Goal: Information Seeking & Learning: Understand process/instructions

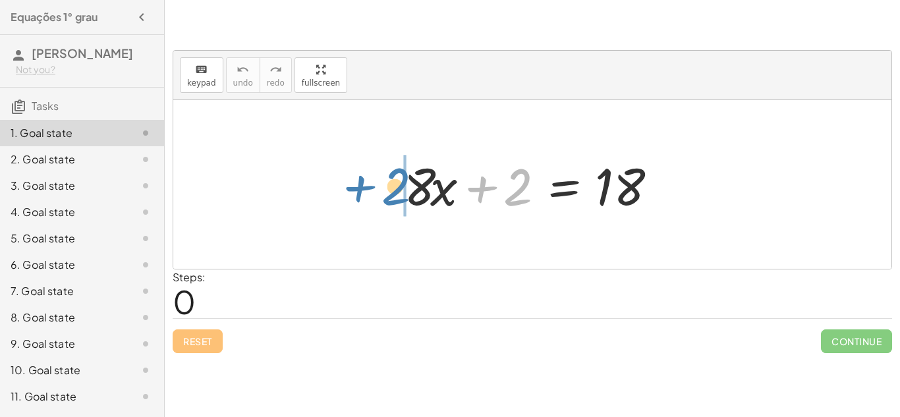
drag, startPoint x: 514, startPoint y: 190, endPoint x: 393, endPoint y: 190, distance: 121.3
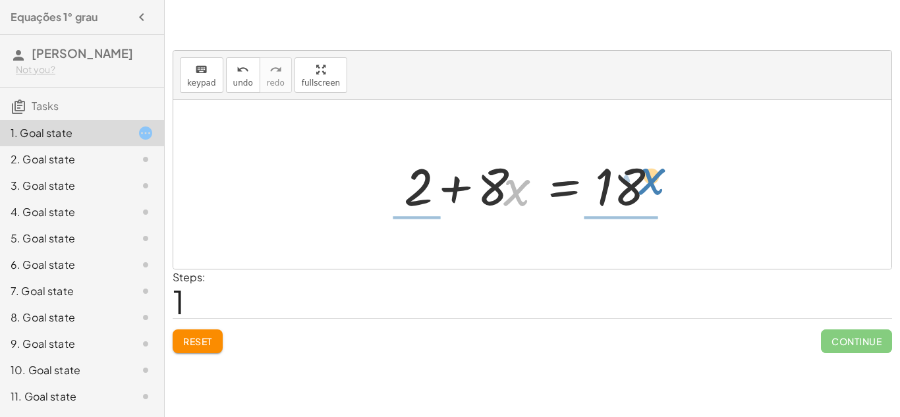
drag, startPoint x: 514, startPoint y: 192, endPoint x: 649, endPoint y: 181, distance: 135.6
click at [649, 181] on div at bounding box center [537, 185] width 280 height 68
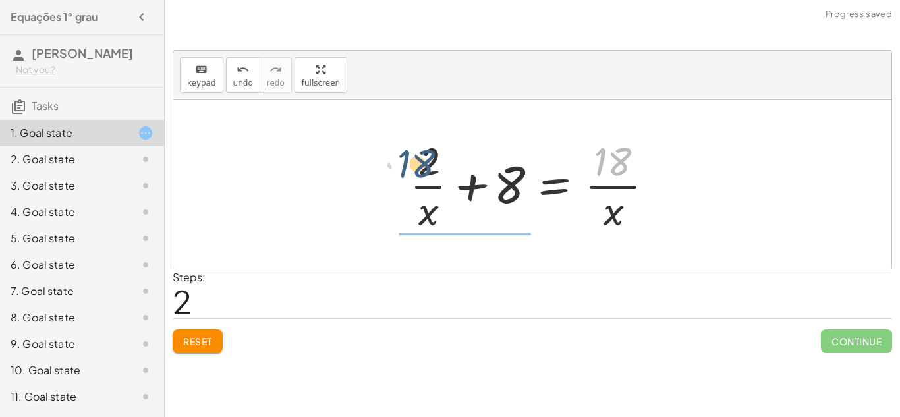
drag, startPoint x: 617, startPoint y: 163, endPoint x: 420, endPoint y: 165, distance: 197.1
click at [420, 165] on div at bounding box center [537, 184] width 268 height 101
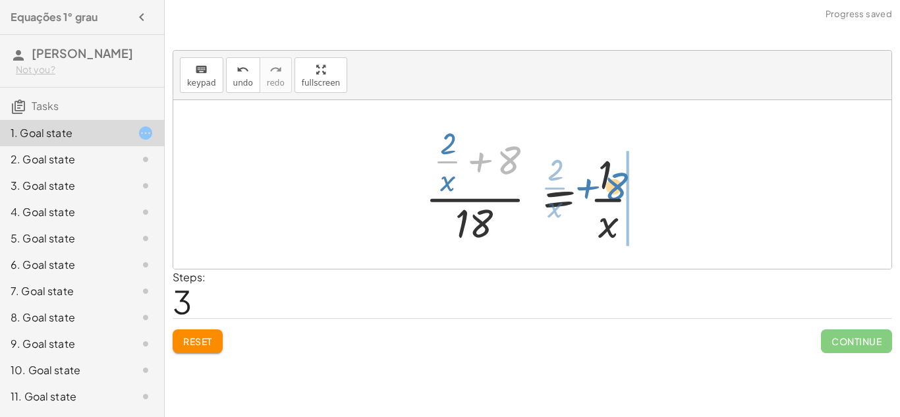
drag, startPoint x: 504, startPoint y: 160, endPoint x: 612, endPoint y: 187, distance: 110.8
click at [612, 187] on div at bounding box center [537, 184] width 238 height 127
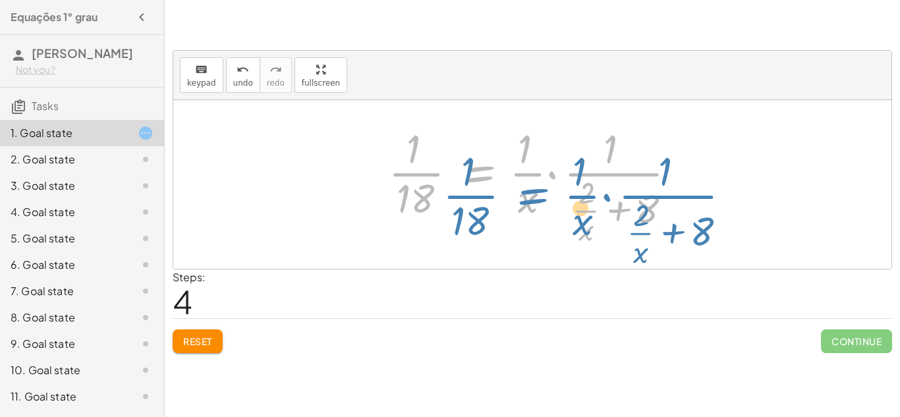
drag, startPoint x: 482, startPoint y: 167, endPoint x: 606, endPoint y: 163, distance: 124.0
click at [606, 163] on div at bounding box center [538, 184] width 312 height 127
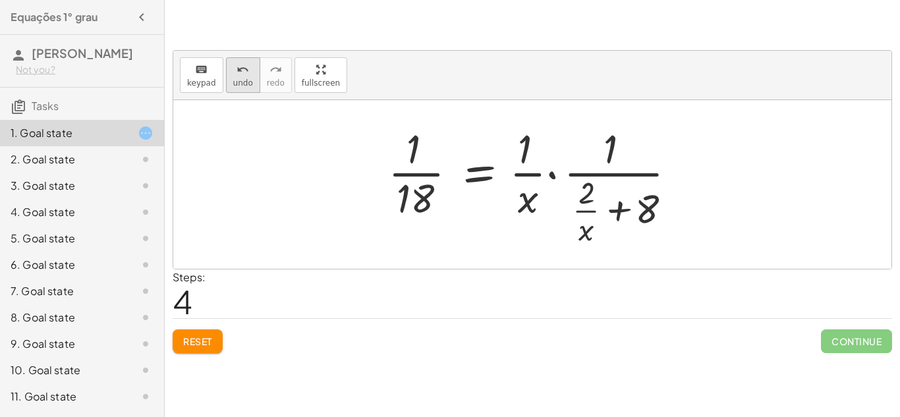
click at [249, 82] on button "undo undo" at bounding box center [243, 75] width 34 height 36
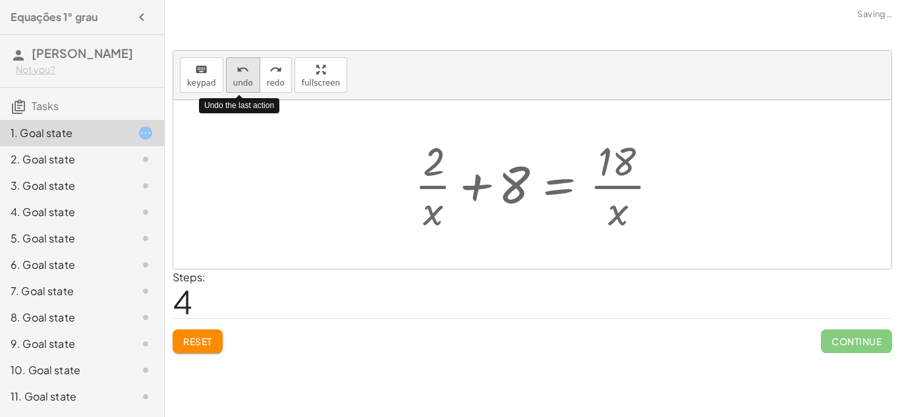
click at [249, 82] on button "undo undo" at bounding box center [243, 75] width 34 height 36
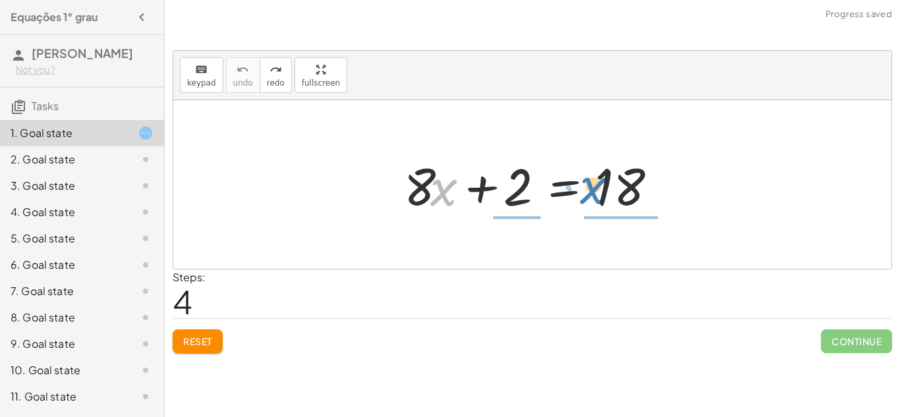
drag, startPoint x: 440, startPoint y: 198, endPoint x: 589, endPoint y: 196, distance: 149.6
click at [589, 196] on div at bounding box center [537, 185] width 280 height 68
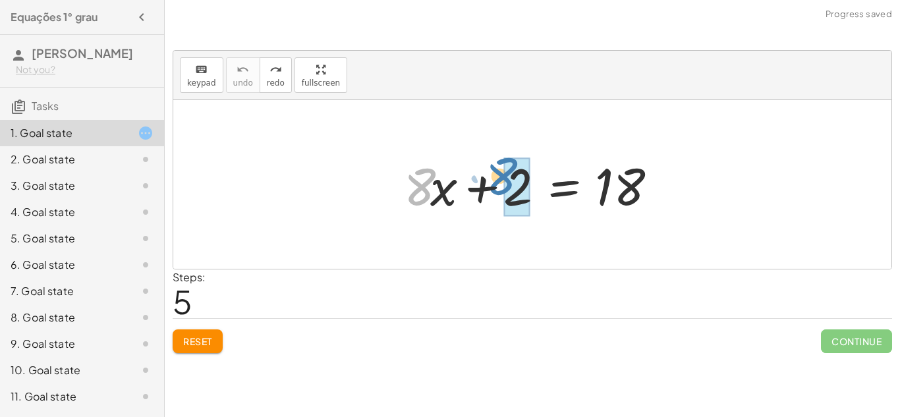
drag, startPoint x: 413, startPoint y: 181, endPoint x: 498, endPoint y: 174, distance: 86.0
click at [498, 174] on div at bounding box center [537, 185] width 280 height 68
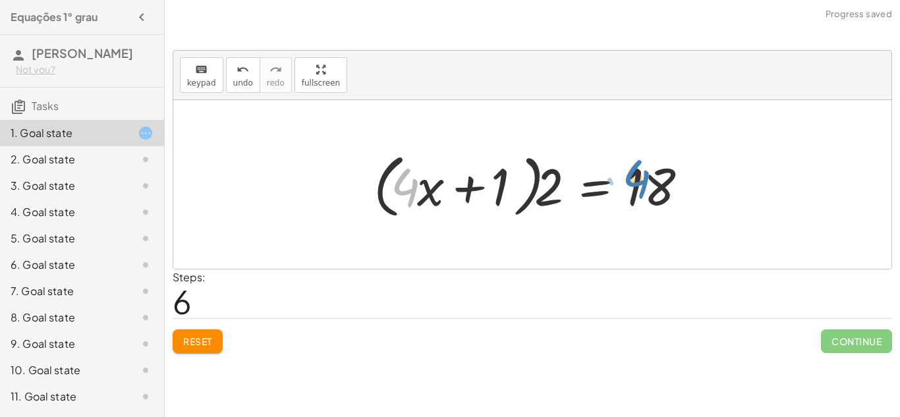
drag, startPoint x: 401, startPoint y: 189, endPoint x: 597, endPoint y: 208, distance: 196.7
click at [597, 208] on div at bounding box center [537, 185] width 341 height 76
click at [596, 208] on div at bounding box center [537, 185] width 341 height 76
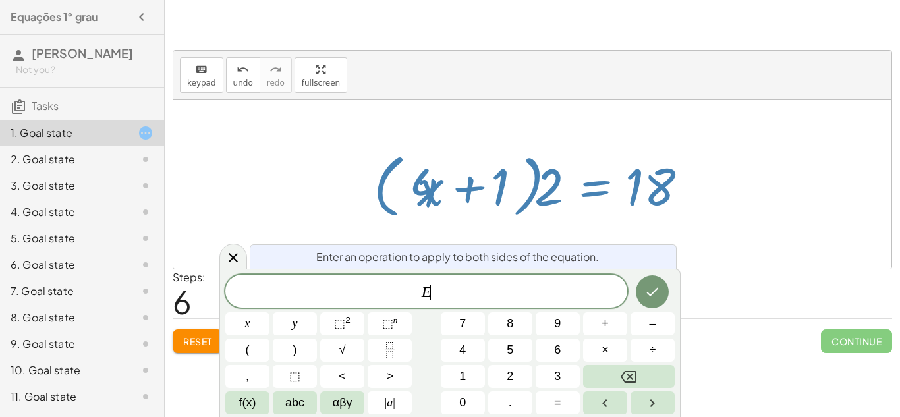
scroll to position [1, 0]
click at [577, 228] on div at bounding box center [532, 184] width 718 height 169
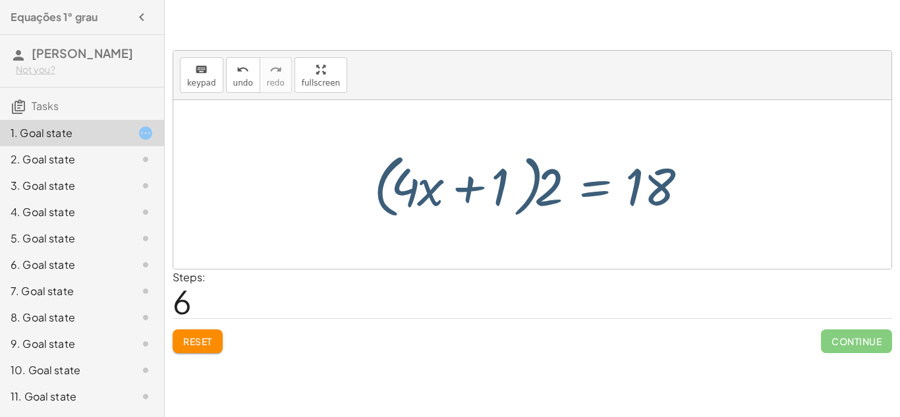
click at [577, 228] on div at bounding box center [532, 184] width 718 height 169
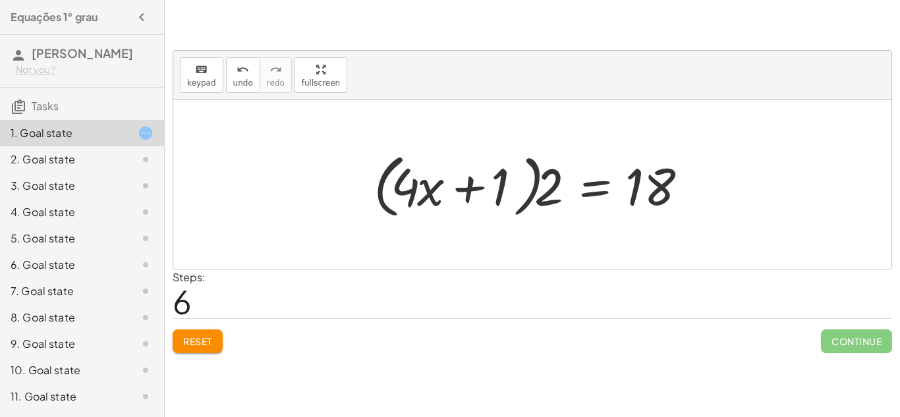
click at [577, 228] on div at bounding box center [532, 184] width 718 height 169
click at [552, 203] on div at bounding box center [537, 185] width 341 height 76
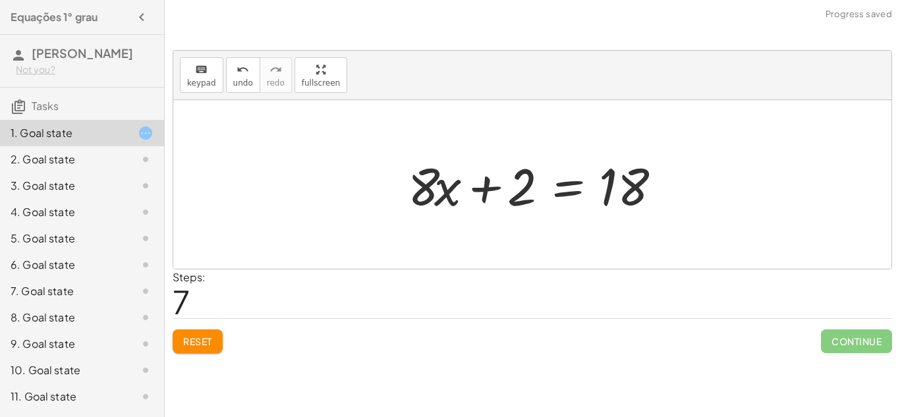
click at [552, 203] on div at bounding box center [541, 185] width 280 height 68
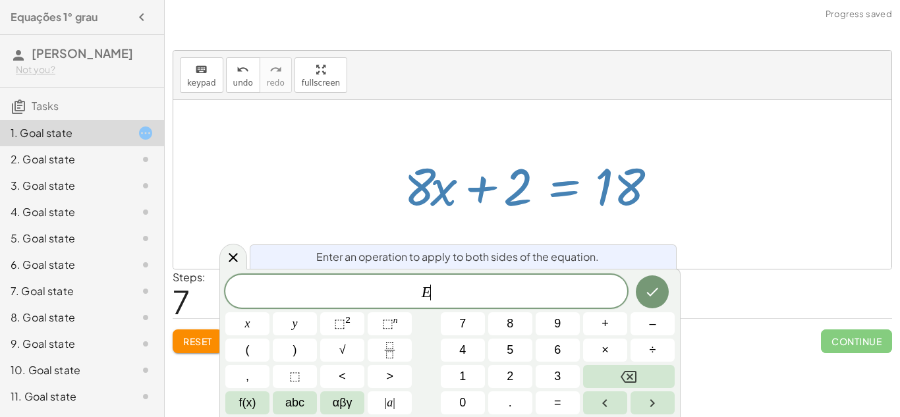
scroll to position [1, 0]
click at [552, 203] on div at bounding box center [537, 185] width 280 height 68
click at [256, 139] on div at bounding box center [532, 184] width 718 height 169
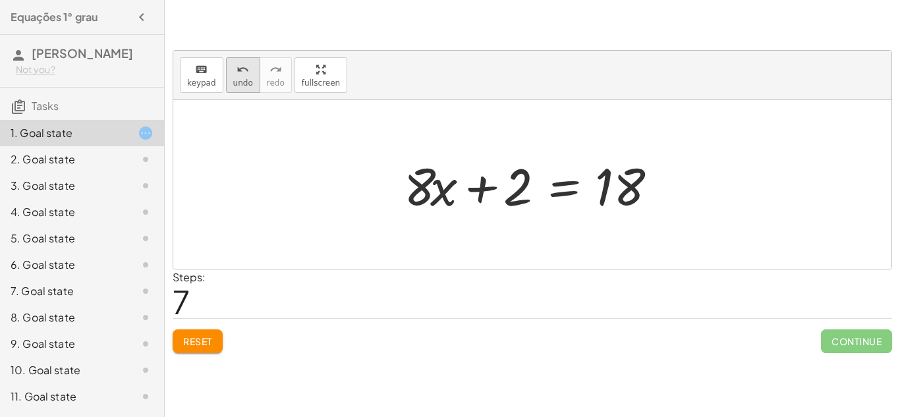
click at [245, 73] on icon "undo" at bounding box center [243, 70] width 13 height 16
click at [267, 78] on span "redo" at bounding box center [276, 82] width 18 height 9
click at [246, 76] on button "undo undo" at bounding box center [243, 75] width 34 height 36
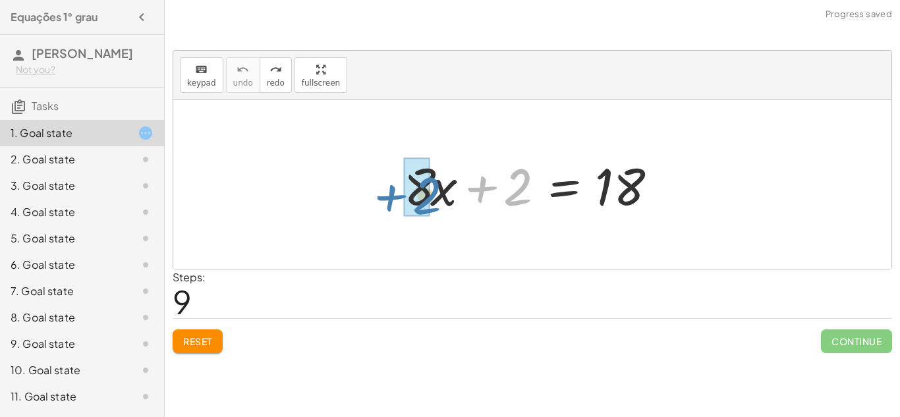
drag, startPoint x: 473, startPoint y: 196, endPoint x: 381, endPoint y: 204, distance: 92.0
click at [381, 204] on div "+ 2 + · 8 · x + 2 = 18" at bounding box center [532, 184] width 718 height 169
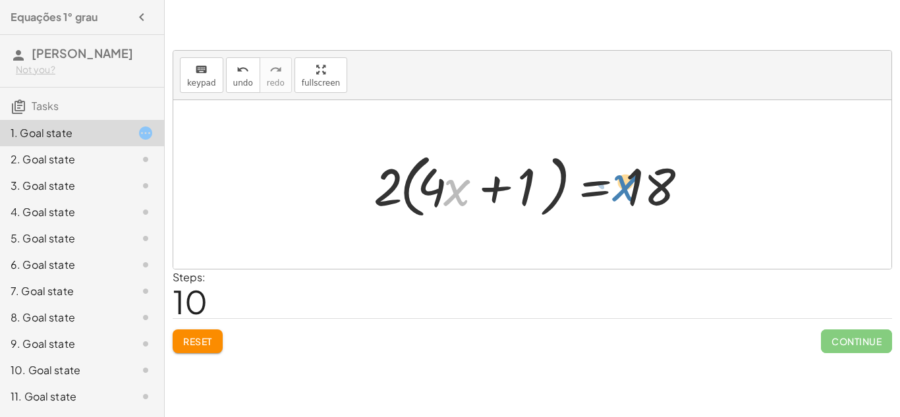
drag, startPoint x: 455, startPoint y: 192, endPoint x: 618, endPoint y: 187, distance: 162.9
click at [618, 187] on div at bounding box center [537, 185] width 341 height 76
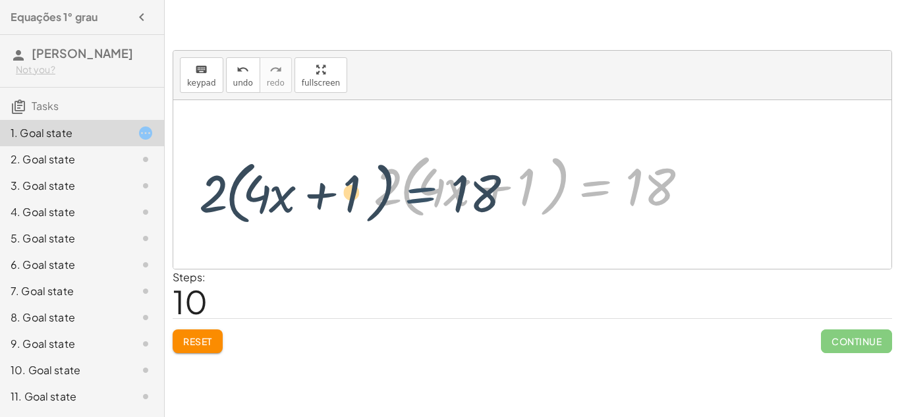
drag, startPoint x: 602, startPoint y: 187, endPoint x: 425, endPoint y: 193, distance: 177.4
click at [425, 193] on div at bounding box center [537, 185] width 341 height 76
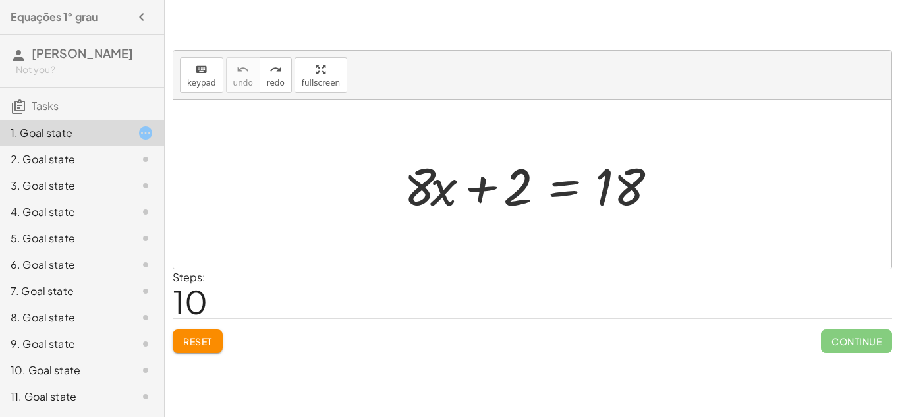
click at [203, 347] on span "Reset" at bounding box center [197, 341] width 29 height 12
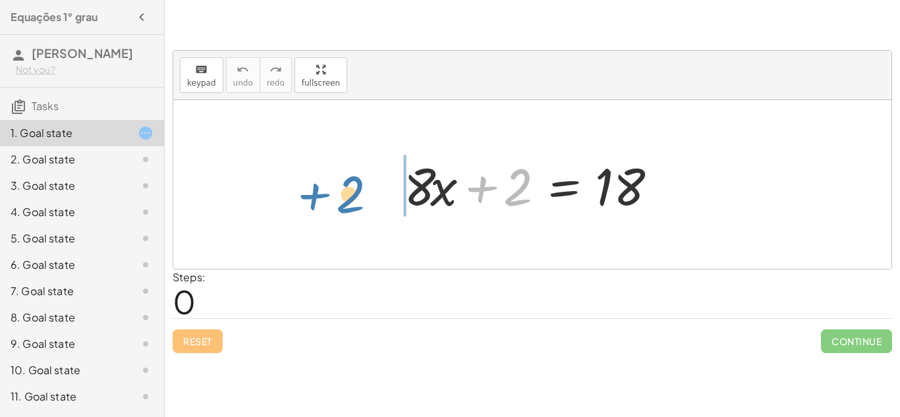
drag, startPoint x: 482, startPoint y: 196, endPoint x: 315, endPoint y: 203, distance: 167.6
click at [315, 203] on div "+ 2 + · 8 · x + 2 = 18" at bounding box center [532, 184] width 718 height 169
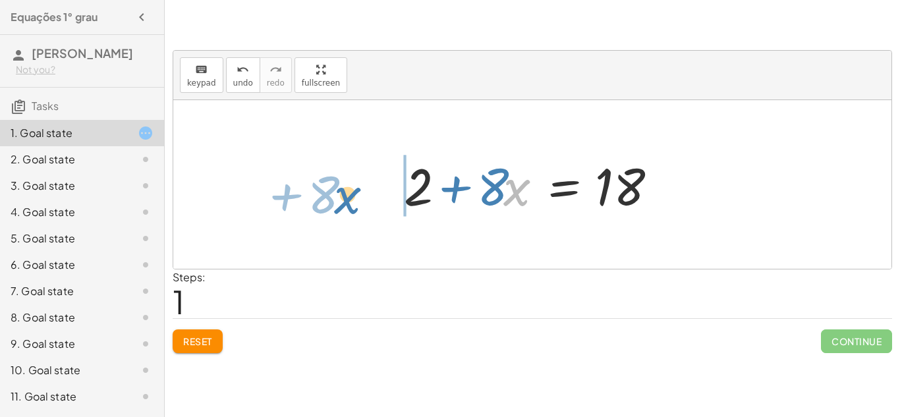
drag, startPoint x: 506, startPoint y: 196, endPoint x: 337, endPoint y: 204, distance: 168.9
click at [337, 204] on div "+ · 8 · x + 2 = 18 · x + · 8 + · 8 · x + 2 = 18" at bounding box center [532, 184] width 718 height 169
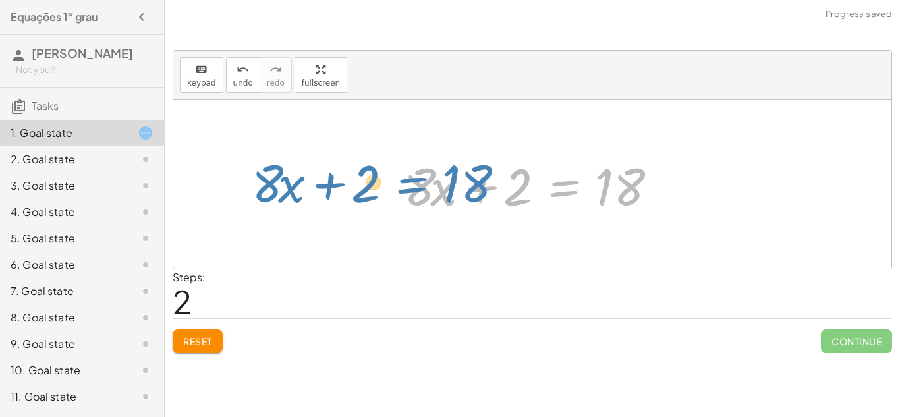
drag, startPoint x: 554, startPoint y: 192, endPoint x: 401, endPoint y: 189, distance: 153.6
click at [401, 189] on div at bounding box center [537, 185] width 280 height 68
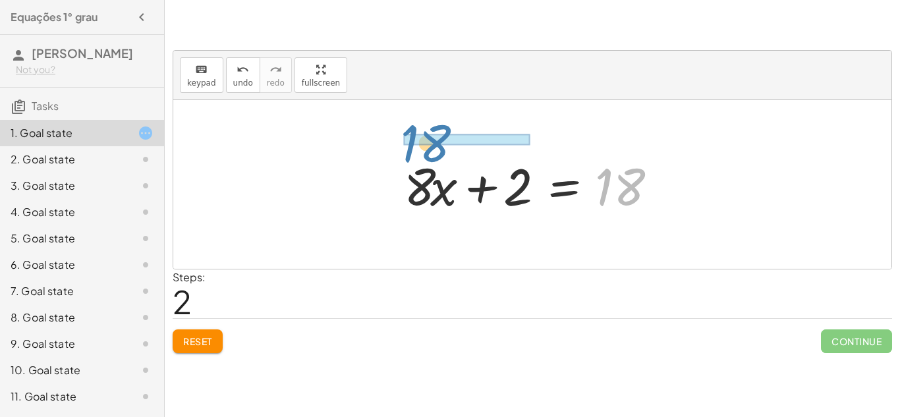
drag, startPoint x: 610, startPoint y: 200, endPoint x: 418, endPoint y: 156, distance: 196.8
click at [418, 156] on div at bounding box center [537, 185] width 280 height 68
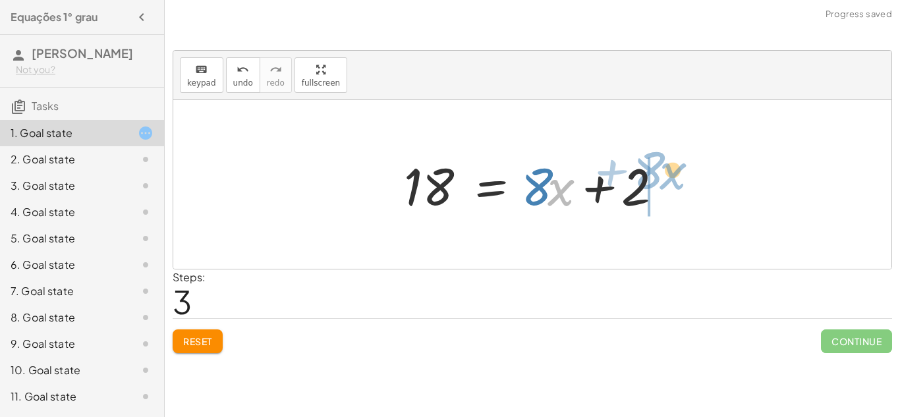
drag, startPoint x: 557, startPoint y: 191, endPoint x: 669, endPoint y: 175, distance: 113.2
click at [669, 175] on div at bounding box center [537, 185] width 280 height 68
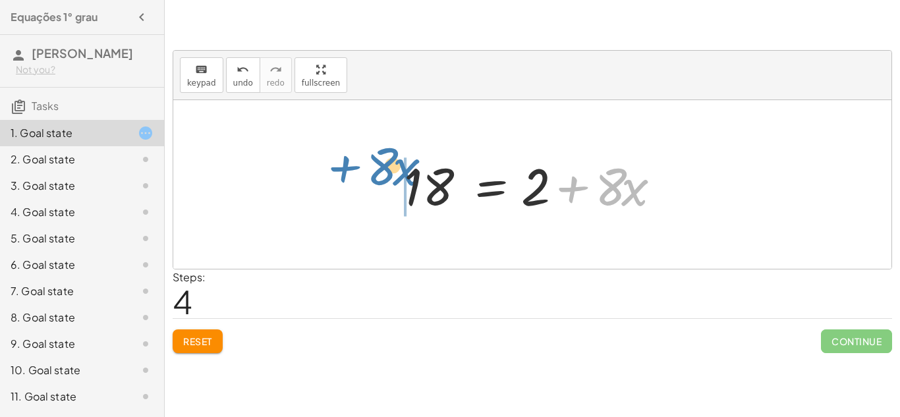
drag, startPoint x: 553, startPoint y: 185, endPoint x: 324, endPoint y: 164, distance: 229.6
click at [324, 164] on div "+ · 8 · x + 2 = 18 + 2 + · 8 · x = 18 + · 8 · x + 2 = 18 18 = + · 8 · x + 2 + ·…" at bounding box center [532, 184] width 718 height 169
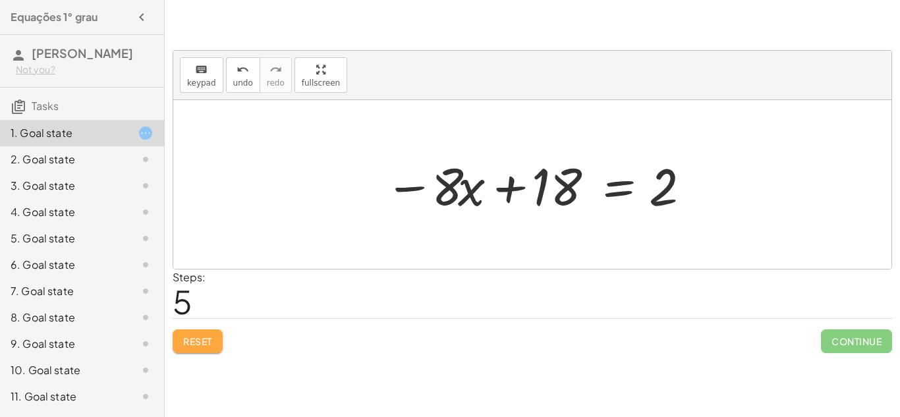
click at [208, 341] on span "Reset" at bounding box center [197, 341] width 29 height 12
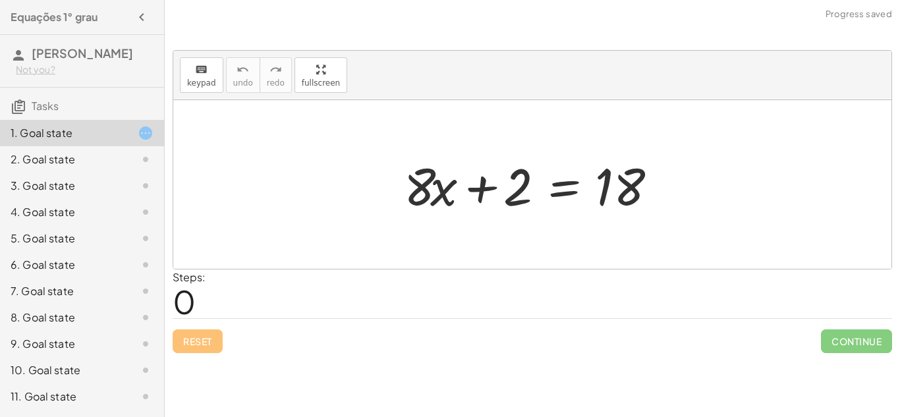
click at [131, 199] on div "2. Goal state" at bounding box center [82, 212] width 164 height 26
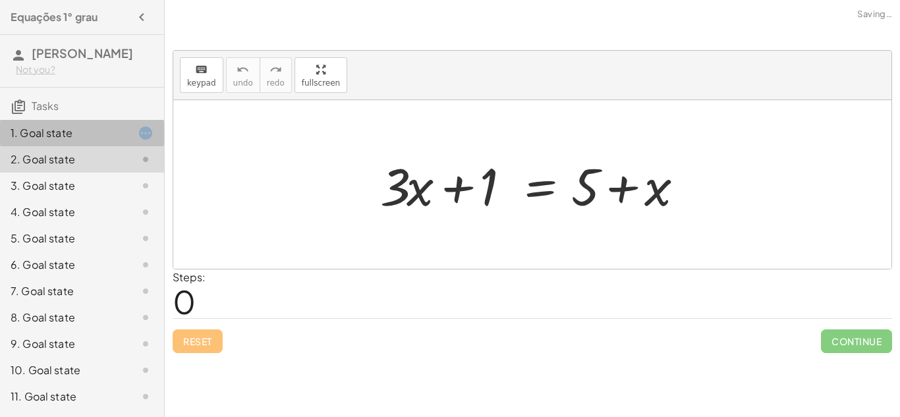
click at [135, 173] on div "1. Goal state" at bounding box center [82, 186] width 164 height 26
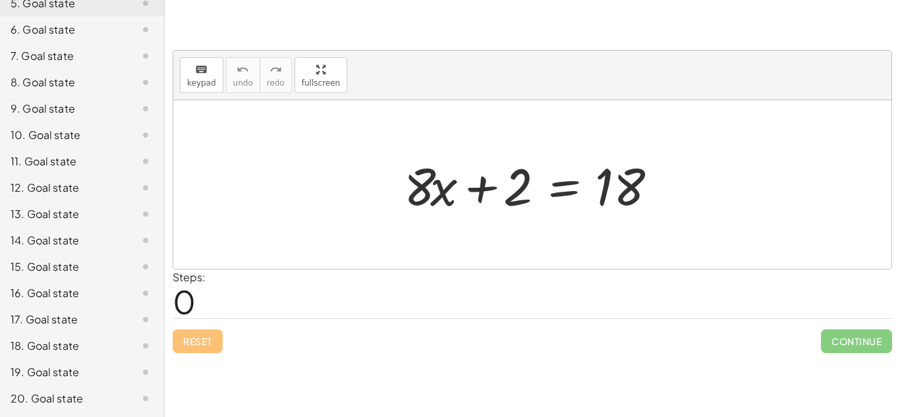
scroll to position [0, 0]
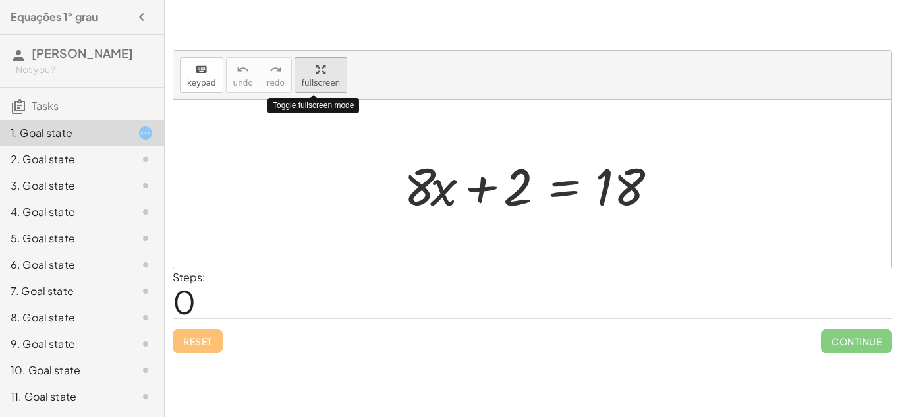
click at [319, 80] on span "fullscreen" at bounding box center [321, 82] width 38 height 9
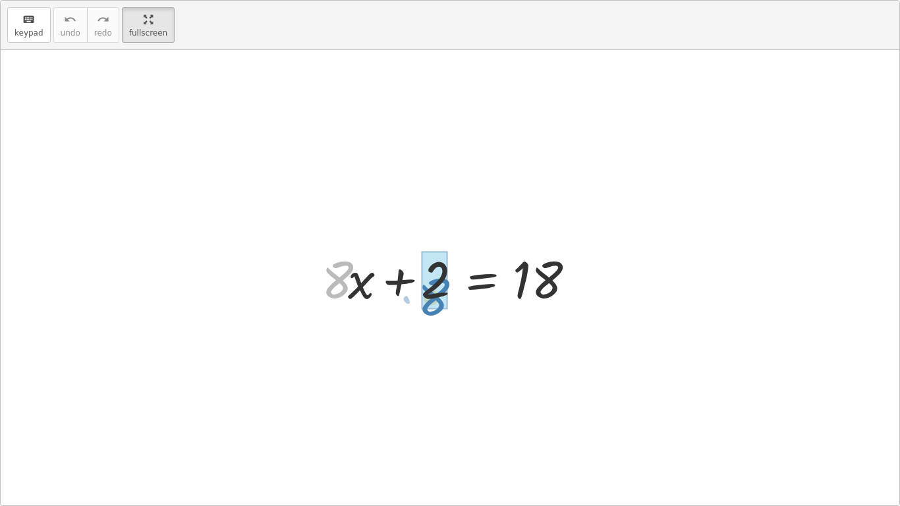
drag, startPoint x: 345, startPoint y: 268, endPoint x: 437, endPoint y: 283, distance: 93.5
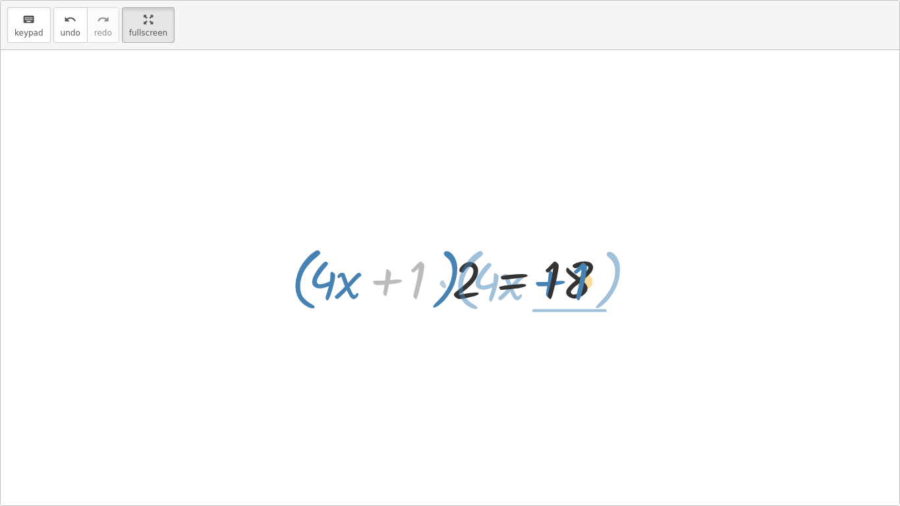
drag, startPoint x: 384, startPoint y: 279, endPoint x: 556, endPoint y: 277, distance: 171.4
click at [556, 277] on div at bounding box center [455, 278] width 341 height 76
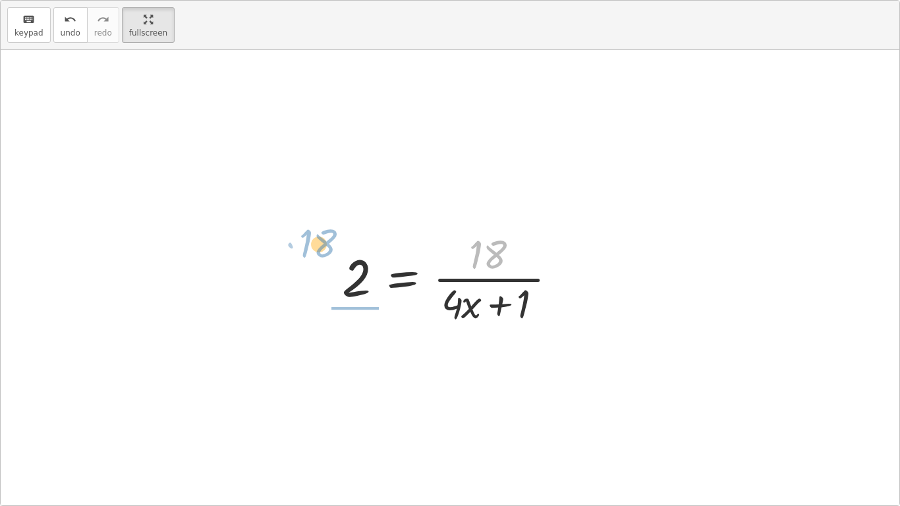
drag, startPoint x: 458, startPoint y: 252, endPoint x: 282, endPoint y: 244, distance: 176.2
click at [282, 244] on div "+ · 8 · x + 2 = 18 + · 2 · 4 · x + 2 = 18 · ( + · 4 · x + 1 ) · 2 = 18 · 18 + ·…" at bounding box center [450, 277] width 899 height 455
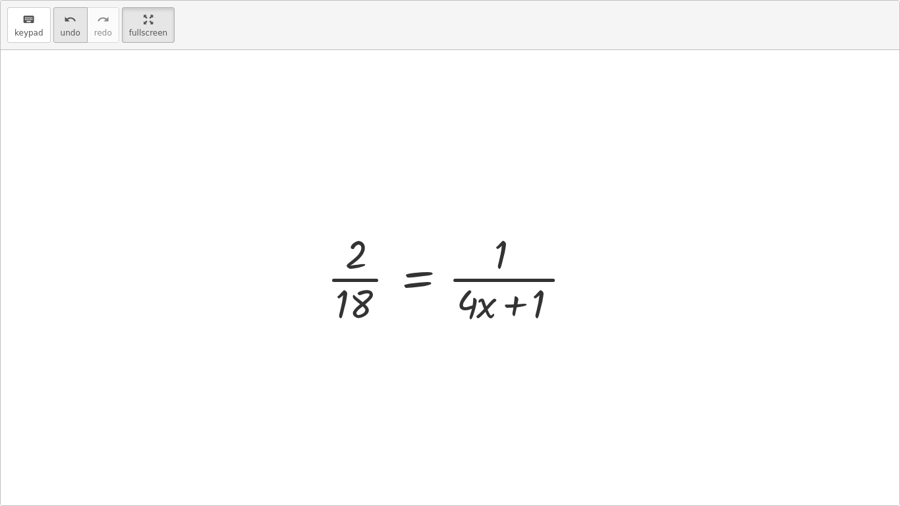
click at [69, 20] on icon "undo" at bounding box center [70, 20] width 13 height 16
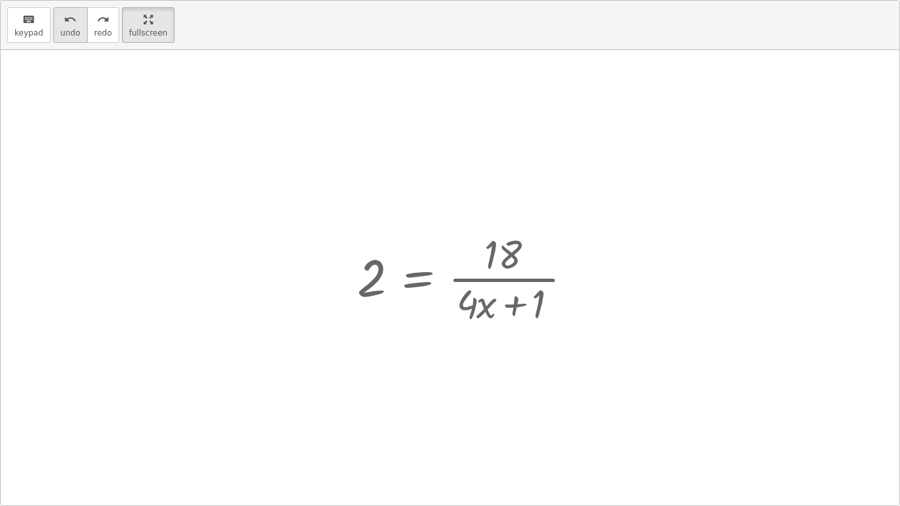
click at [69, 20] on icon "undo" at bounding box center [70, 20] width 13 height 16
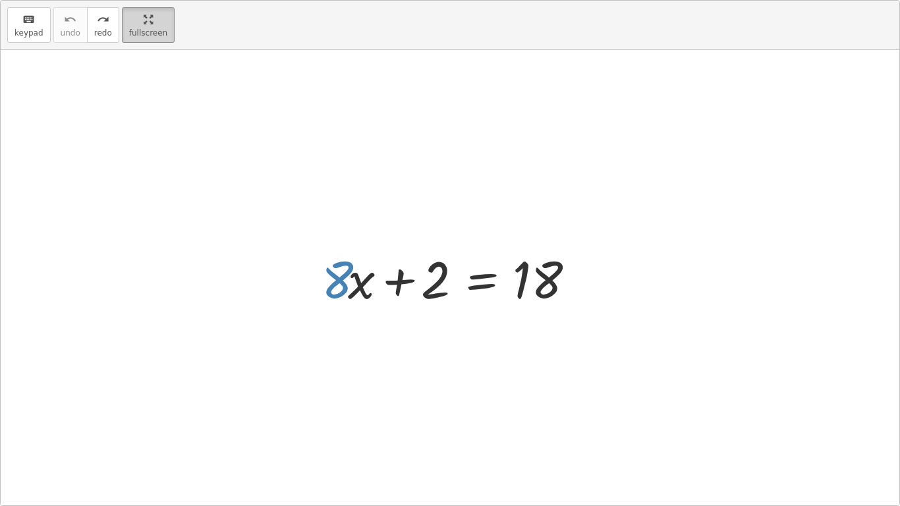
click at [157, 26] on div "button" at bounding box center [148, 19] width 38 height 16
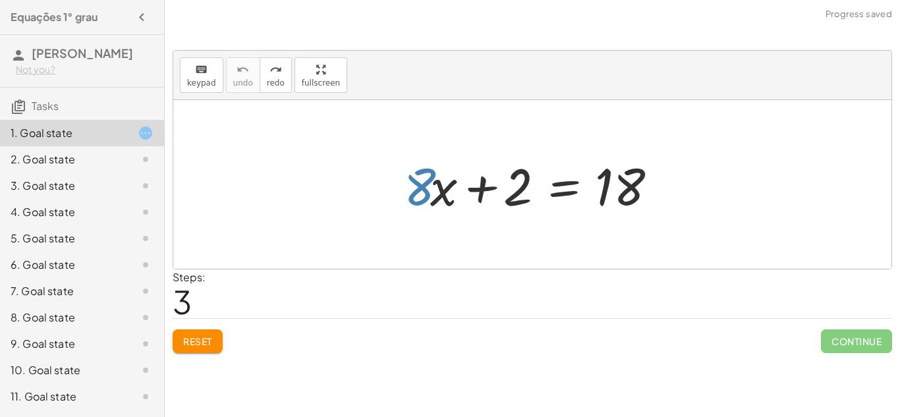
click at [204, 351] on button "Reset" at bounding box center [198, 342] width 50 height 24
click at [54, 103] on span "Tasks" at bounding box center [45, 106] width 27 height 14
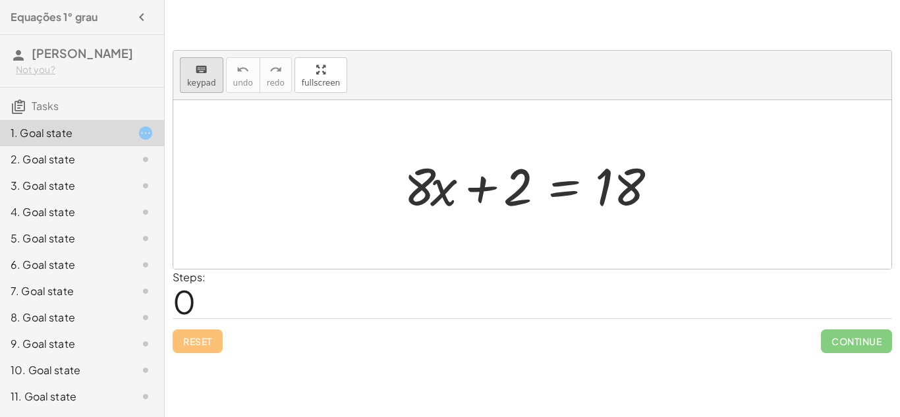
click at [195, 65] on icon "keyboard" at bounding box center [201, 70] width 13 height 16
click at [210, 78] on span "keypad" at bounding box center [201, 82] width 29 height 9
click at [403, 194] on div at bounding box center [537, 185] width 280 height 68
click at [427, 202] on div at bounding box center [537, 185] width 280 height 68
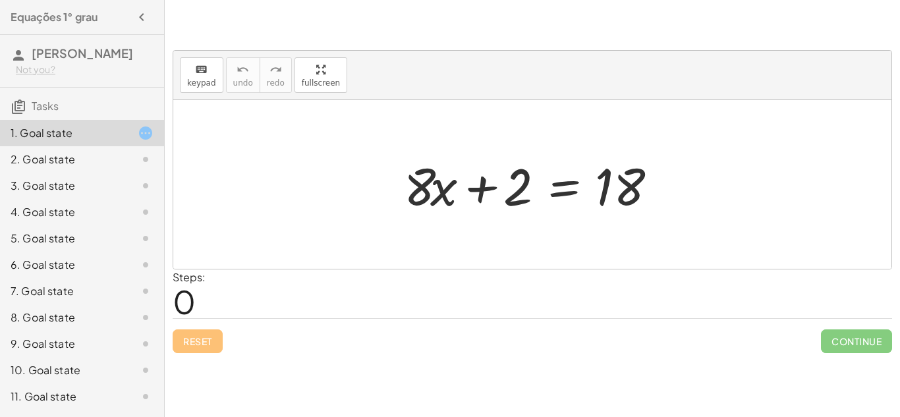
click at [427, 202] on div at bounding box center [537, 185] width 280 height 68
drag, startPoint x: 427, startPoint y: 202, endPoint x: 460, endPoint y: 213, distance: 34.8
click at [460, 213] on div at bounding box center [537, 185] width 280 height 68
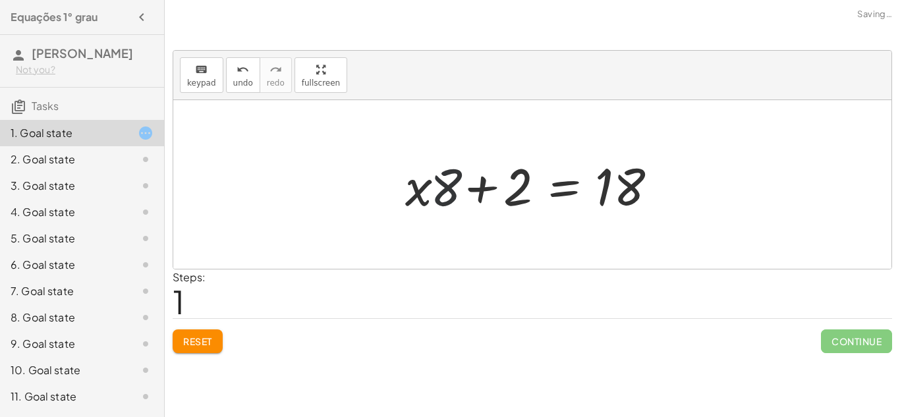
click at [457, 210] on div at bounding box center [537, 185] width 280 height 68
click at [448, 200] on div at bounding box center [537, 185] width 280 height 68
click at [449, 200] on div at bounding box center [537, 185] width 280 height 68
drag, startPoint x: 449, startPoint y: 198, endPoint x: 538, endPoint y: 205, distance: 88.6
click at [538, 205] on div at bounding box center [537, 185] width 280 height 68
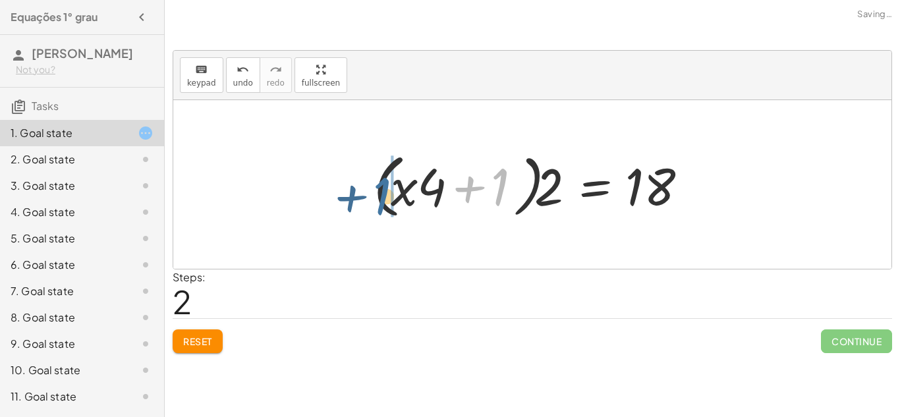
drag, startPoint x: 509, startPoint y: 195, endPoint x: 384, endPoint y: 207, distance: 125.8
click at [384, 207] on div at bounding box center [537, 185] width 341 height 76
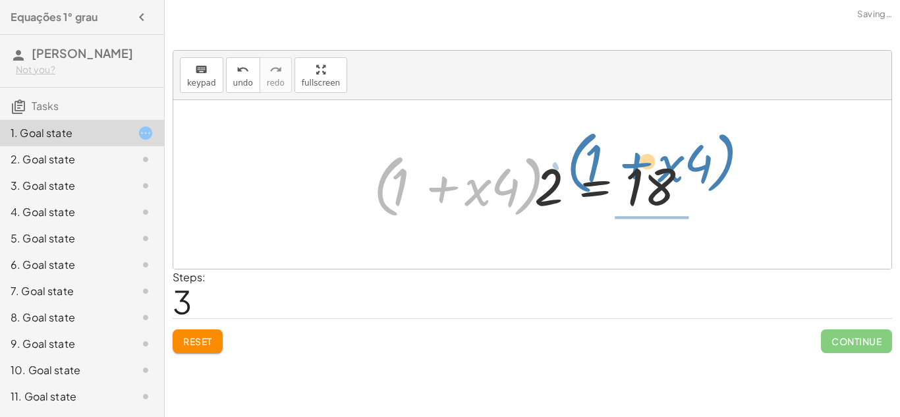
drag, startPoint x: 386, startPoint y: 164, endPoint x: 594, endPoint y: 140, distance: 209.6
click at [594, 140] on div "+ · 8 · x + 2 = 18 + · x · 8 + 2 = 18 + · x · 2 · 4 + 2 = 18 · ( + · x · 4 + 1 …" at bounding box center [532, 184] width 718 height 169
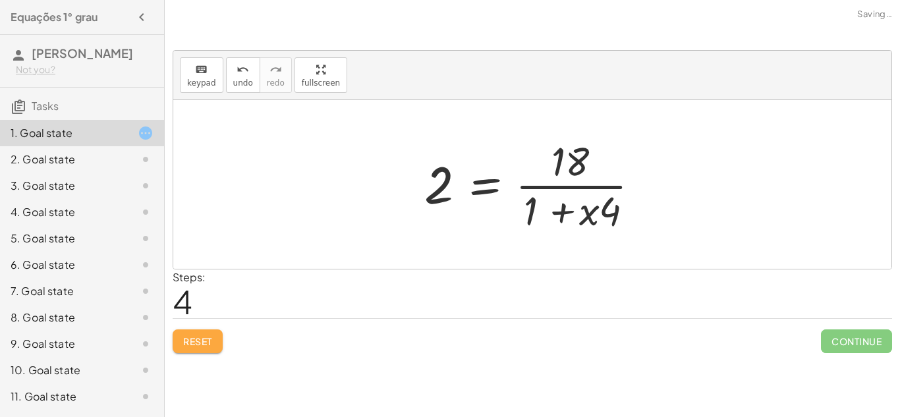
click at [194, 338] on span "Reset" at bounding box center [197, 341] width 29 height 12
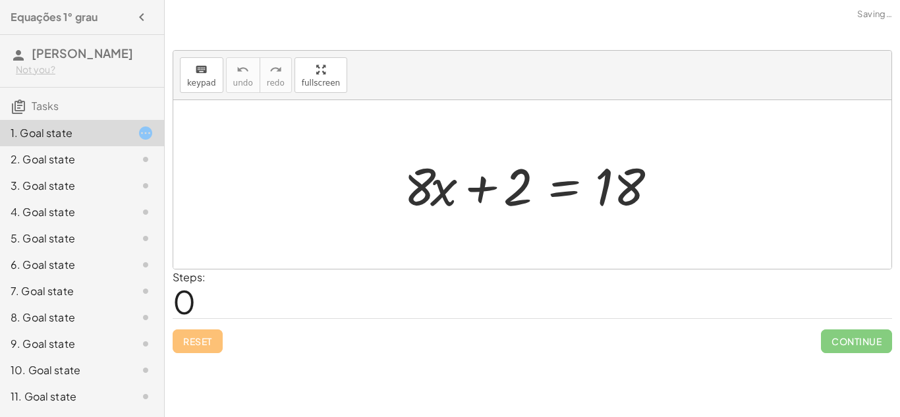
click at [72, 163] on div "2. Goal state" at bounding box center [64, 160] width 106 height 16
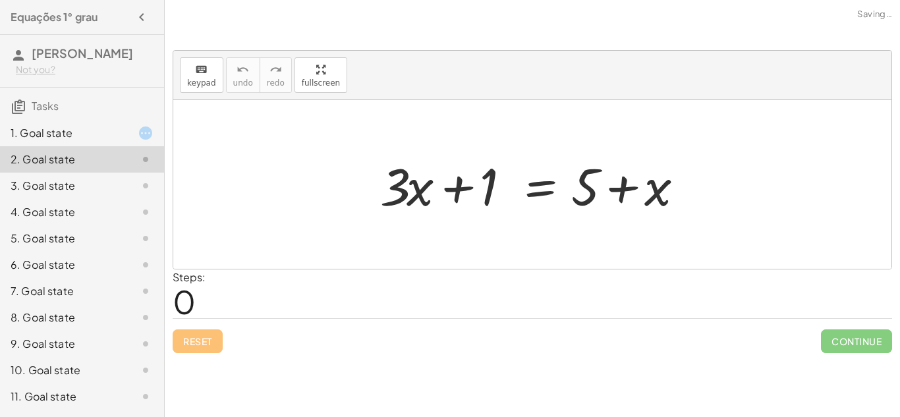
click at [392, 183] on div at bounding box center [537, 185] width 327 height 68
drag, startPoint x: 456, startPoint y: 193, endPoint x: 693, endPoint y: 189, distance: 237.3
click at [693, 189] on div at bounding box center [537, 185] width 327 height 68
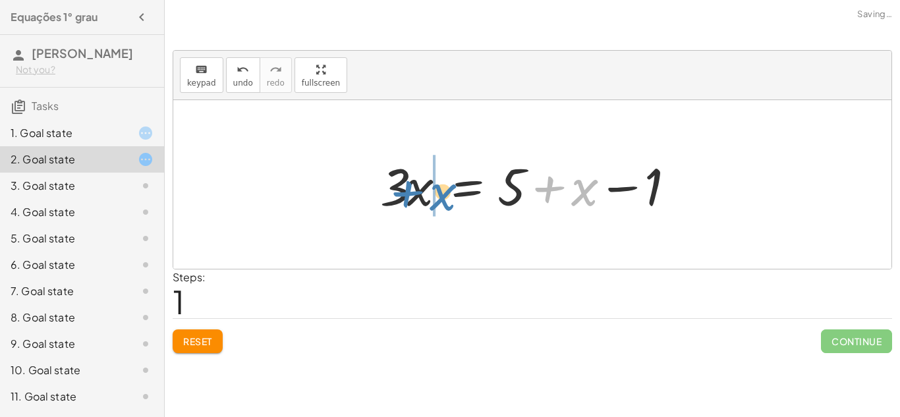
drag, startPoint x: 662, startPoint y: 193, endPoint x: 521, endPoint y: 198, distance: 141.8
click at [521, 198] on div at bounding box center [537, 185] width 327 height 68
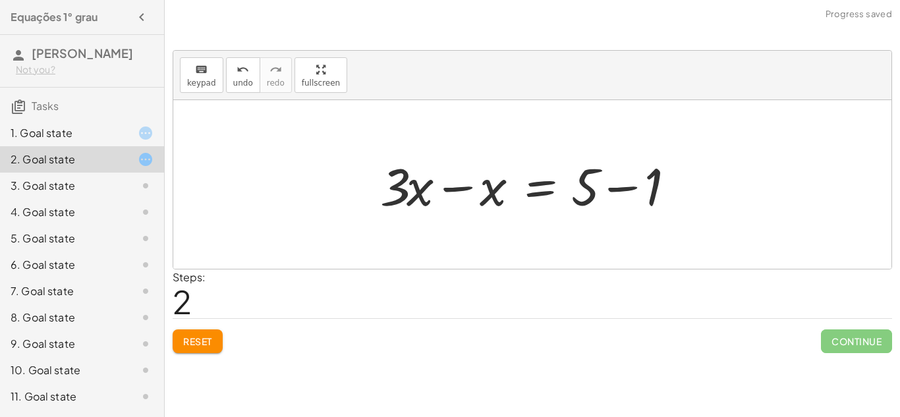
click at [542, 188] on div at bounding box center [537, 185] width 327 height 68
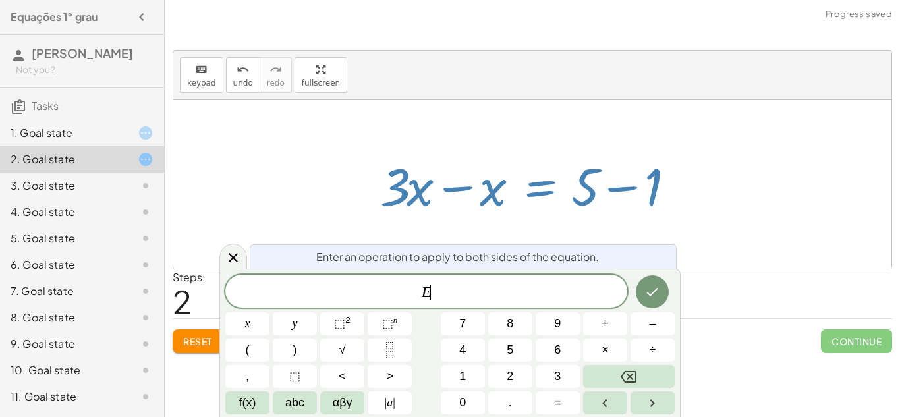
scroll to position [1, 0]
click at [542, 188] on div at bounding box center [537, 185] width 327 height 68
click at [527, 176] on div at bounding box center [537, 185] width 327 height 68
click at [504, 160] on div at bounding box center [537, 185] width 327 height 68
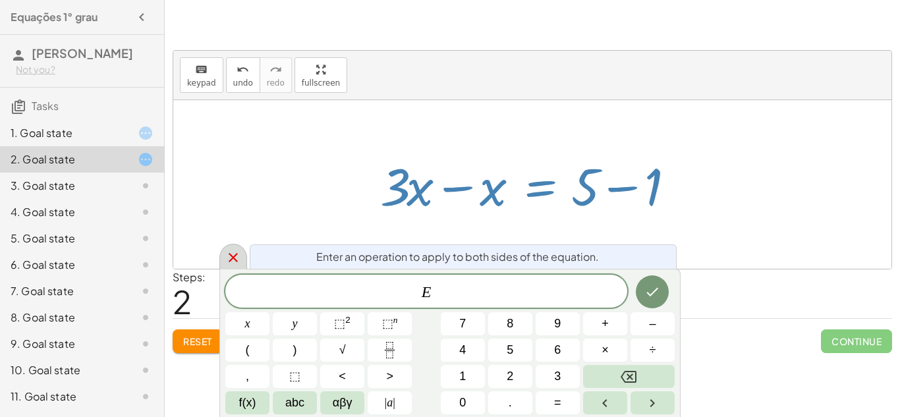
click at [233, 263] on icon at bounding box center [233, 258] width 16 height 16
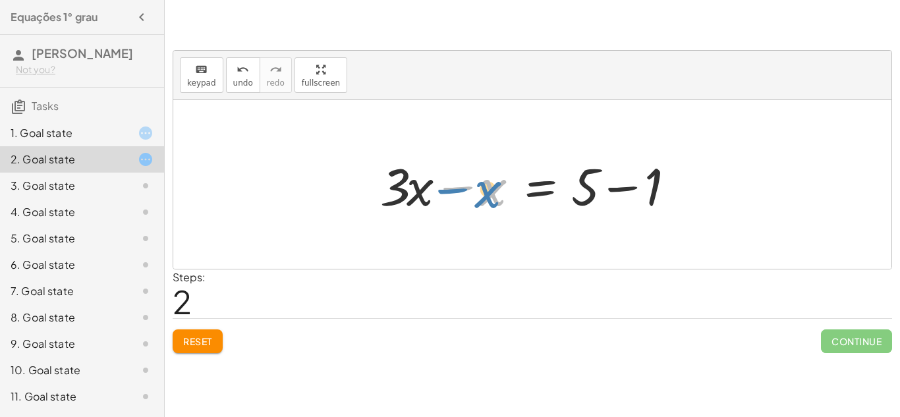
click at [454, 192] on div at bounding box center [537, 185] width 327 height 68
click at [396, 191] on div at bounding box center [537, 185] width 327 height 68
click at [458, 190] on div at bounding box center [537, 185] width 327 height 68
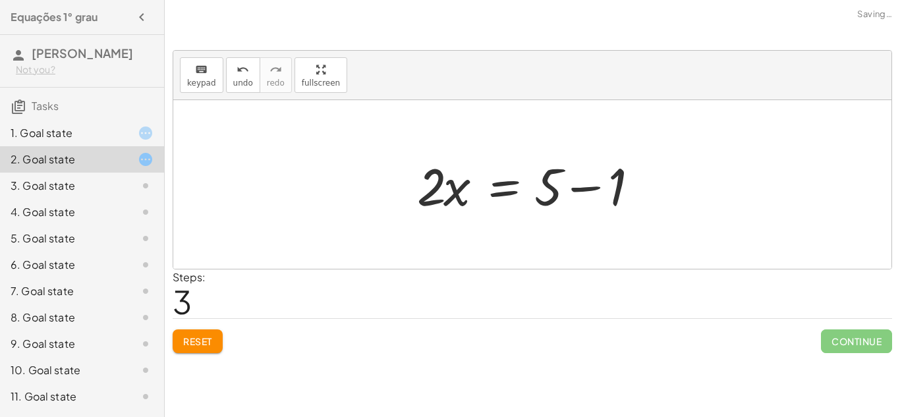
click at [494, 187] on div at bounding box center [538, 185] width 254 height 68
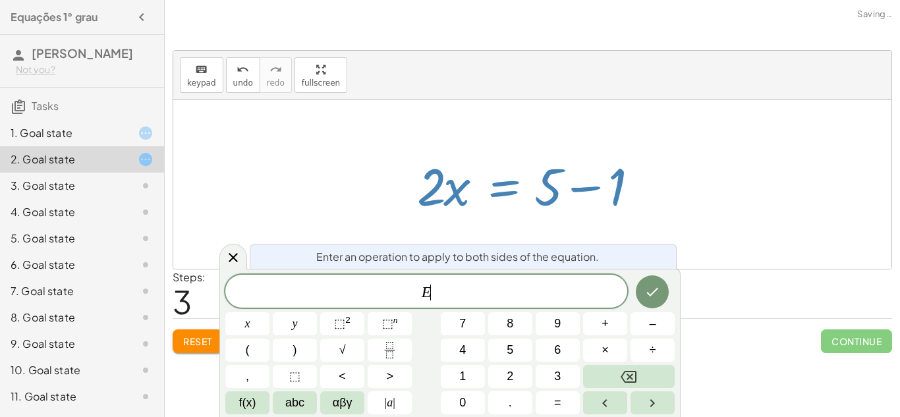
scroll to position [1, 0]
click at [499, 189] on div at bounding box center [538, 185] width 254 height 68
click at [581, 190] on div at bounding box center [538, 185] width 254 height 68
click at [571, 238] on div at bounding box center [532, 184] width 718 height 169
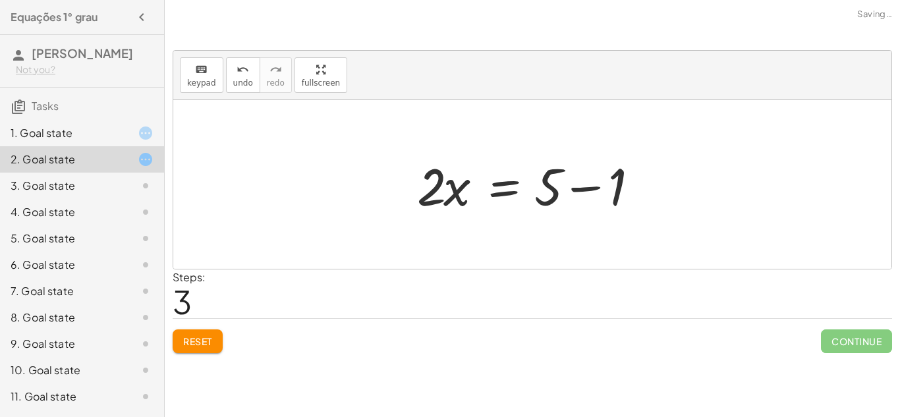
click at [591, 191] on div at bounding box center [538, 185] width 254 height 68
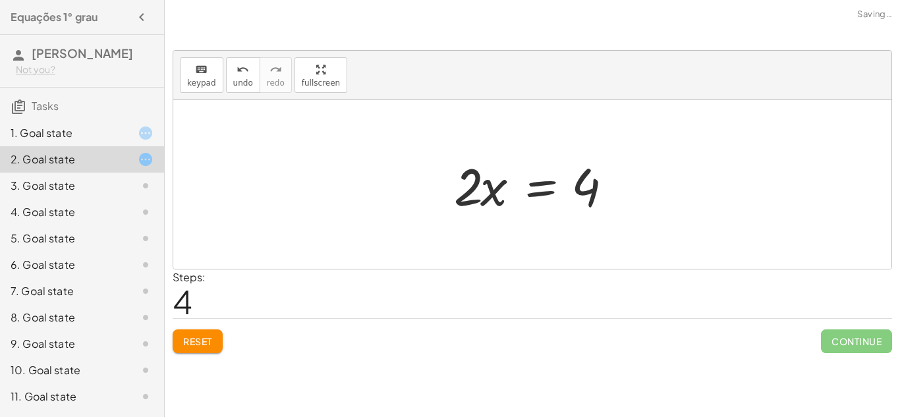
click at [488, 184] on div at bounding box center [537, 185] width 180 height 68
click at [473, 207] on div at bounding box center [537, 185] width 180 height 68
click at [538, 190] on div at bounding box center [537, 185] width 180 height 68
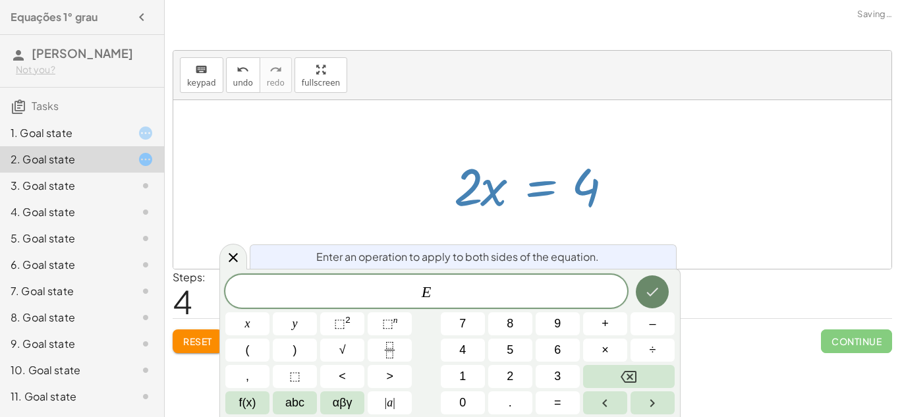
click at [641, 302] on button "Done" at bounding box center [652, 291] width 33 height 33
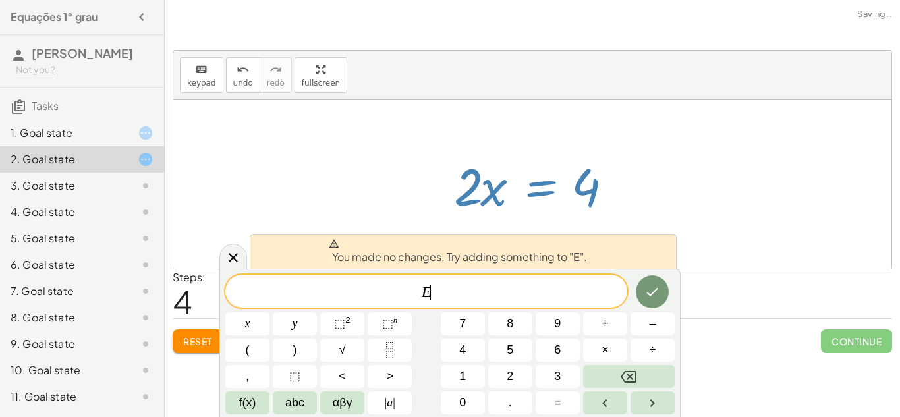
click at [625, 187] on div at bounding box center [537, 185] width 180 height 68
click at [238, 256] on icon at bounding box center [233, 258] width 16 height 16
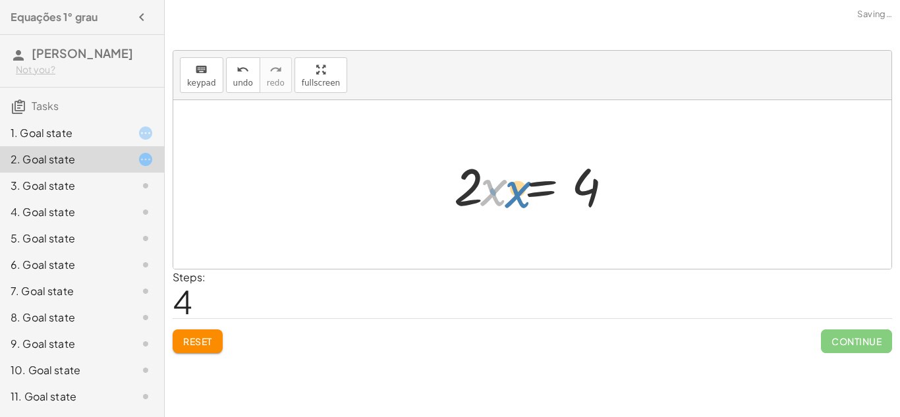
drag, startPoint x: 502, startPoint y: 194, endPoint x: 515, endPoint y: 187, distance: 15.0
click at [515, 187] on div at bounding box center [537, 185] width 180 height 68
click at [472, 192] on div at bounding box center [537, 185] width 180 height 68
click at [474, 193] on div at bounding box center [537, 185] width 180 height 68
drag, startPoint x: 492, startPoint y: 183, endPoint x: 507, endPoint y: 193, distance: 18.1
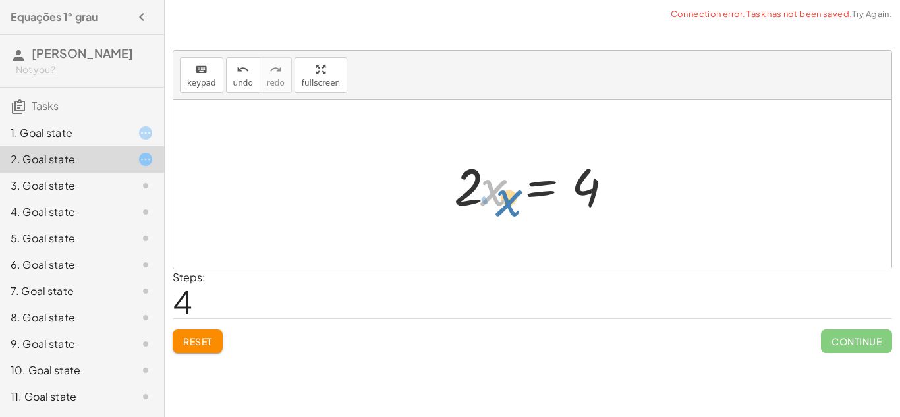
click at [507, 193] on div at bounding box center [537, 185] width 180 height 68
click at [475, 191] on div at bounding box center [537, 185] width 180 height 68
click at [430, 196] on div "+ · 3 · x + 1 = + 5 + x · 3 · x = + 5 + x − 1 + · 3 · x − x = + 5 − 1 · 2 · x =…" at bounding box center [532, 184] width 718 height 169
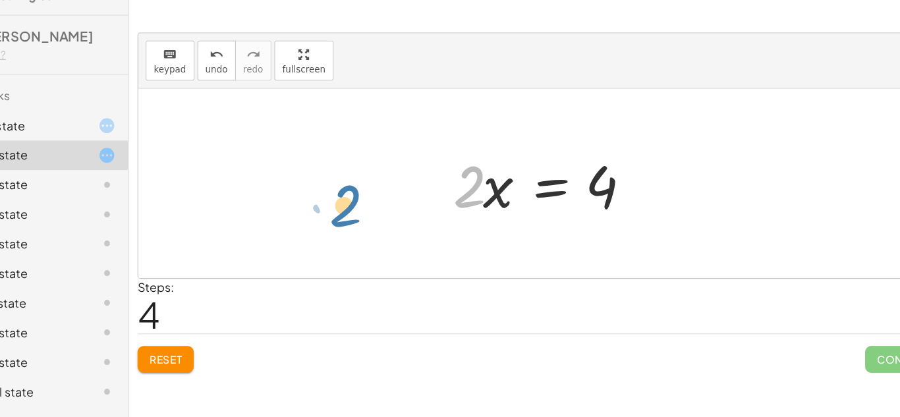
drag, startPoint x: 461, startPoint y: 194, endPoint x: 350, endPoint y: 210, distance: 112.6
drag, startPoint x: 471, startPoint y: 187, endPoint x: 530, endPoint y: 183, distance: 58.7
click at [530, 183] on div at bounding box center [537, 185] width 180 height 68
click at [477, 192] on div at bounding box center [537, 185] width 180 height 68
click at [466, 190] on div at bounding box center [537, 185] width 180 height 68
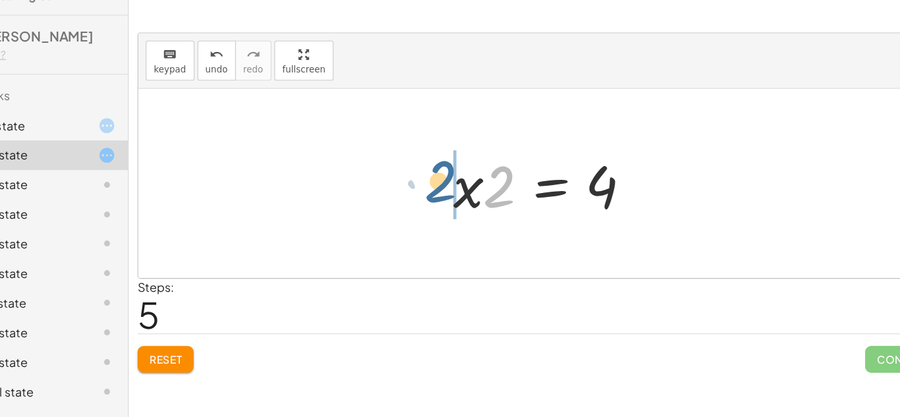
drag, startPoint x: 494, startPoint y: 194, endPoint x: 442, endPoint y: 190, distance: 52.9
click at [484, 194] on div at bounding box center [537, 185] width 180 height 68
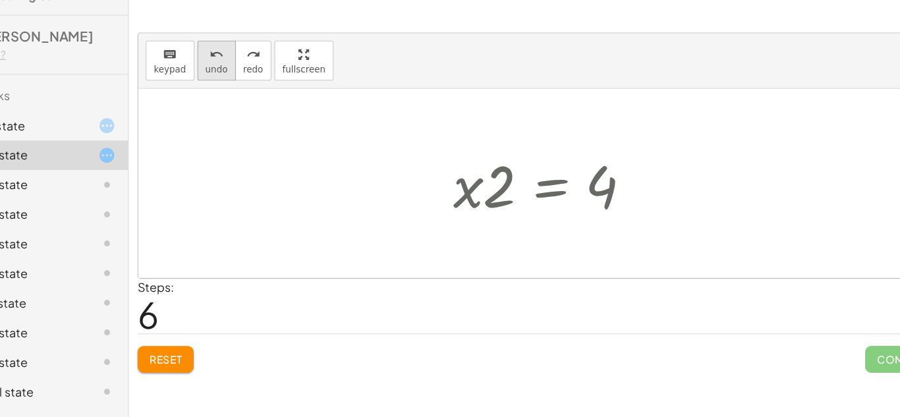
click at [244, 86] on span "undo" at bounding box center [243, 82] width 20 height 9
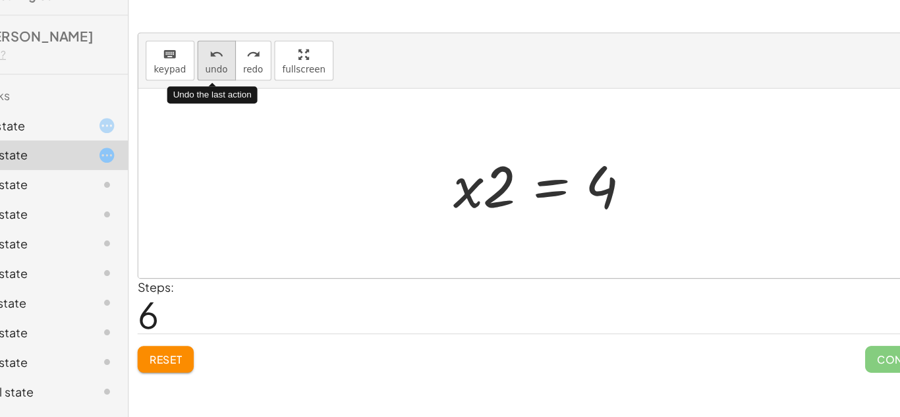
click at [244, 86] on span "undo" at bounding box center [243, 82] width 20 height 9
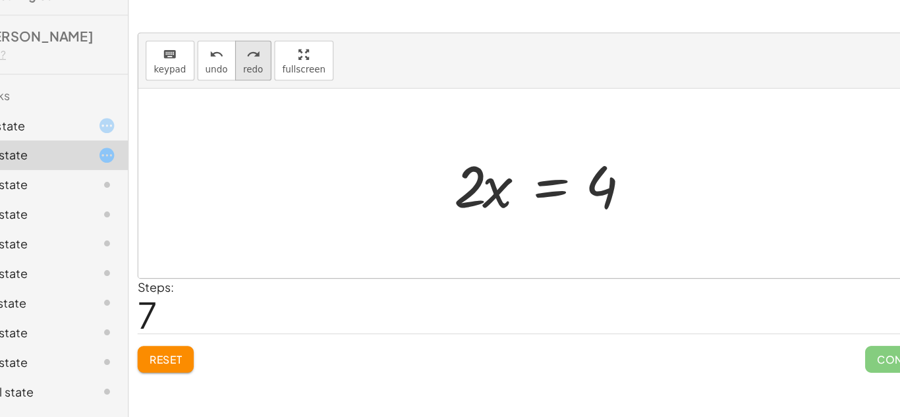
click at [270, 73] on icon "redo" at bounding box center [276, 70] width 13 height 16
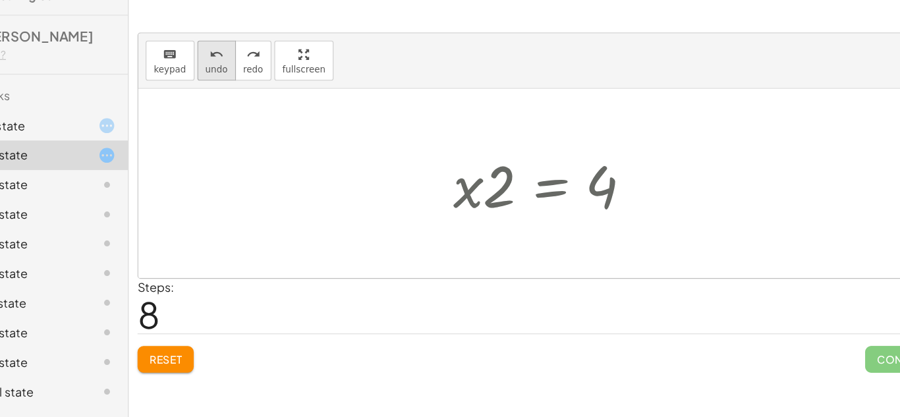
click at [250, 72] on button "undo undo" at bounding box center [243, 75] width 34 height 36
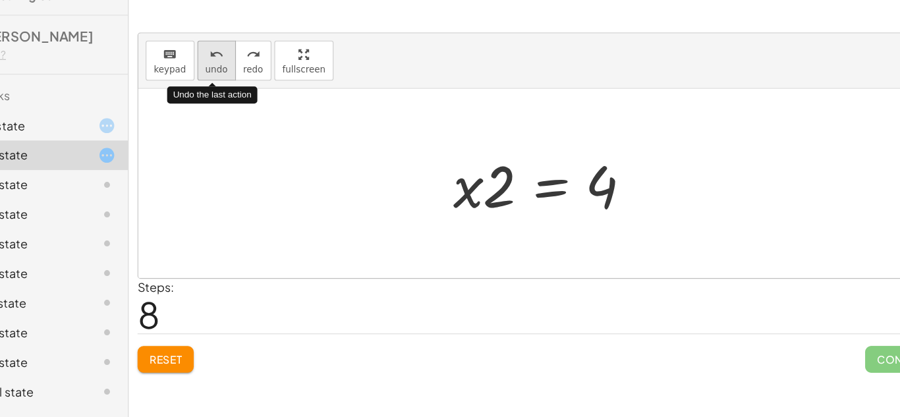
click at [250, 72] on button "undo undo" at bounding box center [243, 75] width 34 height 36
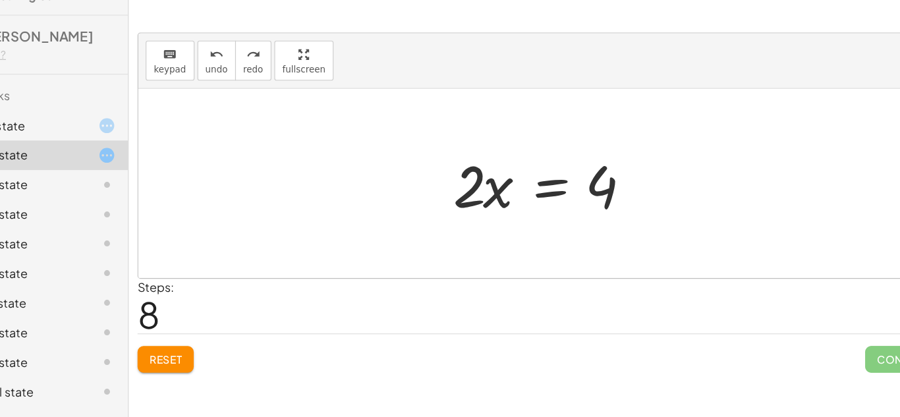
click at [198, 351] on button "Reset" at bounding box center [198, 342] width 50 height 24
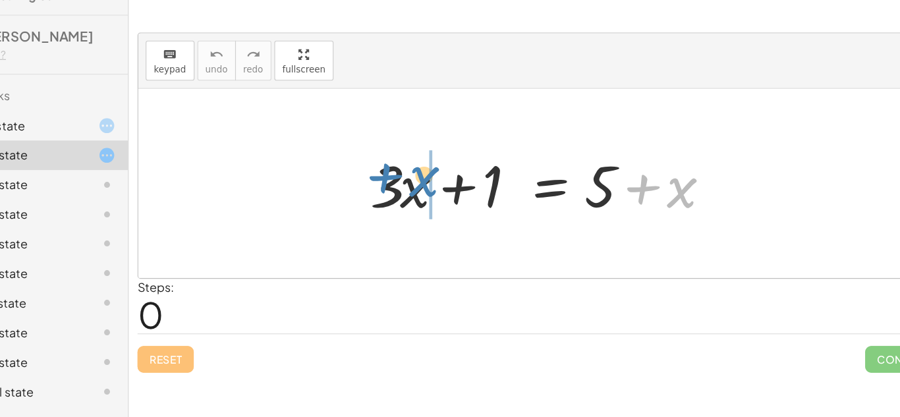
drag, startPoint x: 657, startPoint y: 188, endPoint x: 436, endPoint y: 177, distance: 221.0
click at [436, 177] on div at bounding box center [537, 185] width 327 height 68
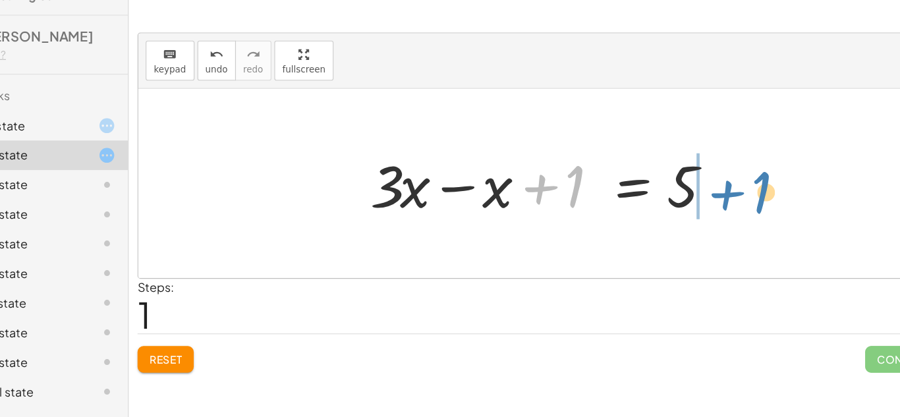
drag, startPoint x: 563, startPoint y: 189, endPoint x: 735, endPoint y: 198, distance: 172.2
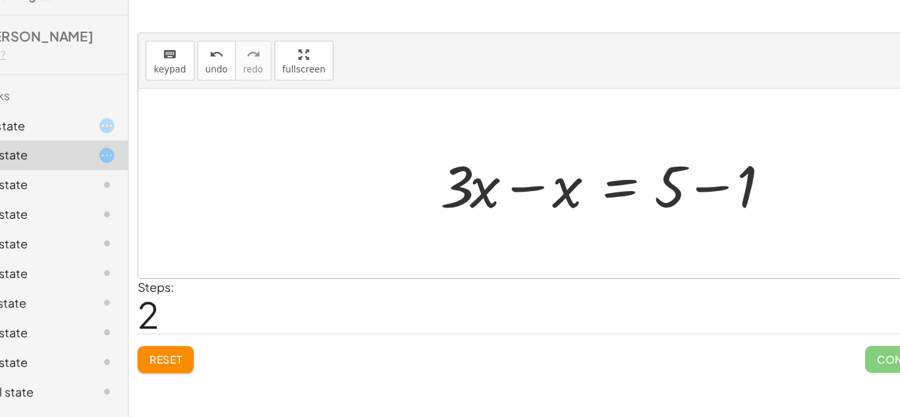
click at [696, 193] on div at bounding box center [599, 185] width 327 height 68
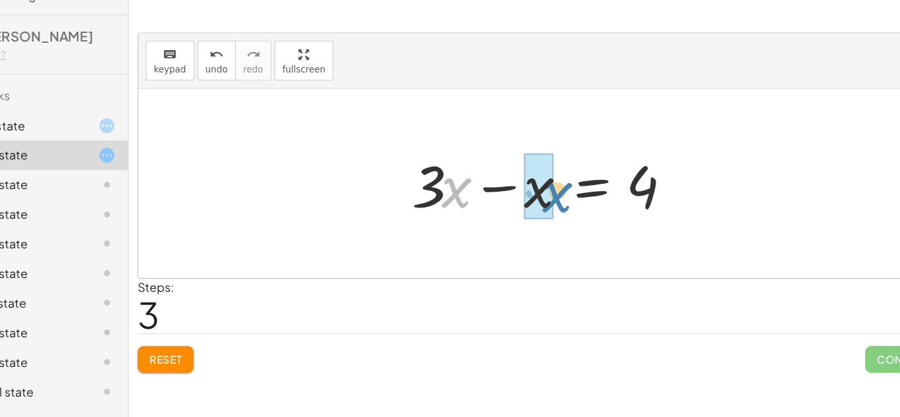
drag, startPoint x: 459, startPoint y: 188, endPoint x: 549, endPoint y: 193, distance: 89.7
click at [549, 193] on div at bounding box center [538, 185] width 254 height 68
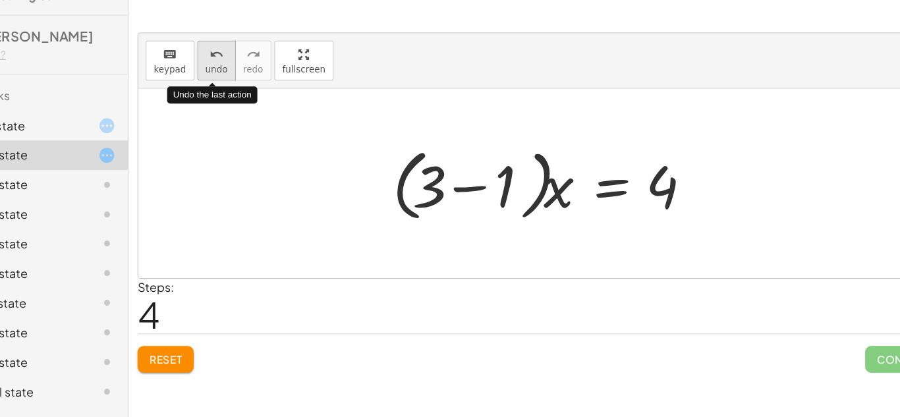
click at [254, 67] on button "undo undo" at bounding box center [243, 75] width 34 height 36
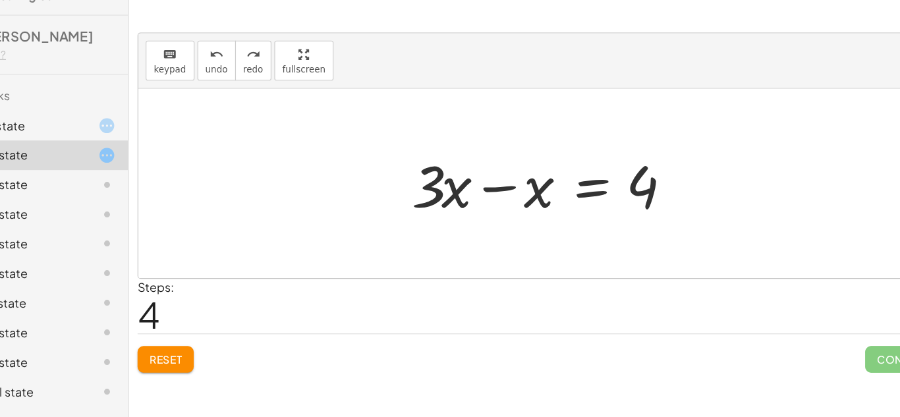
click at [492, 192] on div at bounding box center [538, 185] width 254 height 68
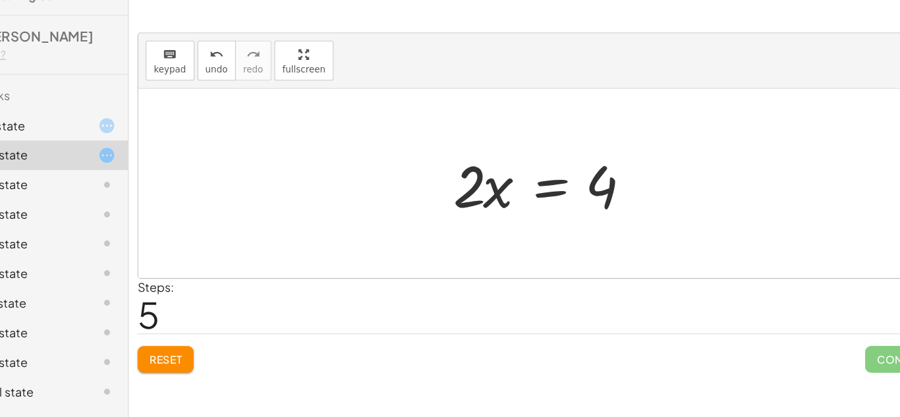
click at [536, 190] on div at bounding box center [537, 185] width 180 height 68
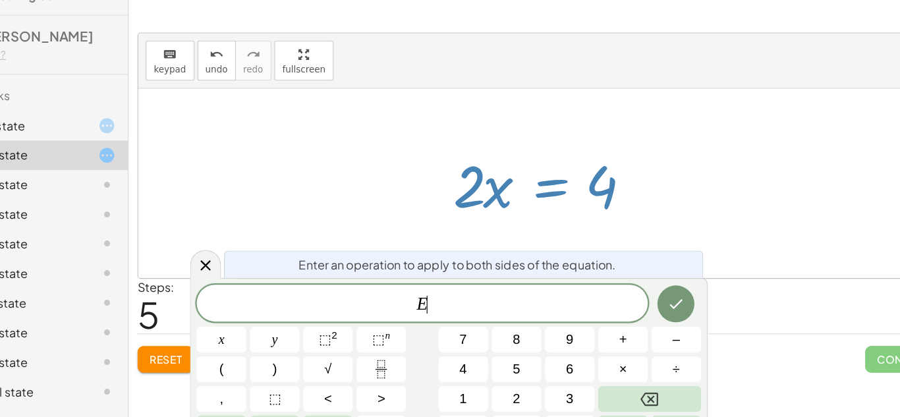
scroll to position [3, 0]
click at [536, 190] on div at bounding box center [537, 185] width 180 height 68
click at [464, 295] on span "E ​" at bounding box center [426, 292] width 402 height 18
click at [241, 254] on div at bounding box center [233, 257] width 28 height 26
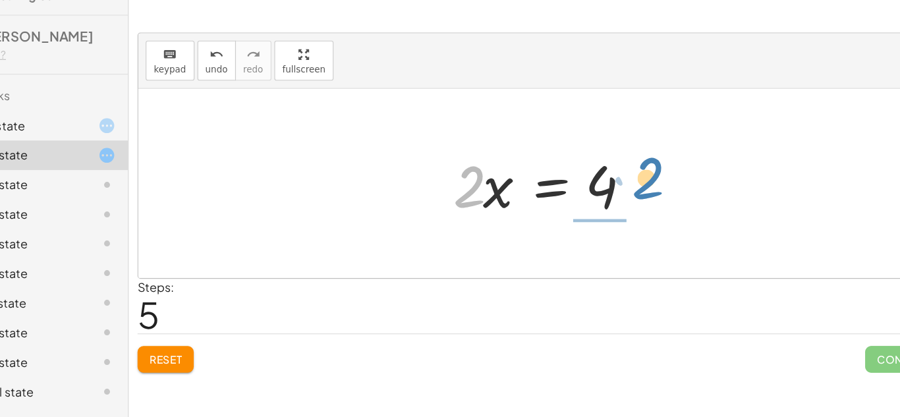
drag, startPoint x: 467, startPoint y: 190, endPoint x: 635, endPoint y: 183, distance: 167.6
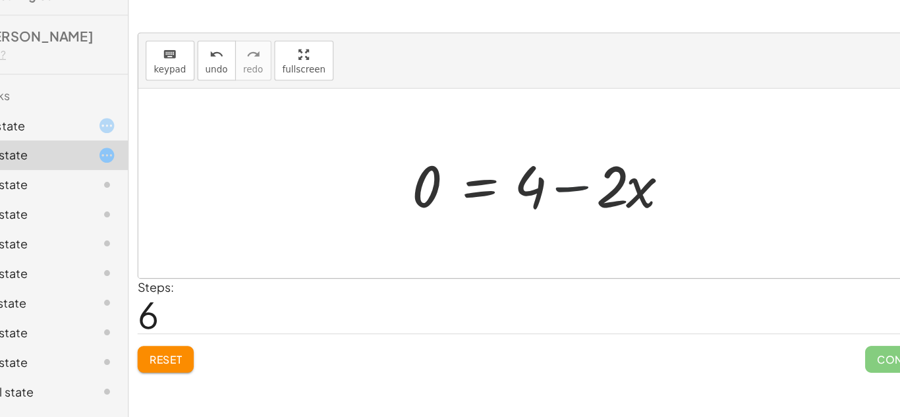
click at [566, 191] on div at bounding box center [538, 185] width 254 height 68
click at [551, 187] on div at bounding box center [538, 185] width 254 height 68
drag, startPoint x: 512, startPoint y: 185, endPoint x: 378, endPoint y: 178, distance: 134.6
click at [378, 178] on div "+ · 3 · x + 1 = + 5 + x + · 3 · x − x + 1 = 5 + · 3 · x − x = + 5 − 1 + · 3 · x…" at bounding box center [532, 184] width 718 height 169
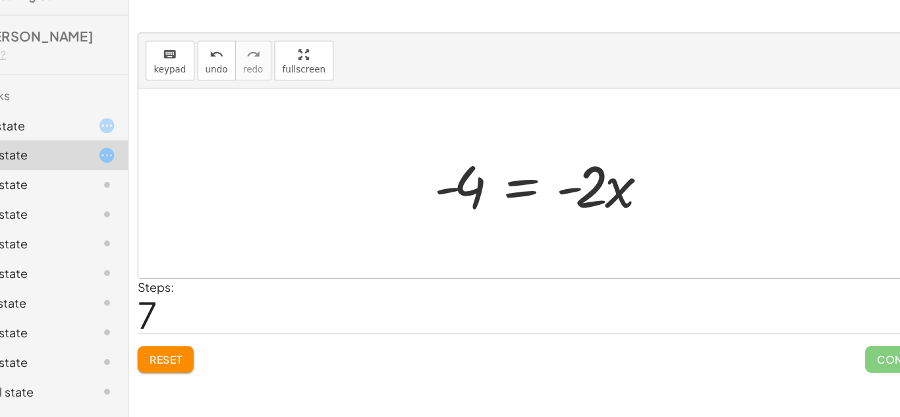
click at [549, 188] on div at bounding box center [537, 185] width 215 height 68
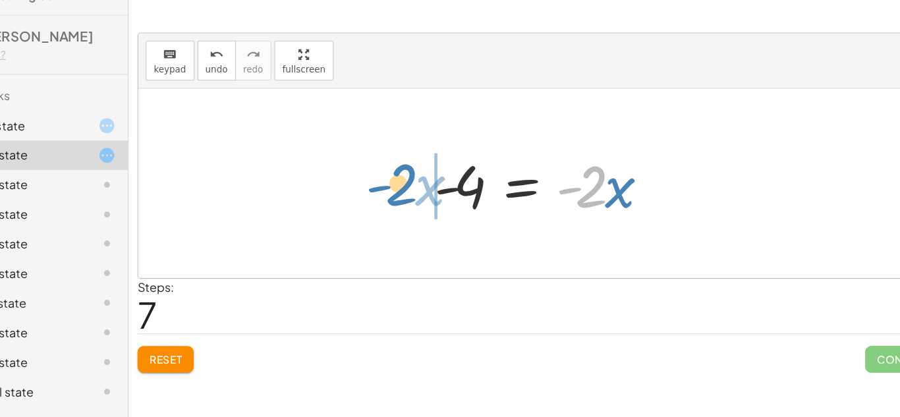
drag, startPoint x: 575, startPoint y: 184, endPoint x: 385, endPoint y: 177, distance: 189.9
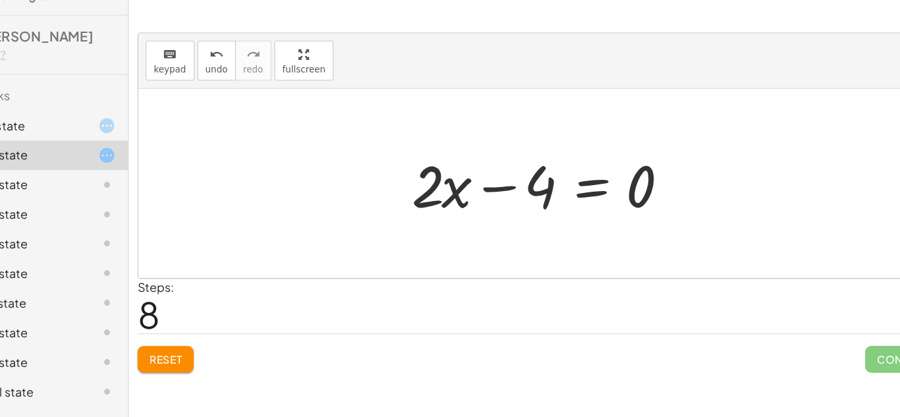
click at [504, 189] on div at bounding box center [538, 185] width 254 height 68
drag, startPoint x: 524, startPoint y: 187, endPoint x: 627, endPoint y: 183, distance: 103.5
click at [627, 183] on div at bounding box center [538, 185] width 254 height 68
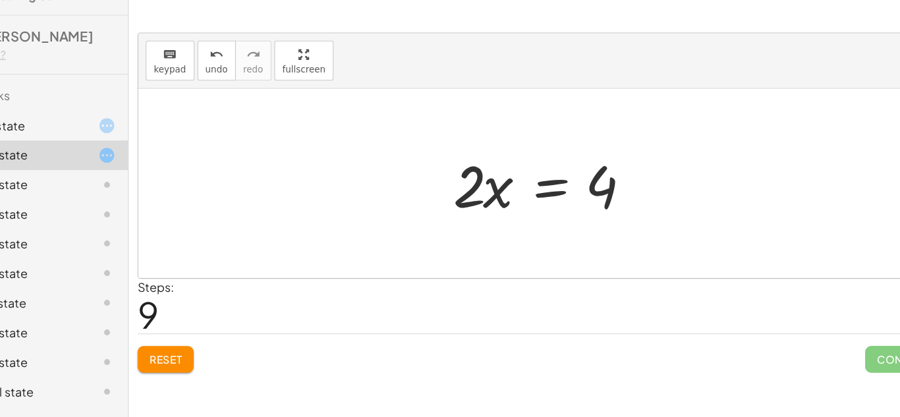
click at [625, 184] on div at bounding box center [537, 185] width 180 height 68
click at [494, 182] on div at bounding box center [537, 185] width 180 height 68
click at [546, 179] on div at bounding box center [537, 185] width 180 height 68
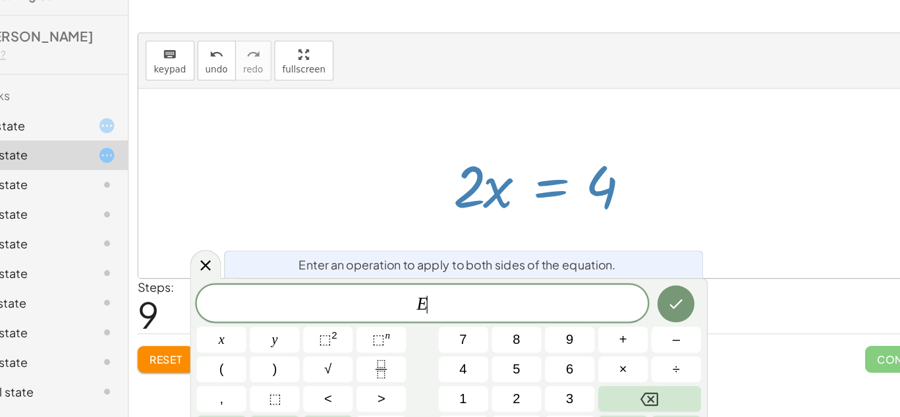
scroll to position [3, 0]
click at [720, 229] on div at bounding box center [532, 184] width 718 height 169
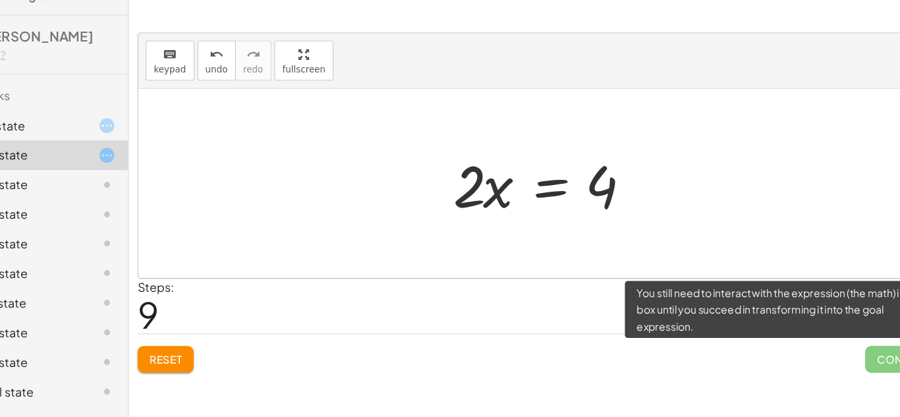
click at [840, 348] on span "Continue" at bounding box center [856, 342] width 71 height 24
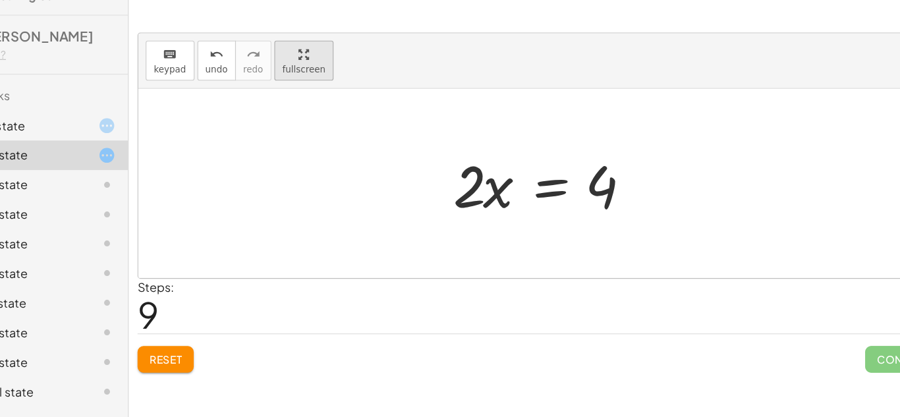
click at [305, 64] on div "button" at bounding box center [321, 69] width 38 height 16
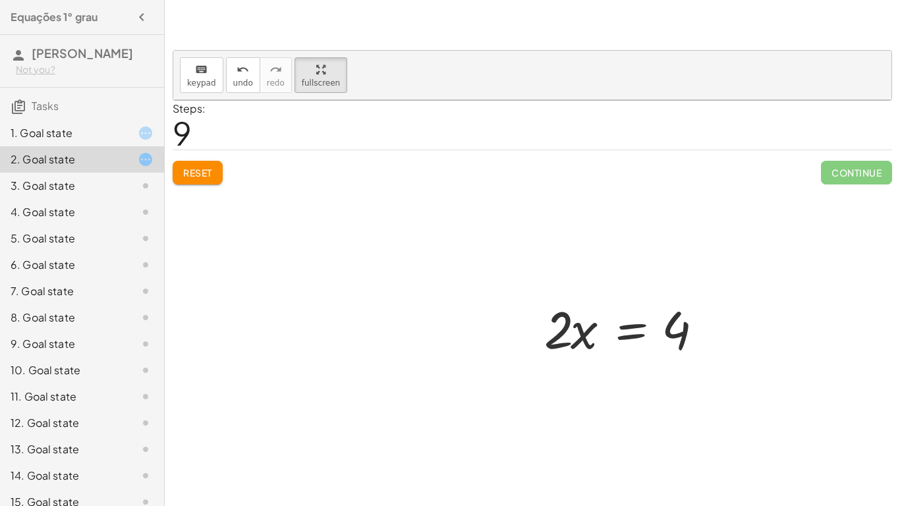
click at [407, 150] on div at bounding box center [532, 288] width 718 height 377
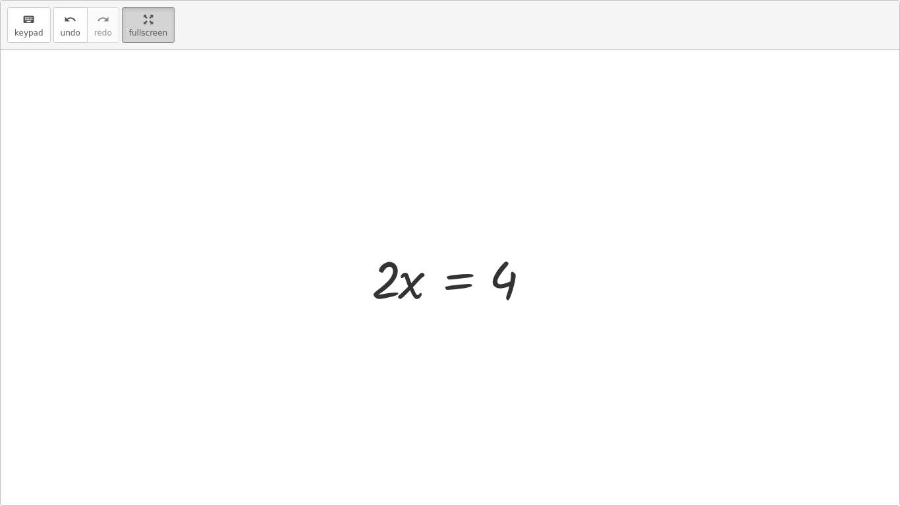
click at [156, 15] on div "button" at bounding box center [148, 19] width 38 height 16
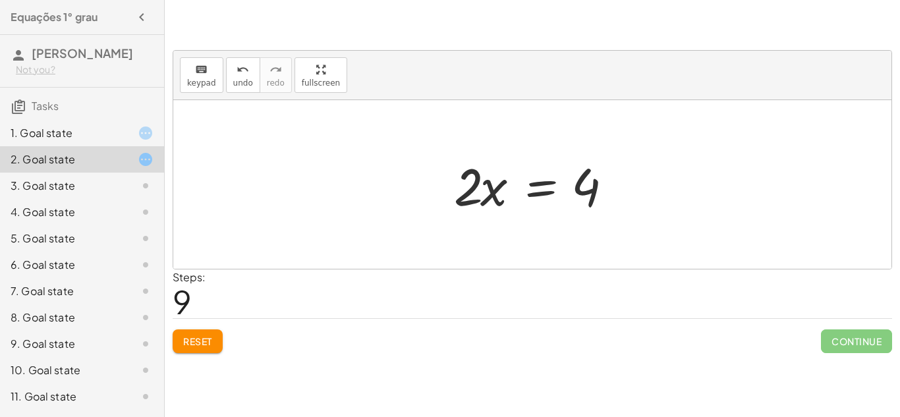
click at [101, 139] on div "1. Goal state" at bounding box center [64, 133] width 106 height 16
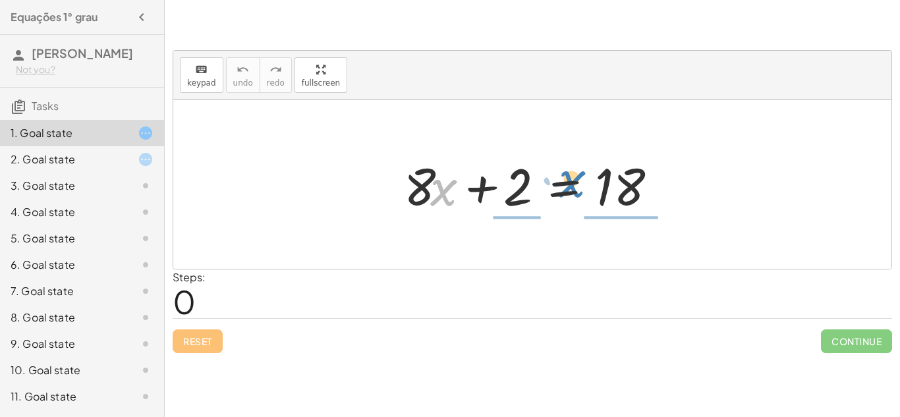
drag, startPoint x: 450, startPoint y: 183, endPoint x: 581, endPoint y: 175, distance: 130.8
click at [581, 175] on div at bounding box center [537, 185] width 280 height 68
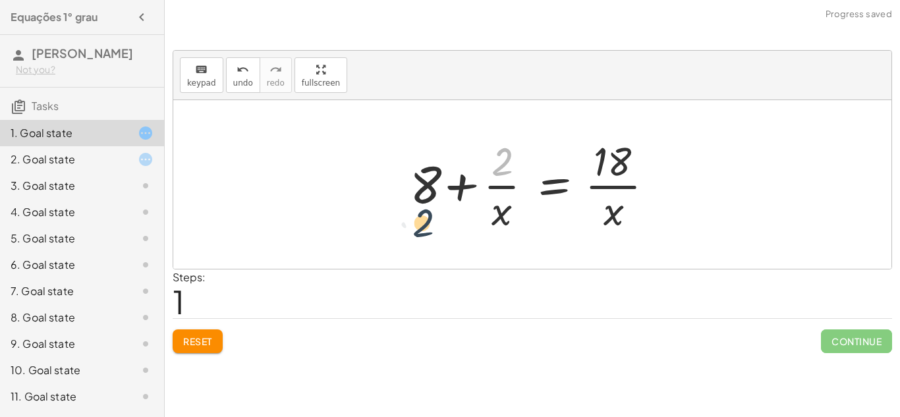
drag, startPoint x: 502, startPoint y: 171, endPoint x: 425, endPoint y: 221, distance: 91.4
click at [425, 221] on div at bounding box center [537, 184] width 268 height 101
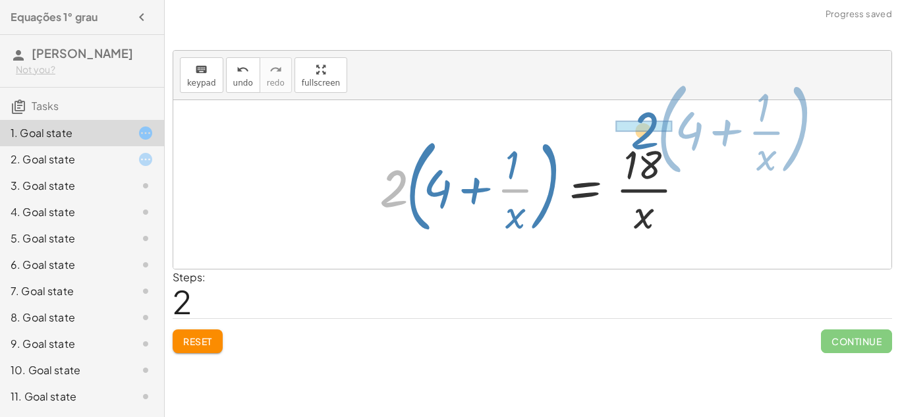
drag, startPoint x: 399, startPoint y: 198, endPoint x: 654, endPoint y: 140, distance: 262.2
click at [654, 140] on div at bounding box center [537, 184] width 329 height 109
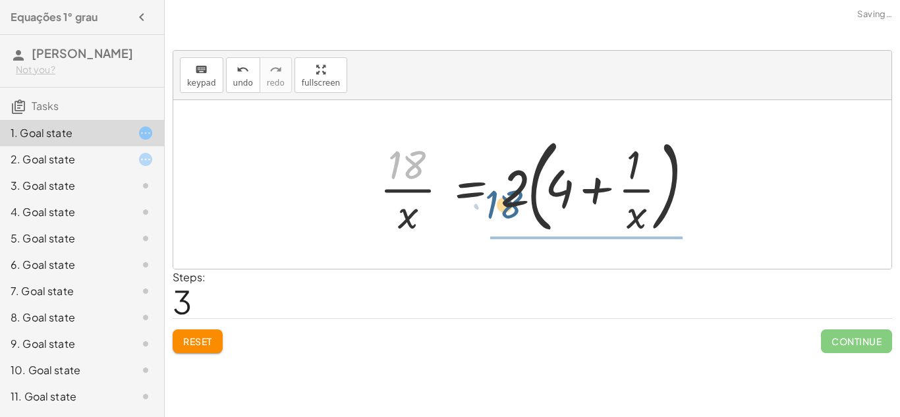
drag, startPoint x: 422, startPoint y: 171, endPoint x: 519, endPoint y: 211, distance: 104.6
click at [519, 211] on div at bounding box center [537, 184] width 329 height 109
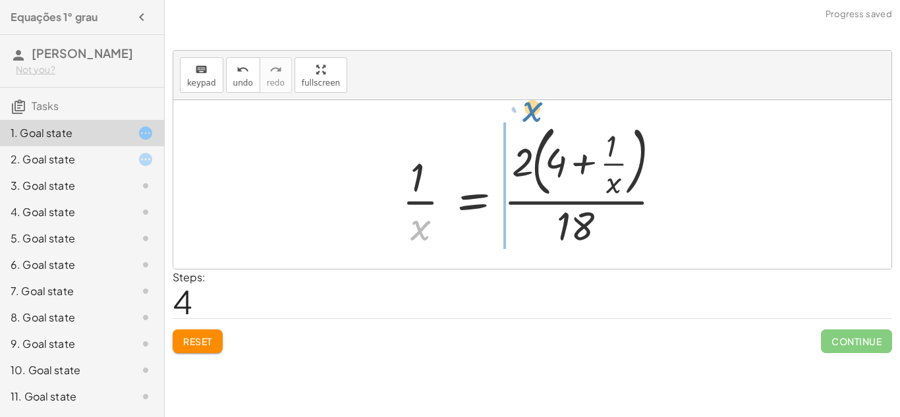
drag, startPoint x: 417, startPoint y: 223, endPoint x: 529, endPoint y: 108, distance: 160.8
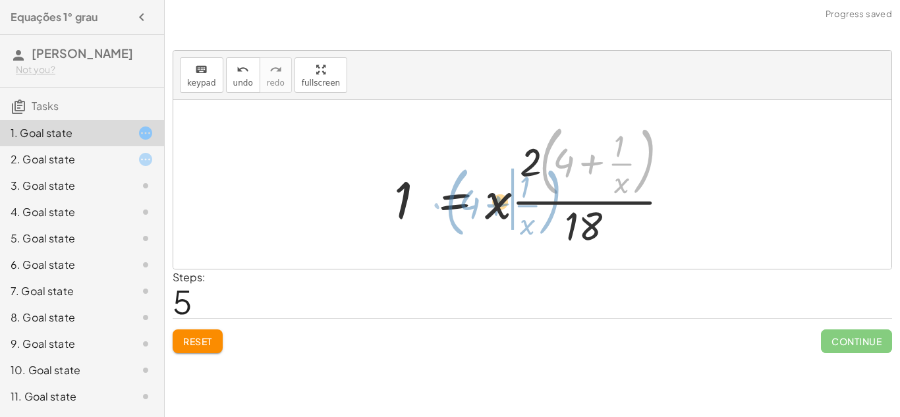
drag, startPoint x: 548, startPoint y: 143, endPoint x: 455, endPoint y: 185, distance: 101.8
click at [455, 185] on div at bounding box center [537, 184] width 299 height 133
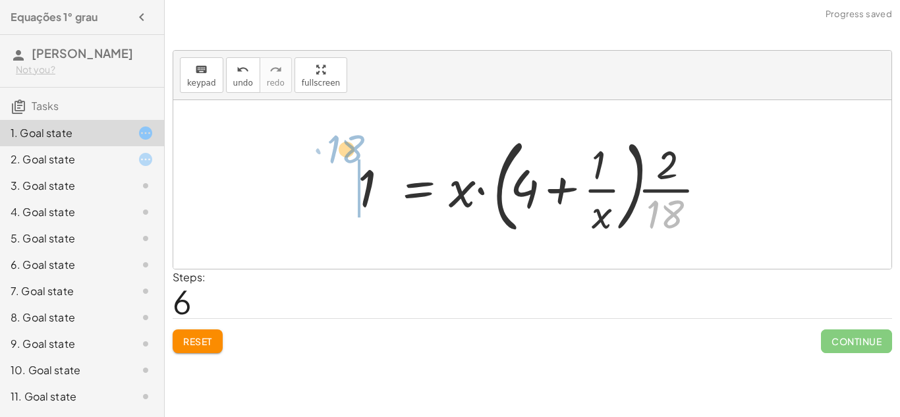
drag, startPoint x: 662, startPoint y: 223, endPoint x: 352, endPoint y: 152, distance: 317.8
click at [352, 152] on div at bounding box center [537, 184] width 373 height 109
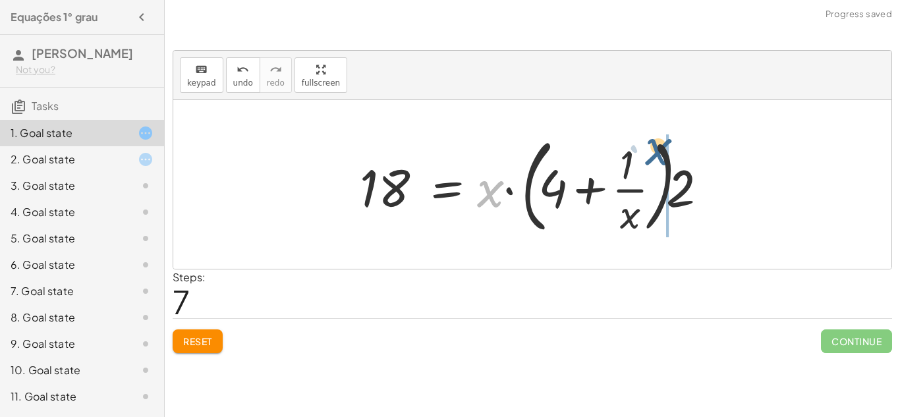
drag, startPoint x: 484, startPoint y: 194, endPoint x: 653, endPoint y: 154, distance: 174.2
click at [653, 154] on div at bounding box center [537, 184] width 369 height 109
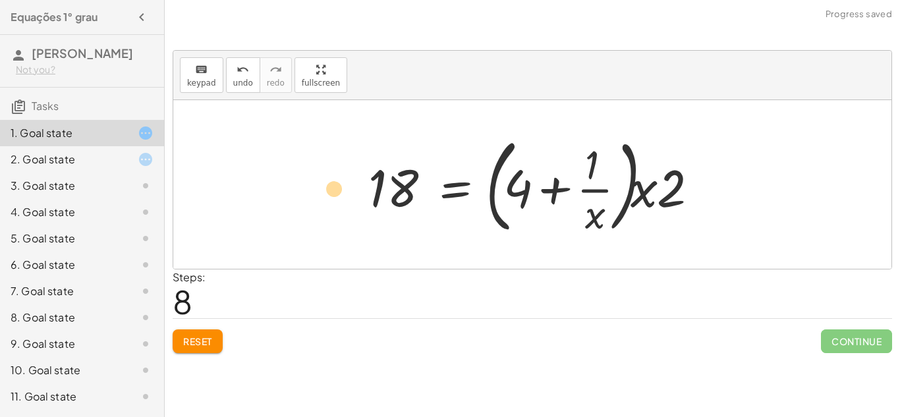
drag, startPoint x: 574, startPoint y: 190, endPoint x: 312, endPoint y: 190, distance: 261.6
click at [312, 190] on div "+ · 8 · x + 2 = 18 + 8 + · 2 · x = · 18 · x + · 2 · 4 + · 2 · x = · 18 · x · 2 …" at bounding box center [532, 184] width 718 height 169
click at [198, 341] on span "Reset" at bounding box center [197, 341] width 29 height 12
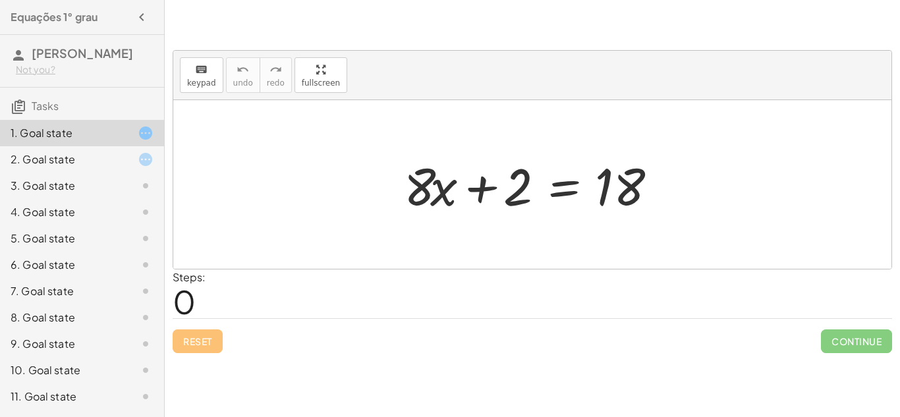
click at [485, 187] on div at bounding box center [537, 185] width 280 height 68
drag, startPoint x: 442, startPoint y: 185, endPoint x: 532, endPoint y: 194, distance: 90.7
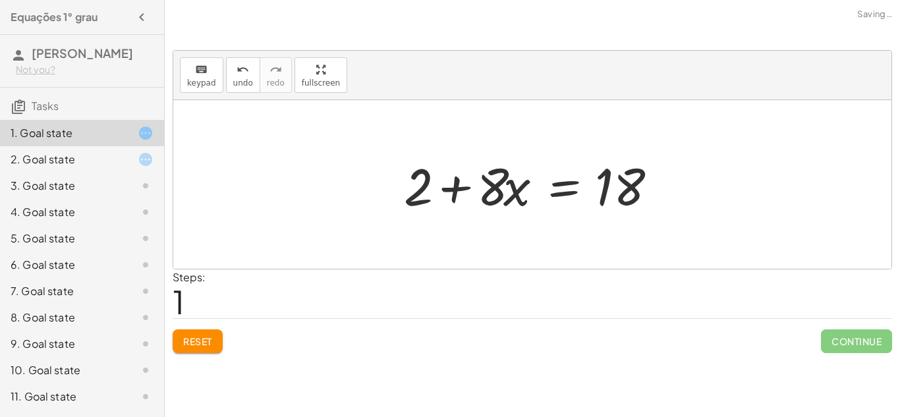
click at [458, 185] on div at bounding box center [537, 185] width 280 height 68
click at [656, 178] on div at bounding box center [537, 185] width 280 height 68
click at [223, 339] on button "Reset" at bounding box center [198, 342] width 50 height 24
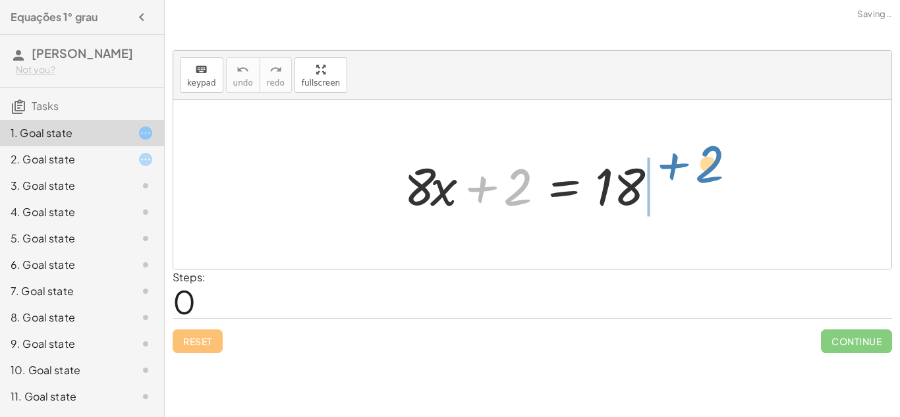
drag, startPoint x: 494, startPoint y: 188, endPoint x: 685, endPoint y: 165, distance: 192.5
click at [685, 165] on div "+ 2 + · 8 · x + 2 = 18" at bounding box center [532, 184] width 718 height 169
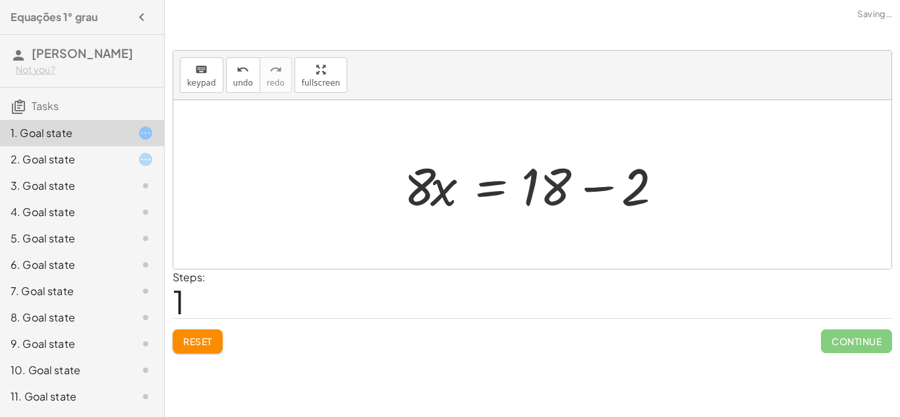
drag, startPoint x: 570, startPoint y: 188, endPoint x: 545, endPoint y: 194, distance: 25.7
click at [545, 194] on div at bounding box center [537, 185] width 280 height 68
click at [601, 184] on div at bounding box center [537, 185] width 280 height 68
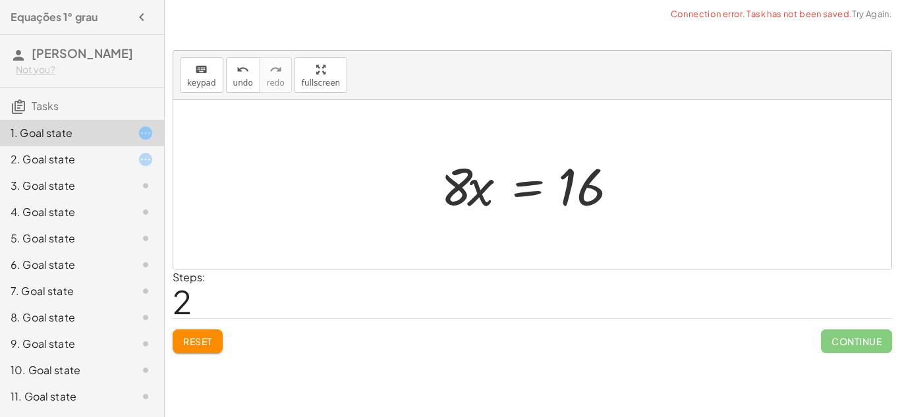
click at [478, 176] on div at bounding box center [537, 185] width 206 height 68
drag, startPoint x: 473, startPoint y: 185, endPoint x: 426, endPoint y: 187, distance: 46.8
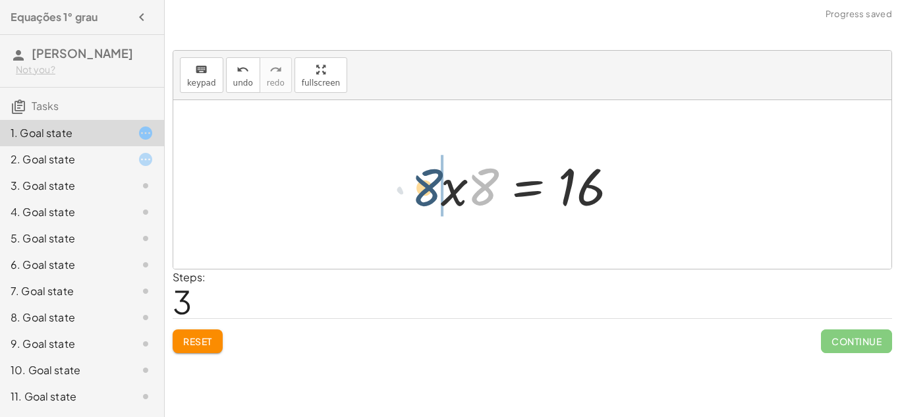
drag, startPoint x: 478, startPoint y: 180, endPoint x: 418, endPoint y: 180, distance: 60.0
click at [521, 189] on div at bounding box center [537, 185] width 206 height 68
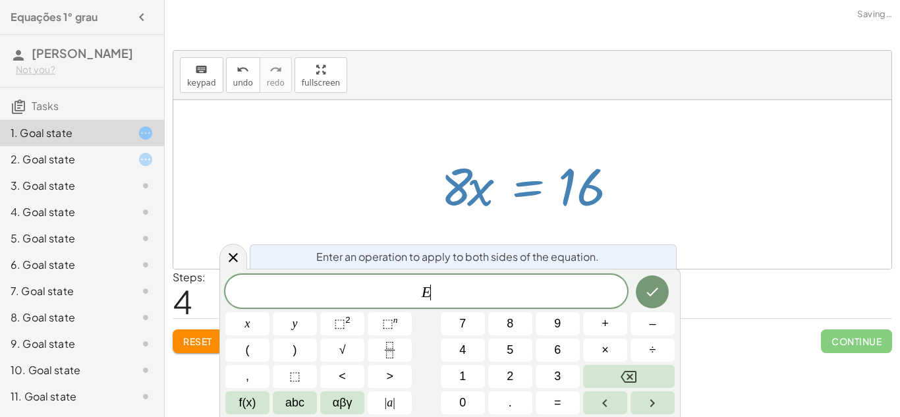
scroll to position [1, 0]
click at [521, 189] on div at bounding box center [537, 185] width 206 height 68
click at [644, 172] on div at bounding box center [532, 184] width 718 height 169
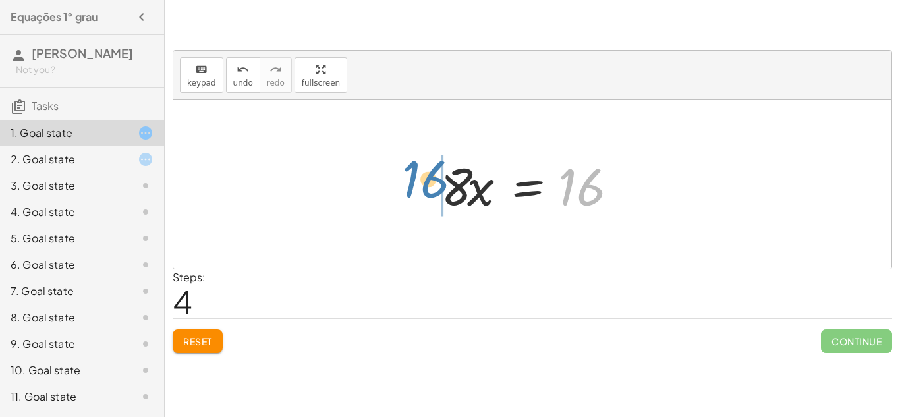
drag, startPoint x: 562, startPoint y: 191, endPoint x: 405, endPoint y: 183, distance: 156.4
click at [405, 183] on div "+ · 8 · x + 2 = 18 · 8 · x = + 18 − 2 · 8 · x = 16 · x · 8 = 16 16 · 8 · x = 16" at bounding box center [532, 184] width 718 height 169
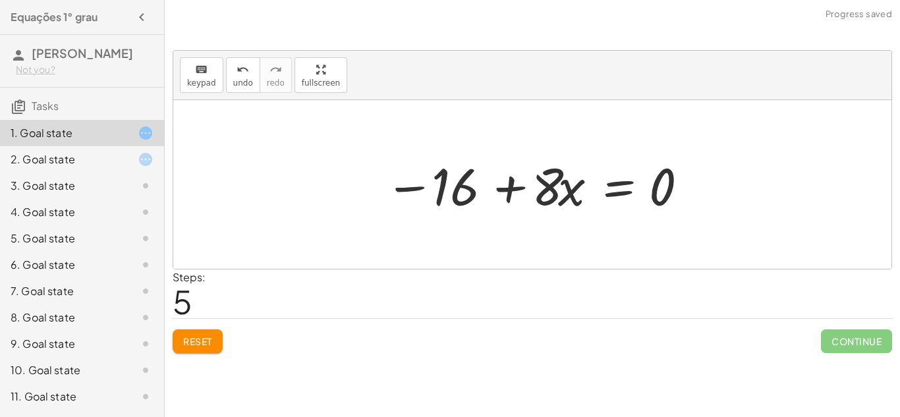
click at [512, 194] on div at bounding box center [537, 185] width 318 height 68
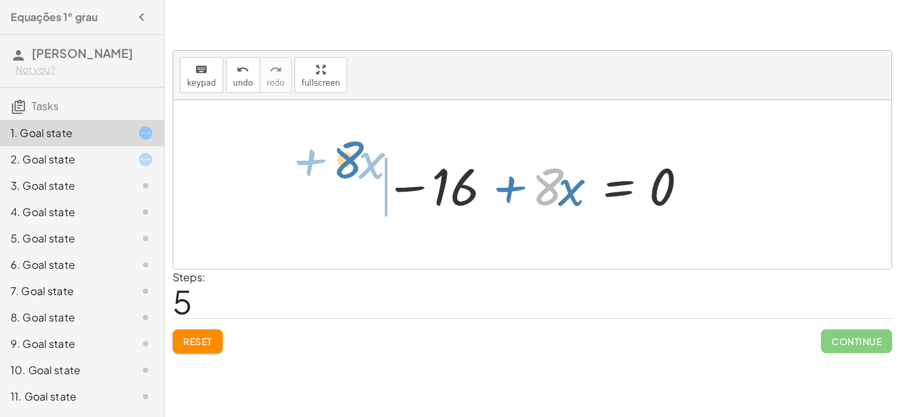
drag, startPoint x: 557, startPoint y: 191, endPoint x: 362, endPoint y: 166, distance: 196.7
click at [362, 166] on div "+ · 8 · x + 2 = 18 · 8 · x = + 18 − 2 · 8 · x = 16 · x · 8 = 16 · 8 · x = 16 · …" at bounding box center [532, 184] width 718 height 169
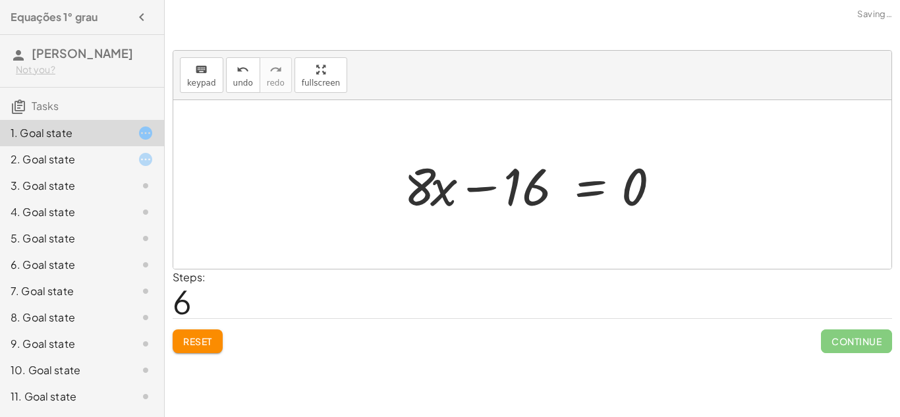
click at [484, 188] on div at bounding box center [537, 185] width 280 height 68
drag, startPoint x: 514, startPoint y: 179, endPoint x: 646, endPoint y: 194, distance: 132.7
click at [646, 194] on div at bounding box center [537, 185] width 280 height 68
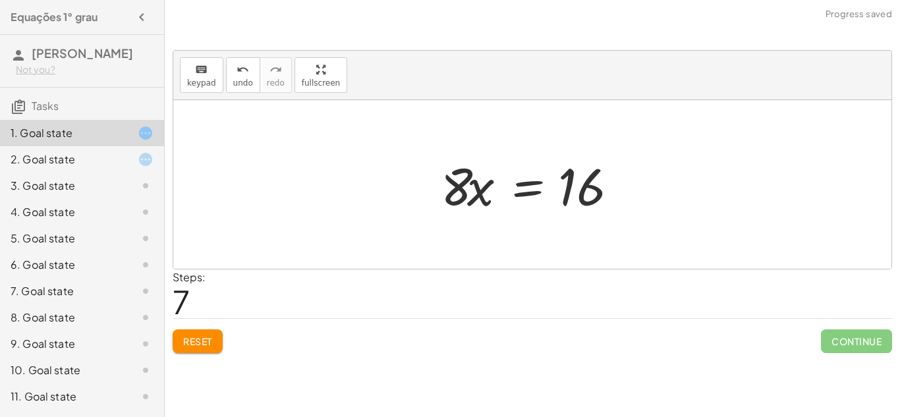
click at [209, 345] on span "Reset" at bounding box center [197, 341] width 29 height 12
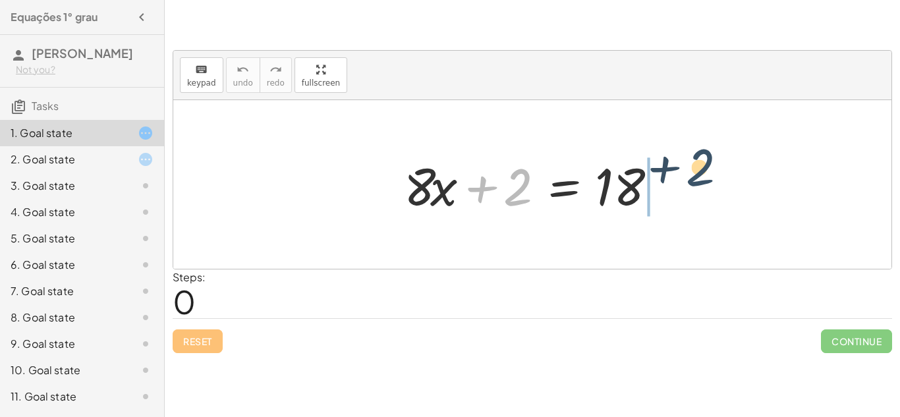
drag, startPoint x: 515, startPoint y: 195, endPoint x: 700, endPoint y: 175, distance: 185.6
click at [700, 175] on div "+ 2 + · 8 · x + 2 = 18" at bounding box center [532, 184] width 718 height 169
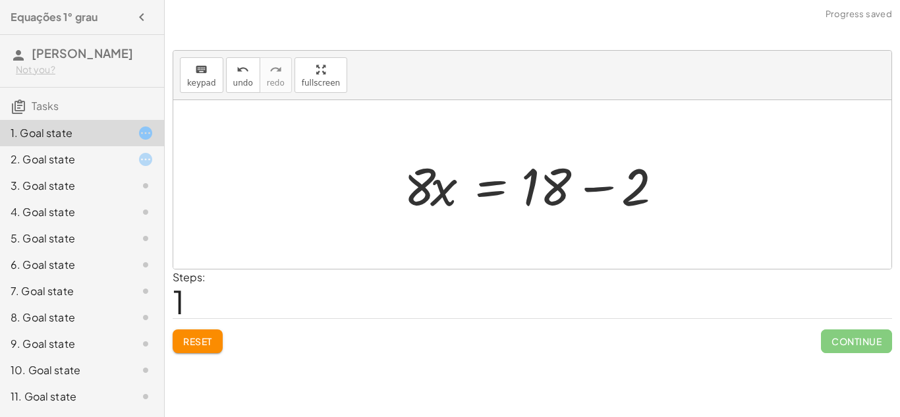
click at [589, 190] on div at bounding box center [537, 185] width 280 height 68
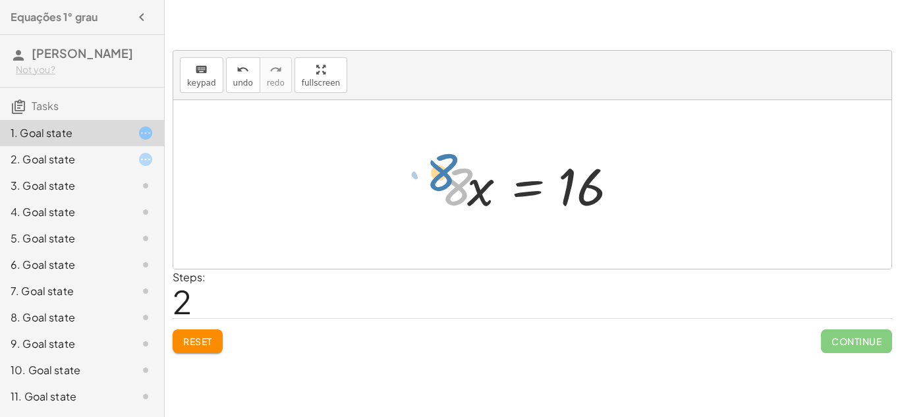
drag, startPoint x: 461, startPoint y: 181, endPoint x: 447, endPoint y: 165, distance: 21.5
click at [447, 165] on div at bounding box center [537, 185] width 206 height 68
drag, startPoint x: 461, startPoint y: 172, endPoint x: 635, endPoint y: 264, distance: 196.6
click at [635, 264] on div "+ · 8 · x + 2 = 18 · 8 · x = + 18 − 2 · 8 · 8 · x = 16" at bounding box center [532, 184] width 718 height 169
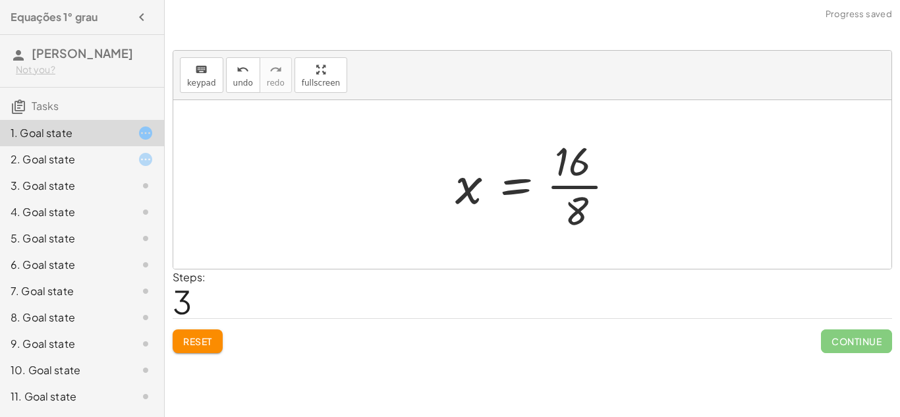
click at [583, 167] on div at bounding box center [541, 184] width 184 height 101
click at [589, 187] on div at bounding box center [538, 184] width 184 height 101
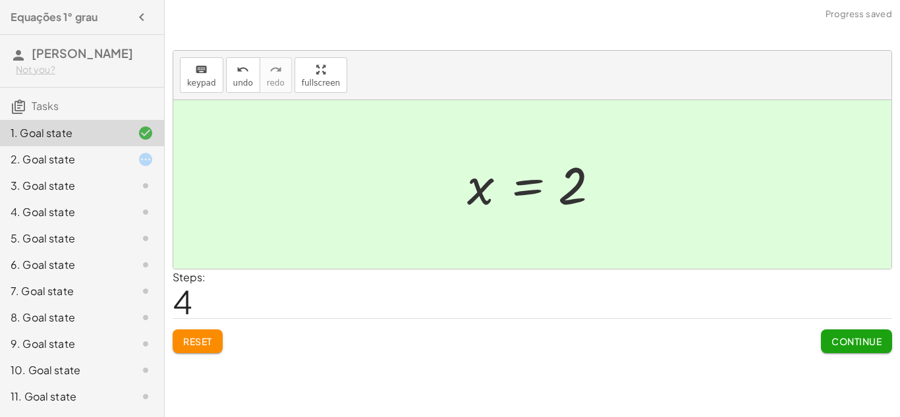
click at [838, 348] on button "Continue" at bounding box center [856, 342] width 71 height 24
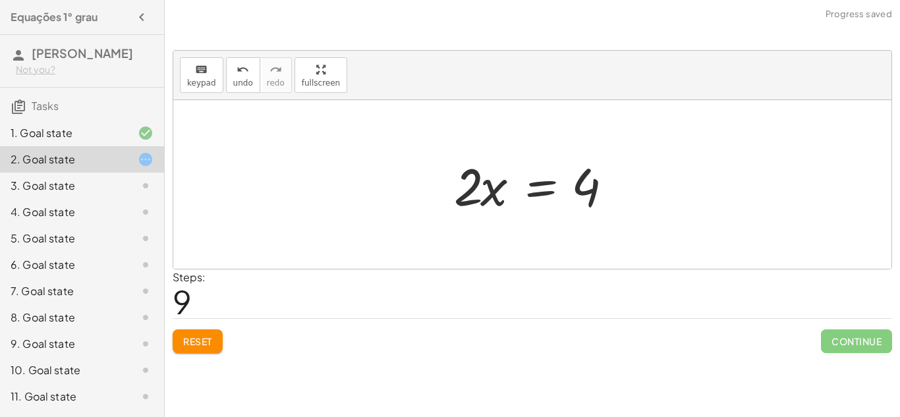
click at [214, 343] on button "Reset" at bounding box center [198, 342] width 50 height 24
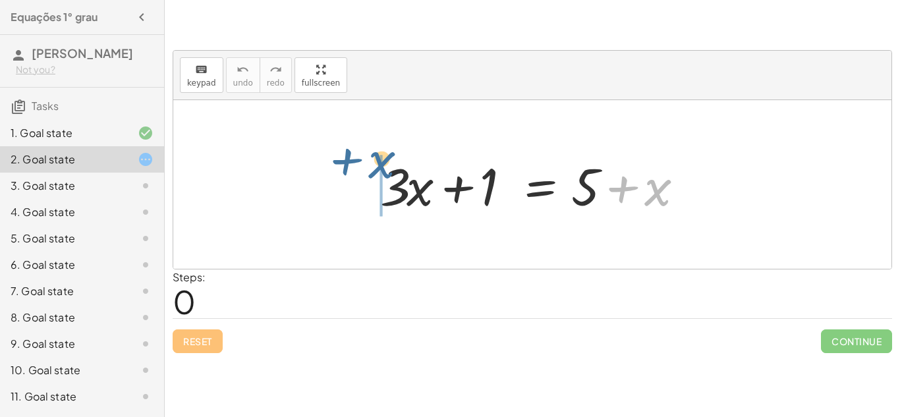
drag, startPoint x: 659, startPoint y: 187, endPoint x: 389, endPoint y: 161, distance: 271.5
click at [389, 161] on div at bounding box center [537, 185] width 327 height 68
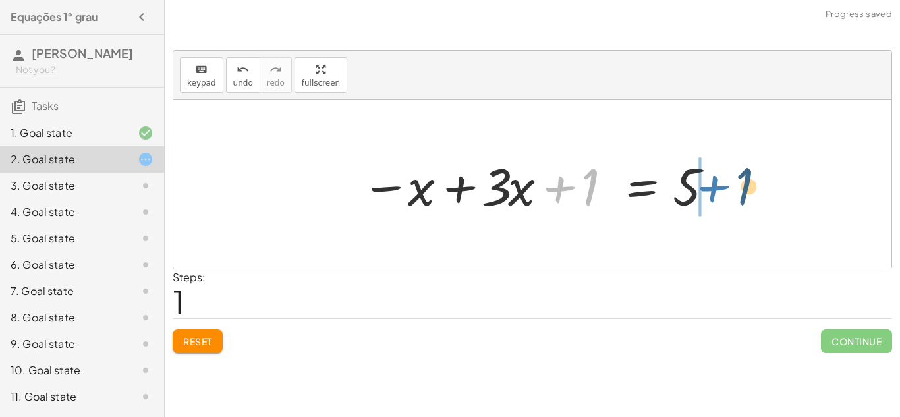
drag, startPoint x: 566, startPoint y: 190, endPoint x: 722, endPoint y: 189, distance: 155.5
click at [722, 189] on div "+ · 3 · x + 1 = + 5 + x + 1 + · 3 · x + 1 = 5 x −" at bounding box center [532, 185] width 382 height 74
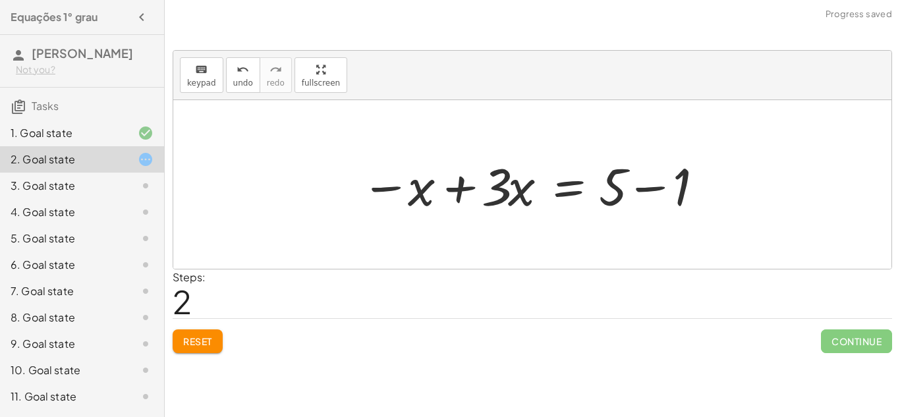
click at [207, 337] on span "Reset" at bounding box center [197, 341] width 29 height 12
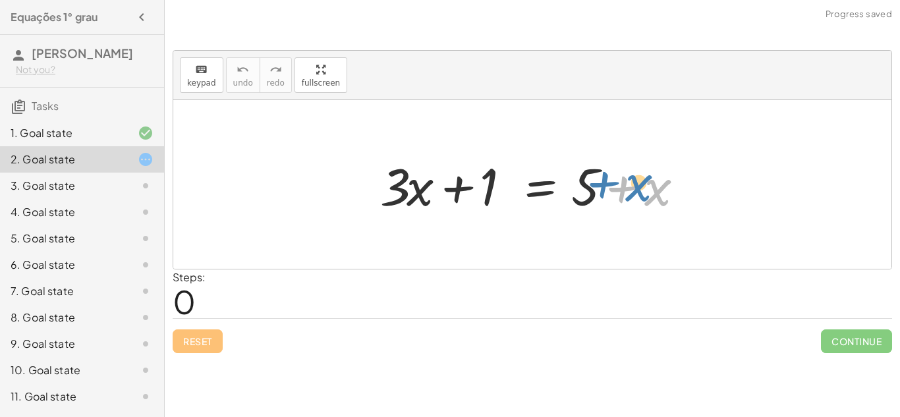
drag, startPoint x: 620, startPoint y: 191, endPoint x: 600, endPoint y: 187, distance: 19.7
click at [600, 187] on div at bounding box center [537, 185] width 327 height 68
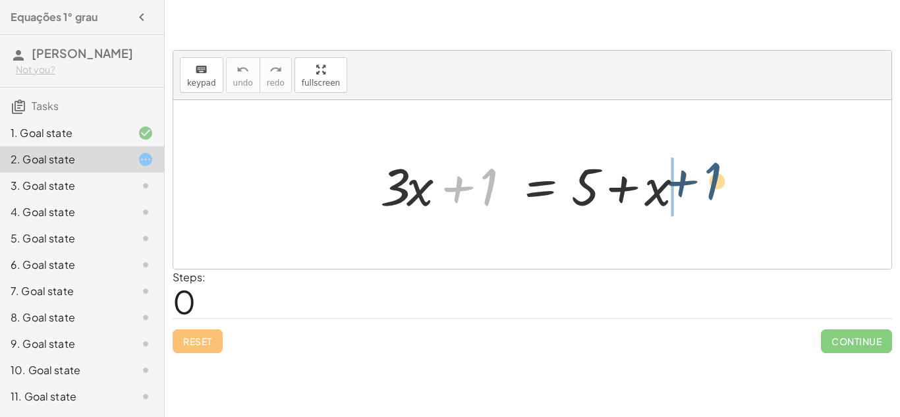
drag, startPoint x: 493, startPoint y: 187, endPoint x: 732, endPoint y: 191, distance: 239.3
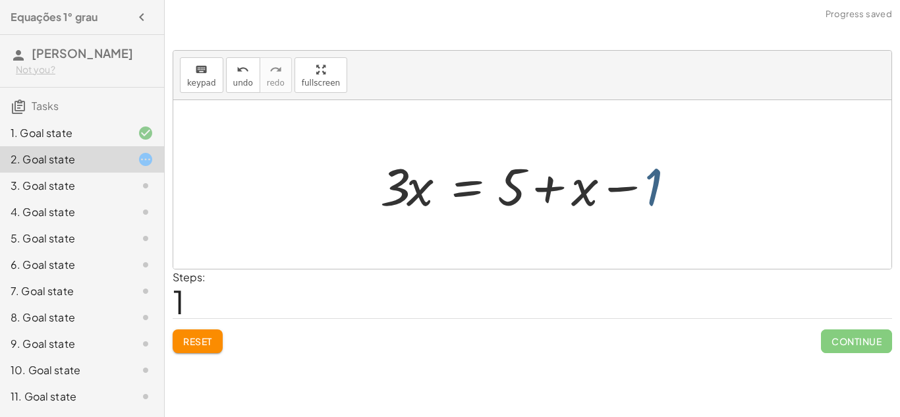
click at [650, 183] on div at bounding box center [537, 185] width 327 height 68
drag, startPoint x: 583, startPoint y: 187, endPoint x: 461, endPoint y: 169, distance: 123.8
click at [461, 169] on div at bounding box center [537, 185] width 327 height 68
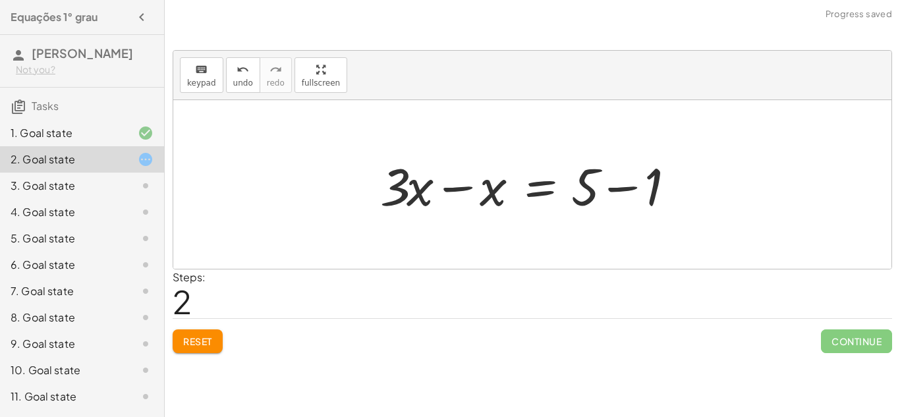
click at [451, 190] on div at bounding box center [537, 185] width 327 height 68
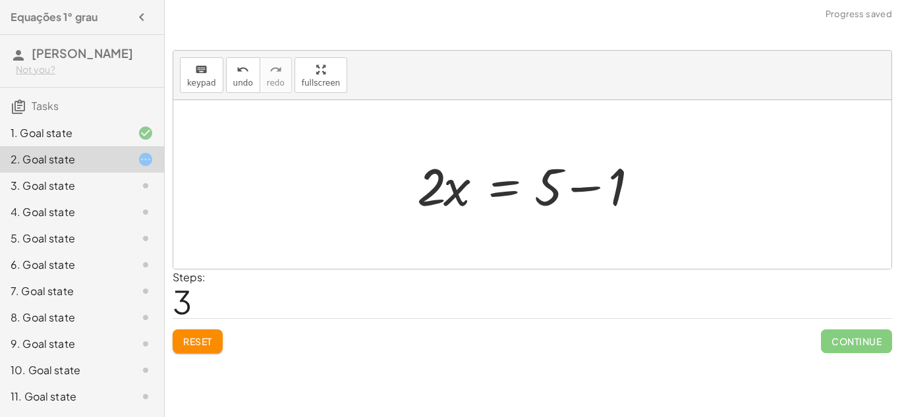
click at [594, 188] on div at bounding box center [538, 185] width 254 height 68
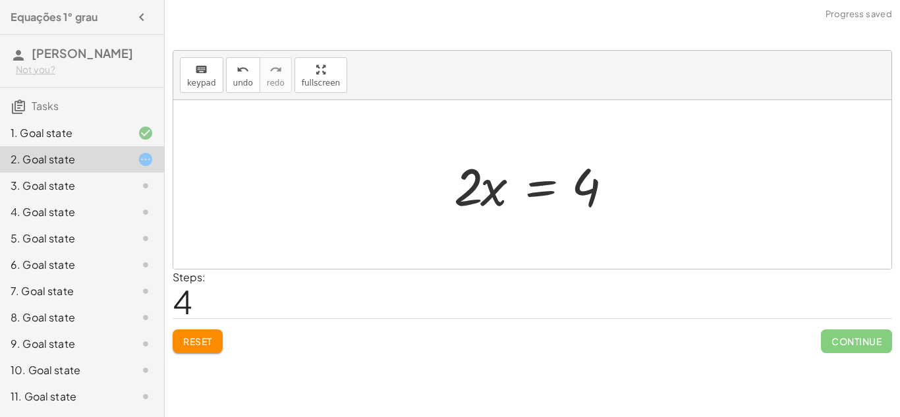
click at [431, 193] on div at bounding box center [532, 184] width 718 height 169
drag, startPoint x: 460, startPoint y: 205, endPoint x: 600, endPoint y: 235, distance: 142.8
click at [600, 235] on div "+ · 3 · x + 1 = + 5 + x · 3 · x = + 5 + x − 1 + · 3 · x − x = + 5 − 1 · 2 · x =…" at bounding box center [532, 184] width 718 height 169
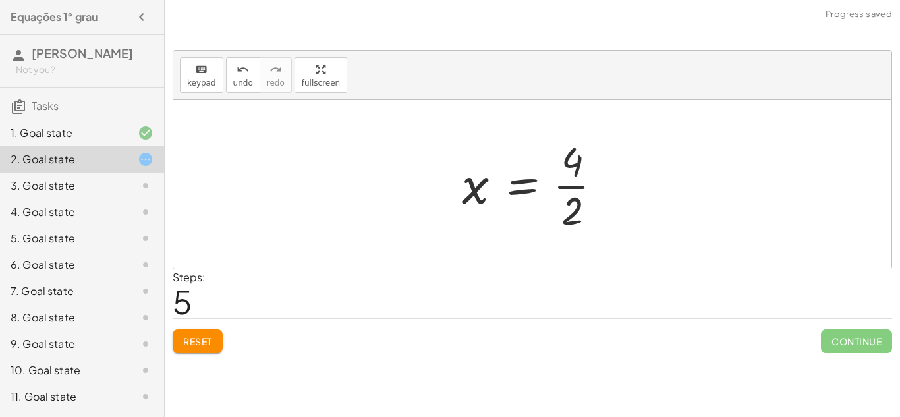
click at [579, 189] on div at bounding box center [537, 184] width 164 height 101
click at [177, 344] on button "Reset" at bounding box center [198, 342] width 50 height 24
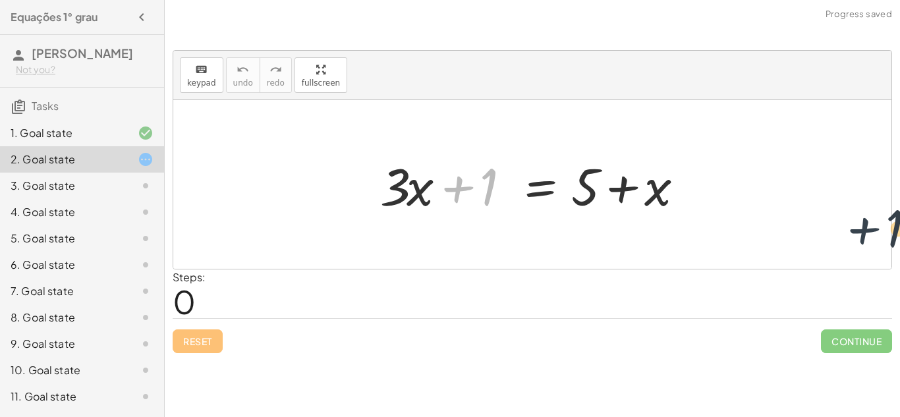
drag, startPoint x: 466, startPoint y: 189, endPoint x: 865, endPoint y: 229, distance: 401.3
click at [865, 229] on div "+ 1 + · 3 · x + 1 = + 5 + x" at bounding box center [532, 184] width 718 height 169
drag, startPoint x: 466, startPoint y: 183, endPoint x: 724, endPoint y: 192, distance: 257.9
click at [724, 192] on div "+ 1 + · 3 · x + 1 = + 5 + x" at bounding box center [532, 184] width 718 height 169
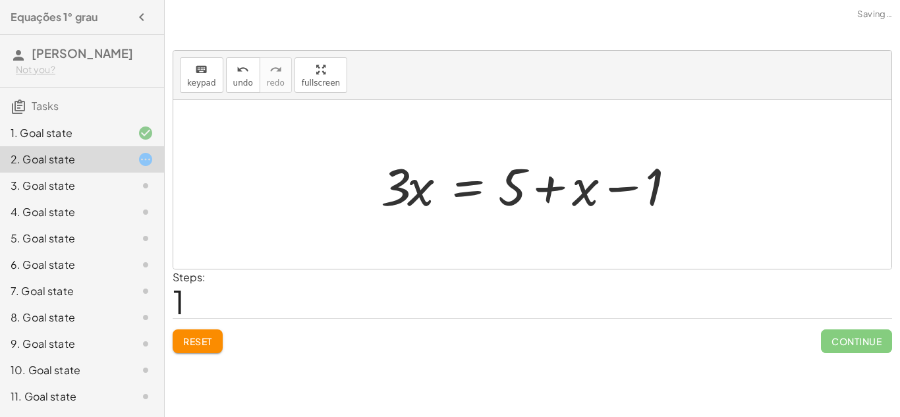
click at [630, 186] on div at bounding box center [537, 185] width 327 height 68
drag, startPoint x: 585, startPoint y: 185, endPoint x: 434, endPoint y: 183, distance: 151.6
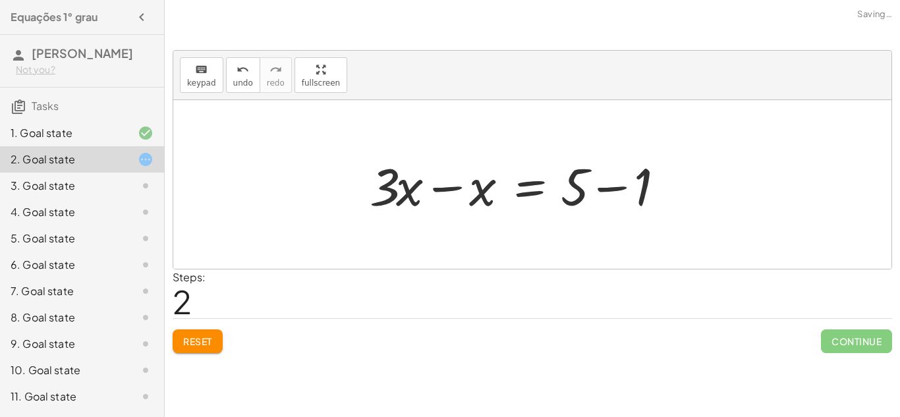
click at [372, 192] on div "+ · 3 · x + 1 = + 5 + x · 3 · x = + 5 + x − 1 · 3 · x 1 = + 5 x − + −" at bounding box center [521, 185] width 343 height 74
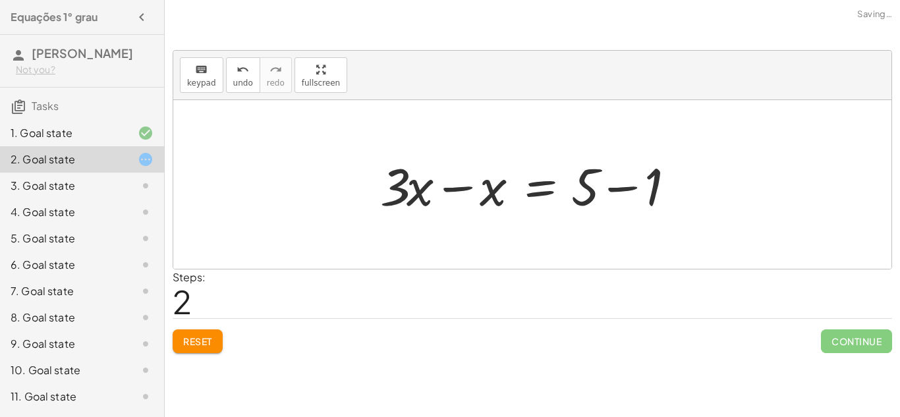
click at [412, 194] on div at bounding box center [537, 185] width 327 height 68
click at [461, 187] on div at bounding box center [537, 185] width 327 height 68
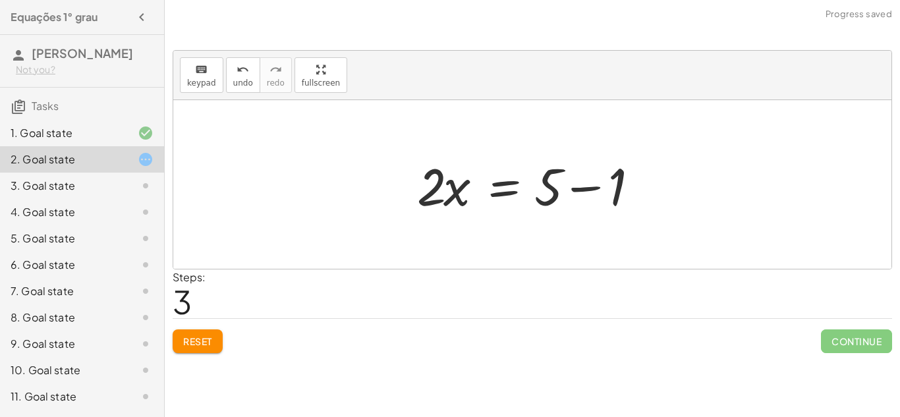
click at [576, 184] on div at bounding box center [538, 185] width 254 height 68
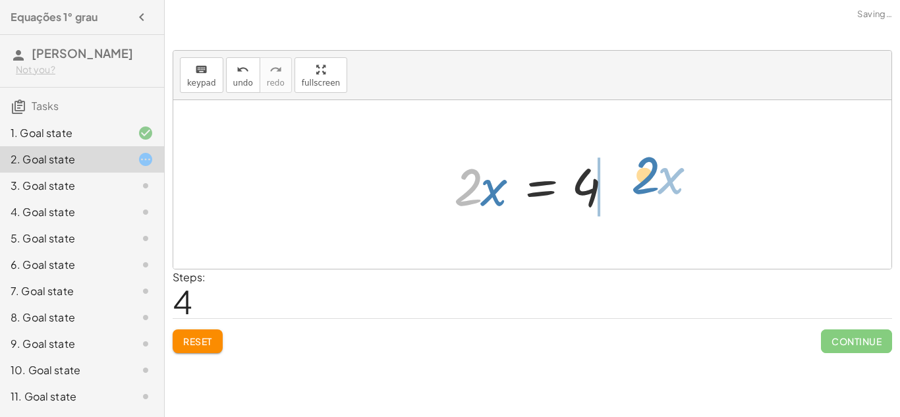
drag, startPoint x: 465, startPoint y: 190, endPoint x: 643, endPoint y: 179, distance: 178.3
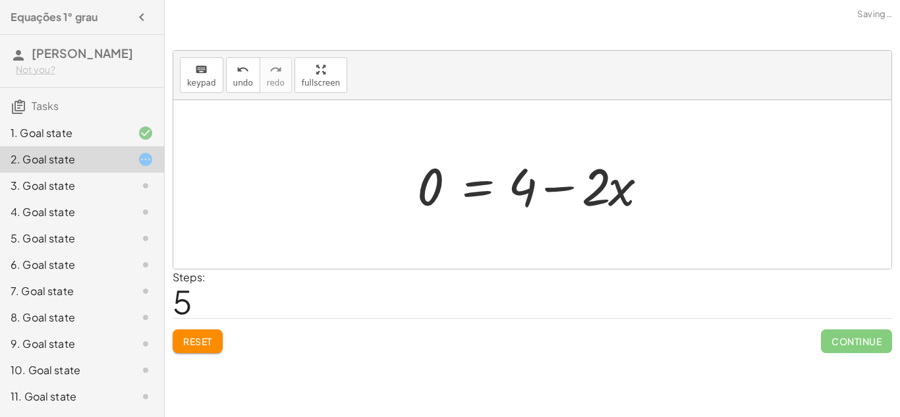
click at [574, 190] on div at bounding box center [538, 185] width 254 height 68
drag, startPoint x: 594, startPoint y: 195, endPoint x: 383, endPoint y: 188, distance: 211.7
click at [383, 188] on div "+ · 3 · x + 1 = + 5 + x · 3 · x = + 5 + x − 1 + · 3 · x − x = + 5 − 1 · 2 · x =…" at bounding box center [532, 184] width 718 height 169
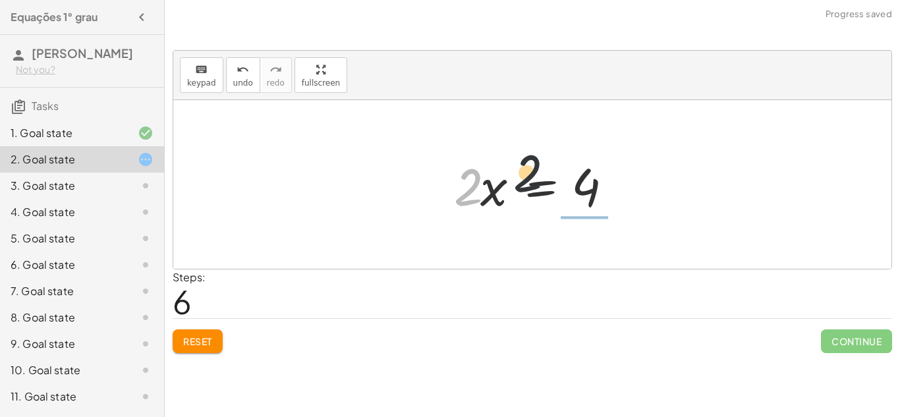
drag, startPoint x: 462, startPoint y: 193, endPoint x: 594, endPoint y: 154, distance: 138.1
click at [594, 154] on div at bounding box center [537, 185] width 180 height 68
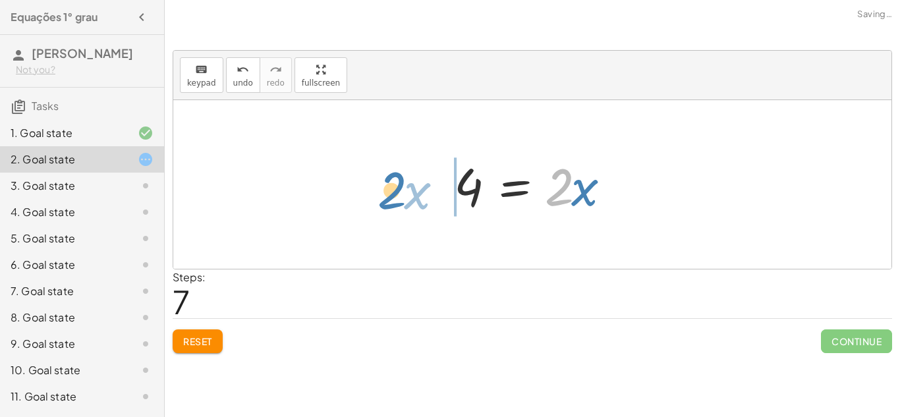
drag, startPoint x: 571, startPoint y: 186, endPoint x: 396, endPoint y: 188, distance: 175.3
click at [396, 188] on div "+ · 3 · x + 1 = + 5 + x · 3 · x = + 5 + x − 1 + · 3 · x − x = + 5 − 1 · 2 · x =…" at bounding box center [532, 184] width 718 height 169
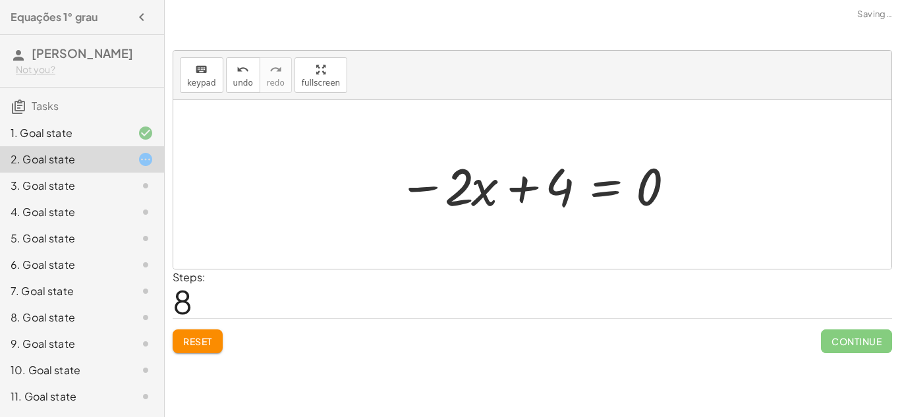
click at [201, 349] on button "Reset" at bounding box center [198, 342] width 50 height 24
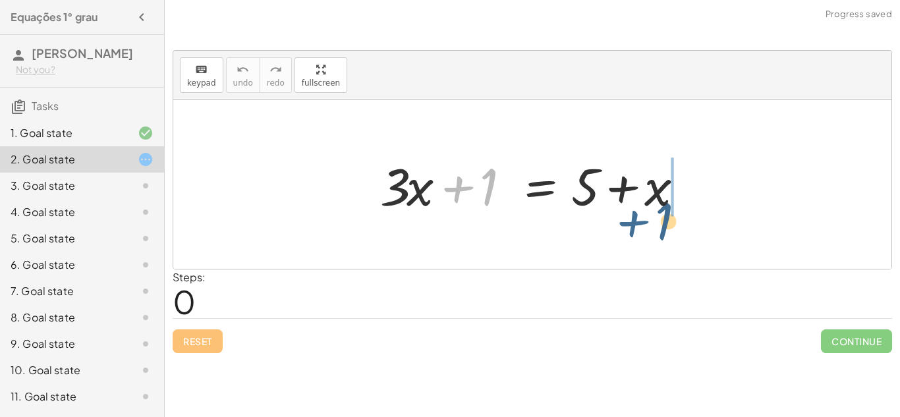
drag, startPoint x: 455, startPoint y: 189, endPoint x: 673, endPoint y: 225, distance: 221.0
click at [673, 225] on div "+ 1 + · 3 · x + 1 = + 5 + x" at bounding box center [532, 184] width 718 height 169
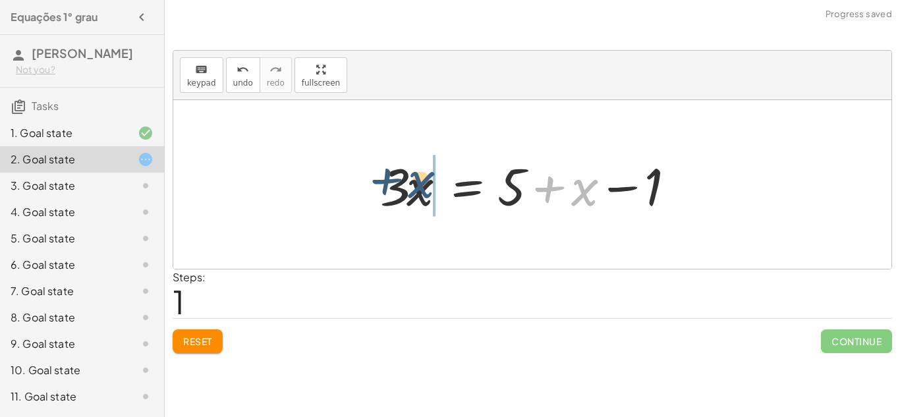
drag, startPoint x: 581, startPoint y: 201, endPoint x: 415, endPoint y: 193, distance: 166.3
click at [415, 193] on div at bounding box center [537, 185] width 327 height 68
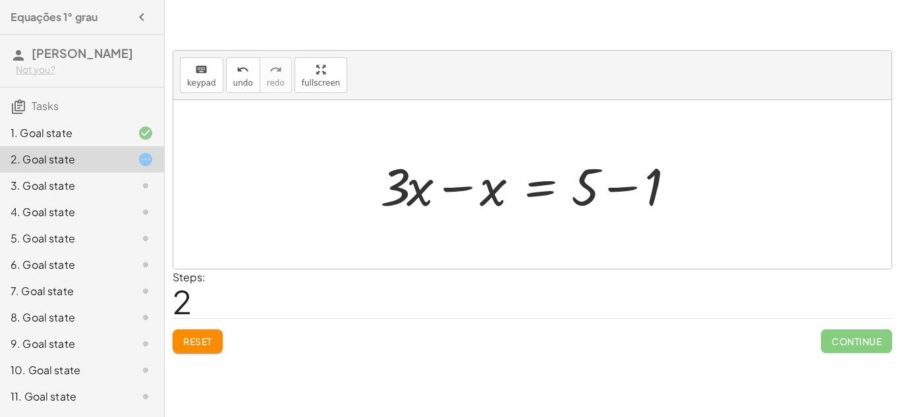
click at [449, 186] on div at bounding box center [537, 185] width 327 height 68
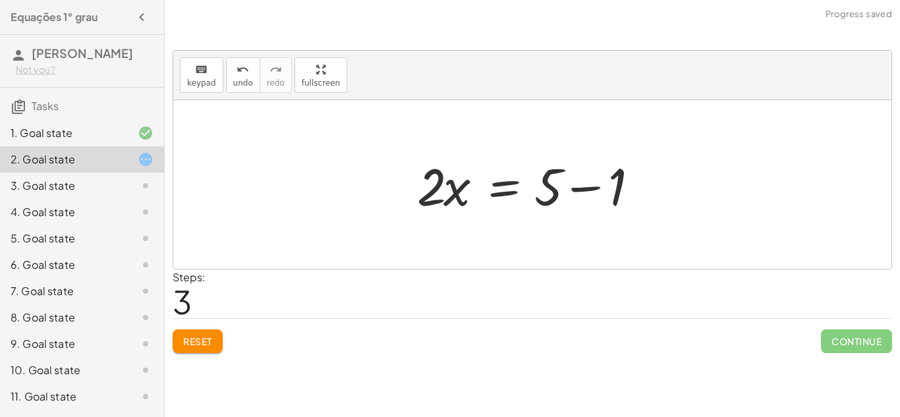
click at [579, 192] on div at bounding box center [538, 185] width 254 height 68
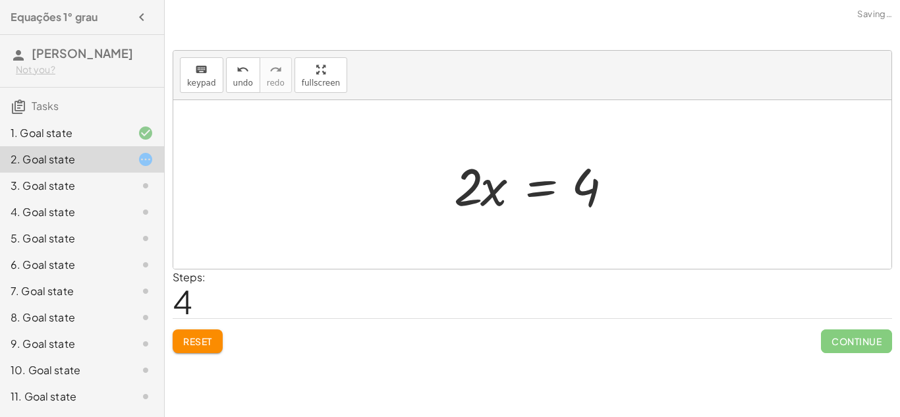
drag, startPoint x: 436, startPoint y: 170, endPoint x: 486, endPoint y: 173, distance: 49.5
click at [486, 173] on div "+ · 3 · x + 1 = + 5 + x · 3 · x = + 5 + x − 1 + · 3 · x − x = + 5 − 1 · 2 · x =…" at bounding box center [532, 185] width 196 height 74
drag, startPoint x: 477, startPoint y: 173, endPoint x: 621, endPoint y: 223, distance: 152.8
click at [621, 223] on div "+ · 3 · x + 1 = + 5 + x · 3 · x = + 5 + x − 1 + · 3 · x − x = + 5 − 1 · 2 · x =…" at bounding box center [532, 184] width 718 height 169
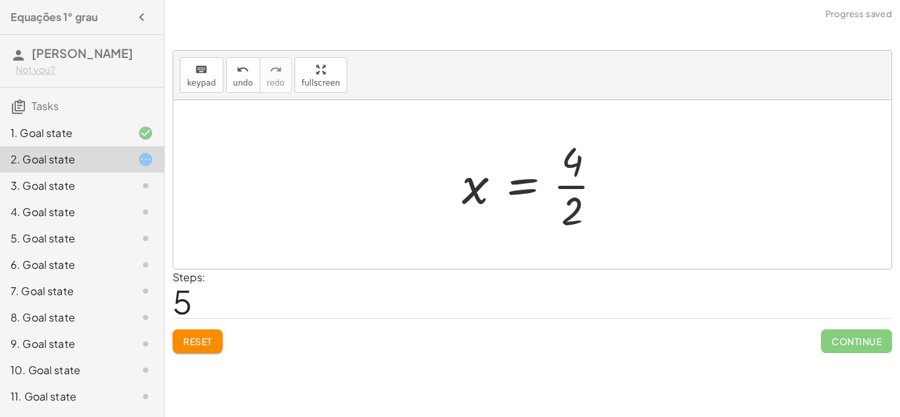
click at [598, 183] on div at bounding box center [537, 184] width 164 height 101
click at [185, 341] on span "Reset" at bounding box center [197, 341] width 29 height 12
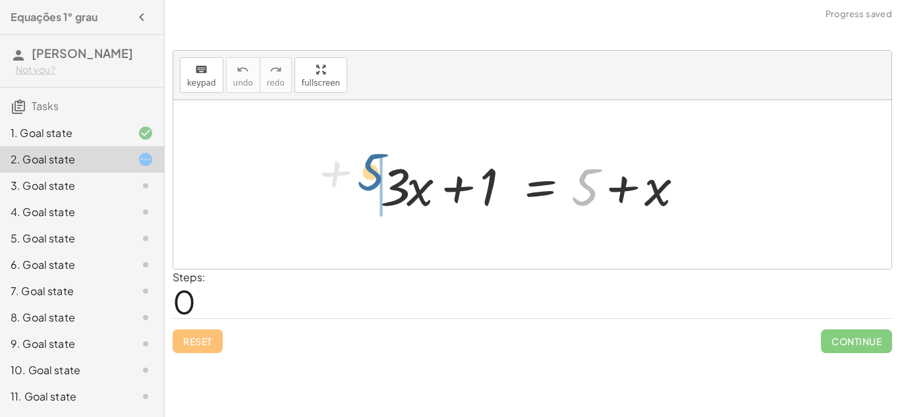
drag, startPoint x: 589, startPoint y: 195, endPoint x: 374, endPoint y: 180, distance: 215.4
click at [374, 180] on div at bounding box center [537, 185] width 327 height 68
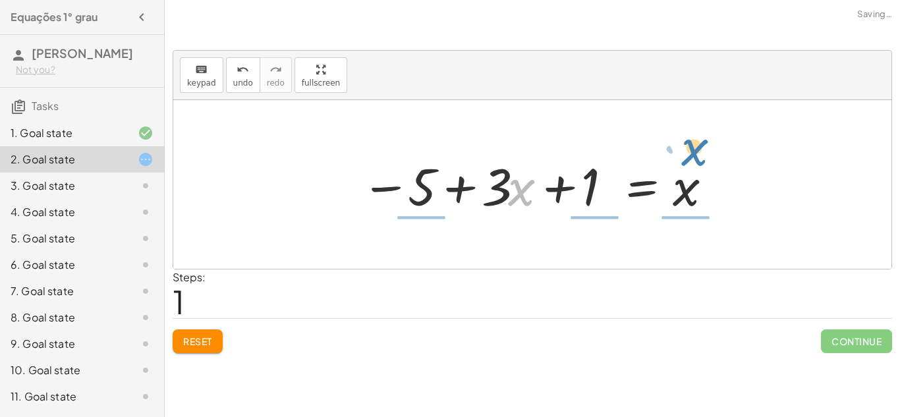
drag, startPoint x: 508, startPoint y: 183, endPoint x: 682, endPoint y: 143, distance: 178.6
click at [682, 143] on div "+ · 3 · x + 1 = + 5 + x · x + · 3 + · 3 · x + 1 = 5 x −" at bounding box center [532, 184] width 718 height 169
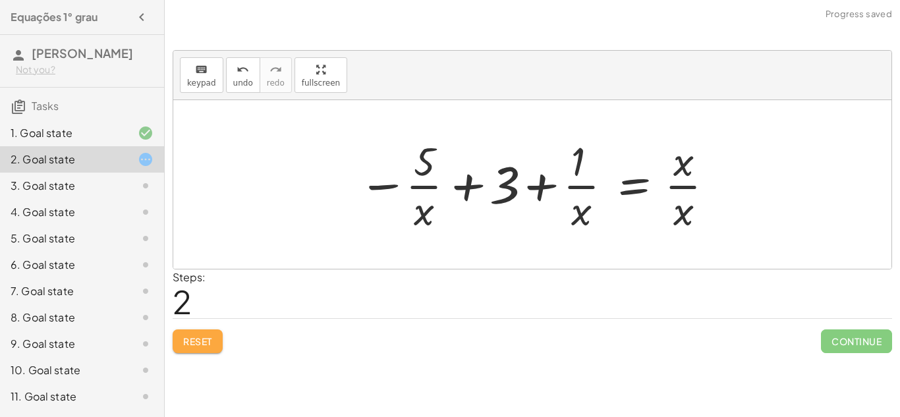
click at [204, 347] on span "Reset" at bounding box center [197, 341] width 29 height 12
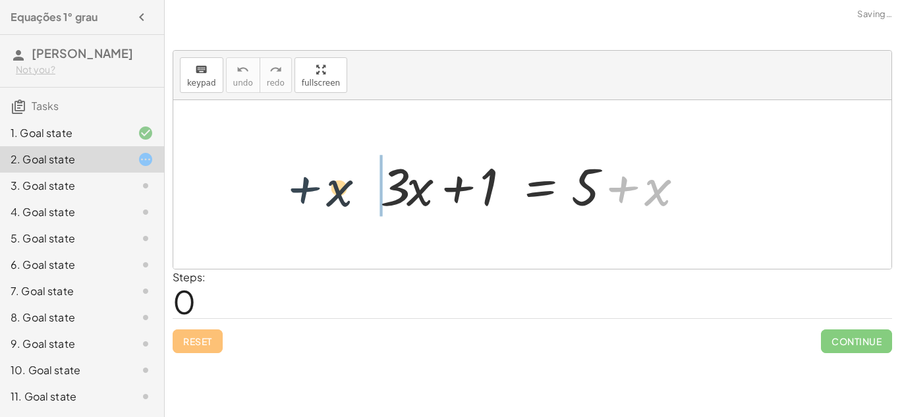
drag, startPoint x: 643, startPoint y: 183, endPoint x: 309, endPoint y: 183, distance: 334.1
click at [309, 183] on div "+ x + · 3 · x + 1 = + 5 + x" at bounding box center [532, 184] width 718 height 169
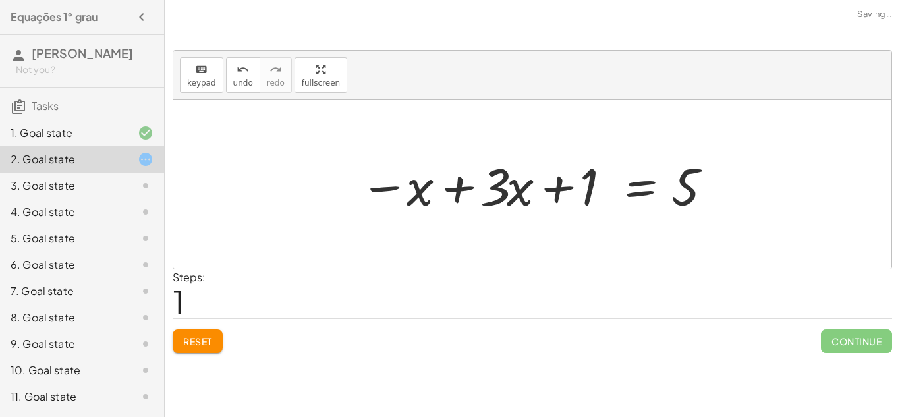
click at [397, 179] on div at bounding box center [535, 185] width 365 height 68
drag, startPoint x: 586, startPoint y: 179, endPoint x: 846, endPoint y: 171, distance: 260.4
click at [846, 171] on div "+ · 3 · x + 1 = + 5 + x + 1 + · 3 · x + 1 = 5 x −" at bounding box center [532, 184] width 718 height 169
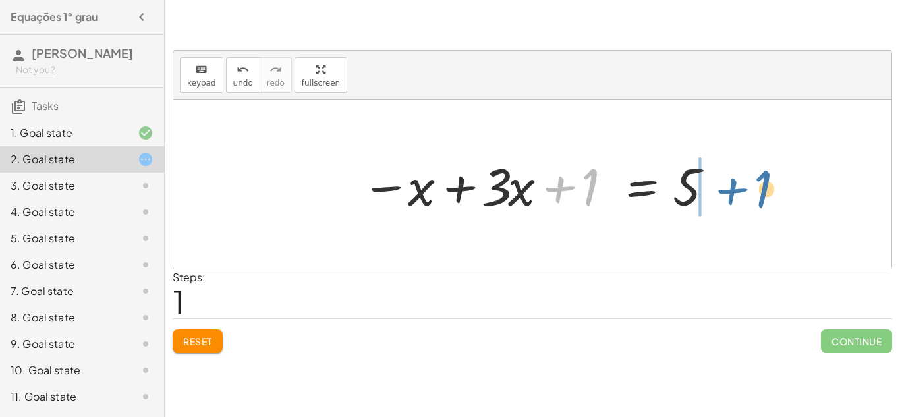
drag, startPoint x: 582, startPoint y: 180, endPoint x: 768, endPoint y: 181, distance: 186.5
click at [768, 181] on div "+ · 3 · x + 1 = + 5 + x + 1 + · 3 · x + 1 = 5 x −" at bounding box center [532, 184] width 718 height 169
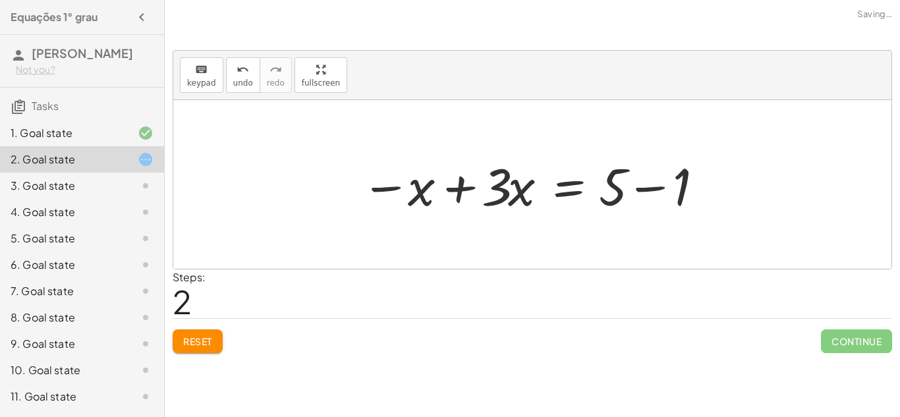
click at [449, 192] on div at bounding box center [537, 185] width 365 height 68
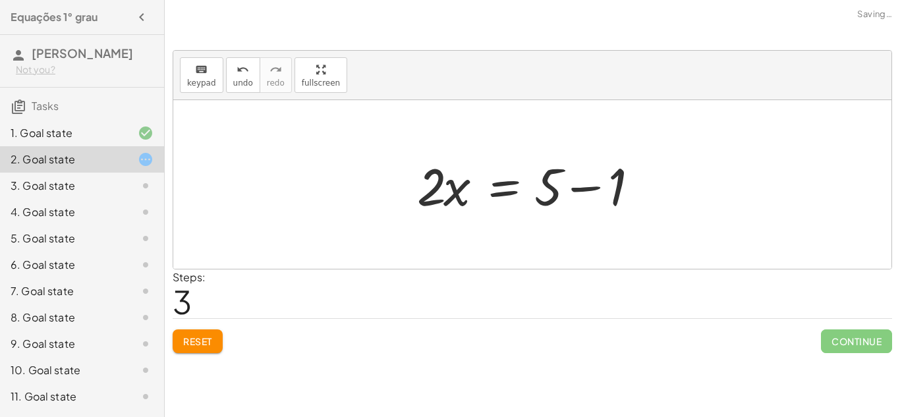
click at [587, 190] on div at bounding box center [538, 185] width 254 height 68
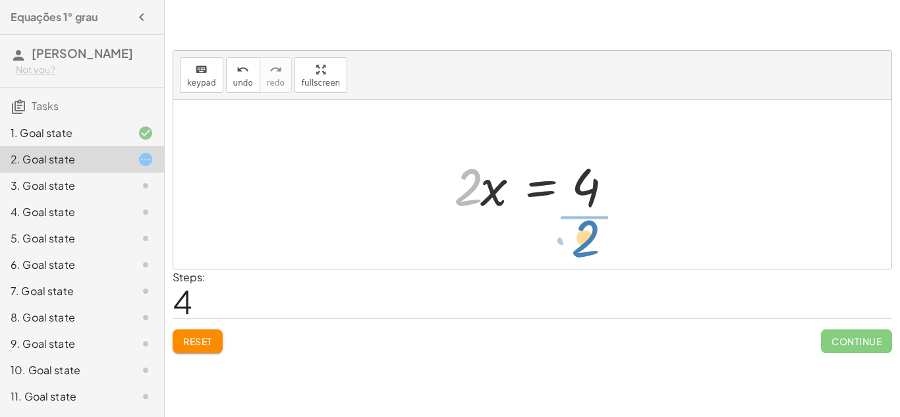
drag, startPoint x: 476, startPoint y: 197, endPoint x: 593, endPoint y: 247, distance: 127.6
click at [593, 247] on div "+ · 3 · x + 1 = + 5 + x − x + · 3 · x + 1 = 5 − x + · 3 · x = + 5 − 1 · 2 · x =…" at bounding box center [532, 184] width 718 height 169
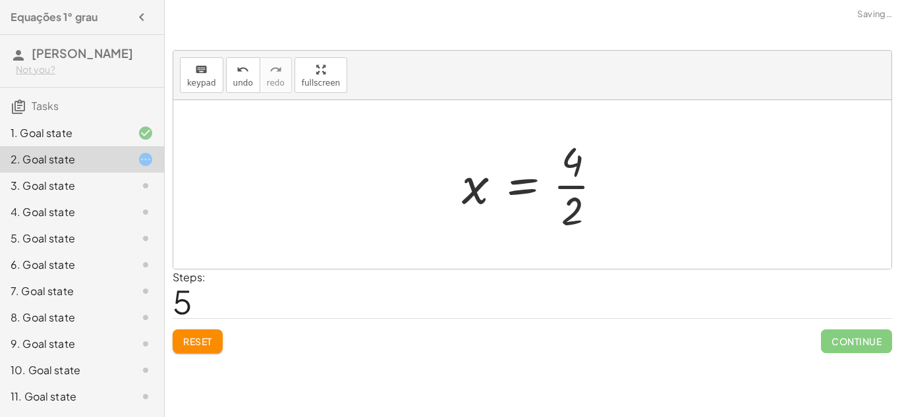
click at [571, 188] on div at bounding box center [537, 184] width 164 height 101
click at [514, 192] on div at bounding box center [538, 184] width 154 height 65
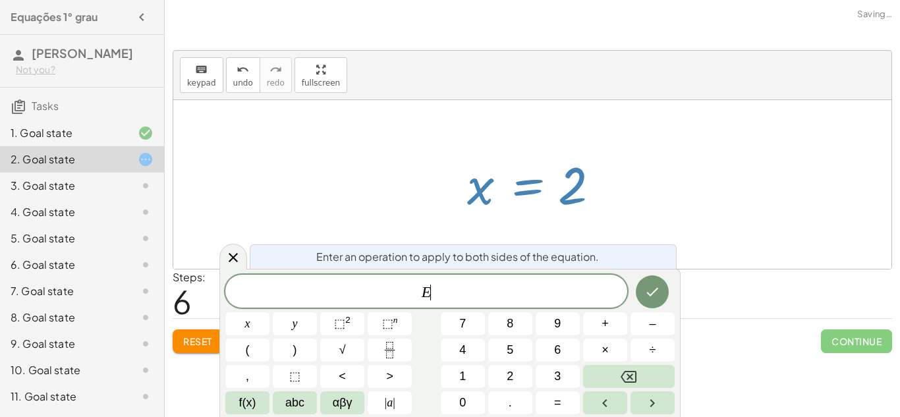
scroll to position [1, 0]
click at [480, 233] on div at bounding box center [532, 184] width 718 height 169
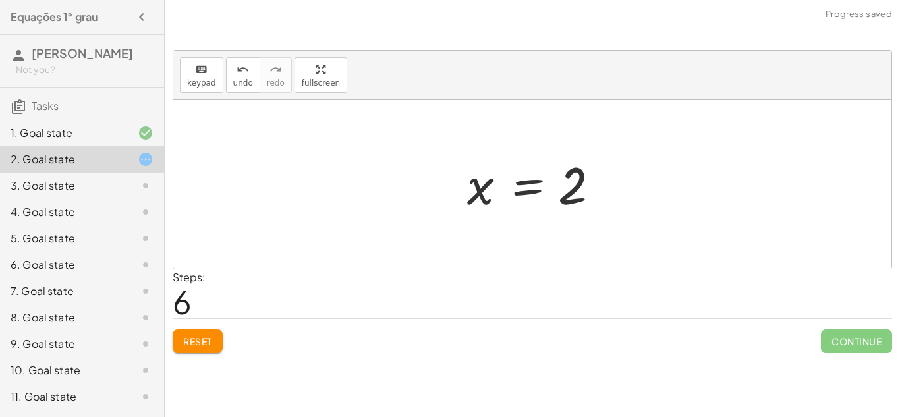
click at [482, 182] on div at bounding box center [538, 184] width 154 height 65
drag, startPoint x: 484, startPoint y: 183, endPoint x: 620, endPoint y: 173, distance: 136.1
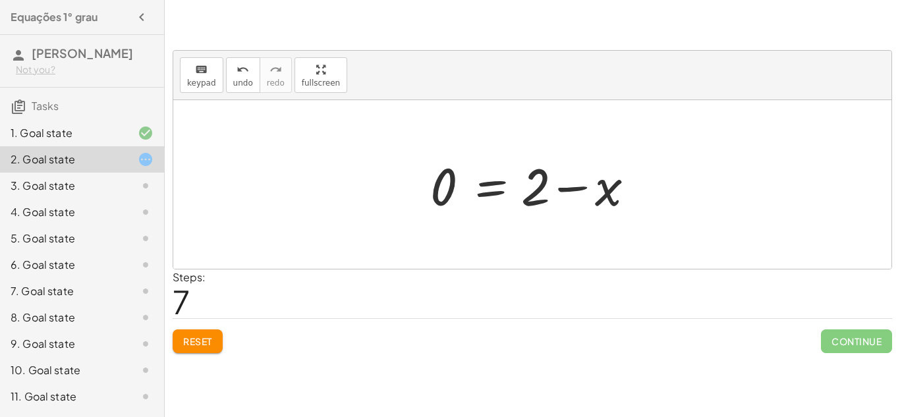
click at [211, 332] on button "Reset" at bounding box center [198, 342] width 50 height 24
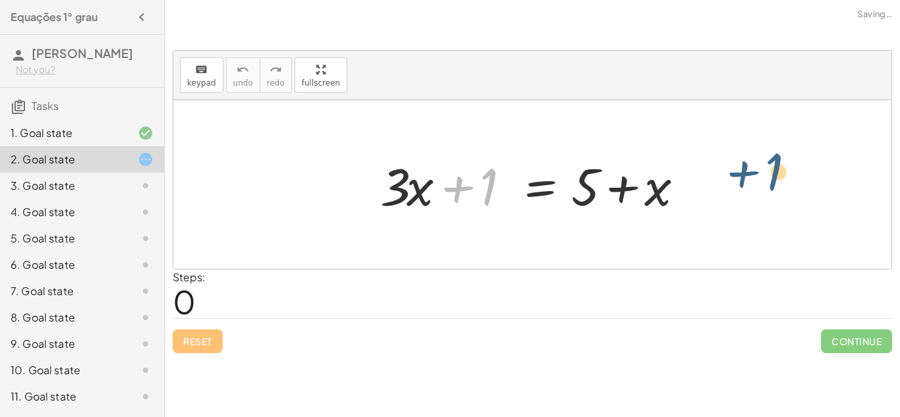
drag, startPoint x: 488, startPoint y: 178, endPoint x: 774, endPoint y: 163, distance: 286.4
click at [774, 163] on div "+ 1 + · 3 · x + 1 = + 5 + x" at bounding box center [532, 184] width 718 height 169
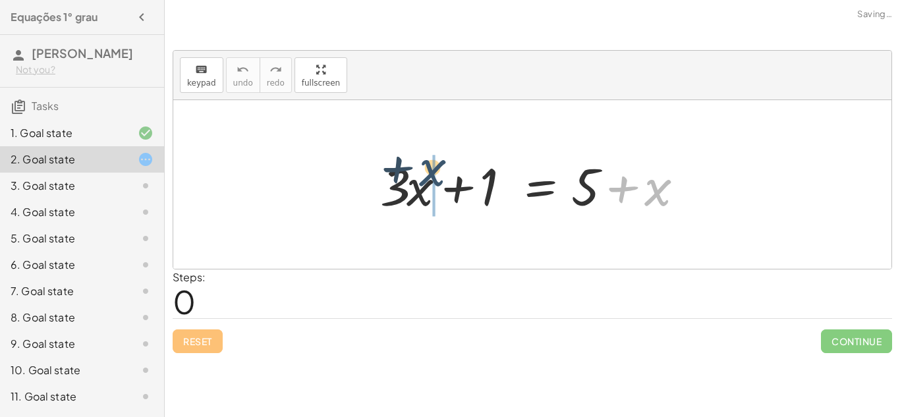
drag, startPoint x: 662, startPoint y: 194, endPoint x: 435, endPoint y: 175, distance: 227.6
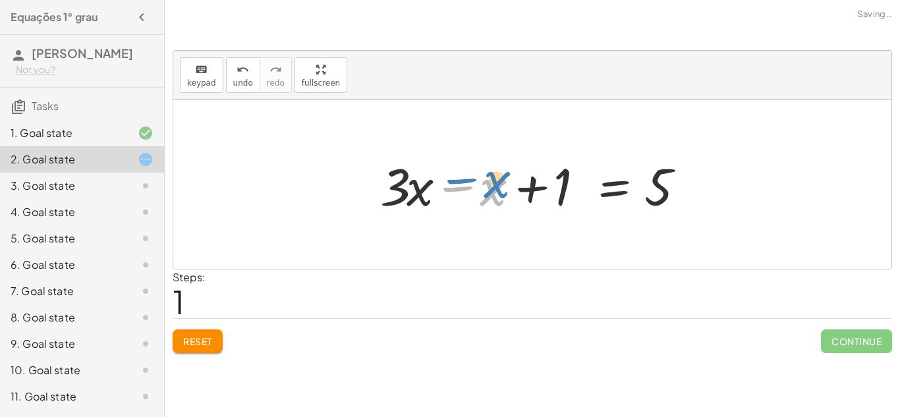
drag, startPoint x: 469, startPoint y: 187, endPoint x: 465, endPoint y: 179, distance: 9.2
click at [465, 179] on div at bounding box center [537, 185] width 327 height 68
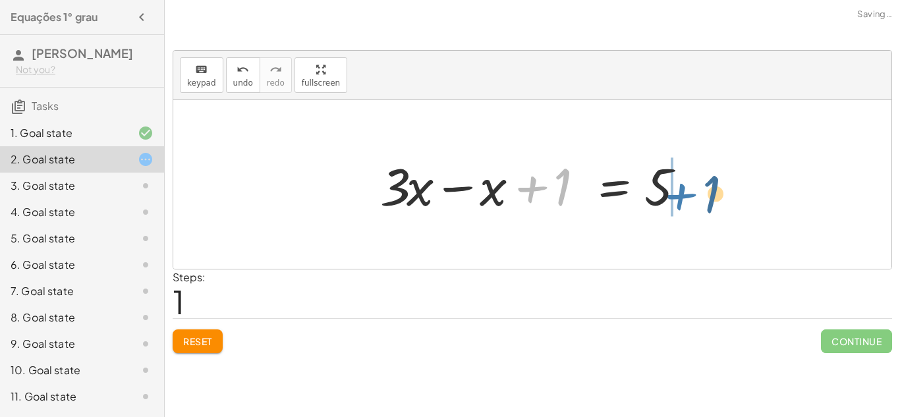
drag, startPoint x: 531, startPoint y: 188, endPoint x: 679, endPoint y: 195, distance: 148.4
click at [679, 195] on div at bounding box center [537, 185] width 327 height 68
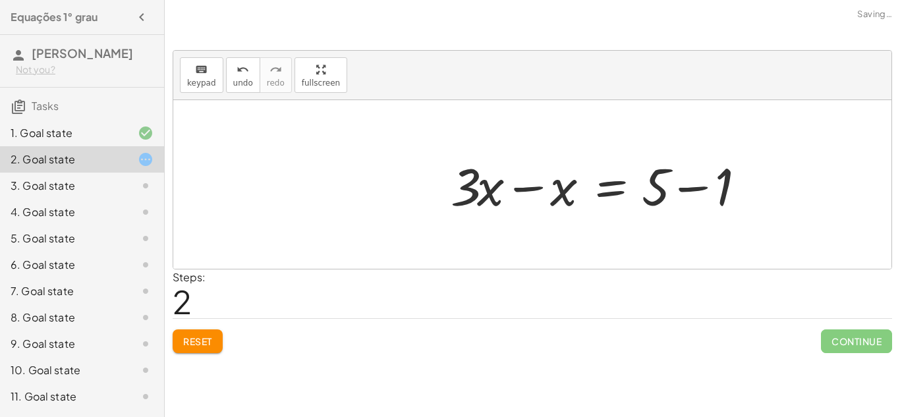
click at [698, 184] on div at bounding box center [607, 185] width 327 height 68
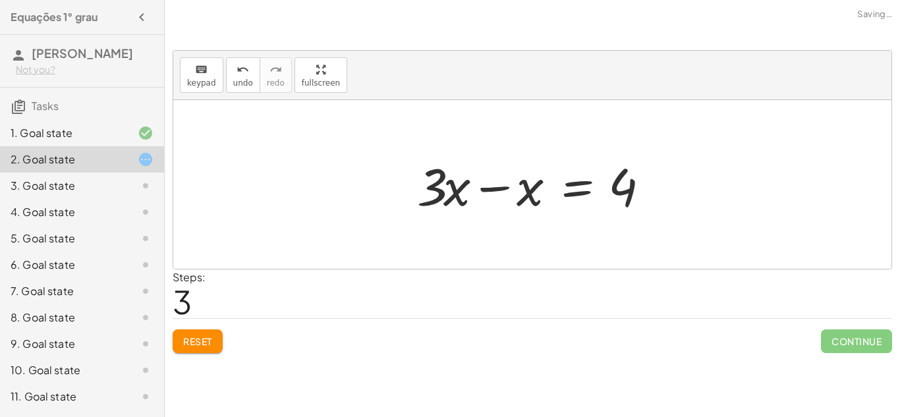
click at [478, 189] on div at bounding box center [538, 185] width 254 height 68
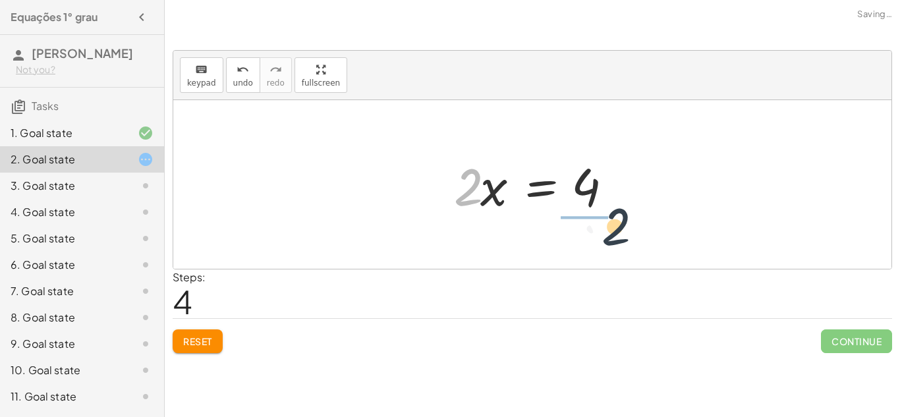
drag, startPoint x: 471, startPoint y: 195, endPoint x: 634, endPoint y: 231, distance: 167.3
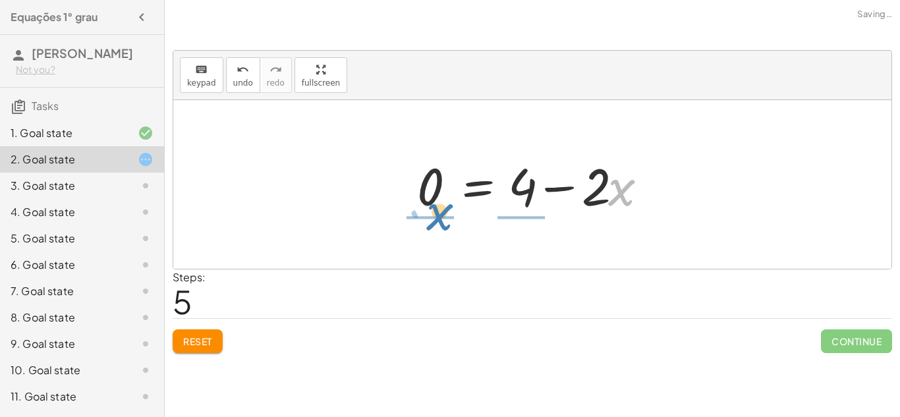
drag, startPoint x: 647, startPoint y: 211, endPoint x: 465, endPoint y: 235, distance: 183.5
click at [465, 235] on div "+ · 3 · x + 1 = + 5 + x + · 3 · x − x + 1 = 5 + · 3 · x − x = + 5 − 1 + · 3 · x…" at bounding box center [532, 184] width 718 height 169
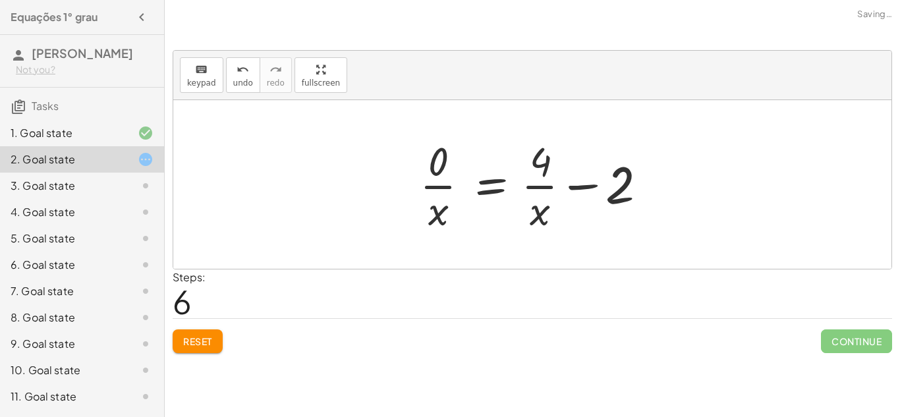
click at [187, 337] on span "Reset" at bounding box center [197, 341] width 29 height 12
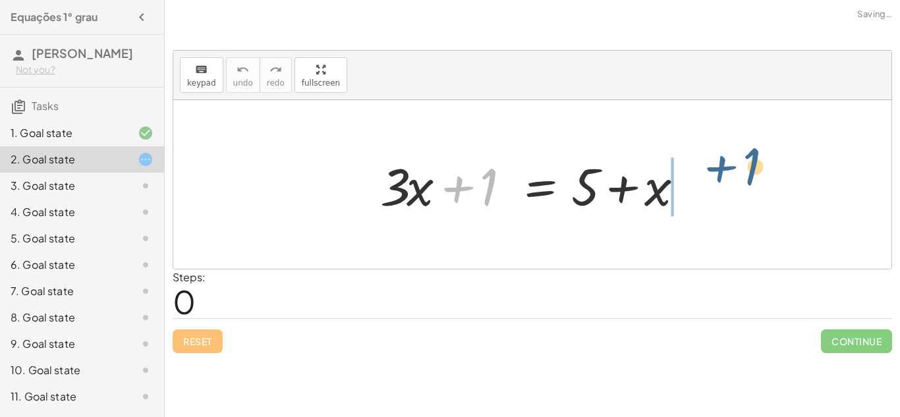
drag, startPoint x: 452, startPoint y: 186, endPoint x: 715, endPoint y: 165, distance: 263.8
click at [715, 165] on div "+ 1 + · 3 · x + 1 = + 5 + x" at bounding box center [532, 184] width 718 height 169
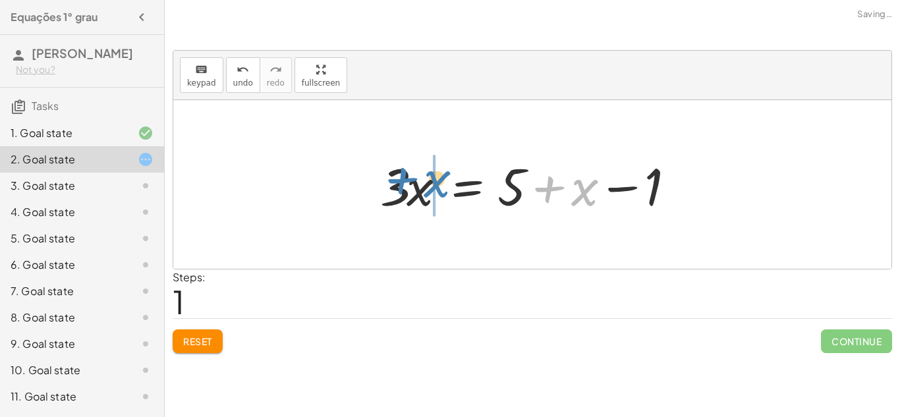
drag, startPoint x: 588, startPoint y: 184, endPoint x: 441, endPoint y: 175, distance: 147.2
click at [441, 175] on div at bounding box center [537, 185] width 327 height 68
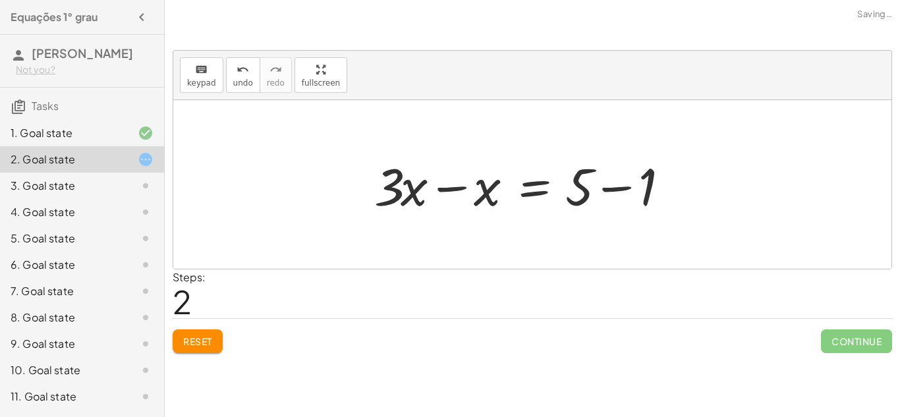
click at [378, 194] on div at bounding box center [531, 185] width 327 height 68
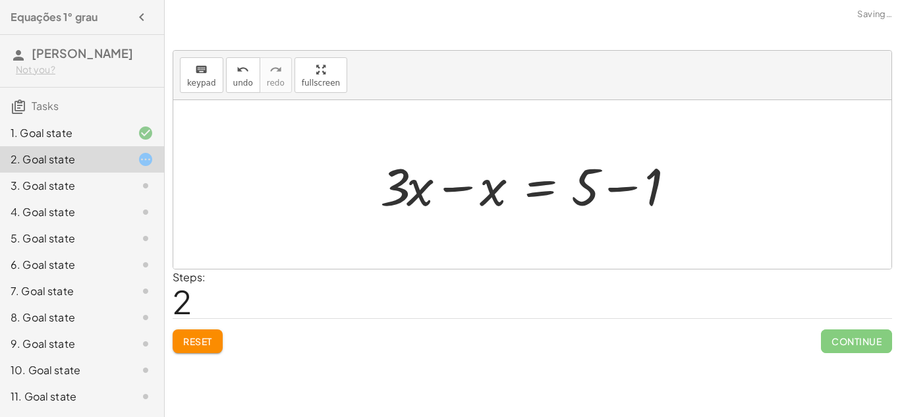
click at [467, 181] on div at bounding box center [537, 185] width 327 height 68
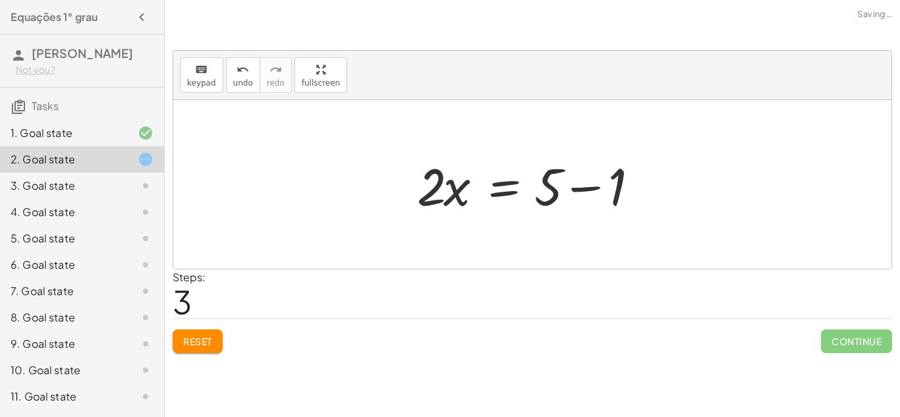
click at [580, 189] on div at bounding box center [538, 185] width 254 height 68
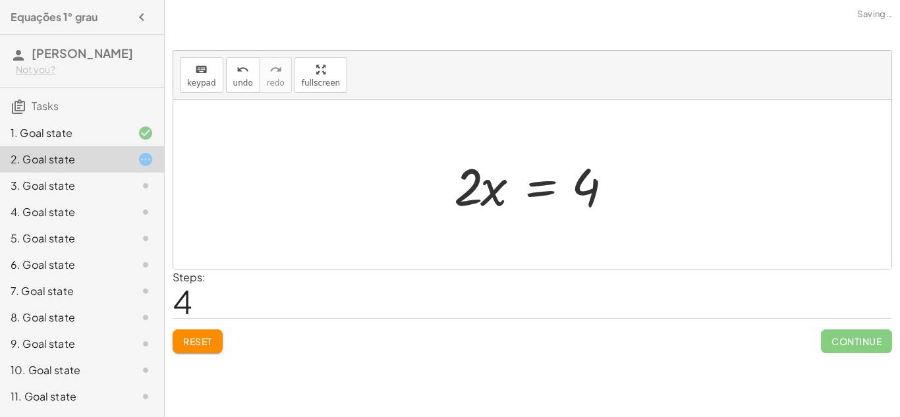
drag, startPoint x: 437, startPoint y: 191, endPoint x: 475, endPoint y: 196, distance: 38.5
click at [475, 196] on div "+ · 3 · x + 1 = + 5 + x · 3 · x = + 5 + x − 1 + · 3 · x − x = + 5 − 1 · 2 · x =…" at bounding box center [532, 185] width 196 height 74
drag, startPoint x: 467, startPoint y: 191, endPoint x: 620, endPoint y: 217, distance: 155.7
click at [620, 217] on div at bounding box center [537, 185] width 180 height 68
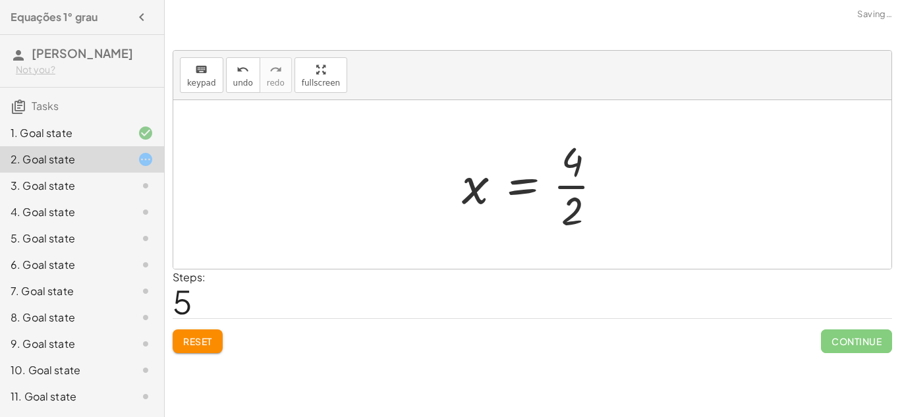
click at [594, 187] on div at bounding box center [537, 184] width 164 height 101
click at [80, 187] on div "3. Goal state" at bounding box center [64, 186] width 106 height 16
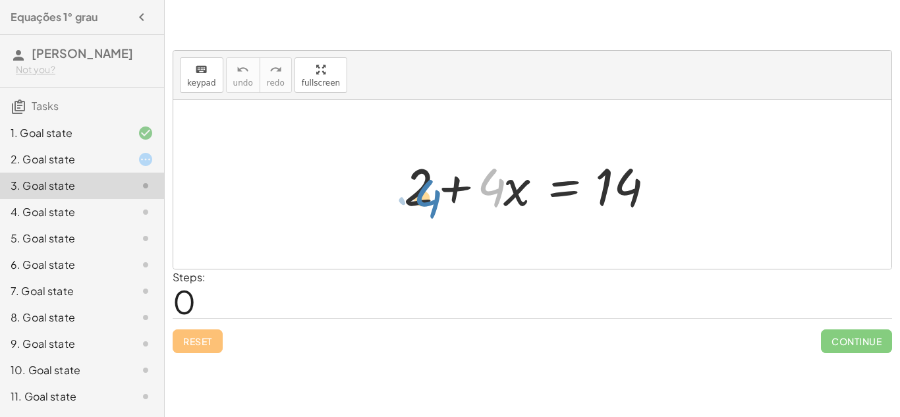
drag, startPoint x: 497, startPoint y: 192, endPoint x: 499, endPoint y: 200, distance: 8.8
click at [499, 200] on div at bounding box center [537, 185] width 280 height 68
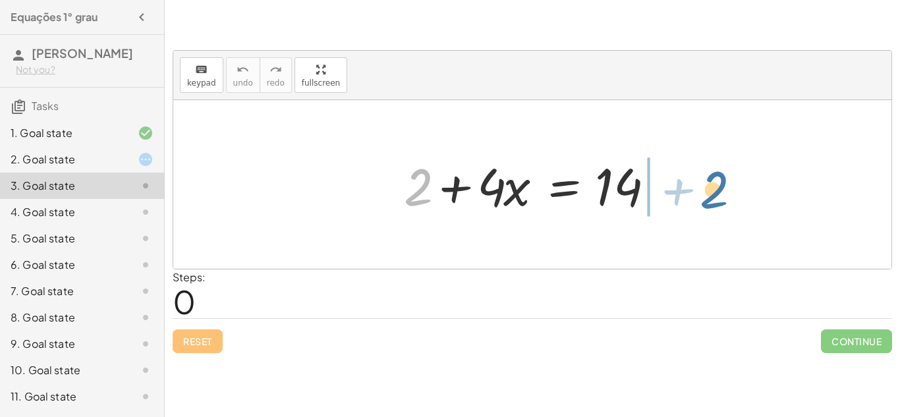
drag, startPoint x: 418, startPoint y: 198, endPoint x: 716, endPoint y: 200, distance: 297.2
click at [716, 200] on div "+ 2 + 2 + · 4 · x = 14" at bounding box center [532, 184] width 718 height 169
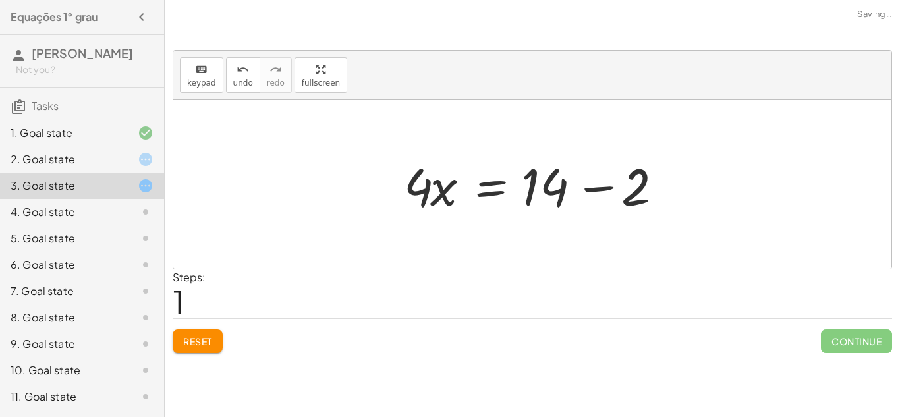
click at [597, 186] on div at bounding box center [537, 185] width 280 height 68
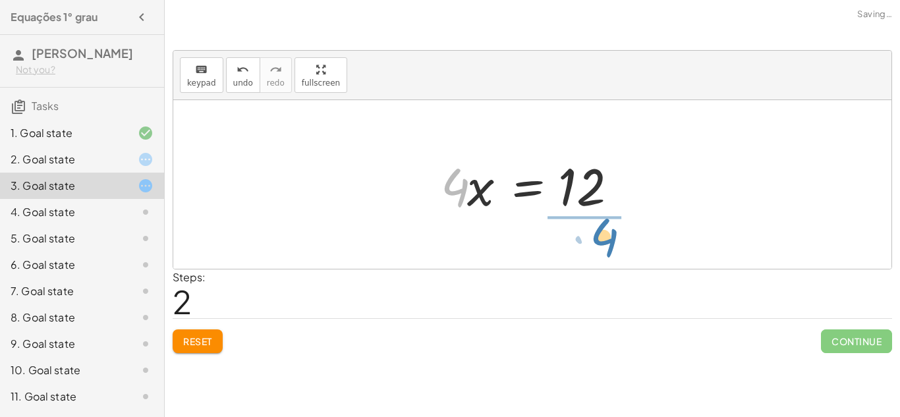
drag, startPoint x: 424, startPoint y: 188, endPoint x: 573, endPoint y: 238, distance: 156.5
click at [573, 238] on div "+ 2 + · 4 · x = 14 · 4 · x = + 14 − 2 · 4 · x · 4 · x = 12" at bounding box center [532, 184] width 718 height 169
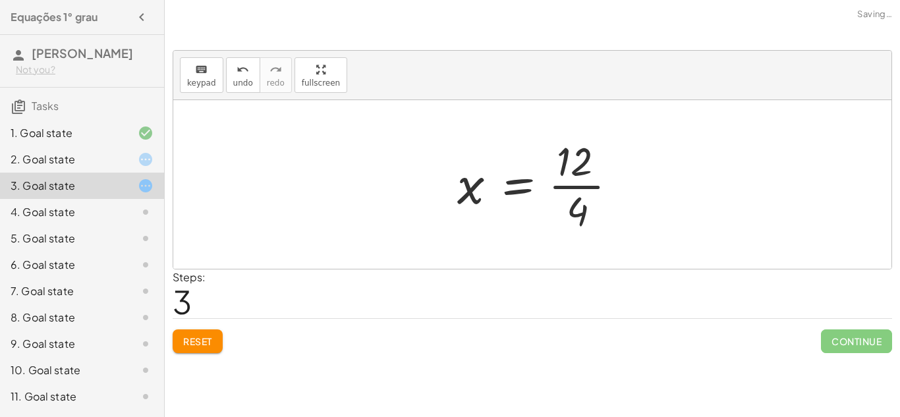
click at [579, 188] on div at bounding box center [543, 184] width 184 height 101
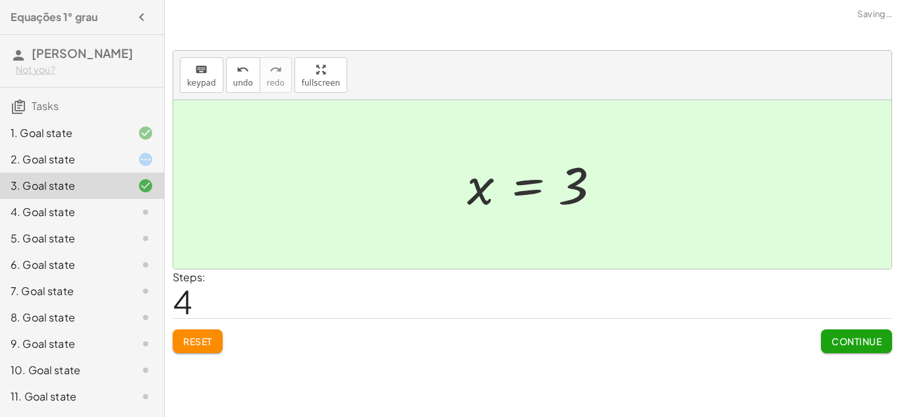
click at [857, 351] on button "Continue" at bounding box center [856, 342] width 71 height 24
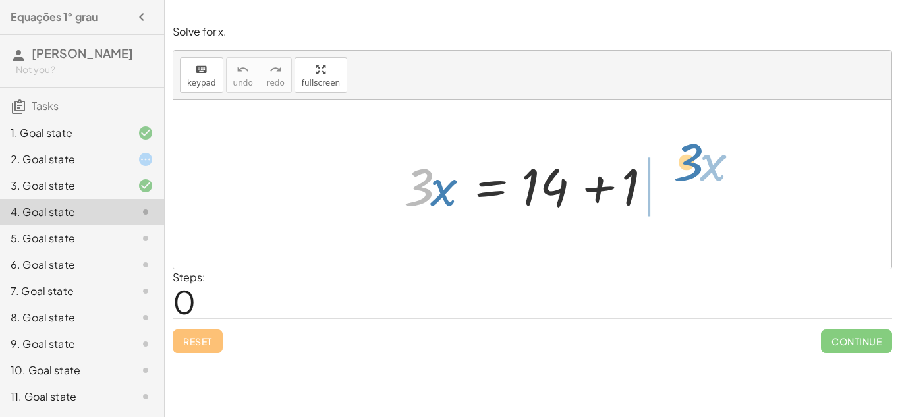
drag, startPoint x: 423, startPoint y: 186, endPoint x: 693, endPoint y: 167, distance: 270.9
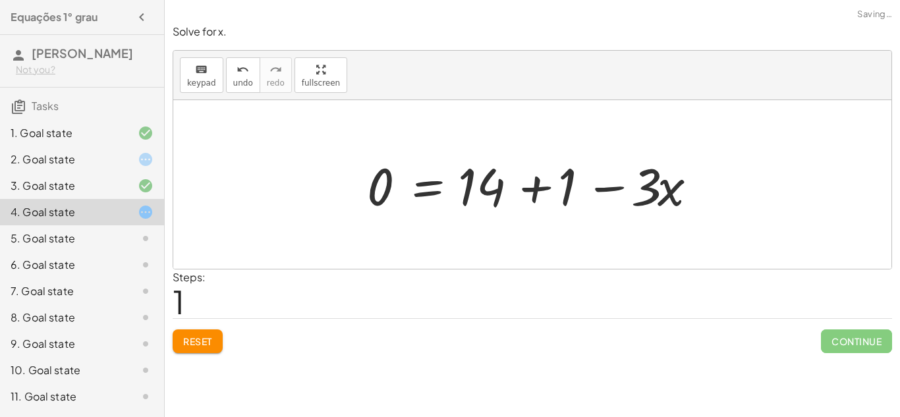
click at [544, 191] on div at bounding box center [536, 185] width 353 height 68
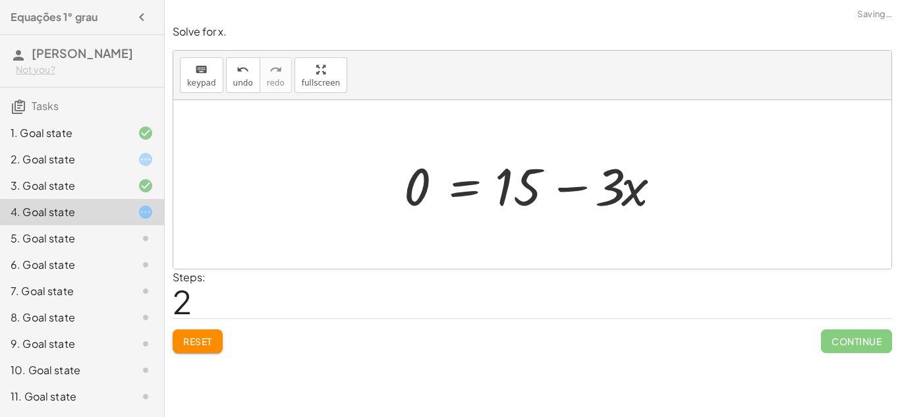
click at [191, 349] on button "Reset" at bounding box center [198, 342] width 50 height 24
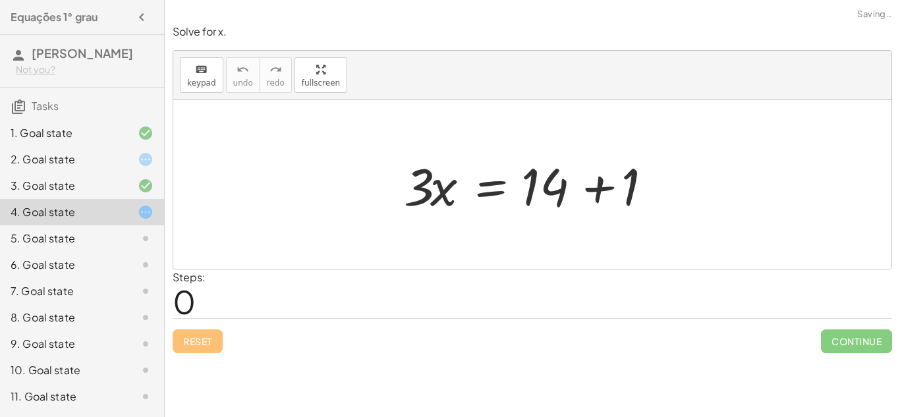
click at [593, 185] on div at bounding box center [537, 185] width 280 height 68
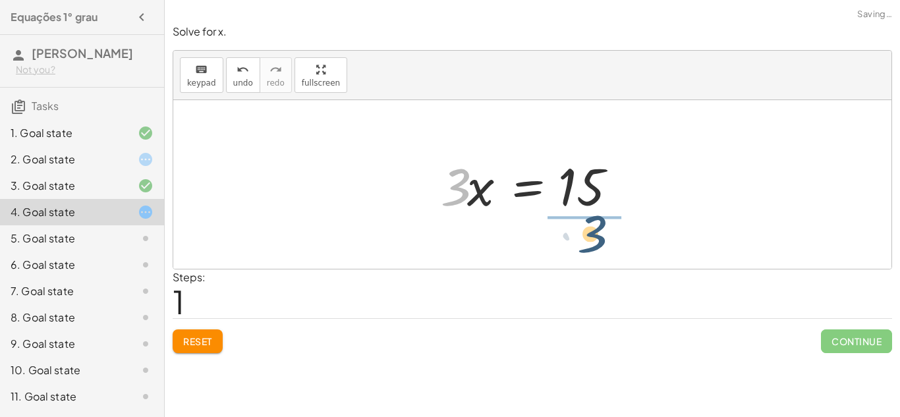
drag, startPoint x: 456, startPoint y: 196, endPoint x: 597, endPoint y: 244, distance: 148.8
click at [597, 244] on div "· 3 · x = + 14 + 1 · 3 · 3 · x = 15" at bounding box center [532, 184] width 718 height 169
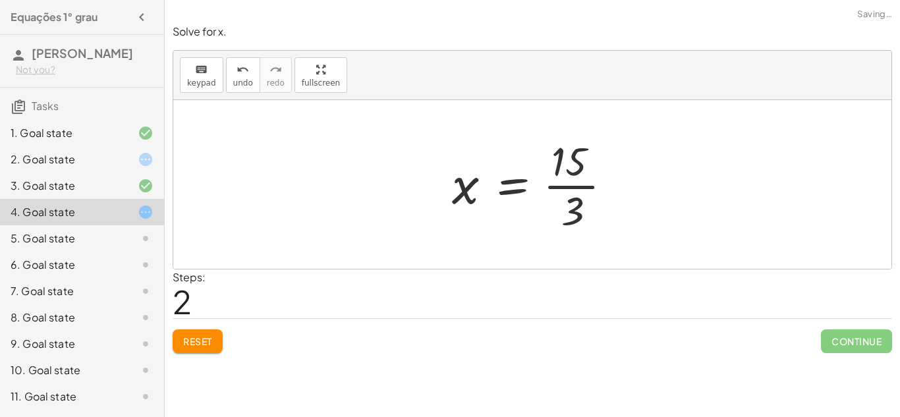
click at [587, 184] on div at bounding box center [538, 184] width 184 height 101
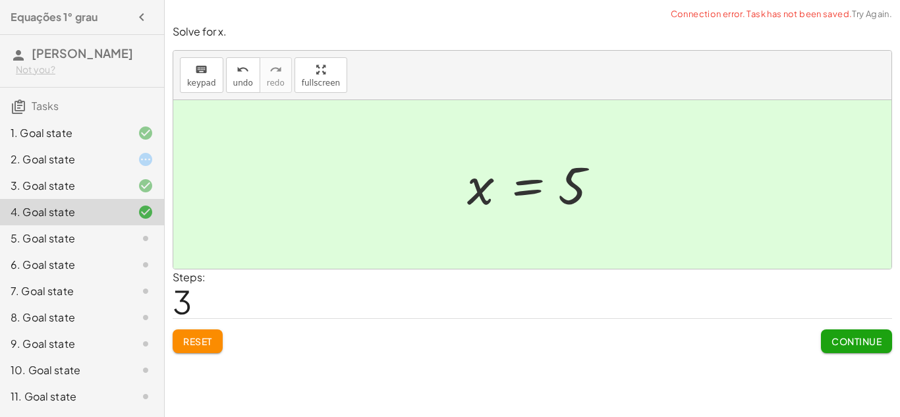
click at [859, 347] on span "Continue" at bounding box center [857, 341] width 50 height 12
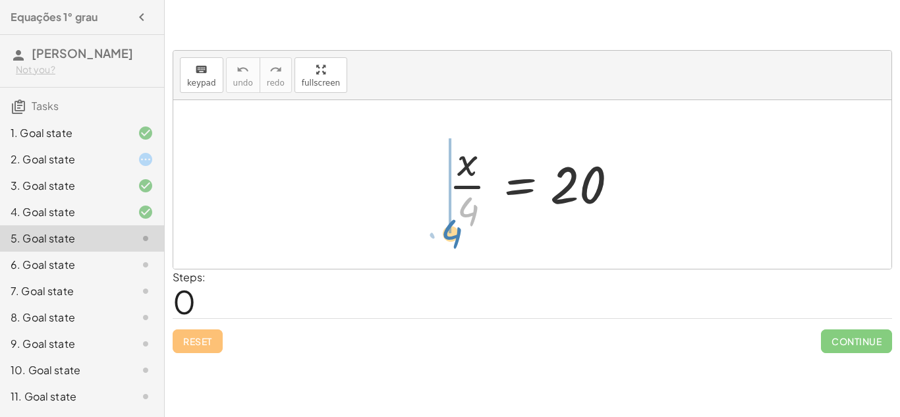
drag, startPoint x: 470, startPoint y: 214, endPoint x: 453, endPoint y: 237, distance: 27.8
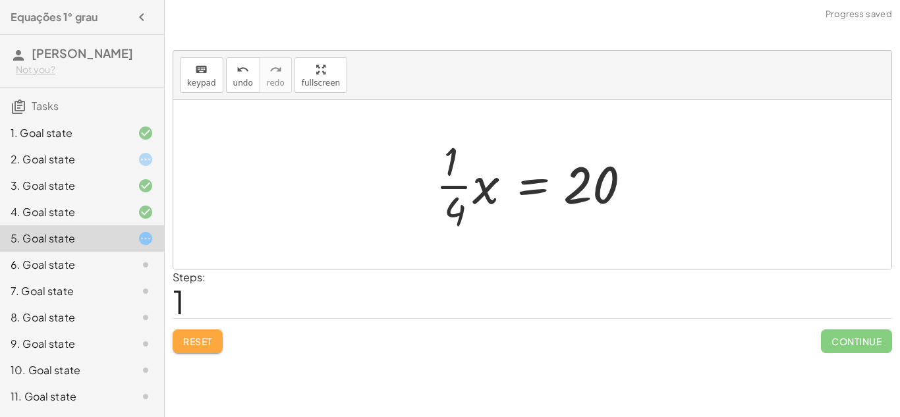
click at [206, 335] on span "Reset" at bounding box center [197, 341] width 29 height 12
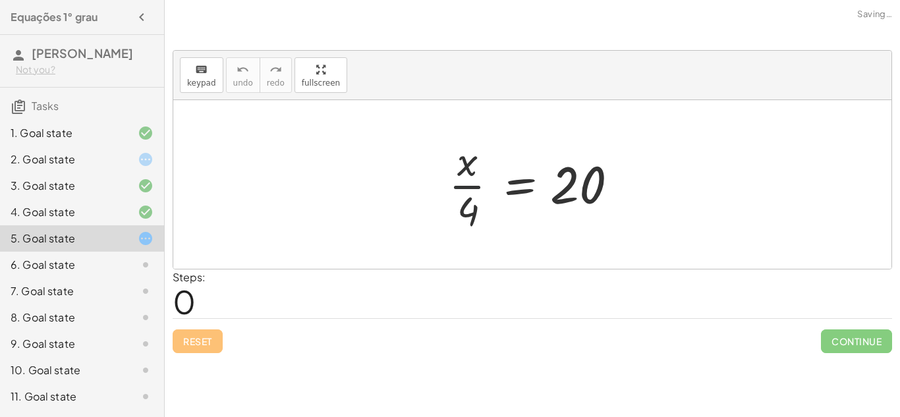
click at [463, 190] on div at bounding box center [537, 184] width 190 height 101
drag, startPoint x: 475, startPoint y: 210, endPoint x: 481, endPoint y: 204, distance: 8.9
click at [481, 204] on div at bounding box center [537, 184] width 190 height 101
drag, startPoint x: 565, startPoint y: 196, endPoint x: 588, endPoint y: 191, distance: 23.0
click at [588, 191] on div at bounding box center [537, 184] width 190 height 101
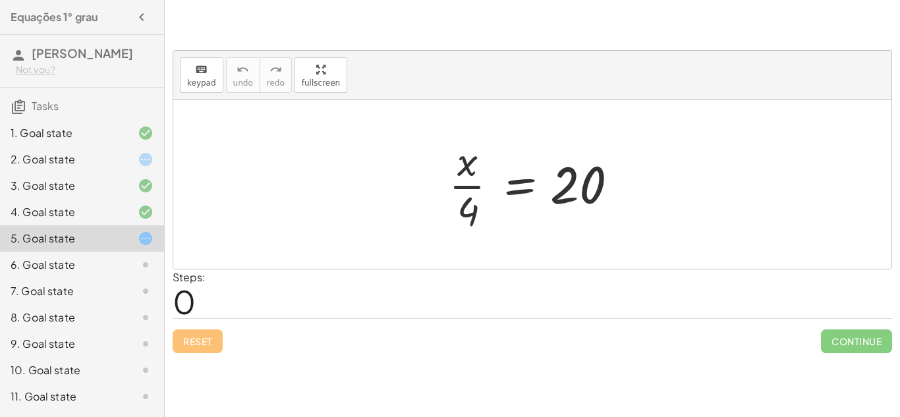
click at [478, 189] on div at bounding box center [537, 184] width 190 height 101
drag, startPoint x: 473, startPoint y: 167, endPoint x: 427, endPoint y: 198, distance: 55.4
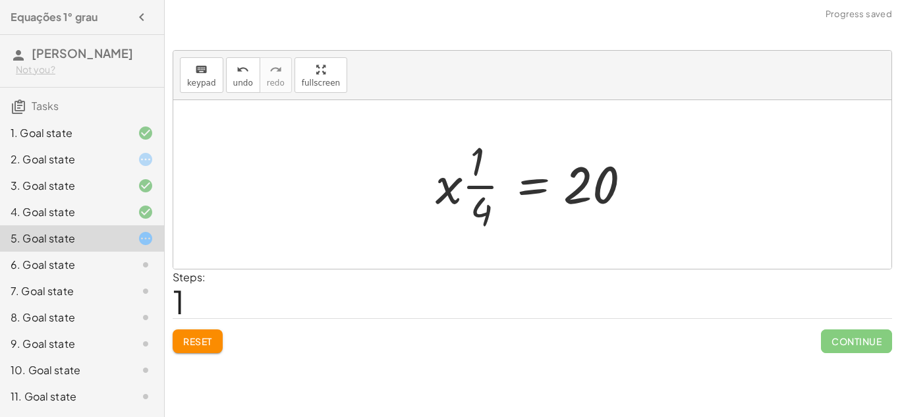
click at [480, 188] on div at bounding box center [537, 184] width 217 height 101
drag, startPoint x: 476, startPoint y: 207, endPoint x: 626, endPoint y: 210, distance: 149.6
click at [626, 210] on div at bounding box center [537, 184] width 217 height 101
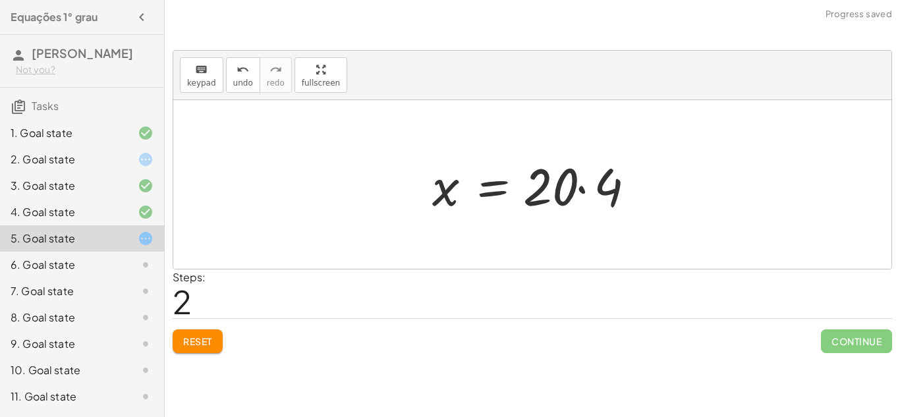
click at [580, 191] on div at bounding box center [538, 185] width 224 height 68
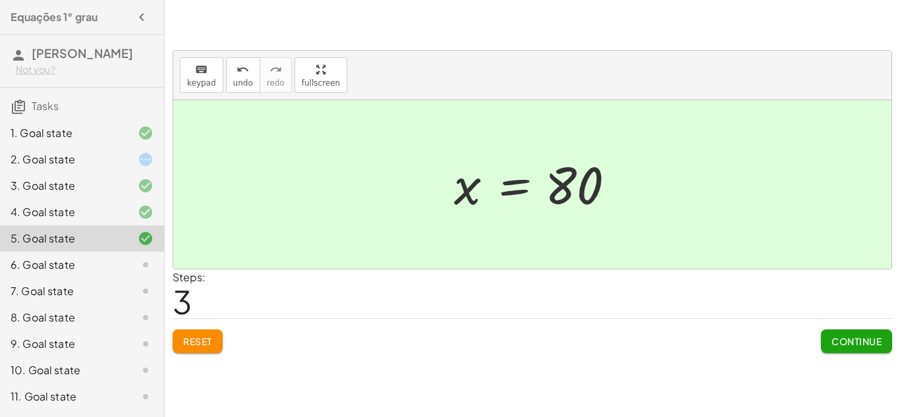
click at [833, 347] on span "Continue" at bounding box center [857, 341] width 50 height 12
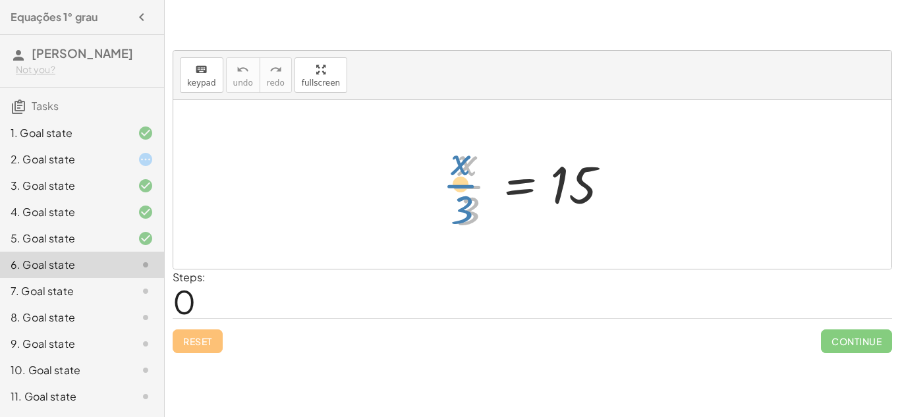
click at [461, 176] on div at bounding box center [537, 184] width 190 height 101
drag, startPoint x: 461, startPoint y: 166, endPoint x: 397, endPoint y: 198, distance: 71.0
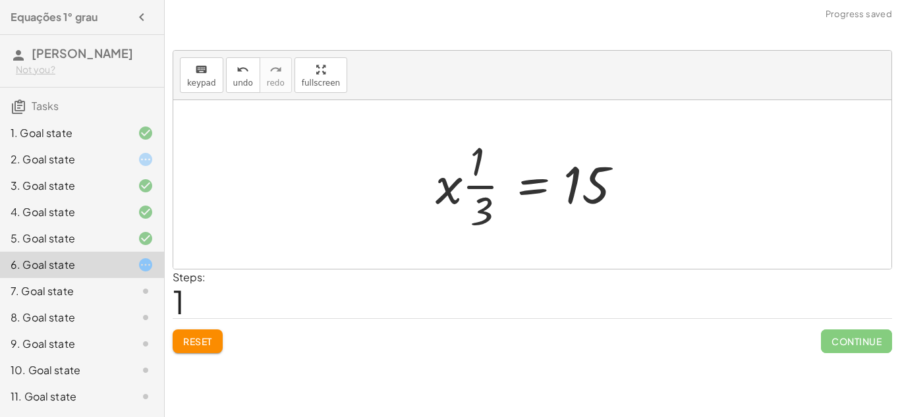
click at [468, 185] on div at bounding box center [537, 184] width 217 height 101
click at [478, 188] on div at bounding box center [537, 184] width 217 height 101
click at [473, 188] on div at bounding box center [537, 184] width 217 height 101
drag, startPoint x: 476, startPoint y: 169, endPoint x: 488, endPoint y: 183, distance: 17.3
click at [488, 183] on div at bounding box center [537, 184] width 217 height 101
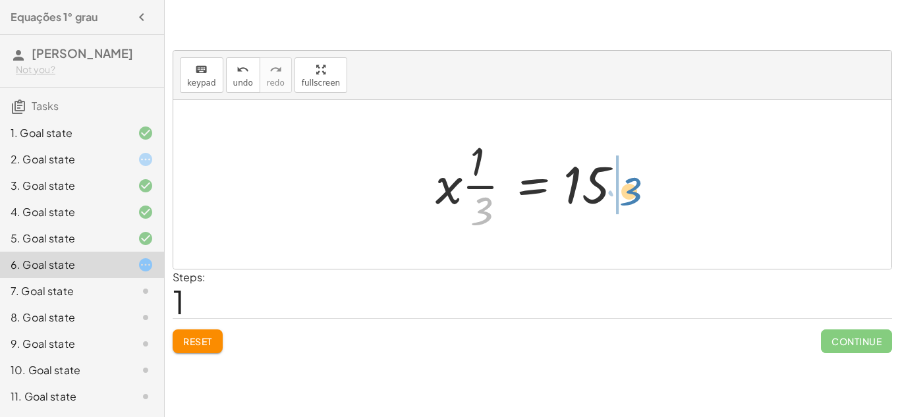
drag, startPoint x: 490, startPoint y: 204, endPoint x: 639, endPoint y: 185, distance: 150.9
click at [639, 185] on div at bounding box center [537, 184] width 217 height 101
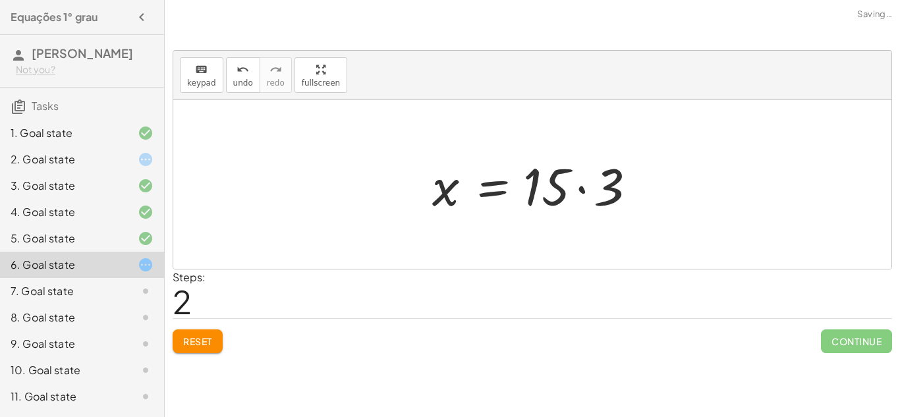
click at [583, 190] on div at bounding box center [538, 185] width 224 height 68
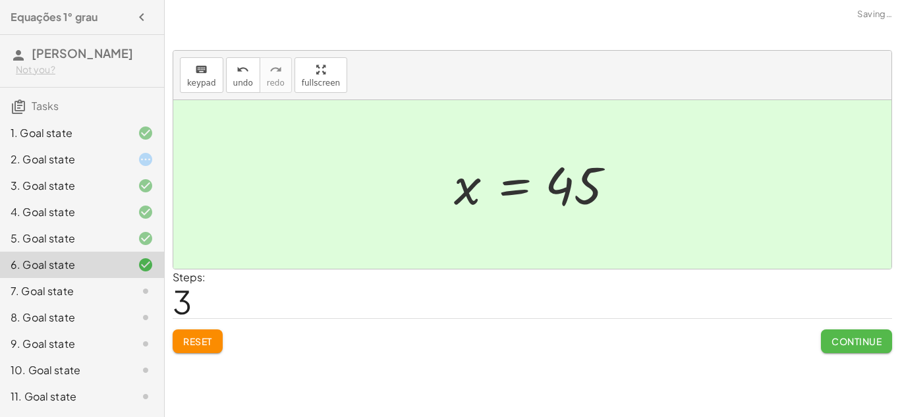
click at [844, 332] on button "Continue" at bounding box center [856, 342] width 71 height 24
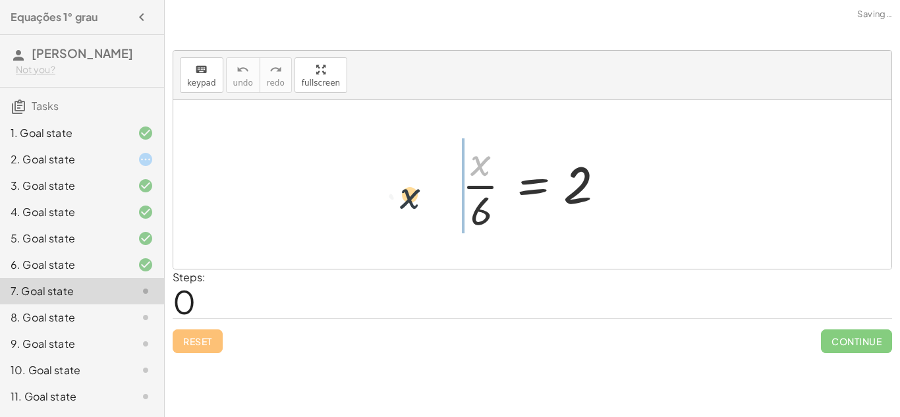
drag, startPoint x: 478, startPoint y: 169, endPoint x: 403, endPoint y: 206, distance: 83.4
click at [403, 206] on div "· x · x · 6 = 2" at bounding box center [532, 184] width 718 height 169
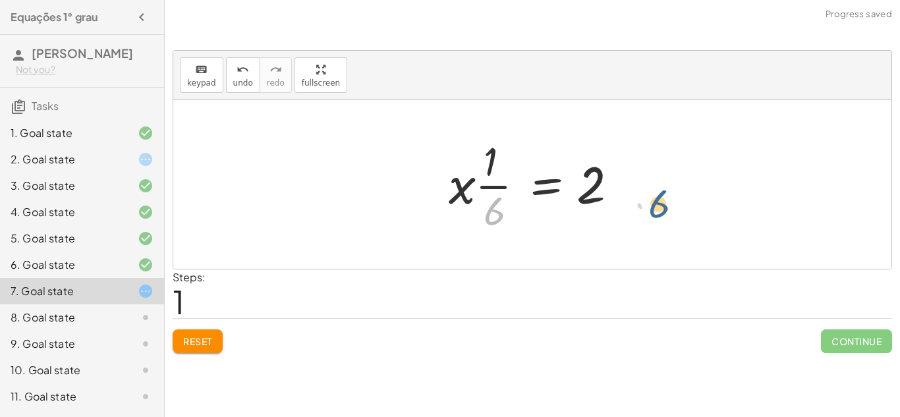
drag, startPoint x: 476, startPoint y: 208, endPoint x: 649, endPoint y: 200, distance: 173.5
click at [649, 200] on div "· x · 6 = 2 · 6 · x · 6 = 2 · · 1" at bounding box center [532, 184] width 718 height 169
drag, startPoint x: 494, startPoint y: 212, endPoint x: 631, endPoint y: 187, distance: 139.2
click at [631, 187] on div at bounding box center [537, 184] width 190 height 101
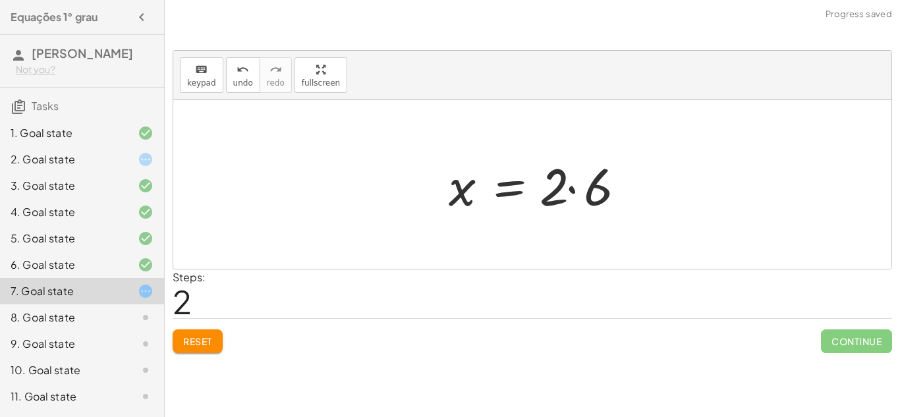
click at [600, 182] on div at bounding box center [541, 185] width 198 height 68
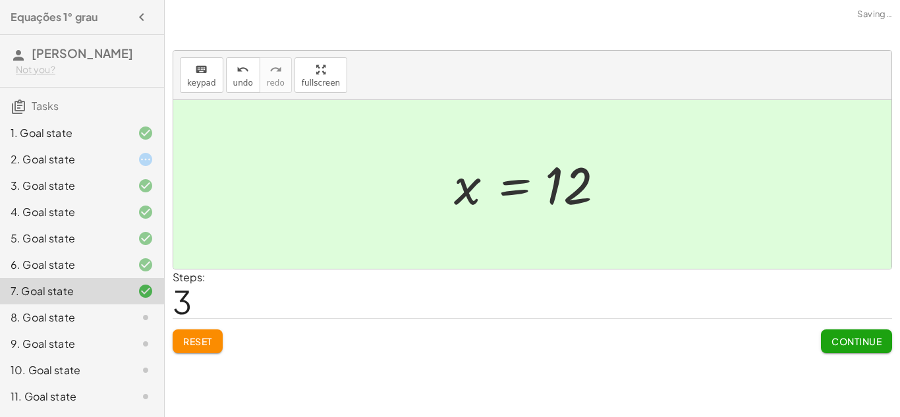
click at [853, 343] on span "Continue" at bounding box center [857, 341] width 50 height 12
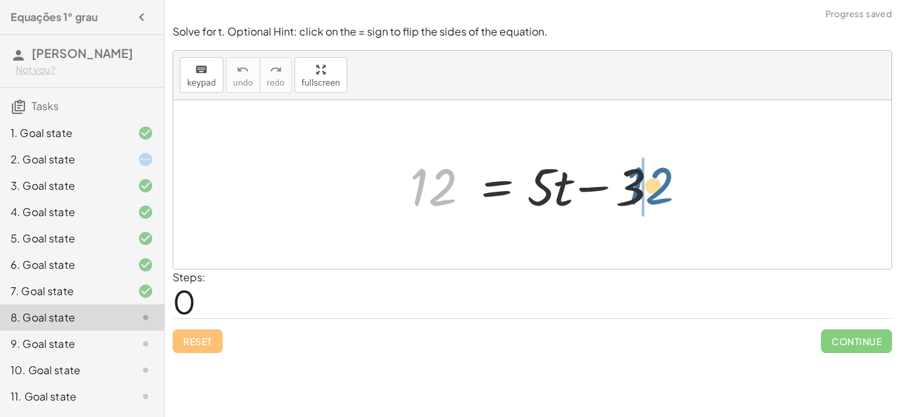
drag, startPoint x: 436, startPoint y: 198, endPoint x: 654, endPoint y: 197, distance: 218.1
click at [654, 197] on div at bounding box center [537, 185] width 268 height 68
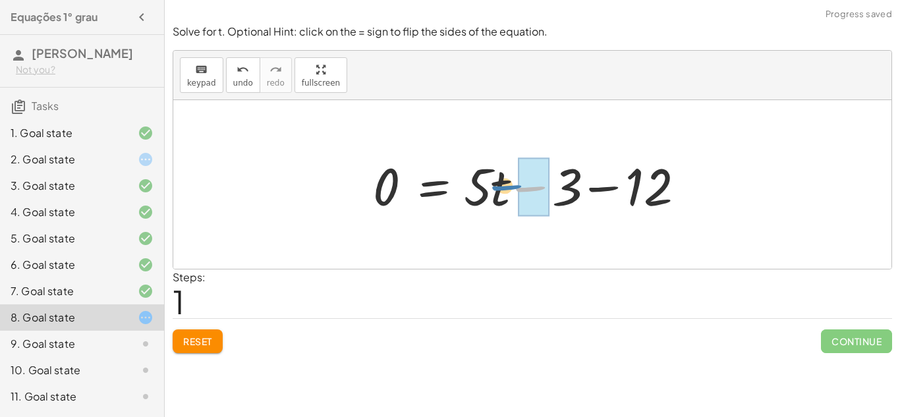
drag, startPoint x: 552, startPoint y: 186, endPoint x: 528, endPoint y: 185, distance: 23.8
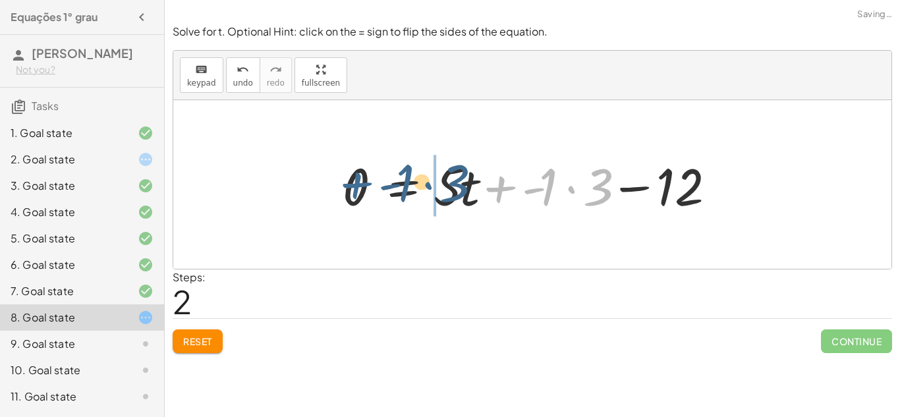
drag, startPoint x: 489, startPoint y: 181, endPoint x: 345, endPoint y: 177, distance: 144.4
click at [345, 177] on div at bounding box center [537, 185] width 403 height 68
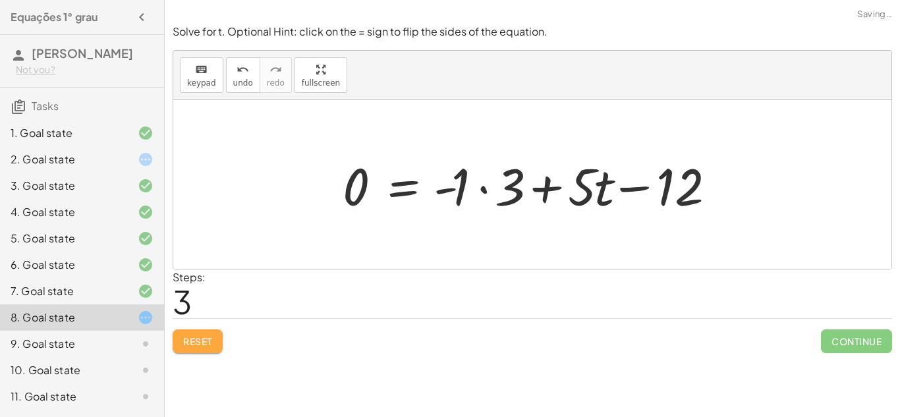
click at [194, 349] on button "Reset" at bounding box center [198, 342] width 50 height 24
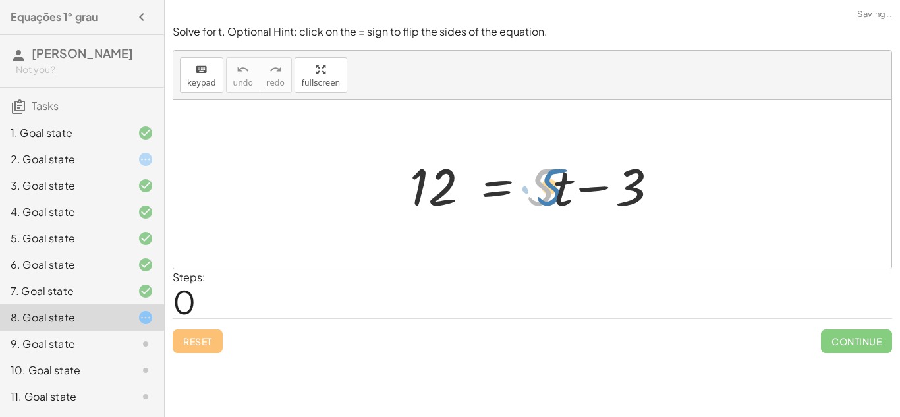
drag, startPoint x: 553, startPoint y: 195, endPoint x: 563, endPoint y: 195, distance: 9.9
click at [563, 195] on div at bounding box center [537, 185] width 268 height 68
drag, startPoint x: 563, startPoint y: 200, endPoint x: 349, endPoint y: 209, distance: 215.0
click at [349, 209] on div "· t + · 5 12 = + · 5 · t − 3" at bounding box center [532, 184] width 718 height 169
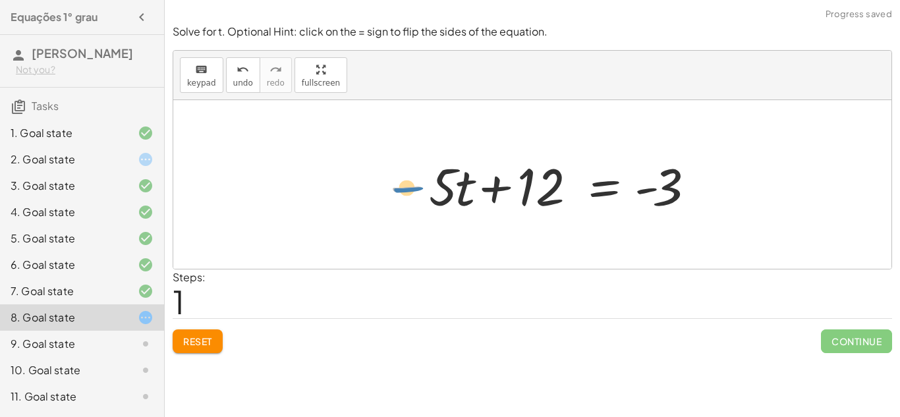
click at [424, 192] on div at bounding box center [538, 185] width 324 height 68
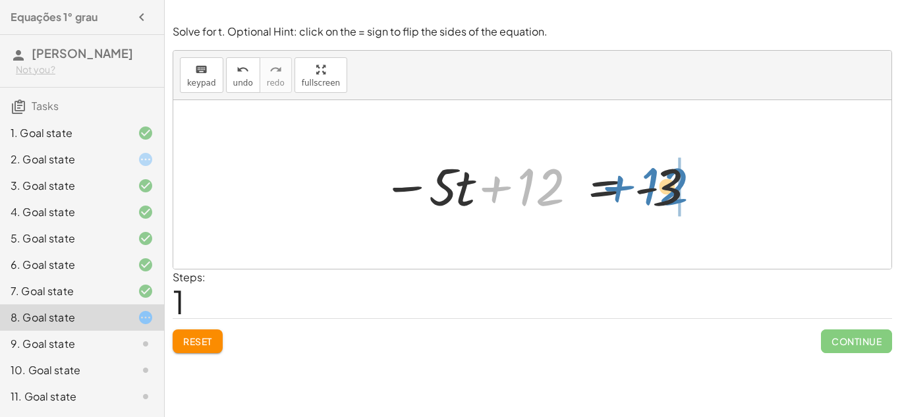
drag, startPoint x: 552, startPoint y: 179, endPoint x: 718, endPoint y: 169, distance: 166.4
click at [718, 169] on div "12 = + · 5 · t − 3 + 12 12 = · 5 · t - 3 − +" at bounding box center [532, 184] width 718 height 169
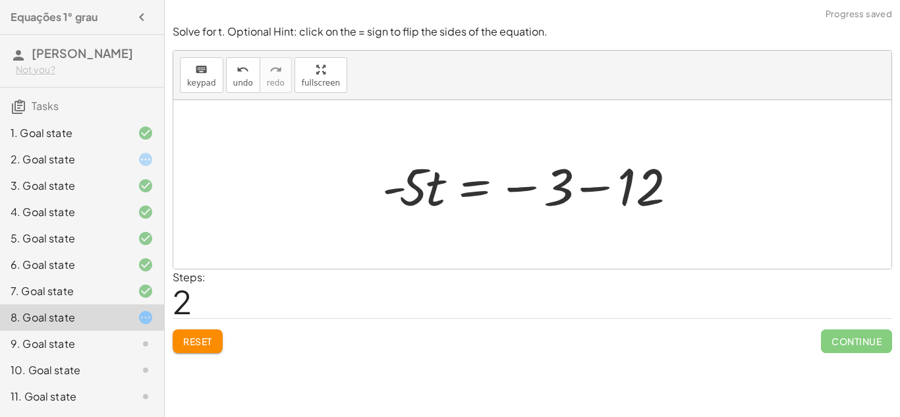
click at [582, 189] on div at bounding box center [538, 185] width 324 height 68
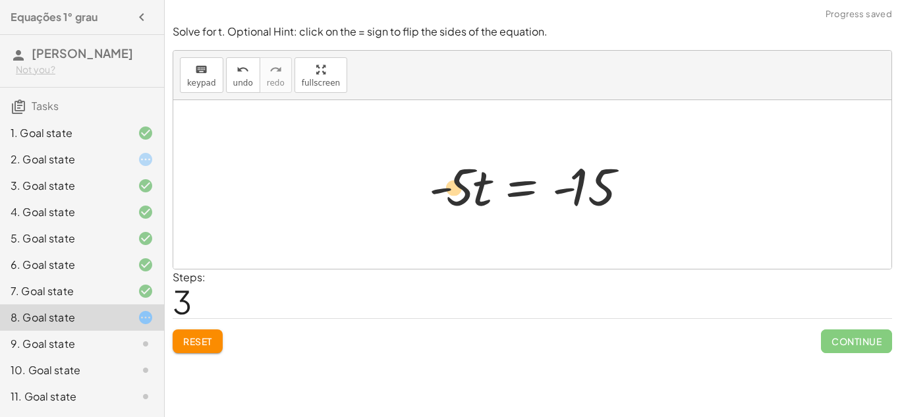
drag, startPoint x: 445, startPoint y: 189, endPoint x: 460, endPoint y: 190, distance: 15.2
click at [460, 190] on div at bounding box center [536, 185] width 229 height 68
click at [472, 190] on div at bounding box center [536, 185] width 229 height 68
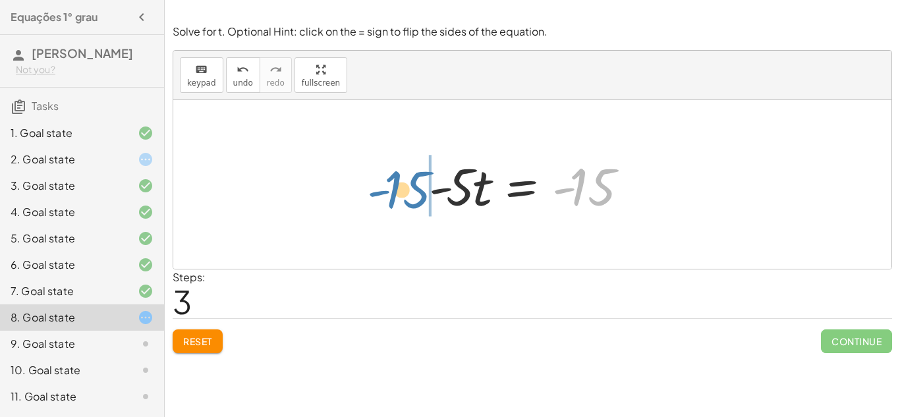
drag, startPoint x: 558, startPoint y: 186, endPoint x: 373, endPoint y: 188, distance: 185.2
click at [373, 188] on div "12 = + · 5 · t − 3 − · 5 · t + 12 = - 3 · - 5 · t = − 3 − 12 - 15 = · 5 · t - -…" at bounding box center [532, 184] width 718 height 169
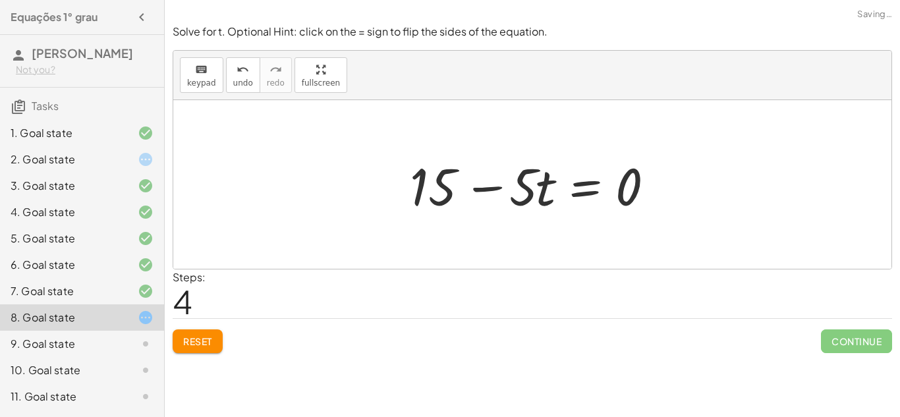
click at [421, 189] on div at bounding box center [537, 185] width 268 height 68
click at [483, 193] on div at bounding box center [537, 185] width 268 height 68
drag, startPoint x: 527, startPoint y: 188, endPoint x: 398, endPoint y: 183, distance: 129.3
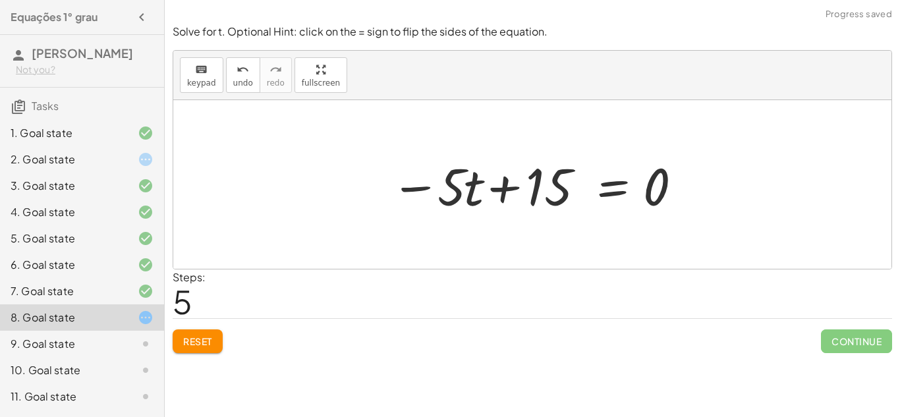
click at [483, 185] on div at bounding box center [537, 185] width 306 height 68
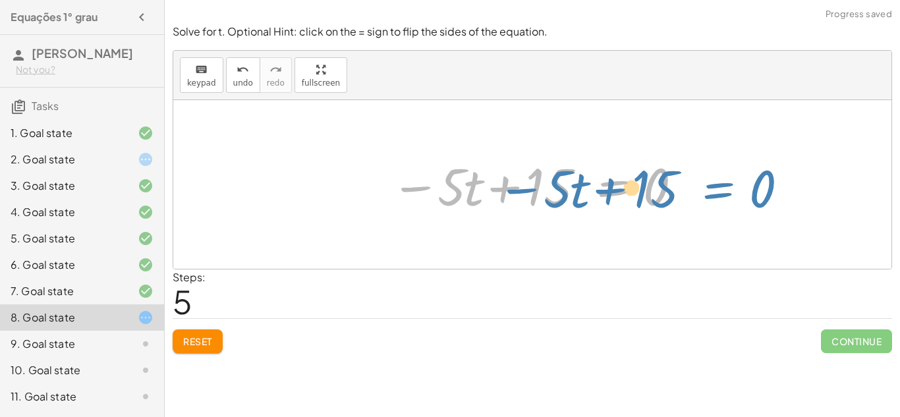
drag, startPoint x: 598, startPoint y: 190, endPoint x: 712, endPoint y: 197, distance: 114.2
click at [712, 197] on div "12 = + · 5 · t − 3 − · 5 · t + 12 = - 3 · - 5 · t = − 3 − 12 · - 5 · t = - 15 +…" at bounding box center [532, 184] width 718 height 169
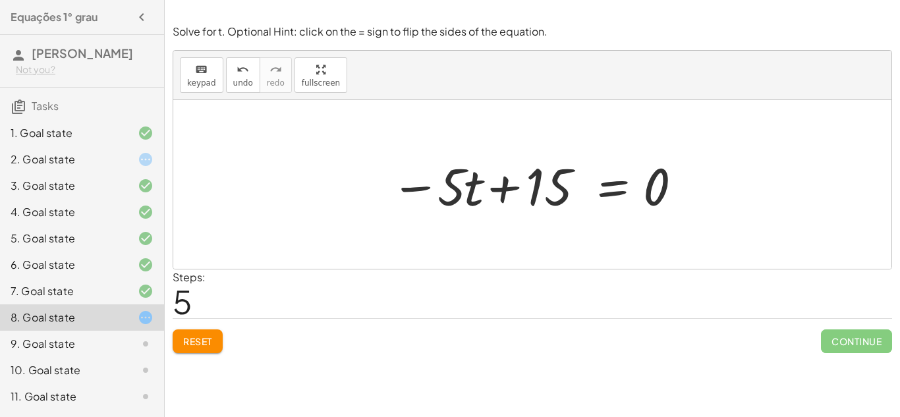
click at [196, 333] on button "Reset" at bounding box center [198, 342] width 50 height 24
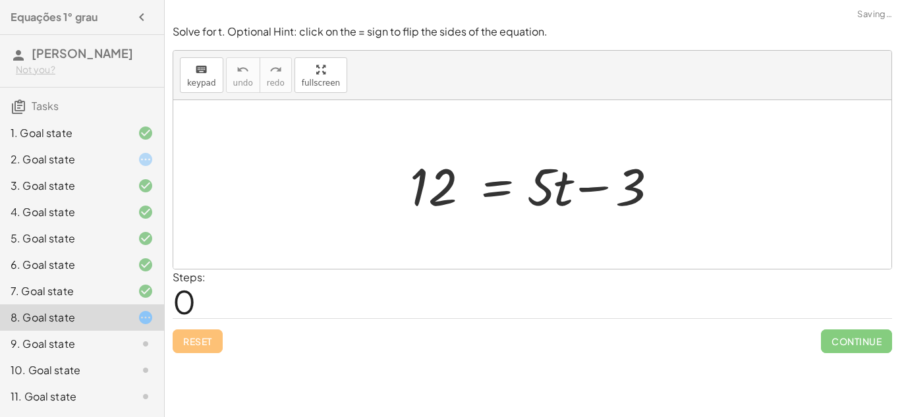
click at [190, 345] on div "Reset Continue" at bounding box center [533, 335] width 720 height 35
click at [120, 339] on div at bounding box center [135, 344] width 37 height 16
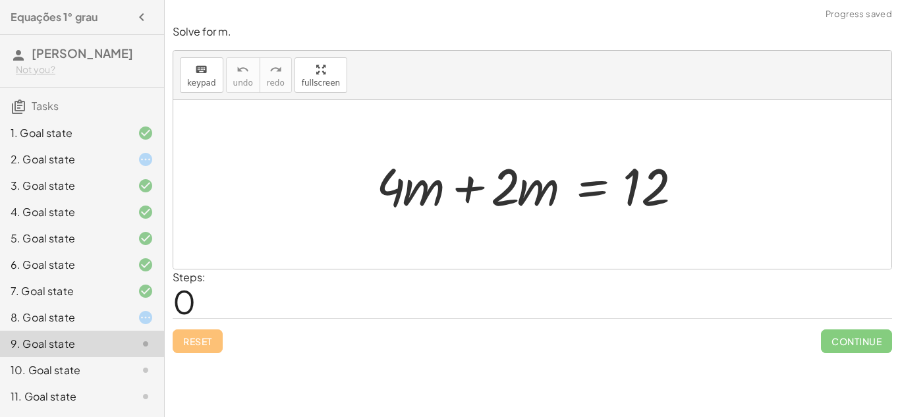
click at [125, 410] on div "10. Goal state" at bounding box center [82, 423] width 164 height 26
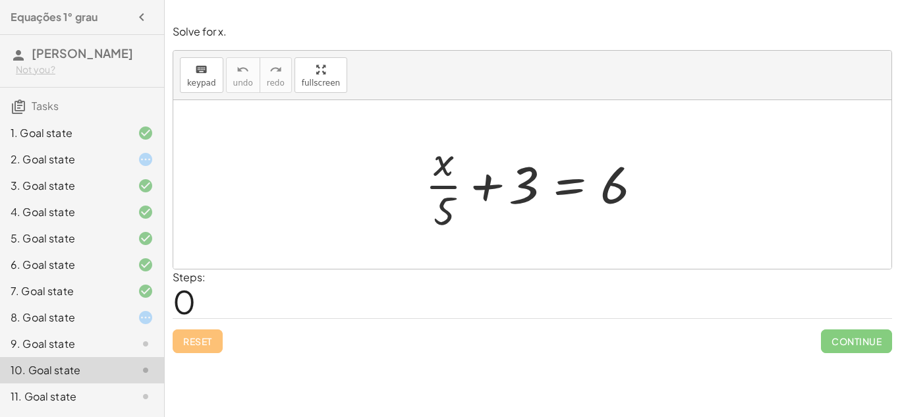
click at [112, 241] on div "5. Goal state" at bounding box center [64, 239] width 106 height 16
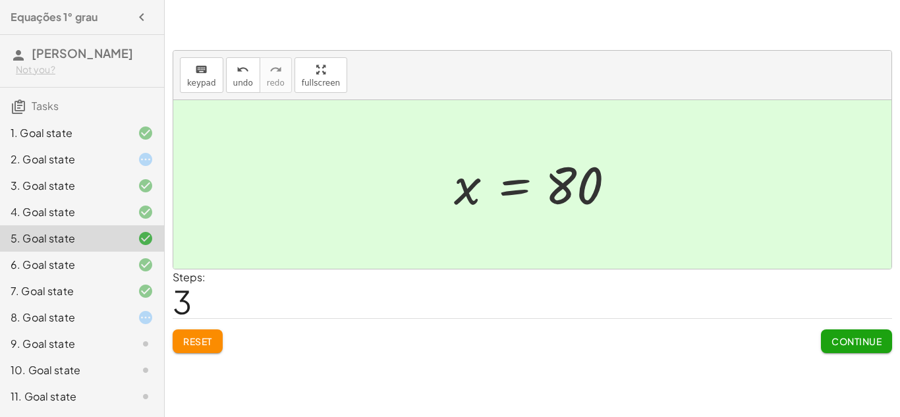
click at [134, 315] on div at bounding box center [135, 318] width 37 height 16
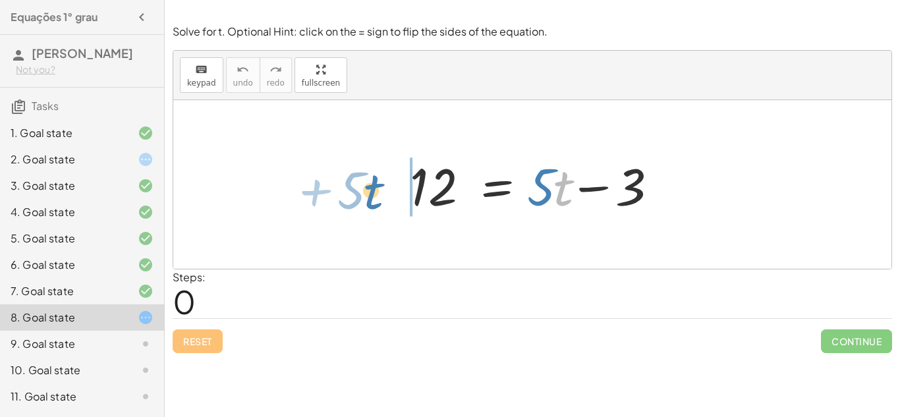
drag, startPoint x: 563, startPoint y: 194, endPoint x: 373, endPoint y: 198, distance: 190.5
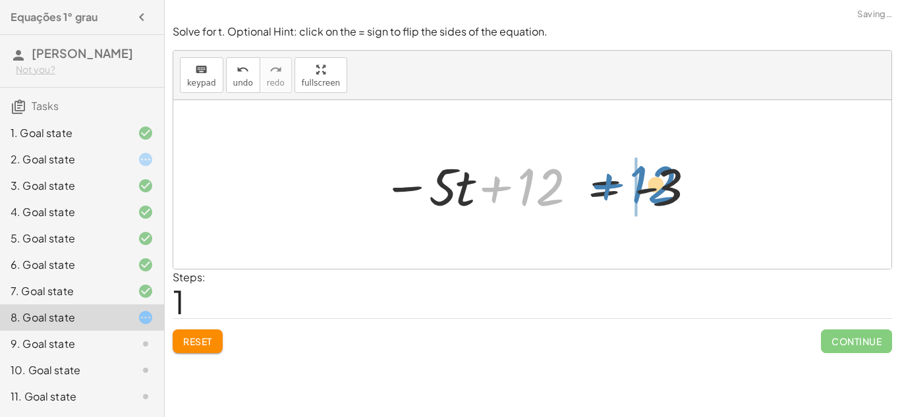
drag, startPoint x: 424, startPoint y: 192, endPoint x: 536, endPoint y: 190, distance: 112.1
click at [536, 190] on div at bounding box center [538, 185] width 324 height 68
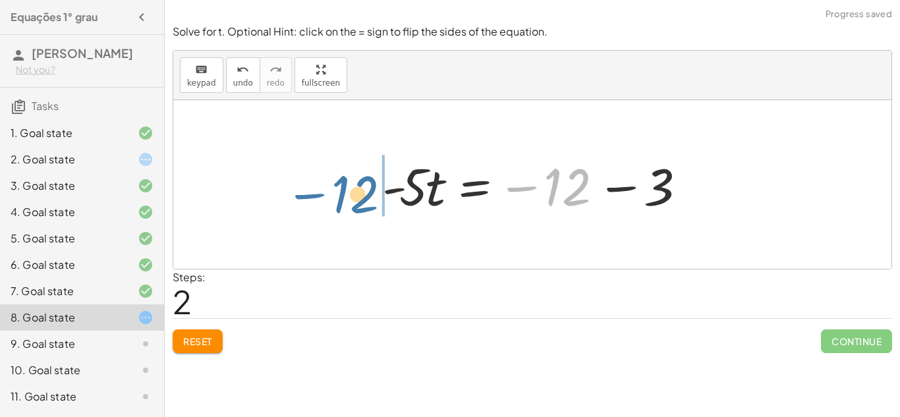
drag, startPoint x: 521, startPoint y: 184, endPoint x: 308, endPoint y: 191, distance: 212.3
click at [308, 191] on div "12 = + · 5 · t − 3 − · 5 · t + 12 = - 3 − 12 12 = · 5 · t − 3 - −" at bounding box center [532, 184] width 718 height 169
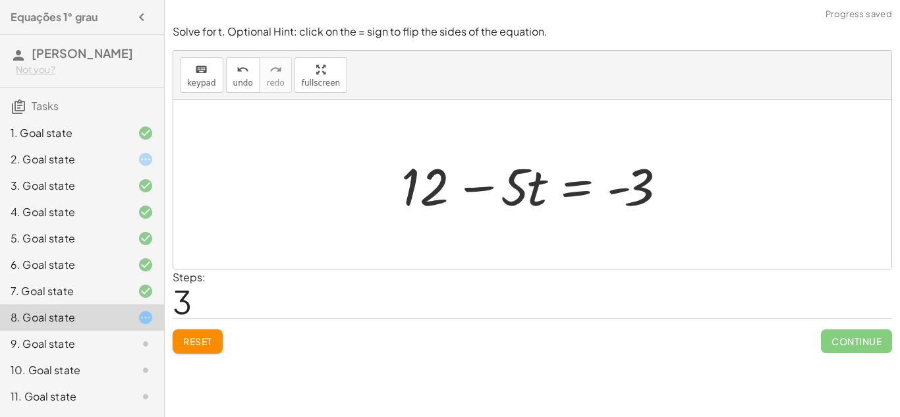
click at [473, 195] on div at bounding box center [537, 185] width 285 height 68
drag, startPoint x: 625, startPoint y: 183, endPoint x: 316, endPoint y: 179, distance: 308.5
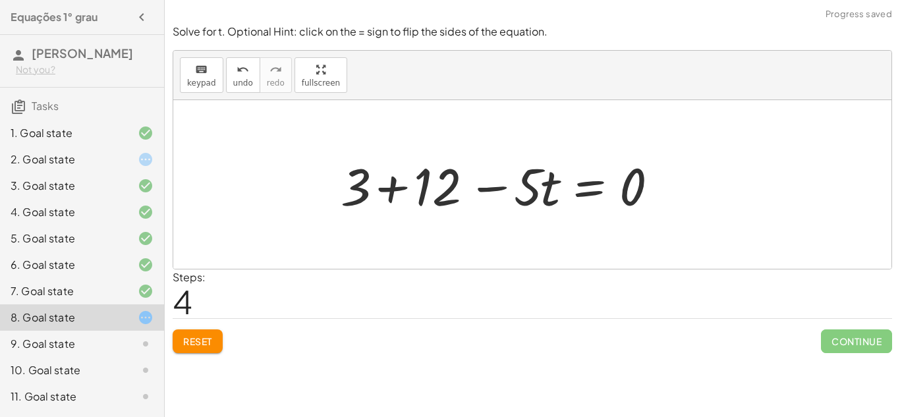
click at [390, 190] on div at bounding box center [504, 185] width 341 height 68
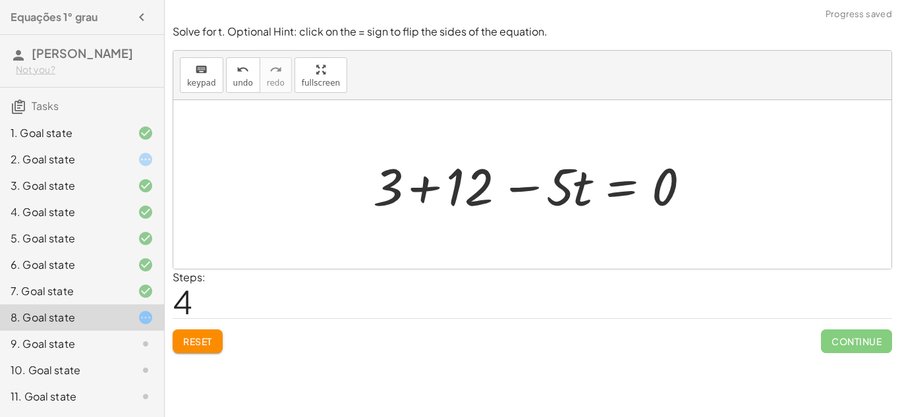
click at [422, 185] on div at bounding box center [536, 185] width 341 height 68
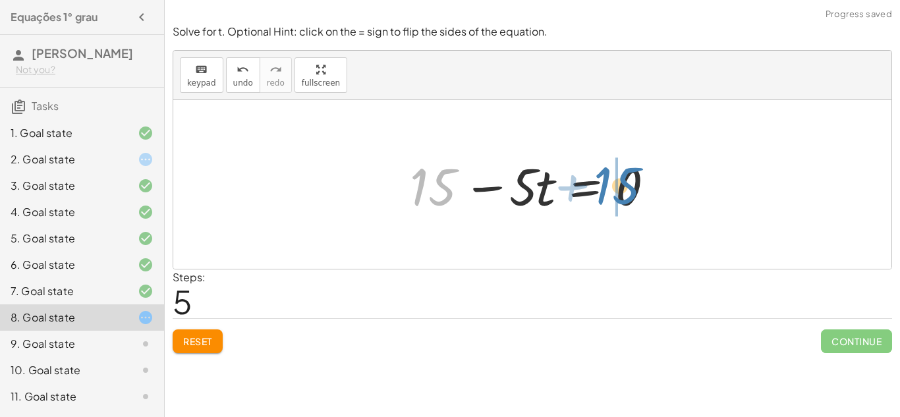
drag, startPoint x: 457, startPoint y: 179, endPoint x: 644, endPoint y: 177, distance: 186.5
click at [644, 177] on div at bounding box center [537, 185] width 268 height 68
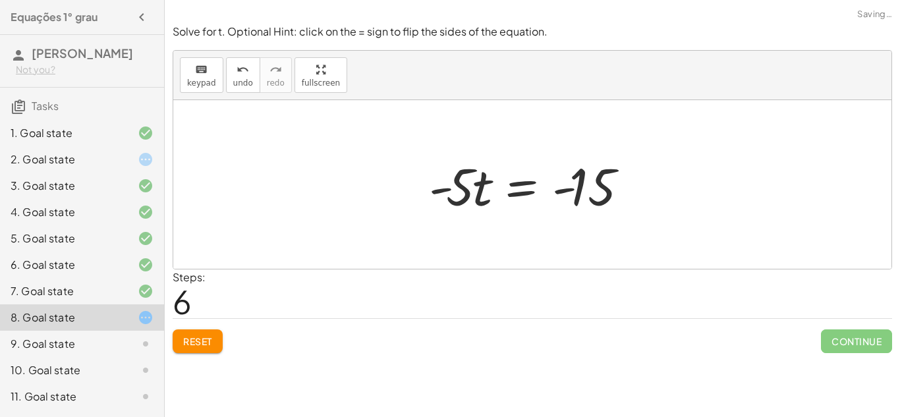
click at [539, 194] on div at bounding box center [536, 185] width 229 height 68
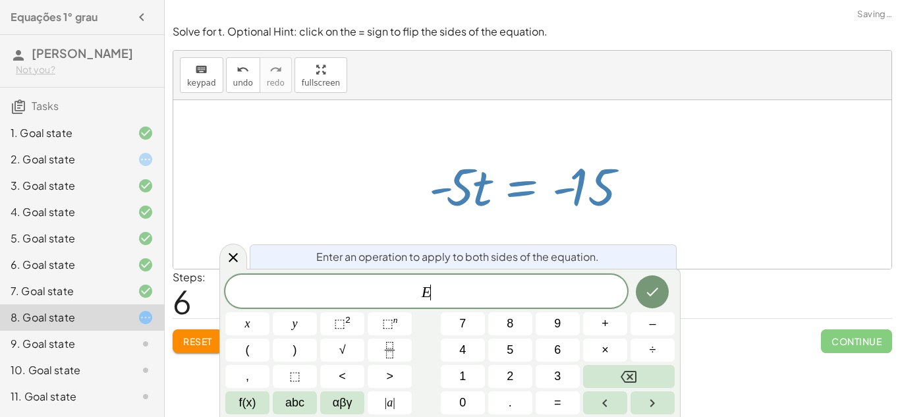
scroll to position [2, 0]
click at [480, 207] on div at bounding box center [536, 185] width 229 height 68
click at [399, 178] on div at bounding box center [532, 184] width 718 height 169
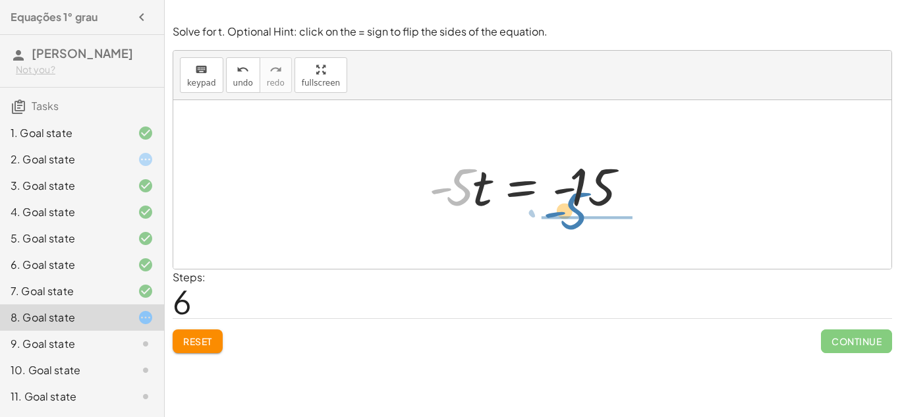
drag, startPoint x: 453, startPoint y: 179, endPoint x: 567, endPoint y: 204, distance: 116.9
click at [567, 204] on div at bounding box center [536, 185] width 229 height 68
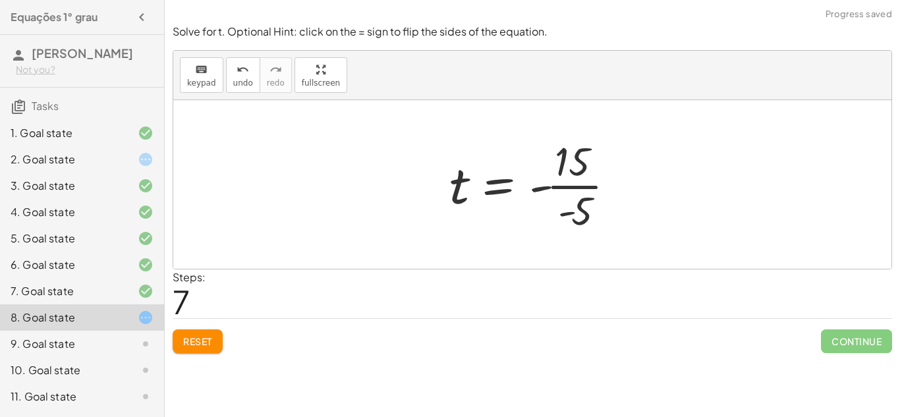
click at [587, 187] on div at bounding box center [538, 184] width 190 height 101
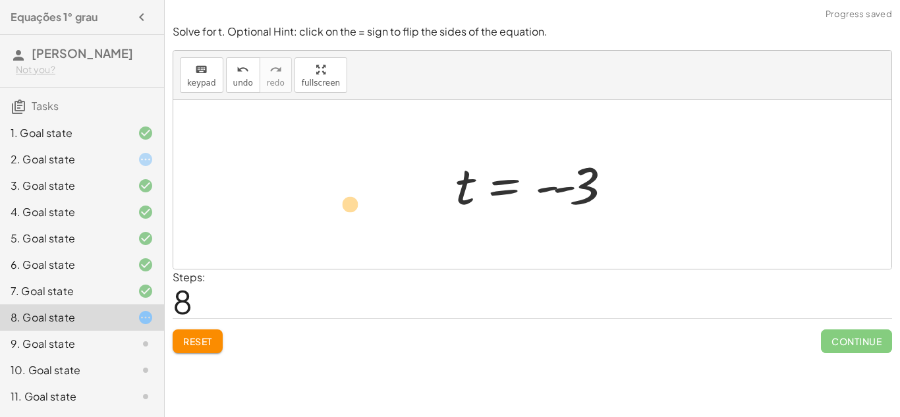
drag, startPoint x: 550, startPoint y: 191, endPoint x: 334, endPoint y: 210, distance: 217.0
click at [334, 210] on div "12 = + · 5 · t − 3 − · 5 · t + 12 = - 3 · - 5 · t = − 12 − 3 + 12 − · 5 · t = -…" at bounding box center [532, 184] width 718 height 169
drag, startPoint x: 544, startPoint y: 188, endPoint x: 406, endPoint y: 187, distance: 138.4
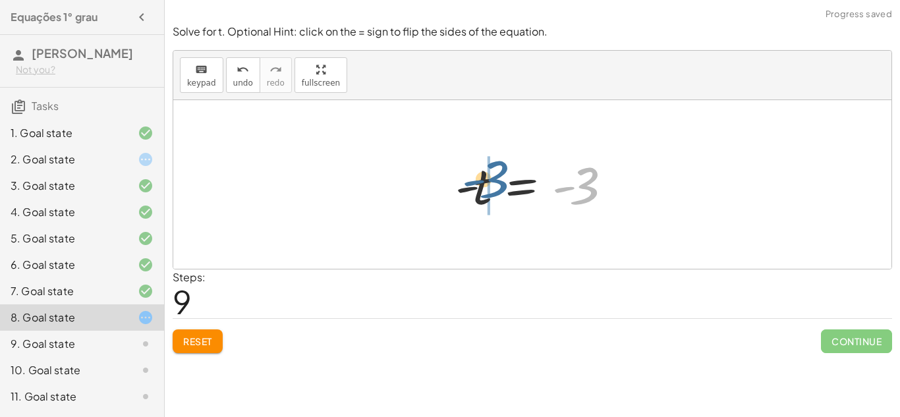
drag, startPoint x: 574, startPoint y: 187, endPoint x: 482, endPoint y: 180, distance: 92.5
click at [482, 180] on div at bounding box center [537, 184] width 177 height 65
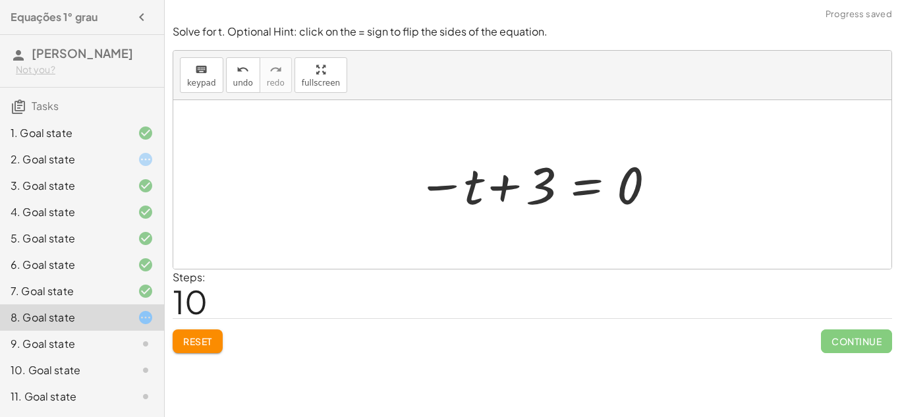
click at [509, 187] on div at bounding box center [538, 184] width 254 height 65
drag, startPoint x: 543, startPoint y: 185, endPoint x: 391, endPoint y: 188, distance: 151.6
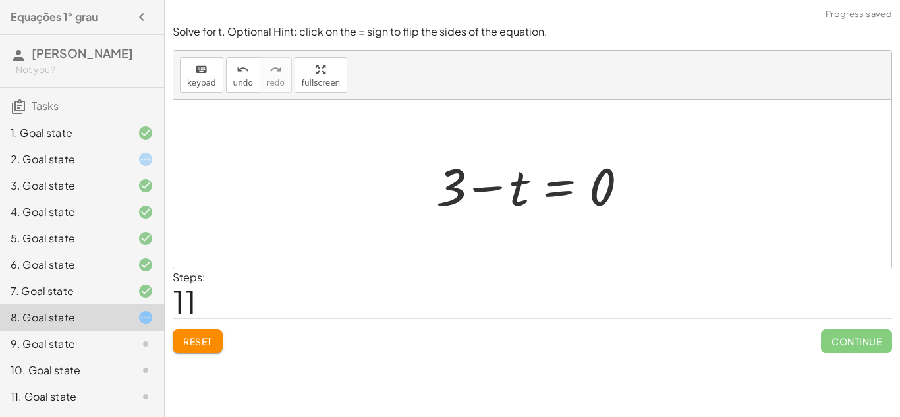
click at [497, 189] on div at bounding box center [538, 185] width 216 height 68
drag, startPoint x: 592, startPoint y: 194, endPoint x: 496, endPoint y: 206, distance: 96.9
click at [496, 206] on div at bounding box center [538, 185] width 216 height 68
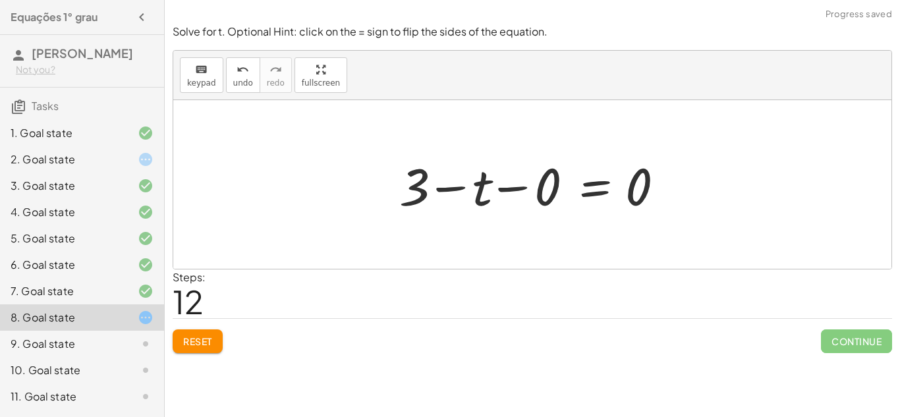
click at [457, 187] on div at bounding box center [537, 185] width 289 height 68
drag, startPoint x: 433, startPoint y: 190, endPoint x: 616, endPoint y: 173, distance: 183.4
click at [616, 173] on div at bounding box center [537, 185] width 289 height 68
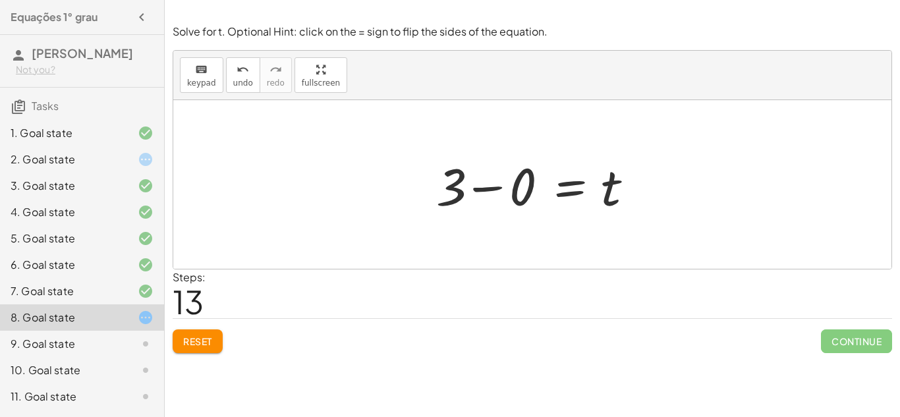
click at [488, 189] on div at bounding box center [538, 185] width 216 height 68
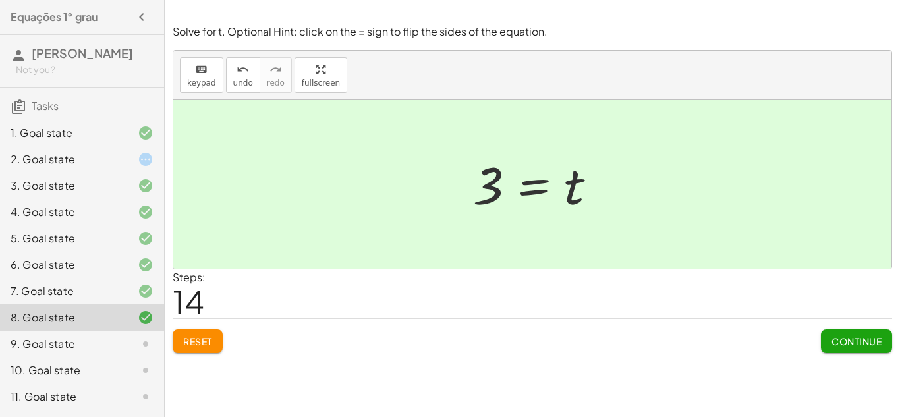
click at [839, 353] on button "Continue" at bounding box center [856, 342] width 71 height 24
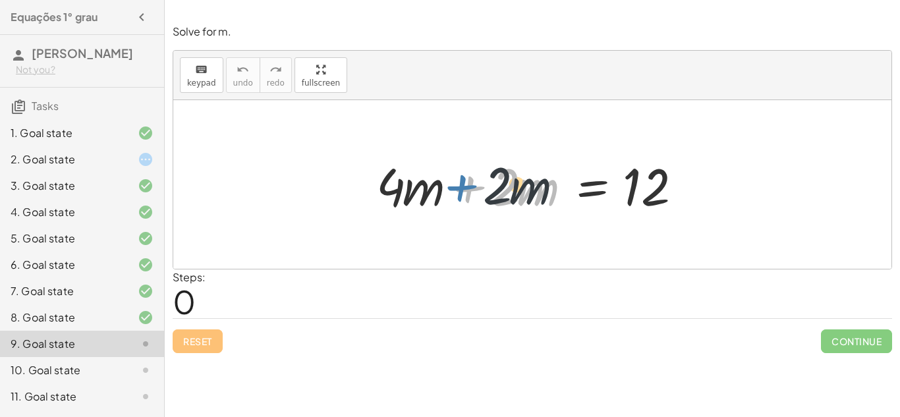
drag, startPoint x: 473, startPoint y: 182, endPoint x: 465, endPoint y: 181, distance: 8.0
click at [465, 181] on div at bounding box center [537, 185] width 335 height 68
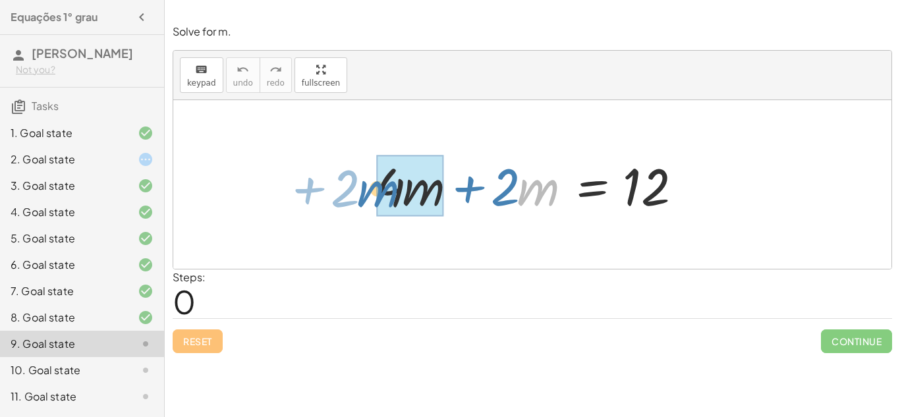
drag, startPoint x: 552, startPoint y: 190, endPoint x: 391, endPoint y: 191, distance: 160.2
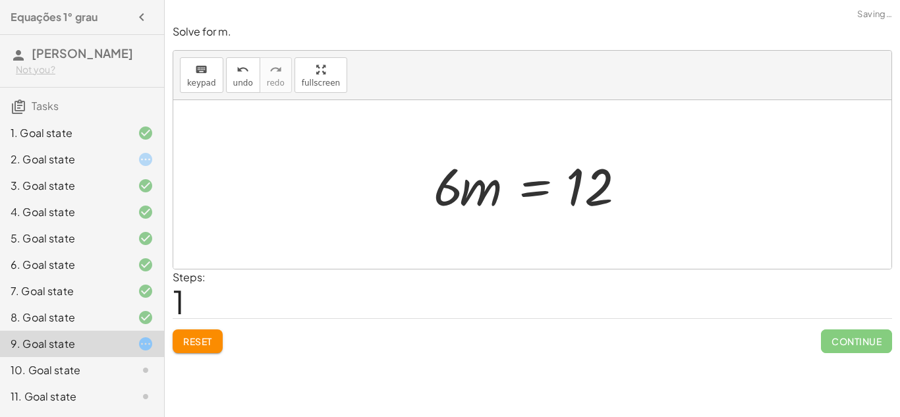
click at [484, 192] on div at bounding box center [537, 185] width 221 height 68
click at [469, 196] on div at bounding box center [537, 185] width 221 height 68
drag, startPoint x: 446, startPoint y: 193, endPoint x: 578, endPoint y: 223, distance: 135.3
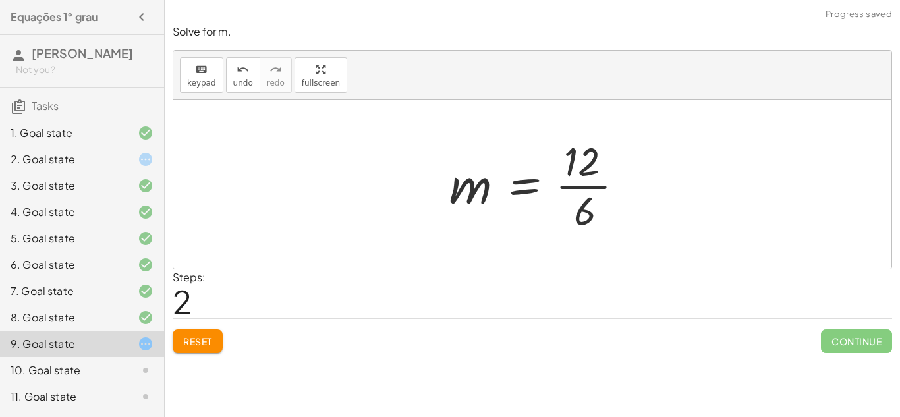
click at [597, 187] on div at bounding box center [542, 184] width 199 height 101
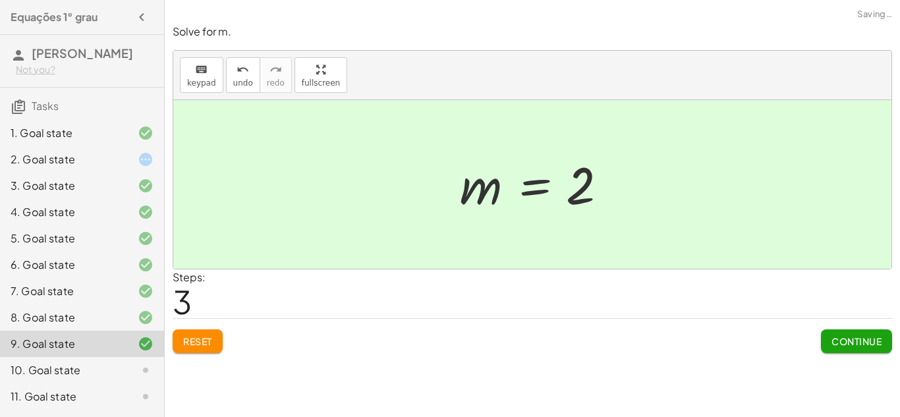
click at [854, 343] on span "Continue" at bounding box center [857, 341] width 50 height 12
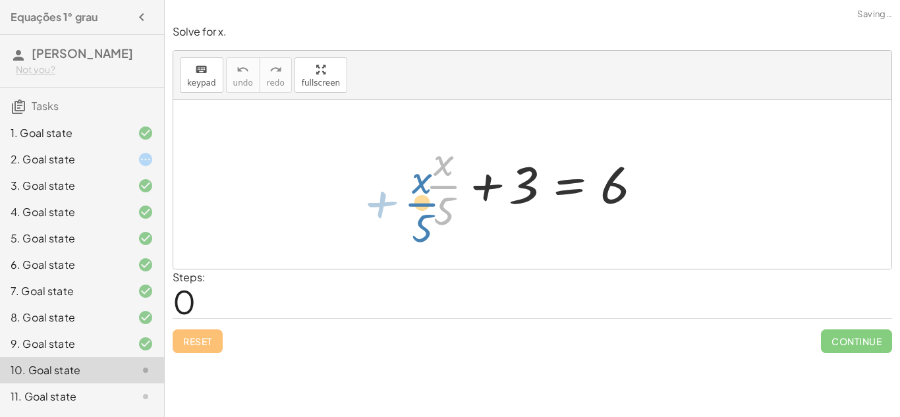
drag, startPoint x: 430, startPoint y: 173, endPoint x: 415, endPoint y: 188, distance: 21.9
click at [415, 188] on div "+ · x · 5 + · x · 5 + 3 = 6" at bounding box center [532, 184] width 254 height 108
drag, startPoint x: 440, startPoint y: 167, endPoint x: 391, endPoint y: 195, distance: 57.0
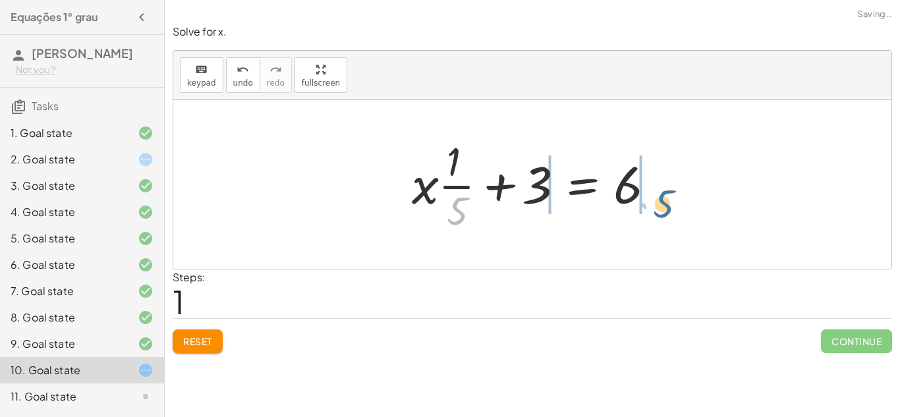
drag, startPoint x: 446, startPoint y: 210, endPoint x: 657, endPoint y: 200, distance: 211.8
click at [657, 200] on div at bounding box center [537, 184] width 264 height 101
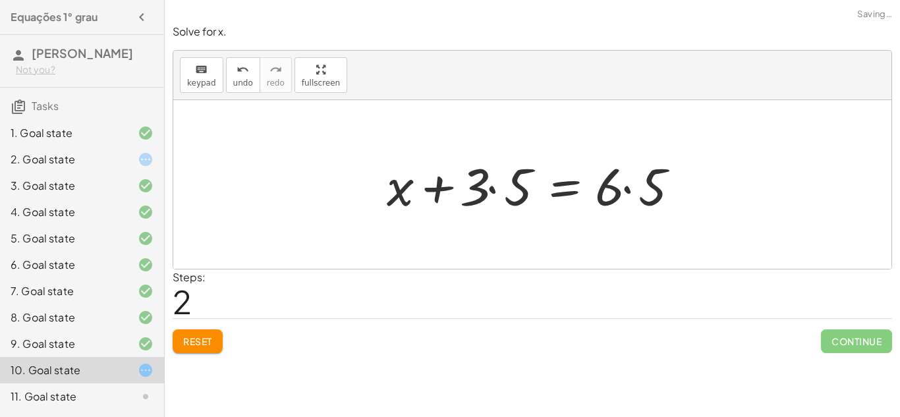
click at [449, 179] on div at bounding box center [537, 185] width 314 height 68
click at [490, 183] on div at bounding box center [537, 185] width 314 height 68
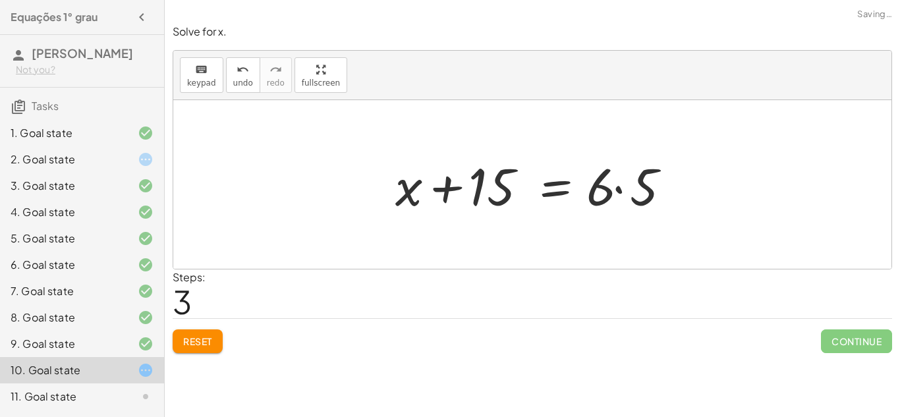
click at [451, 187] on div at bounding box center [537, 185] width 297 height 68
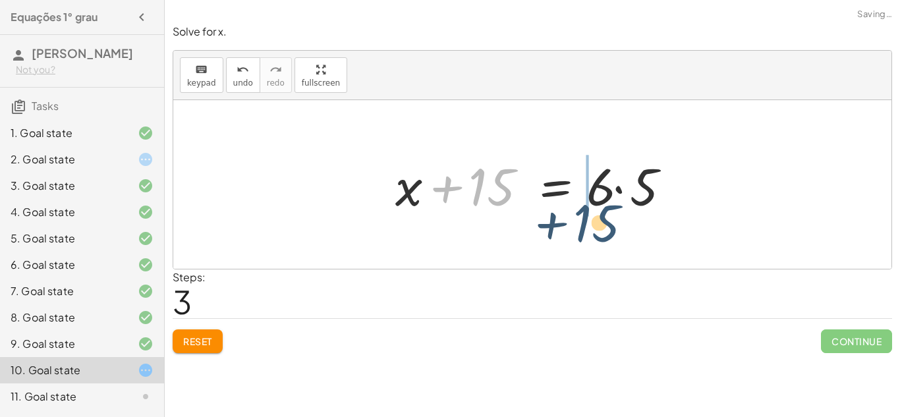
drag, startPoint x: 502, startPoint y: 185, endPoint x: 637, endPoint y: 234, distance: 143.2
click at [637, 234] on div "+ · x · 5 + 3 = 6 + · x · · 1 · 5 + 3 = 6 + · x · 1 + · 3 · 5 = · 6 · 5 + x + ·…" at bounding box center [532, 184] width 718 height 169
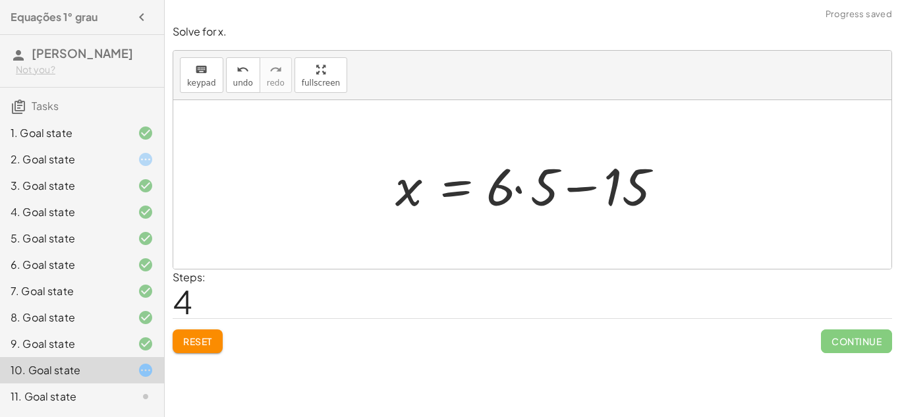
click at [522, 190] on div at bounding box center [537, 185] width 297 height 68
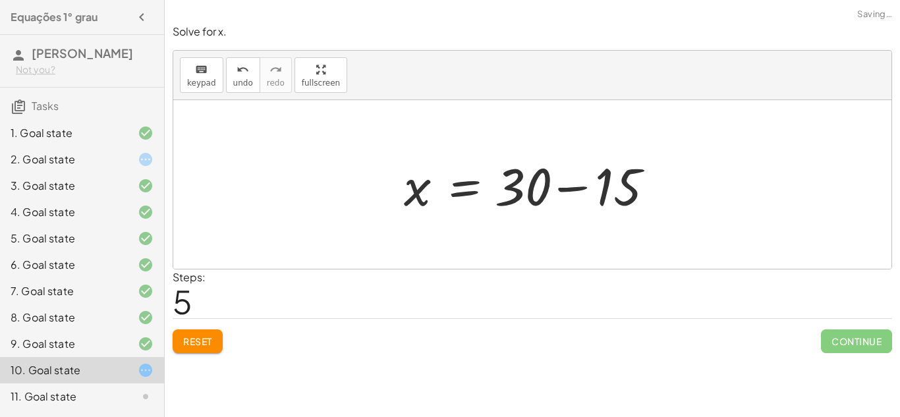
click at [572, 188] on div at bounding box center [537, 185] width 280 height 68
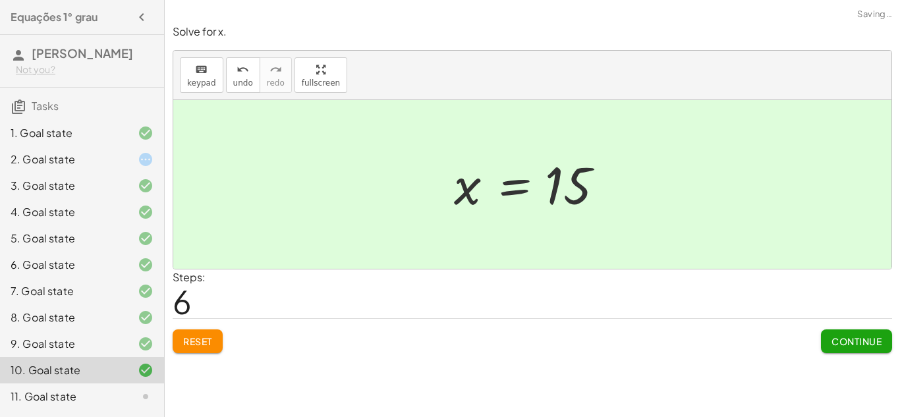
click at [861, 345] on span "Continue" at bounding box center [857, 341] width 50 height 12
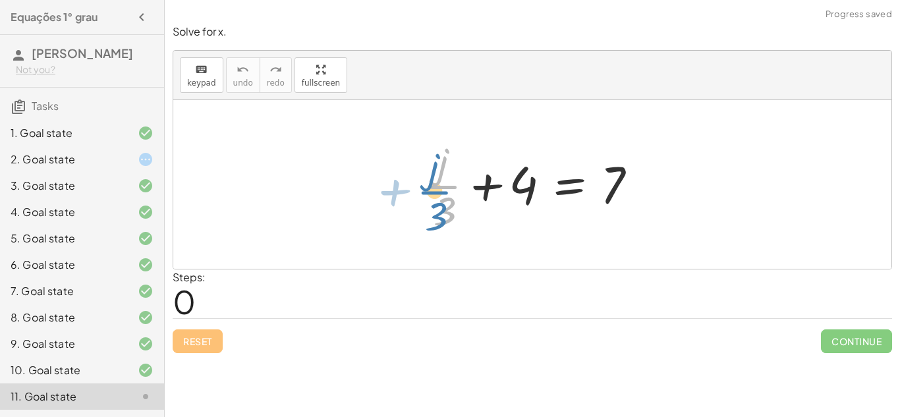
click at [437, 176] on div at bounding box center [537, 184] width 238 height 101
drag, startPoint x: 443, startPoint y: 160, endPoint x: 384, endPoint y: 216, distance: 81.1
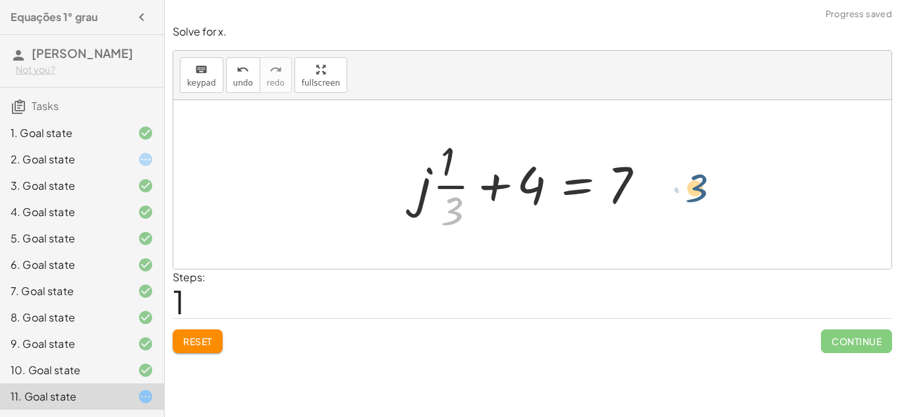
drag, startPoint x: 458, startPoint y: 211, endPoint x: 714, endPoint y: 187, distance: 256.9
click at [714, 187] on div "+ · j · 3 + 4 = 7 · 3 + · j · 3 + 4 = 7 · · 1" at bounding box center [532, 184] width 718 height 169
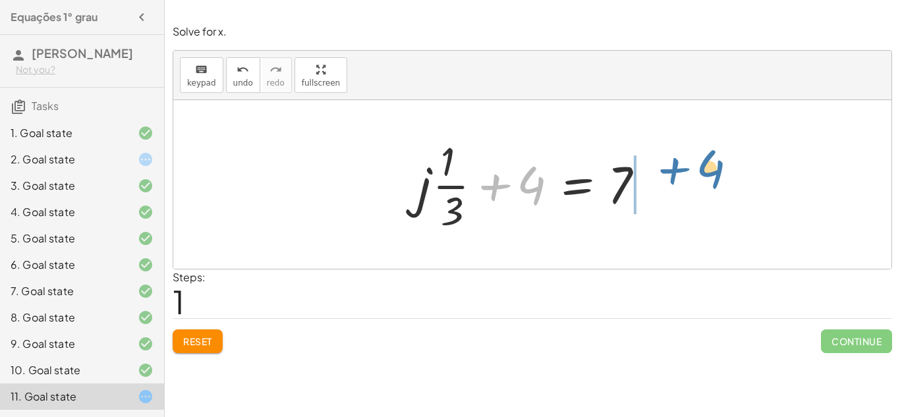
drag, startPoint x: 521, startPoint y: 189, endPoint x: 701, endPoint y: 174, distance: 179.9
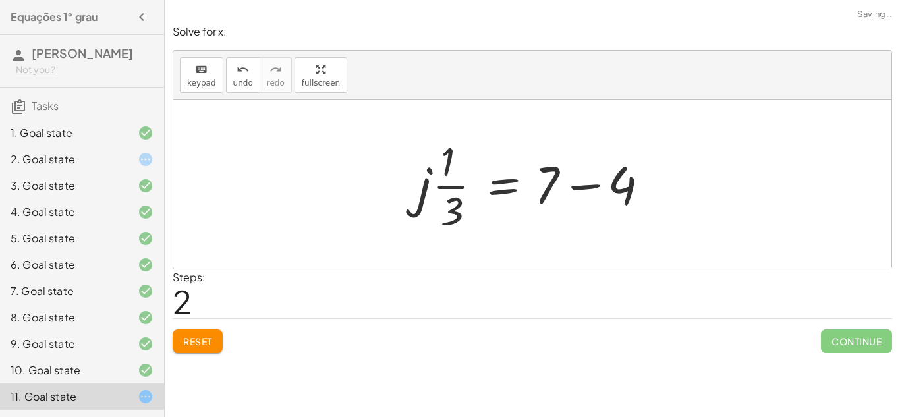
click at [593, 183] on div at bounding box center [537, 184] width 252 height 101
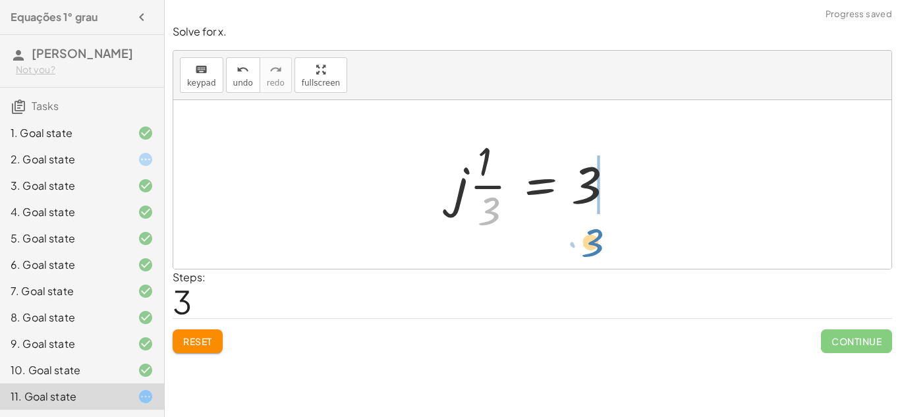
drag, startPoint x: 492, startPoint y: 208, endPoint x: 591, endPoint y: 240, distance: 104.4
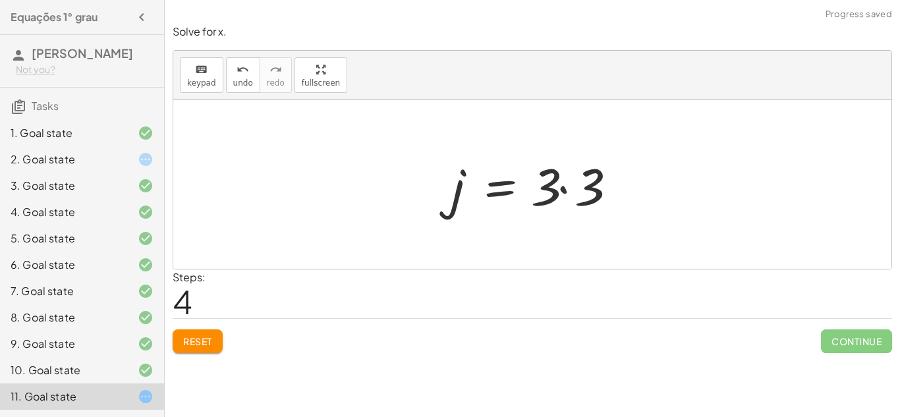
click at [561, 185] on div at bounding box center [538, 185] width 186 height 68
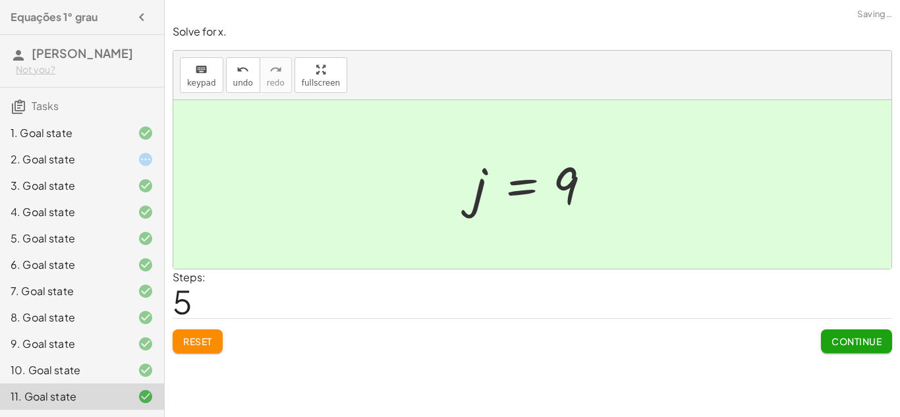
click at [840, 342] on span "Continue" at bounding box center [857, 341] width 50 height 12
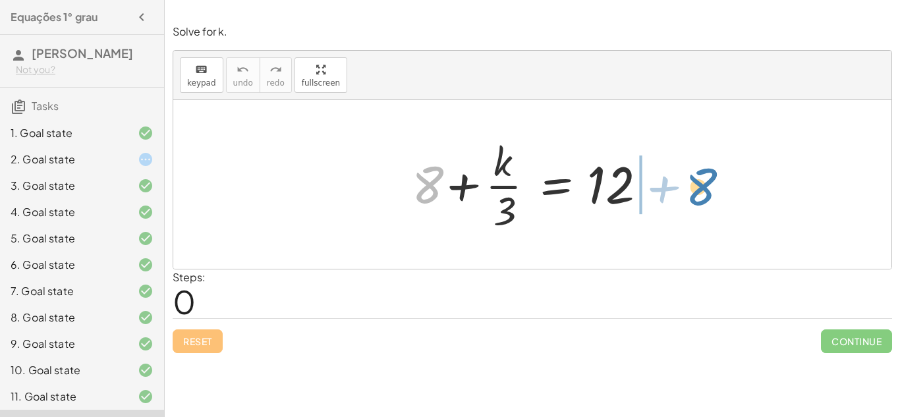
drag, startPoint x: 429, startPoint y: 190, endPoint x: 699, endPoint y: 192, distance: 270.2
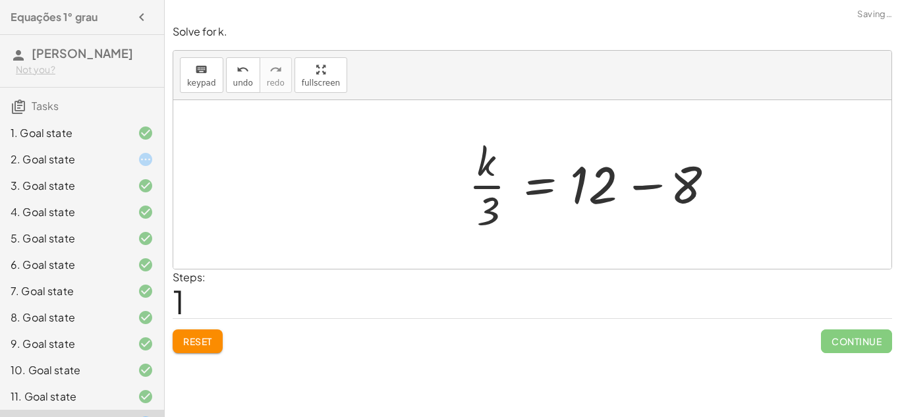
click at [668, 184] on div at bounding box center [594, 184] width 264 height 101
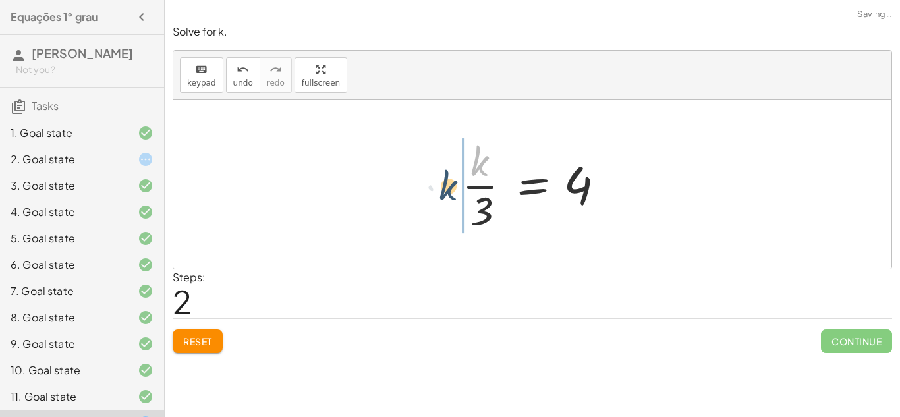
drag, startPoint x: 470, startPoint y: 164, endPoint x: 437, endPoint y: 189, distance: 41.4
click at [437, 189] on div "+ 8 + · k · 3 = 12 · k · 3 = + 12 − 8 · k · k · 3 = 4" at bounding box center [532, 184] width 718 height 169
click at [476, 161] on div at bounding box center [528, 184] width 190 height 101
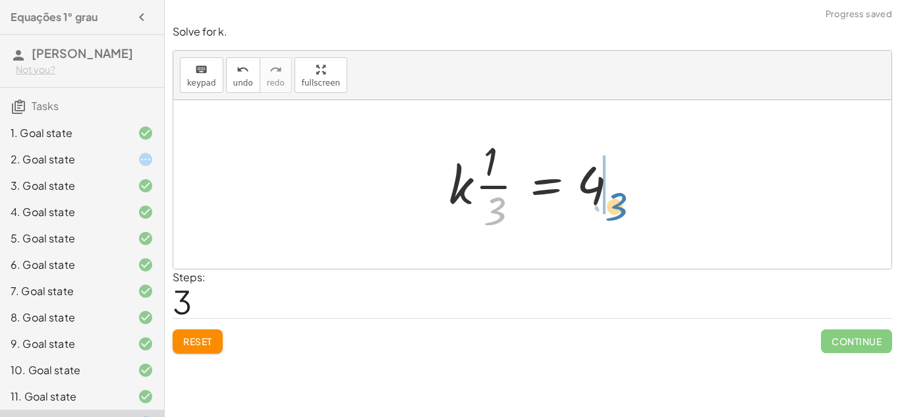
drag, startPoint x: 494, startPoint y: 216, endPoint x: 625, endPoint y: 202, distance: 131.2
click at [625, 202] on div at bounding box center [537, 184] width 190 height 101
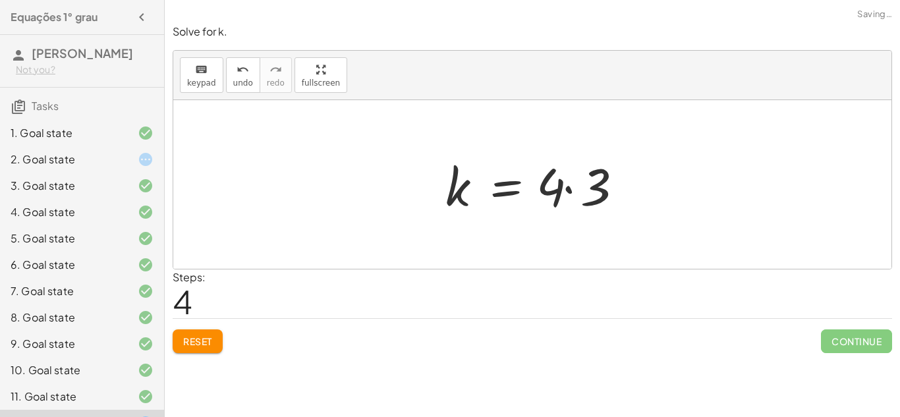
click at [572, 188] on div at bounding box center [538, 185] width 198 height 68
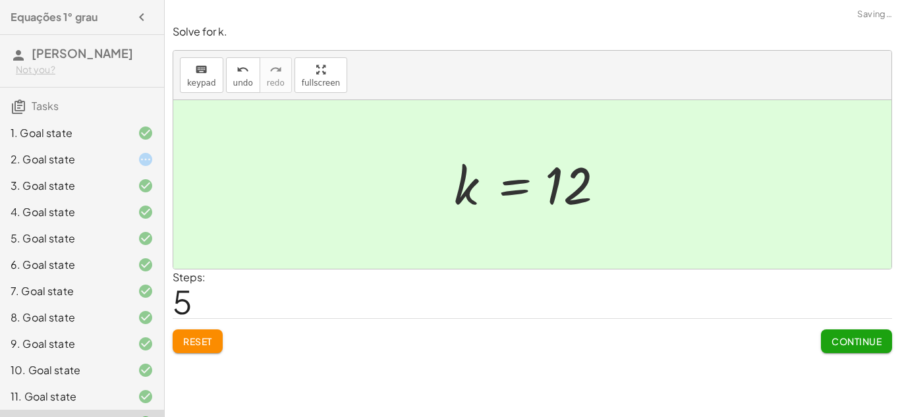
click at [828, 338] on button "Continue" at bounding box center [856, 342] width 71 height 24
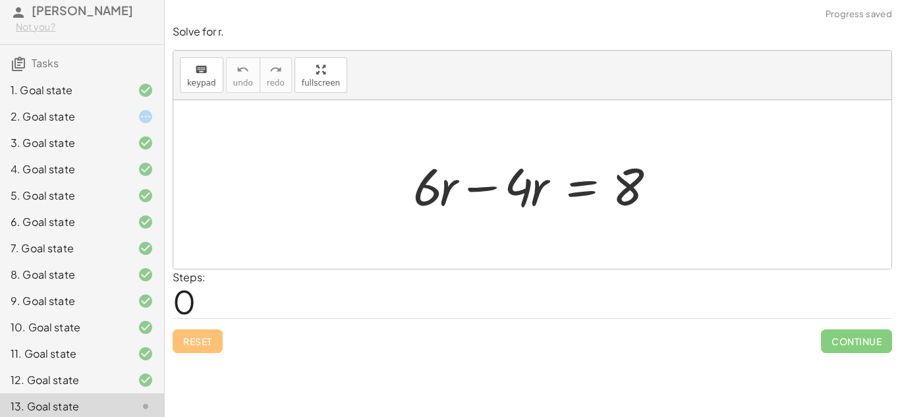
scroll to position [0, 0]
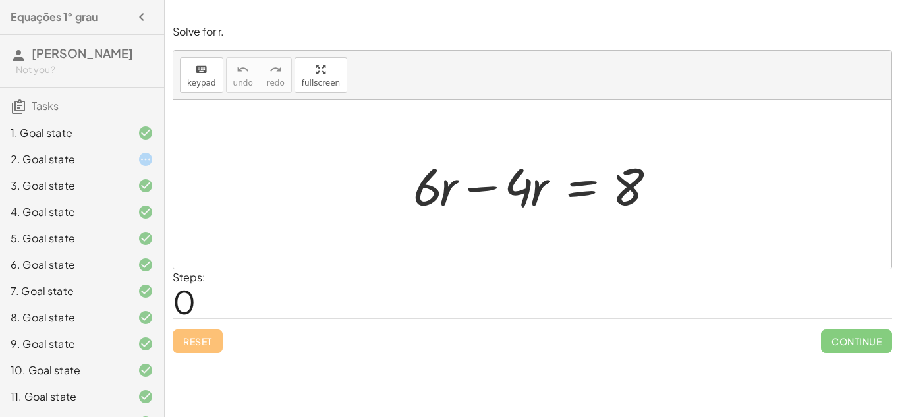
click at [489, 187] on div at bounding box center [538, 185] width 262 height 68
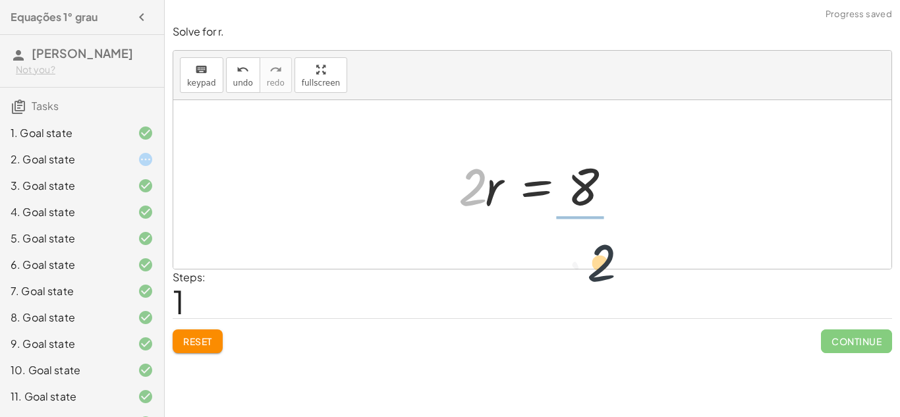
drag, startPoint x: 474, startPoint y: 188, endPoint x: 606, endPoint y: 266, distance: 153.3
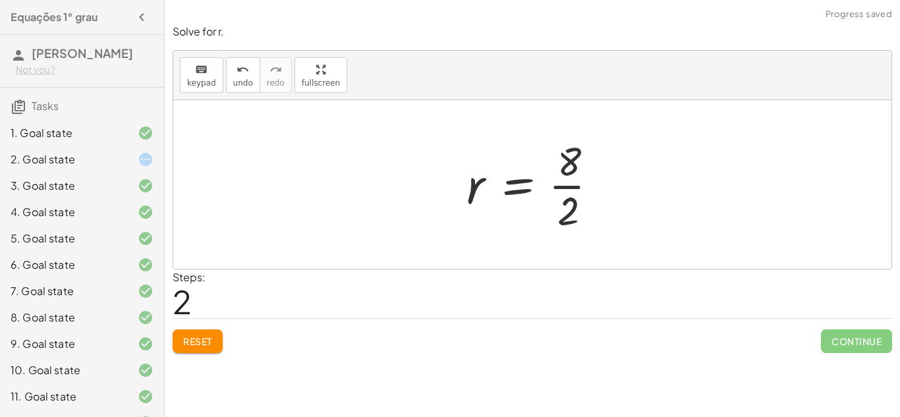
click at [569, 191] on div at bounding box center [538, 184] width 156 height 101
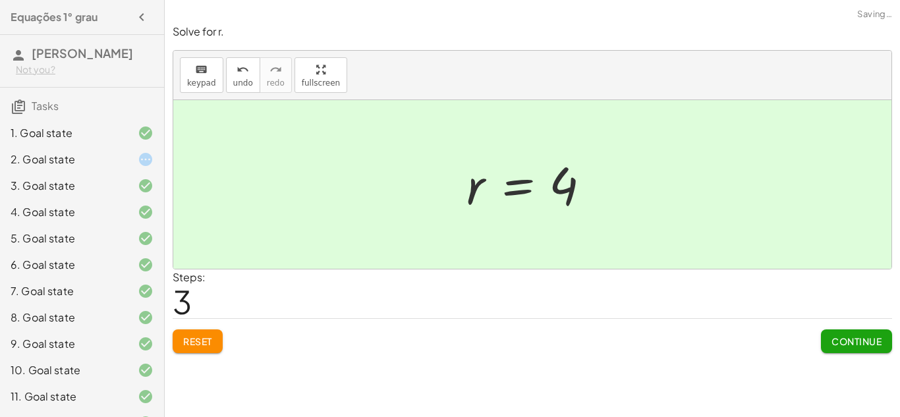
click at [853, 346] on span "Continue" at bounding box center [857, 341] width 50 height 12
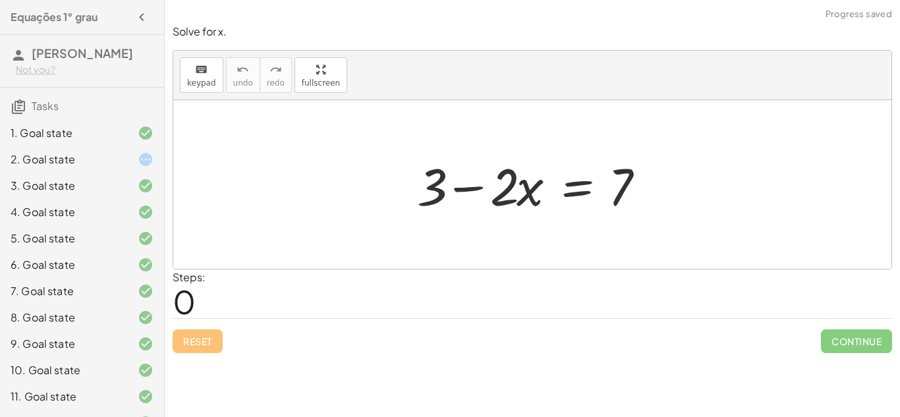
click at [472, 189] on div at bounding box center [538, 185] width 254 height 68
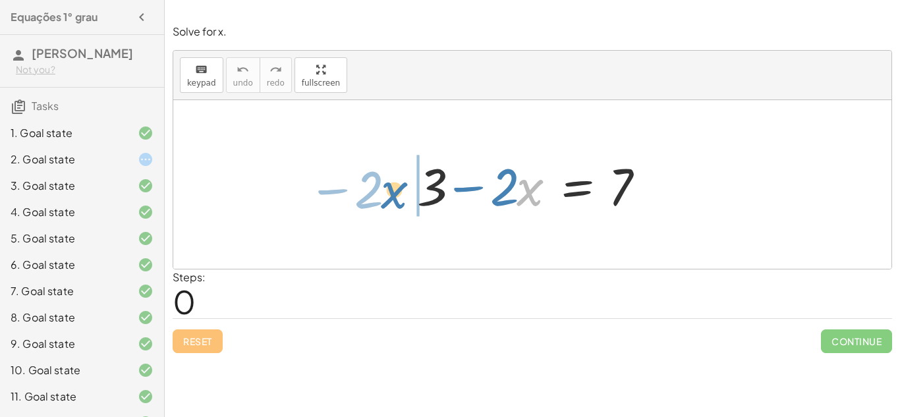
drag, startPoint x: 529, startPoint y: 196, endPoint x: 384, endPoint y: 198, distance: 145.7
click at [384, 198] on div "· x − · 2 + 3 − · 2 · x = 7" at bounding box center [532, 184] width 718 height 169
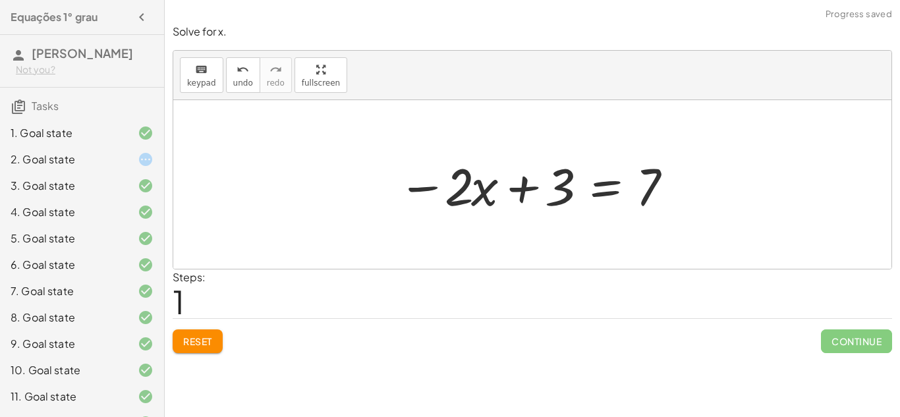
click at [521, 189] on div at bounding box center [537, 185] width 292 height 68
drag, startPoint x: 424, startPoint y: 189, endPoint x: 528, endPoint y: 200, distance: 104.0
click at [528, 200] on div at bounding box center [537, 185] width 292 height 68
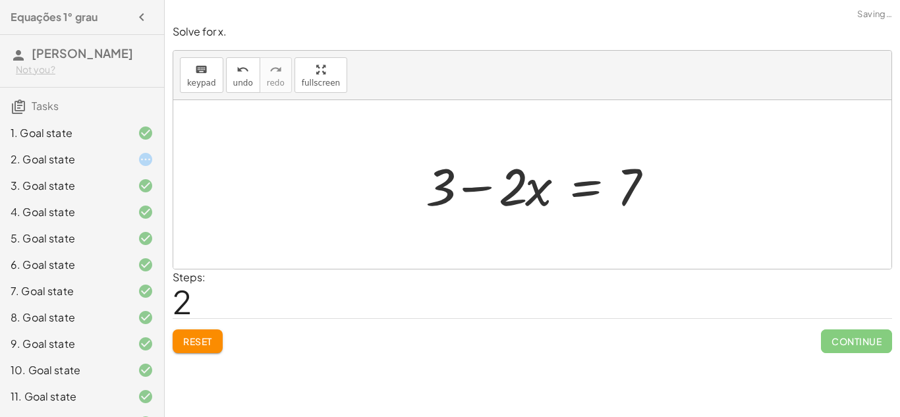
click at [490, 187] on div at bounding box center [546, 185] width 254 height 68
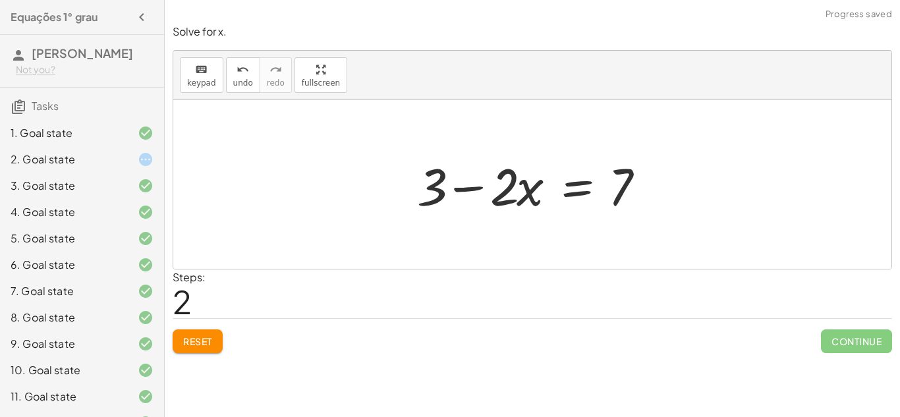
click at [179, 337] on button "Reset" at bounding box center [198, 342] width 50 height 24
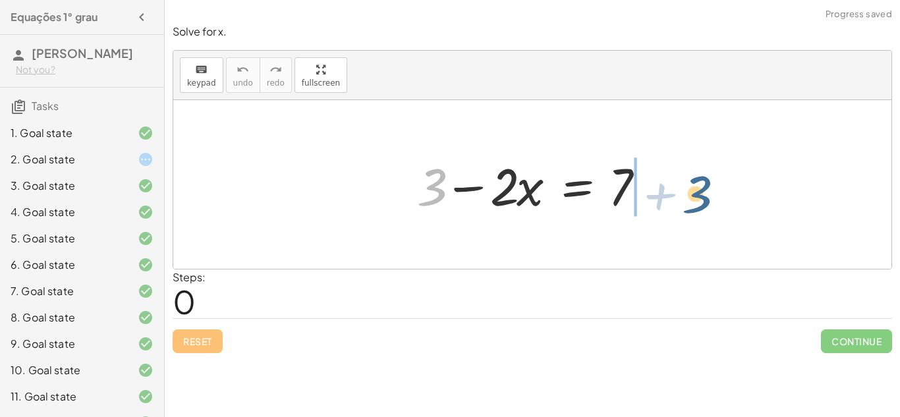
drag, startPoint x: 431, startPoint y: 190, endPoint x: 699, endPoint y: 196, distance: 267.6
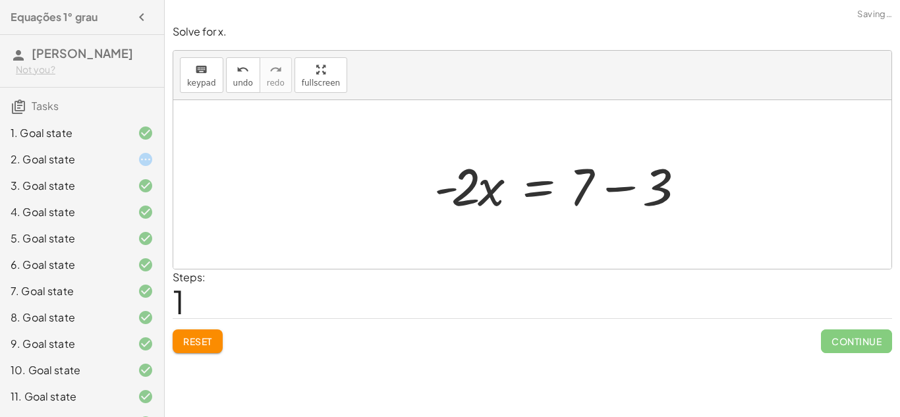
click at [664, 189] on div at bounding box center [563, 185] width 271 height 68
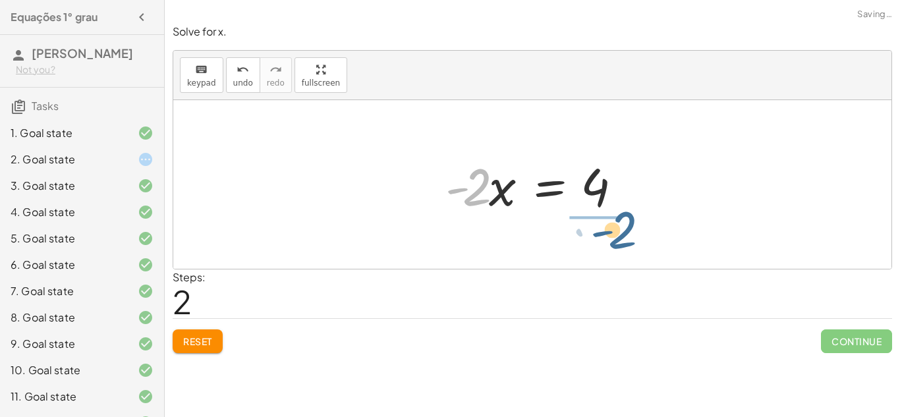
drag, startPoint x: 477, startPoint y: 188, endPoint x: 625, endPoint y: 230, distance: 153.5
click at [625, 230] on div "+ 3 − · 2 · x = 7 · - 2 · x = + 7 − 3 · - 2 · 2 · x = - 4" at bounding box center [532, 184] width 718 height 169
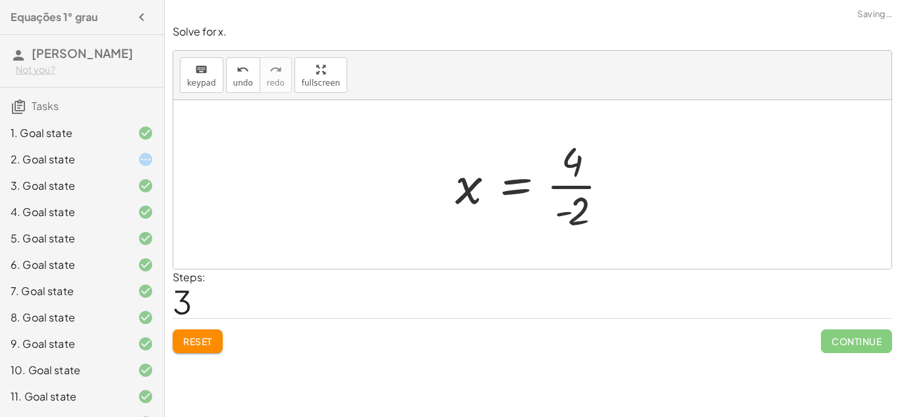
click at [573, 191] on div at bounding box center [537, 184] width 177 height 101
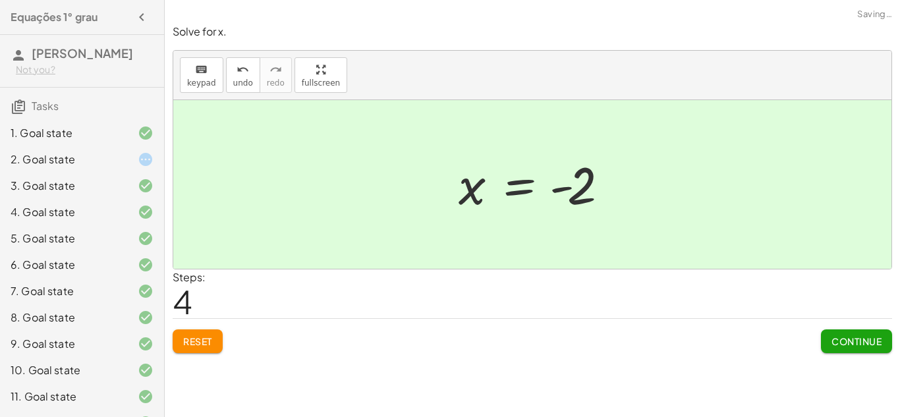
click at [835, 335] on span "Continue" at bounding box center [857, 341] width 50 height 12
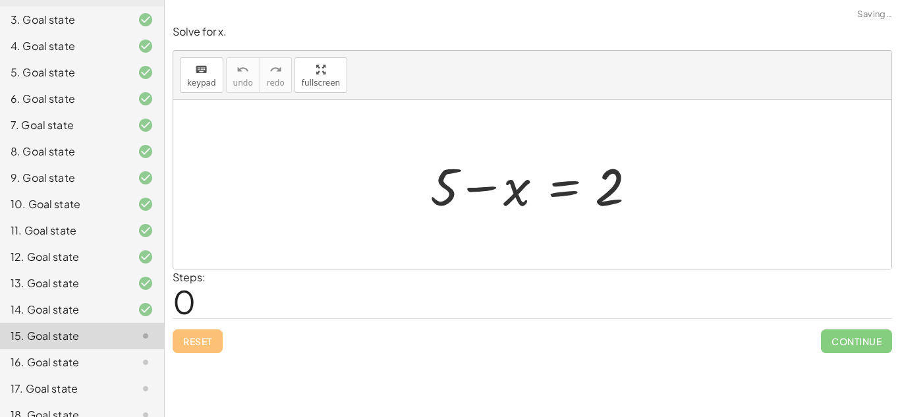
scroll to position [235, 0]
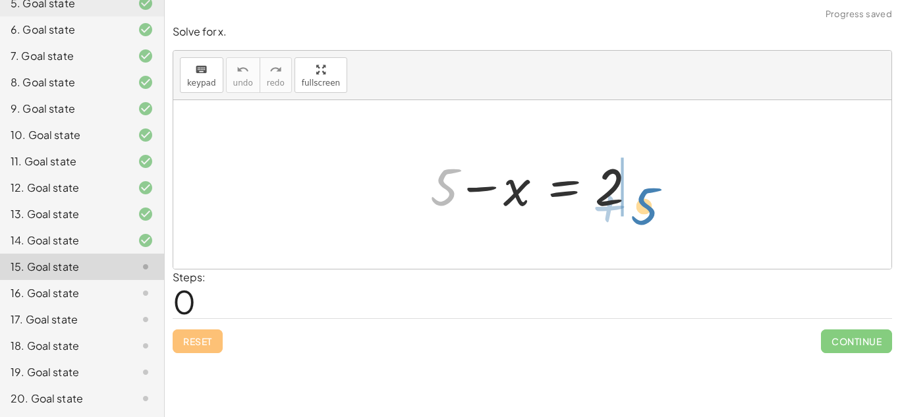
drag, startPoint x: 440, startPoint y: 184, endPoint x: 659, endPoint y: 195, distance: 219.1
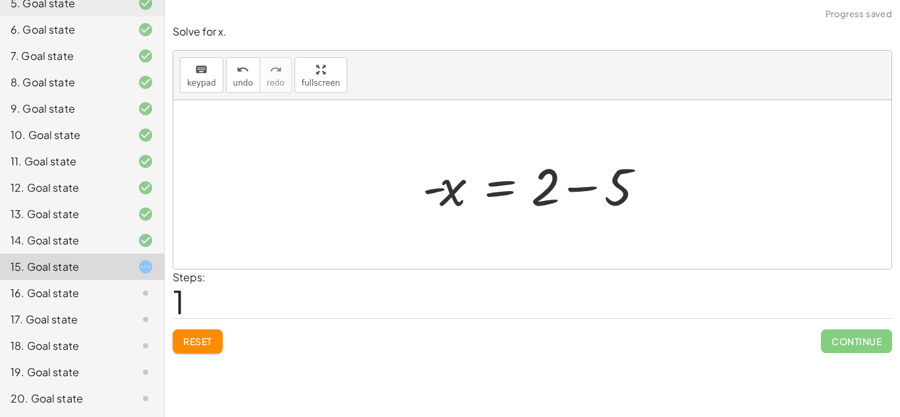
click at [639, 185] on div at bounding box center [538, 185] width 245 height 68
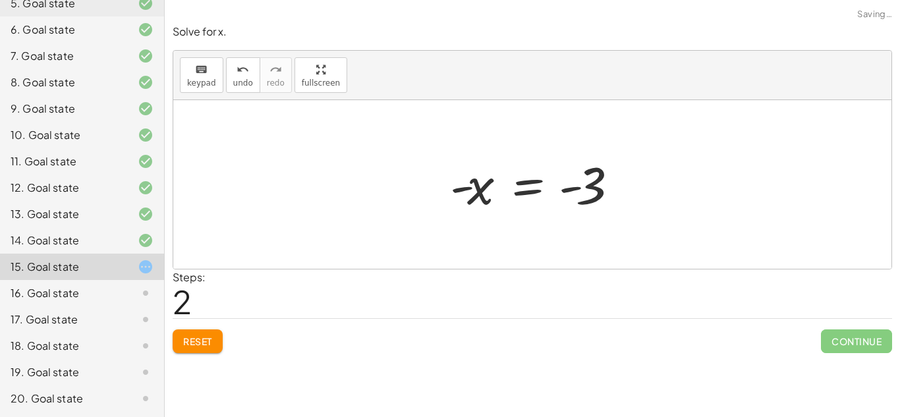
click at [195, 351] on button "Reset" at bounding box center [198, 342] width 50 height 24
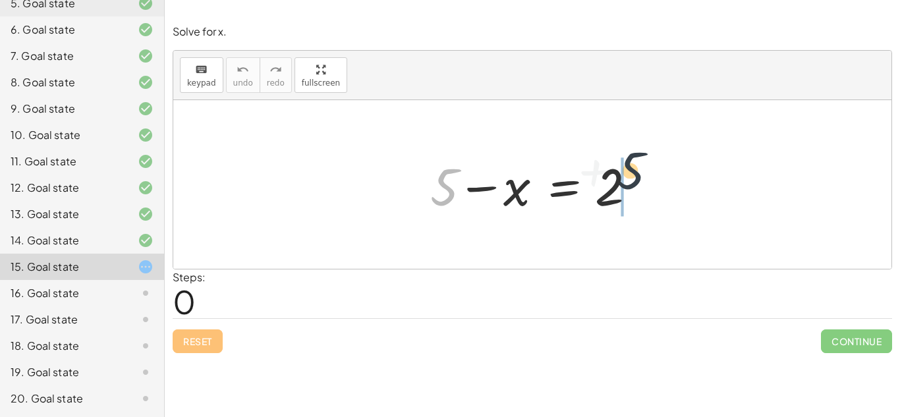
drag, startPoint x: 442, startPoint y: 189, endPoint x: 697, endPoint y: 183, distance: 255.1
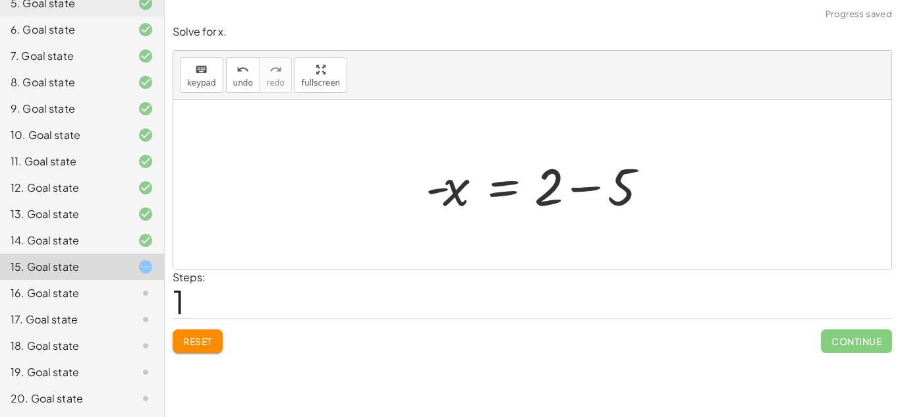
click at [642, 190] on div at bounding box center [541, 185] width 245 height 68
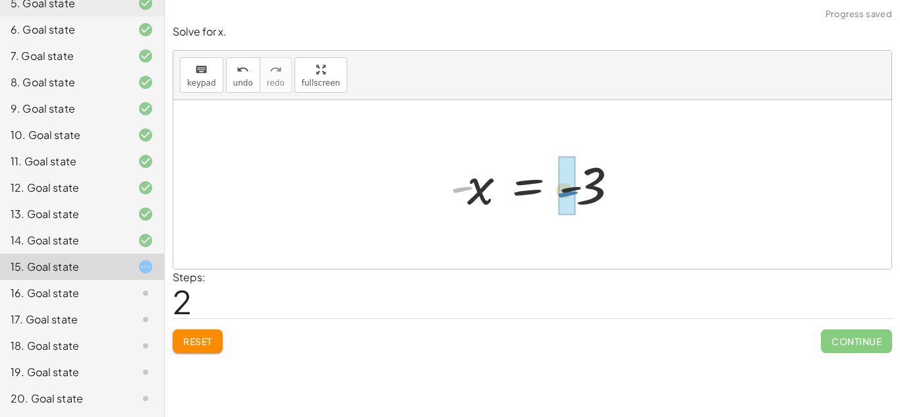
drag, startPoint x: 459, startPoint y: 190, endPoint x: 556, endPoint y: 192, distance: 96.9
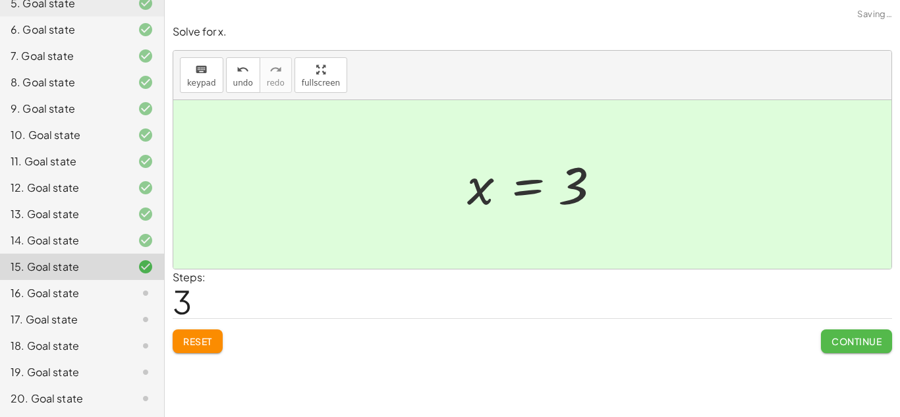
click at [847, 340] on span "Continue" at bounding box center [857, 341] width 50 height 12
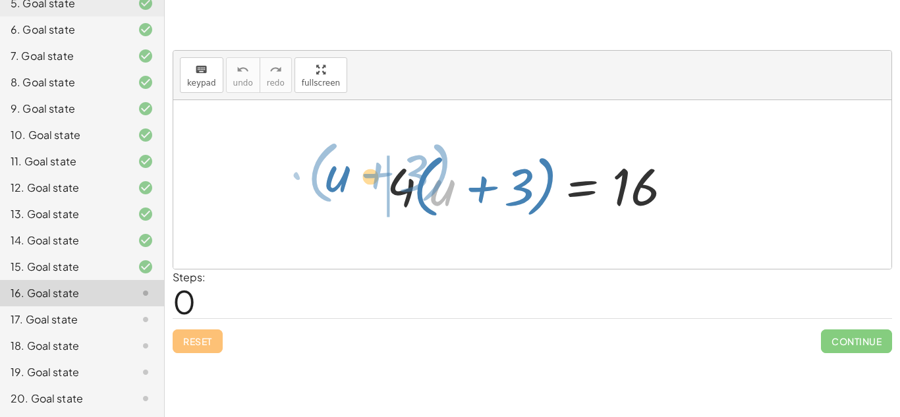
drag, startPoint x: 444, startPoint y: 190, endPoint x: 269, endPoint y: 159, distance: 177.5
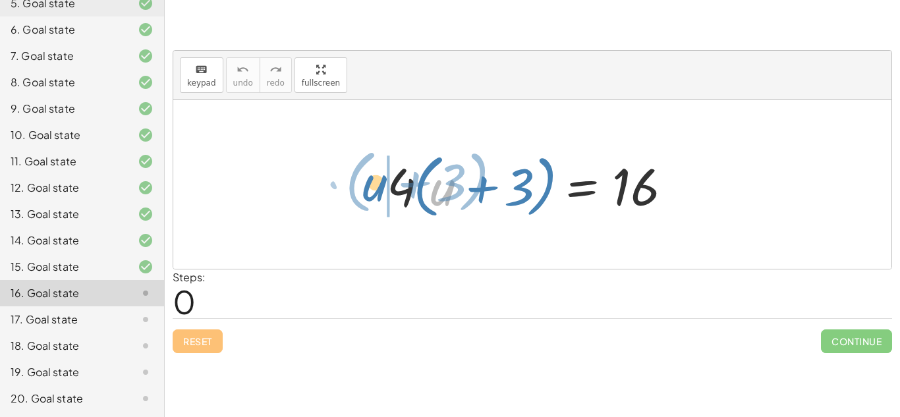
drag, startPoint x: 440, startPoint y: 190, endPoint x: 357, endPoint y: 185, distance: 83.2
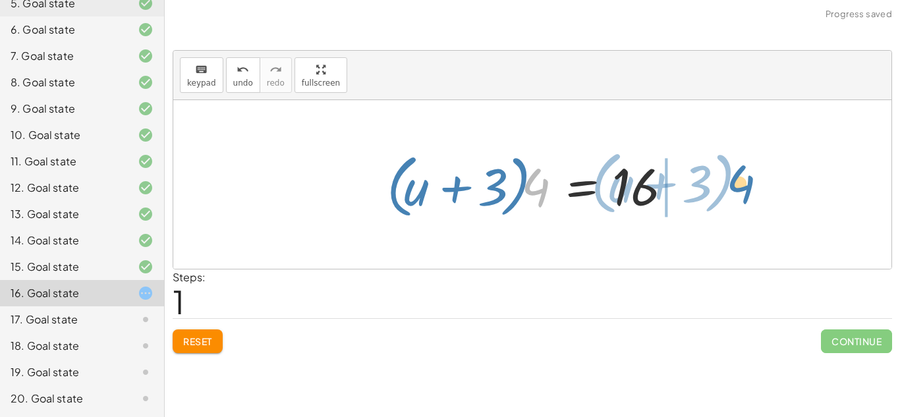
drag, startPoint x: 534, startPoint y: 188, endPoint x: 739, endPoint y: 185, distance: 205.0
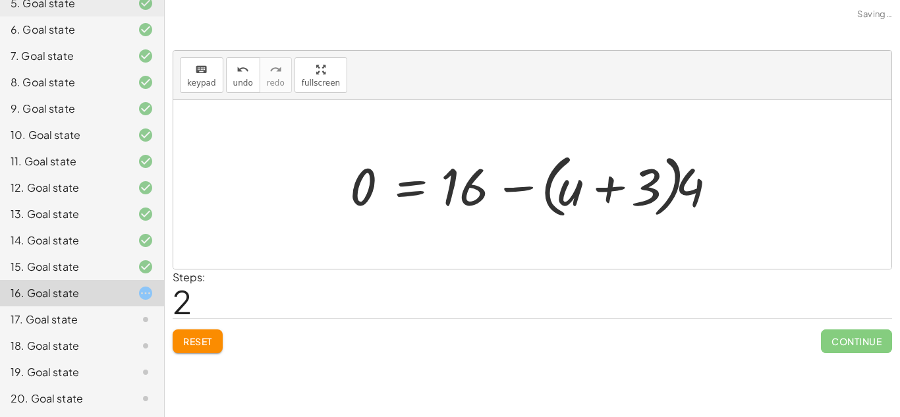
drag, startPoint x: 739, startPoint y: 190, endPoint x: 718, endPoint y: 192, distance: 21.8
click at [718, 192] on div "· 4 · ( + u + 3 ) = 16 · ( + u + 3 ) · 4 = 16 · 4 · ( + u + 3 ) = 16 0 + −" at bounding box center [532, 184] width 718 height 169
click at [211, 333] on button "Reset" at bounding box center [198, 342] width 50 height 24
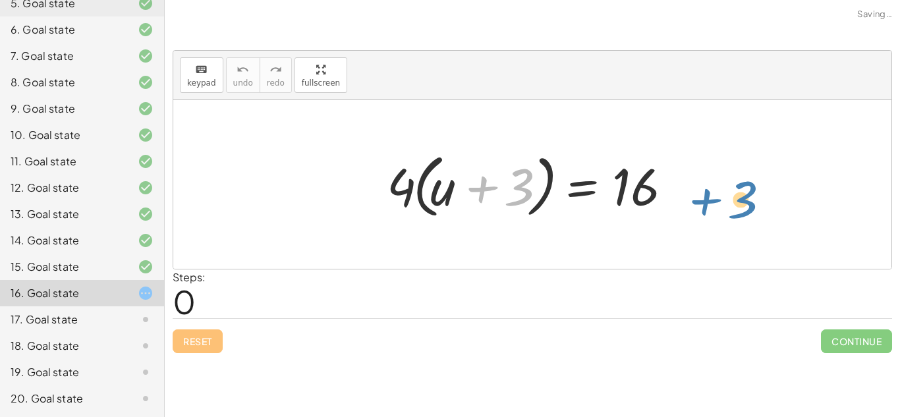
drag, startPoint x: 520, startPoint y: 183, endPoint x: 738, endPoint y: 196, distance: 218.6
drag, startPoint x: 484, startPoint y: 195, endPoint x: 645, endPoint y: 184, distance: 161.9
click at [645, 184] on div at bounding box center [537, 185] width 314 height 76
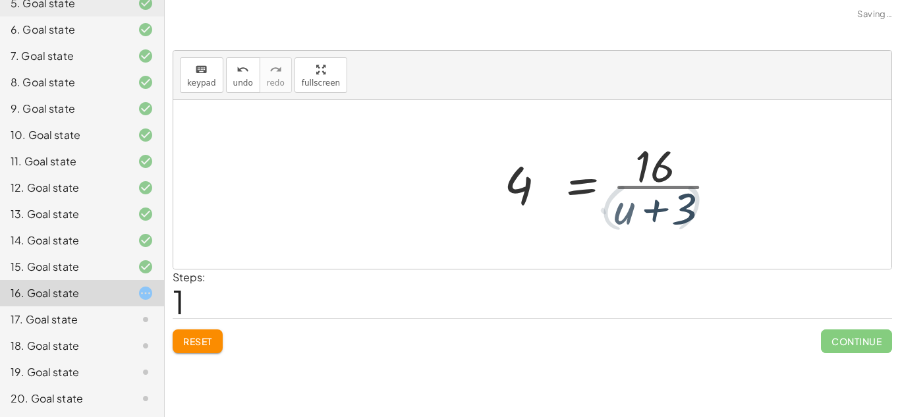
click at [676, 185] on div at bounding box center [624, 184] width 219 height 101
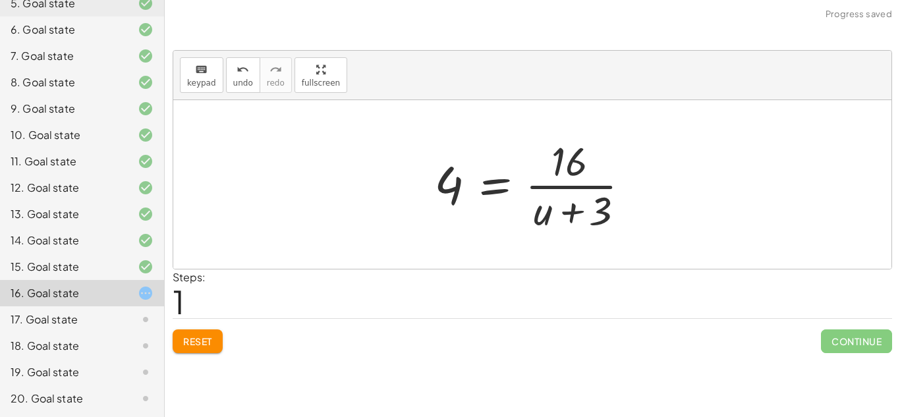
click at [206, 351] on button "Reset" at bounding box center [198, 342] width 50 height 24
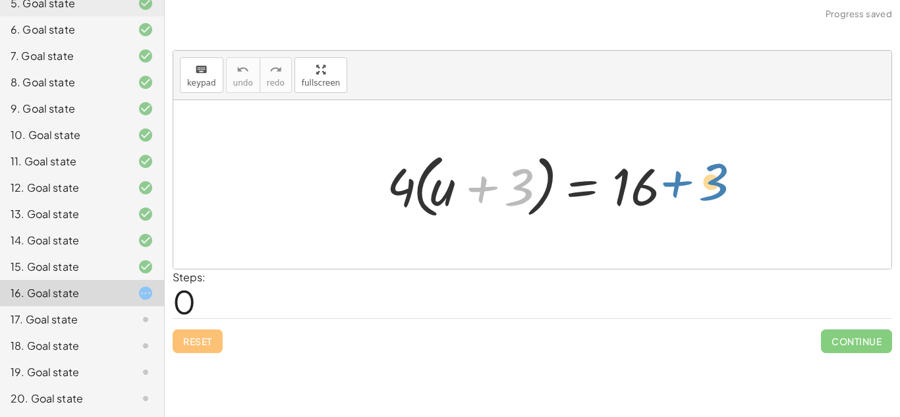
drag, startPoint x: 525, startPoint y: 183, endPoint x: 720, endPoint y: 177, distance: 194.5
click at [720, 177] on div "+ 3 · ( + u ) · 4 · ( + u + 3 ) = 16" at bounding box center [532, 184] width 718 height 169
drag, startPoint x: 529, startPoint y: 192, endPoint x: 729, endPoint y: 185, distance: 199.8
click at [729, 185] on div "+ 3 · ( + u ) · 4 · ( + u + 3 ) = 16" at bounding box center [532, 184] width 718 height 169
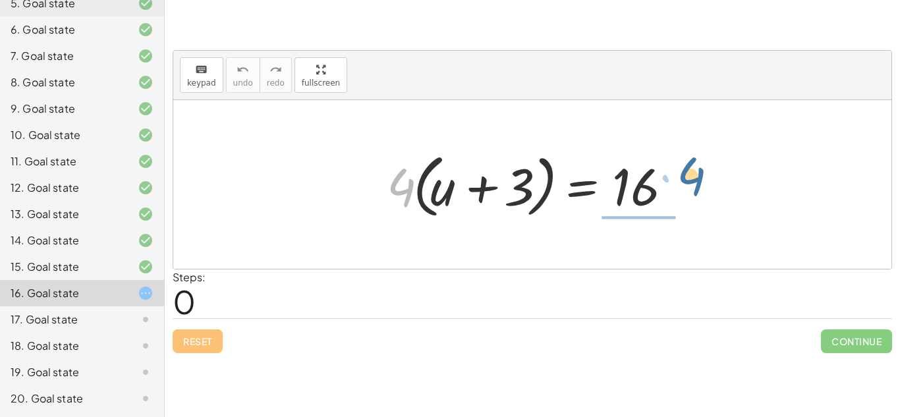
drag, startPoint x: 391, startPoint y: 189, endPoint x: 681, endPoint y: 178, distance: 290.9
click at [681, 178] on div at bounding box center [537, 185] width 314 height 76
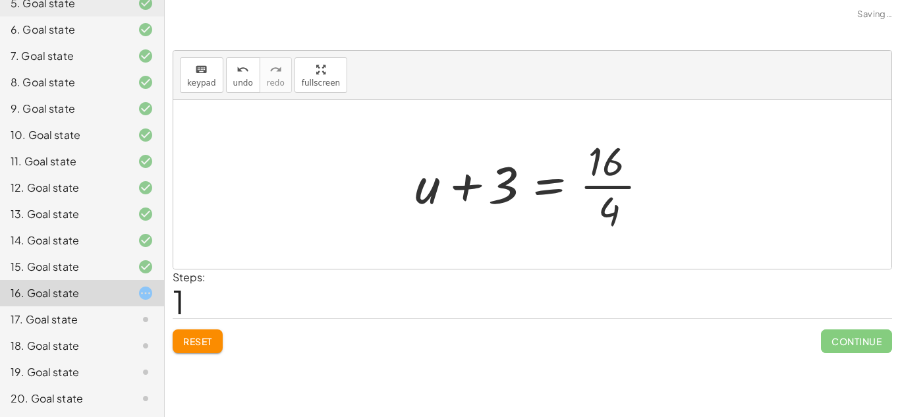
click at [618, 187] on div at bounding box center [538, 184] width 258 height 101
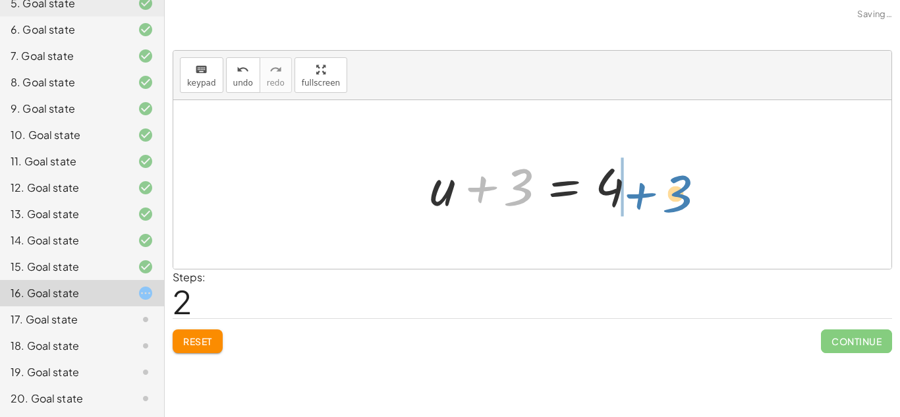
drag, startPoint x: 507, startPoint y: 191, endPoint x: 667, endPoint y: 196, distance: 160.2
click at [667, 196] on div "· 4 · ( + u + 3 ) = 16 + u + 3 = · 16 · 4 + 3 + u + 3 = 4" at bounding box center [532, 184] width 718 height 169
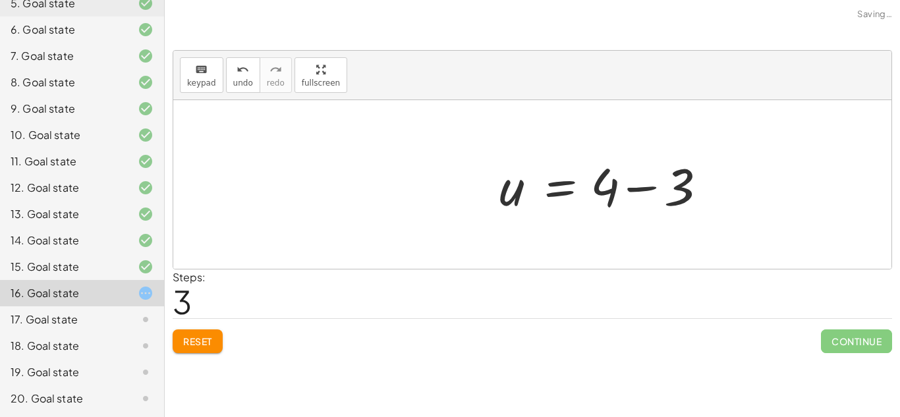
click at [654, 185] on div at bounding box center [606, 185] width 227 height 68
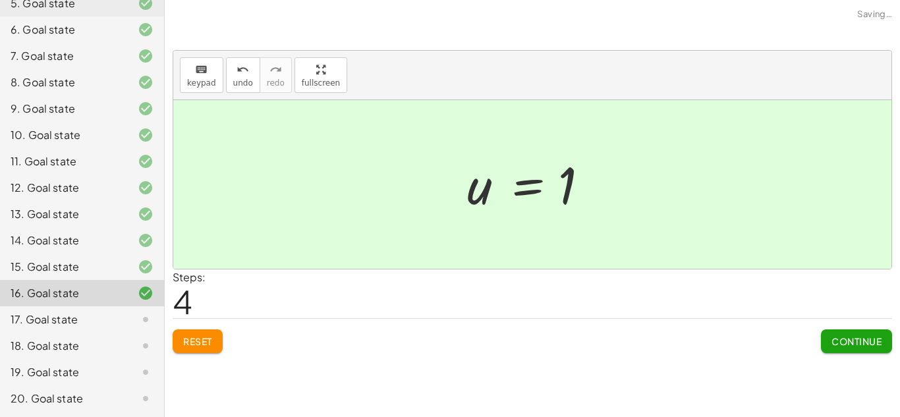
click at [867, 348] on button "Continue" at bounding box center [856, 342] width 71 height 24
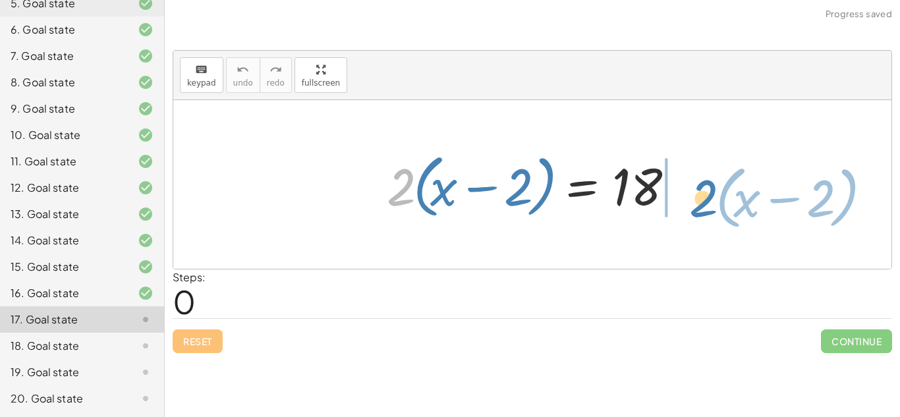
drag, startPoint x: 401, startPoint y: 188, endPoint x: 703, endPoint y: 200, distance: 302.7
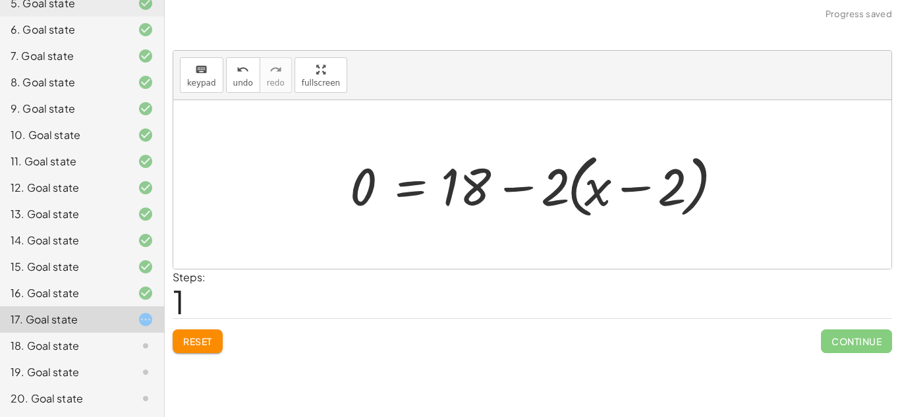
click at [203, 343] on span "Reset" at bounding box center [197, 341] width 29 height 12
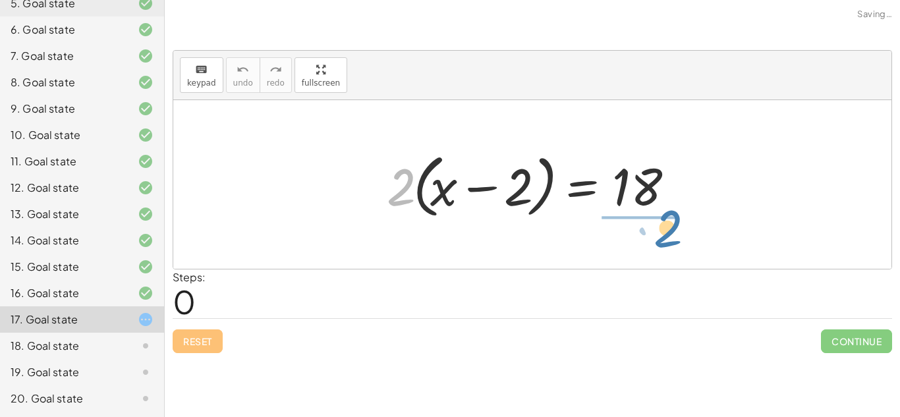
drag, startPoint x: 395, startPoint y: 192, endPoint x: 659, endPoint y: 235, distance: 267.0
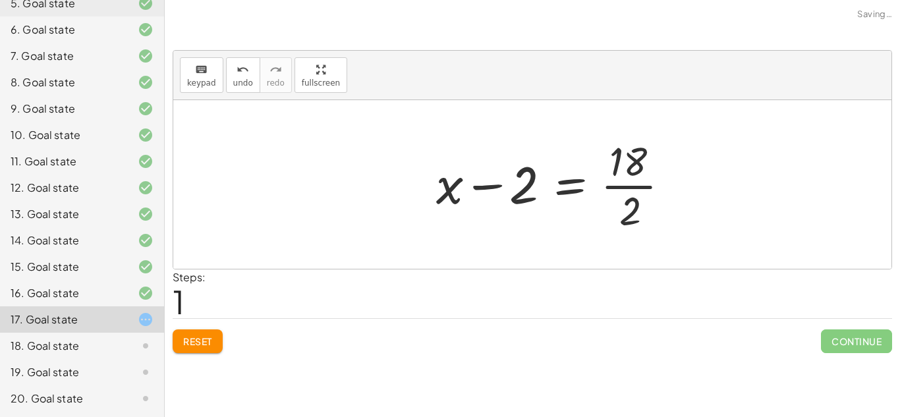
click at [645, 188] on div at bounding box center [559, 184] width 258 height 101
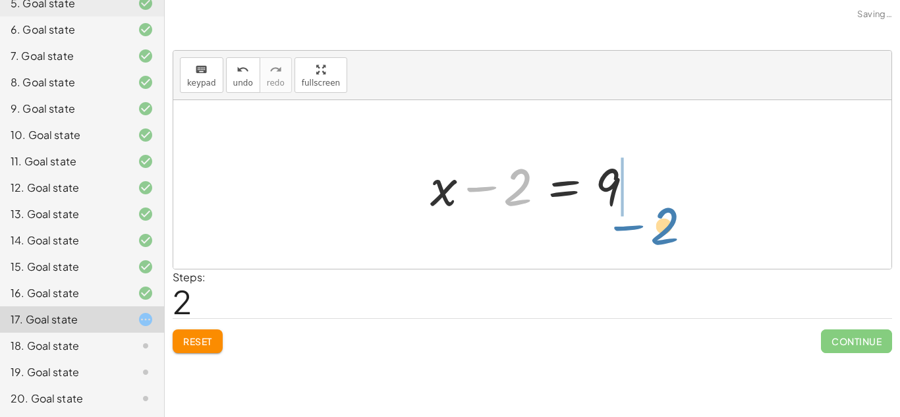
drag, startPoint x: 519, startPoint y: 187, endPoint x: 685, endPoint y: 210, distance: 168.3
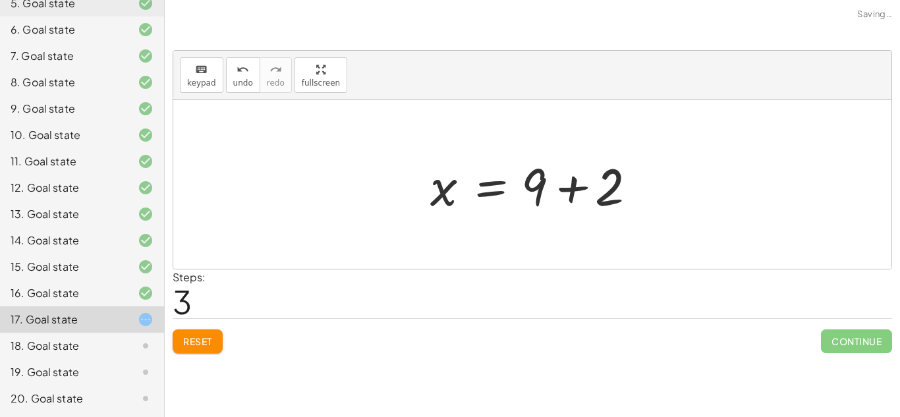
click at [539, 173] on div at bounding box center [537, 185] width 227 height 68
click at [584, 197] on div at bounding box center [537, 185] width 227 height 68
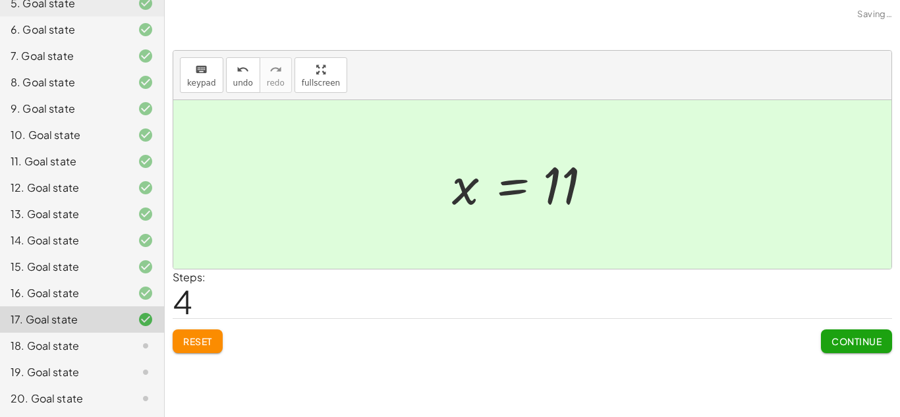
click at [884, 351] on button "Continue" at bounding box center [856, 342] width 71 height 24
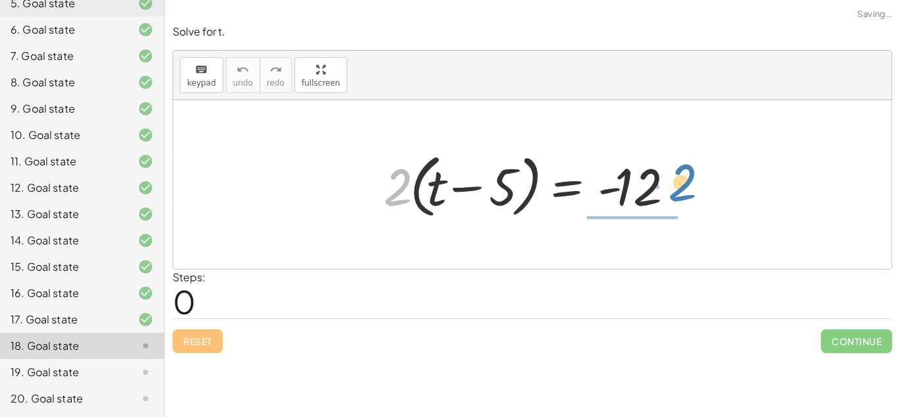
drag, startPoint x: 382, startPoint y: 185, endPoint x: 676, endPoint y: 184, distance: 293.9
click at [676, 184] on div at bounding box center [537, 185] width 320 height 76
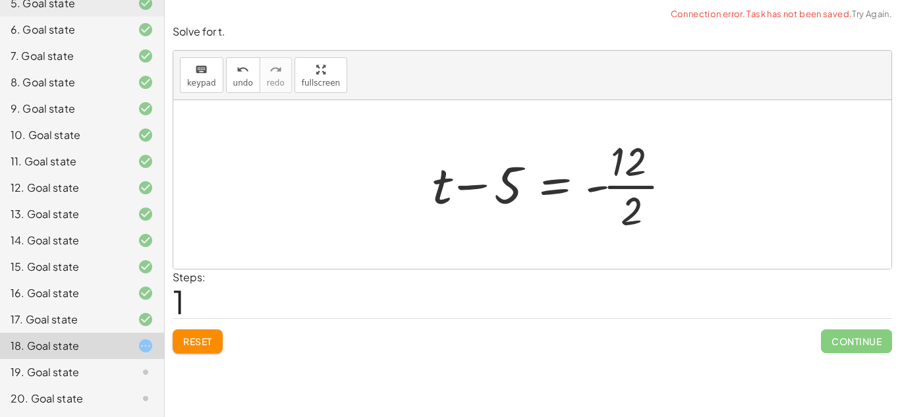
click at [644, 185] on div at bounding box center [557, 184] width 263 height 101
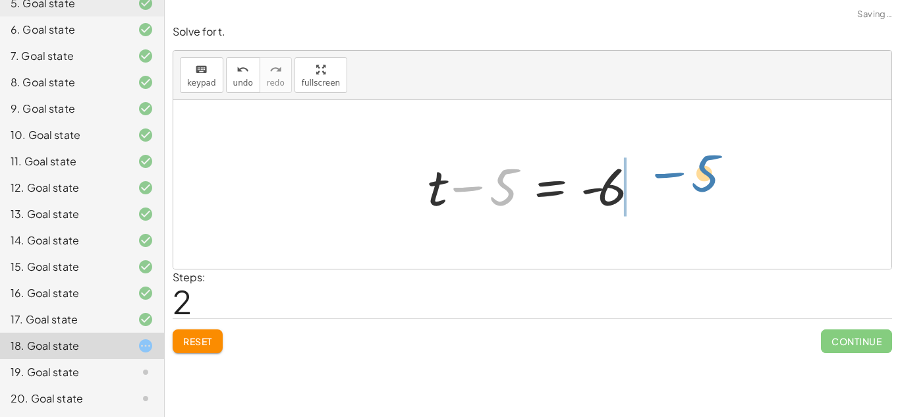
drag, startPoint x: 500, startPoint y: 192, endPoint x: 700, endPoint y: 183, distance: 199.9
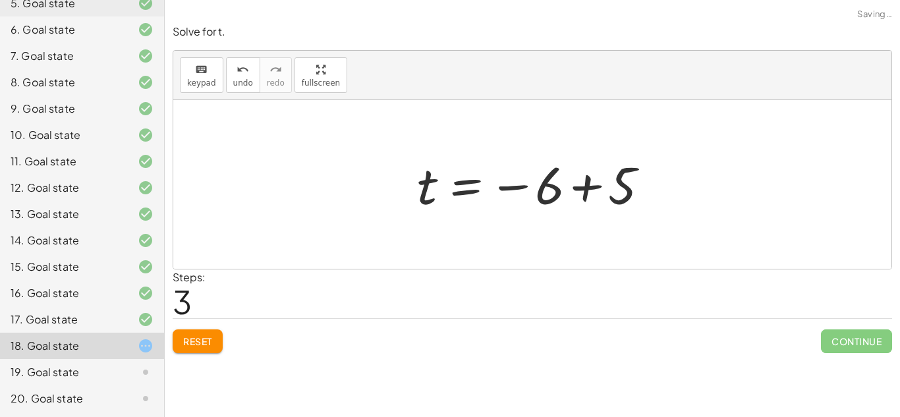
click at [592, 188] on div at bounding box center [538, 184] width 254 height 65
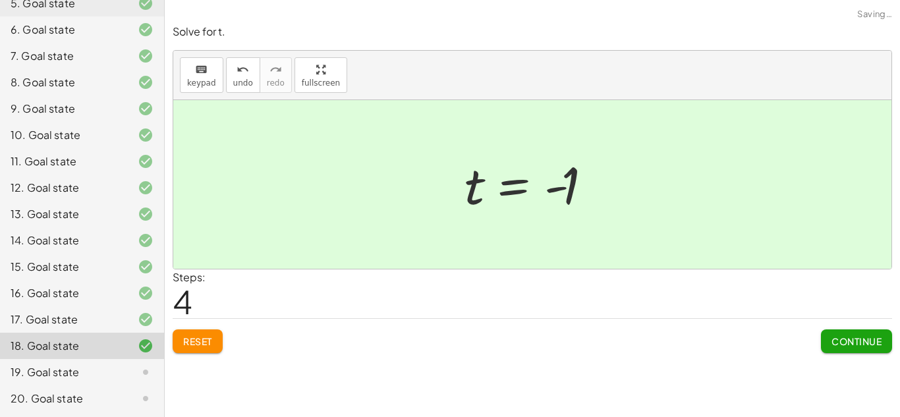
click at [859, 343] on span "Continue" at bounding box center [857, 341] width 50 height 12
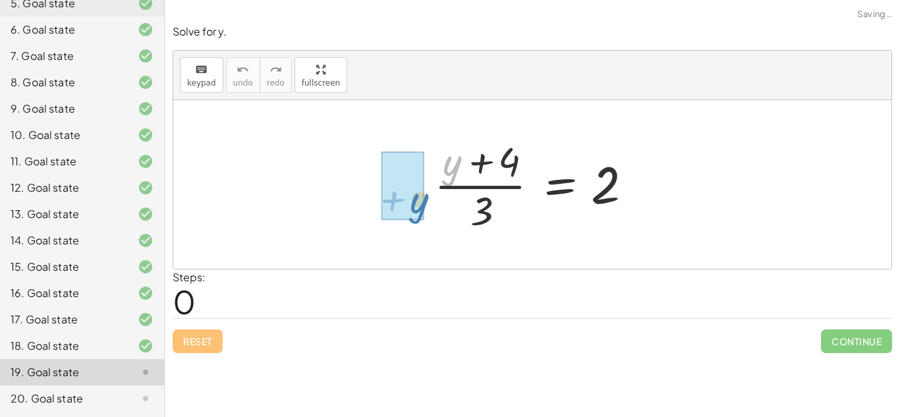
drag, startPoint x: 458, startPoint y: 177, endPoint x: 417, endPoint y: 219, distance: 58.3
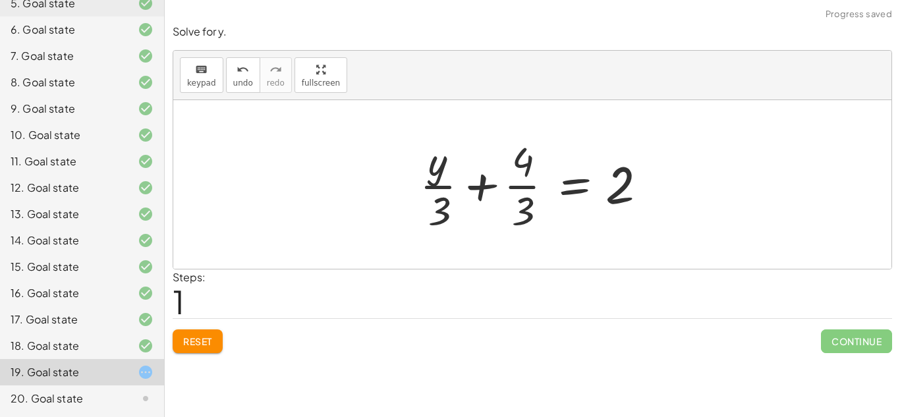
click at [206, 332] on button "Reset" at bounding box center [198, 342] width 50 height 24
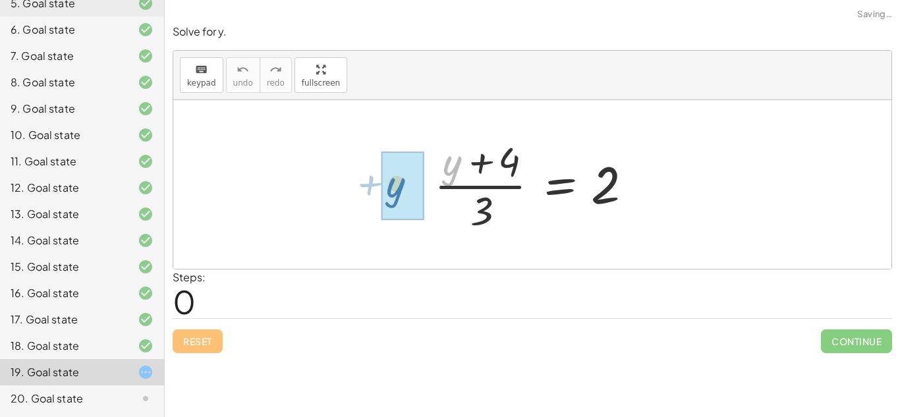
drag, startPoint x: 452, startPoint y: 171, endPoint x: 396, endPoint y: 192, distance: 59.9
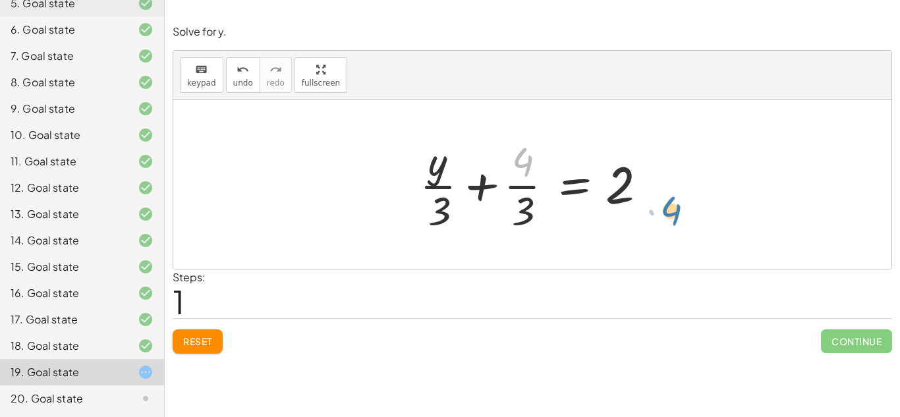
drag, startPoint x: 518, startPoint y: 167, endPoint x: 679, endPoint y: 214, distance: 168.3
drag, startPoint x: 527, startPoint y: 152, endPoint x: 660, endPoint y: 188, distance: 138.4
click at [660, 188] on div at bounding box center [537, 184] width 248 height 101
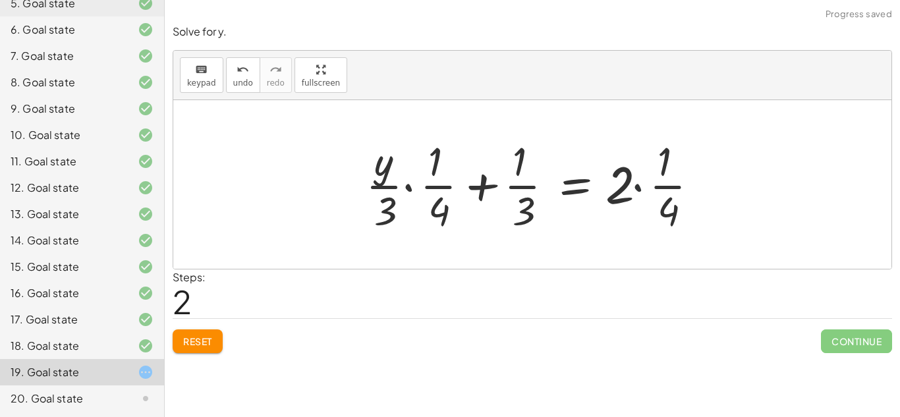
click at [642, 188] on div at bounding box center [537, 184] width 357 height 101
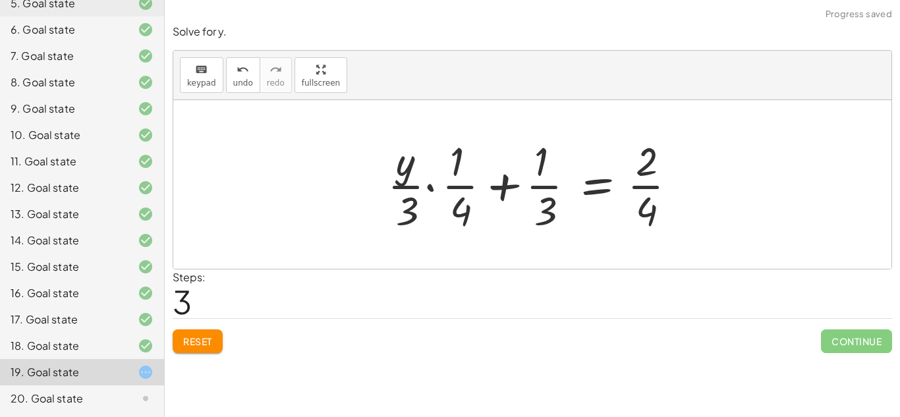
click at [428, 187] on div at bounding box center [537, 184] width 313 height 101
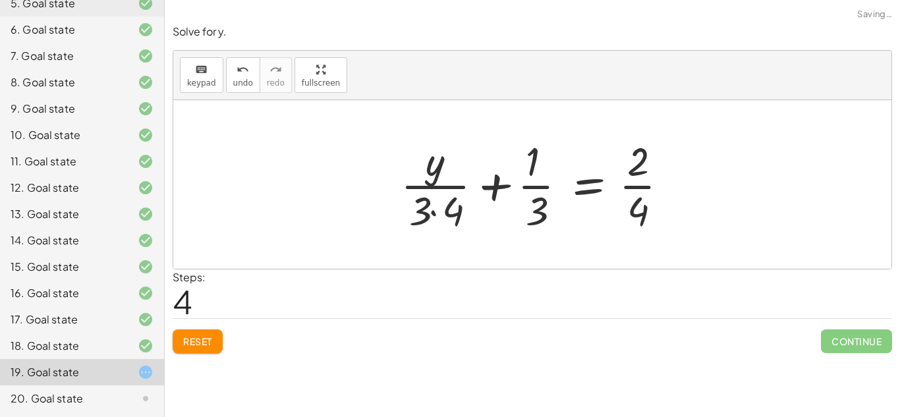
click at [505, 188] on div at bounding box center [539, 184] width 291 height 101
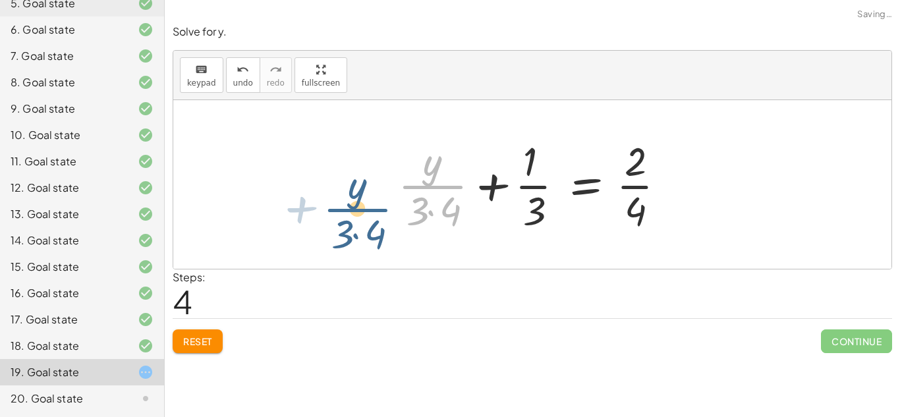
drag, startPoint x: 421, startPoint y: 179, endPoint x: 345, endPoint y: 202, distance: 79.9
click at [345, 202] on div "· ( + y + 4 ) · 3 = 2 + · y · 3 + · 4 · 3 = 2 + · · y · 3 · · 1 · 4 + · 1 · 3 =…" at bounding box center [532, 184] width 718 height 169
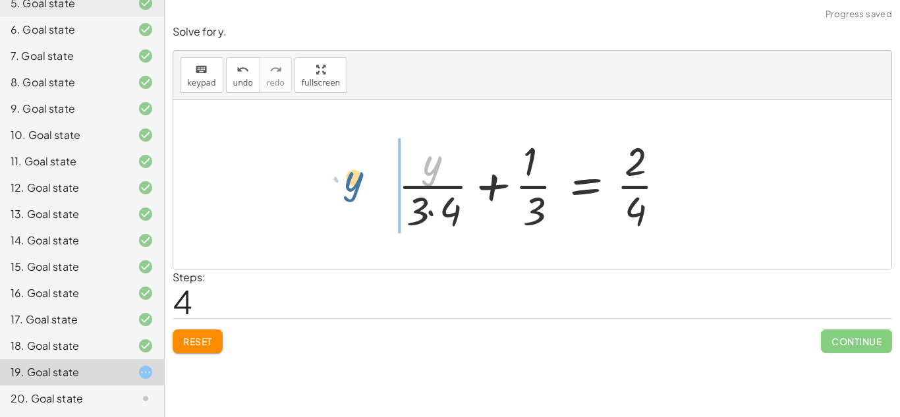
drag, startPoint x: 427, startPoint y: 167, endPoint x: 349, endPoint y: 194, distance: 82.3
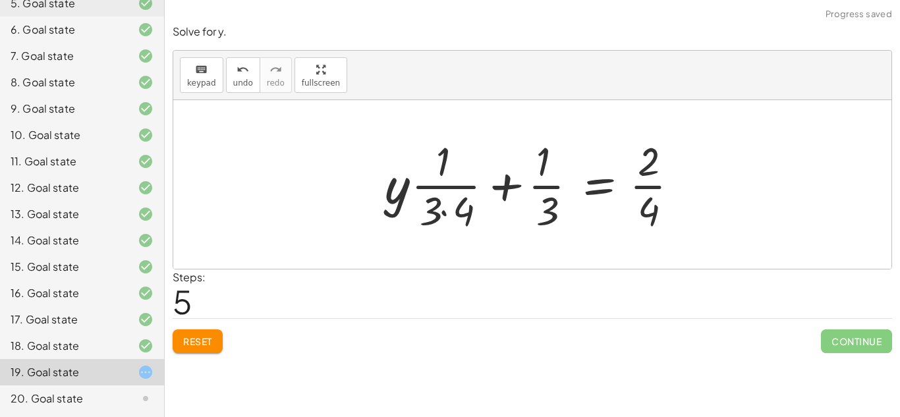
click at [496, 184] on div at bounding box center [537, 184] width 318 height 101
drag, startPoint x: 461, startPoint y: 205, endPoint x: 570, endPoint y: 210, distance: 108.9
click at [570, 210] on div at bounding box center [537, 184] width 318 height 101
drag, startPoint x: 463, startPoint y: 213, endPoint x: 714, endPoint y: 186, distance: 252.5
click at [658, 188] on div at bounding box center [537, 184] width 318 height 101
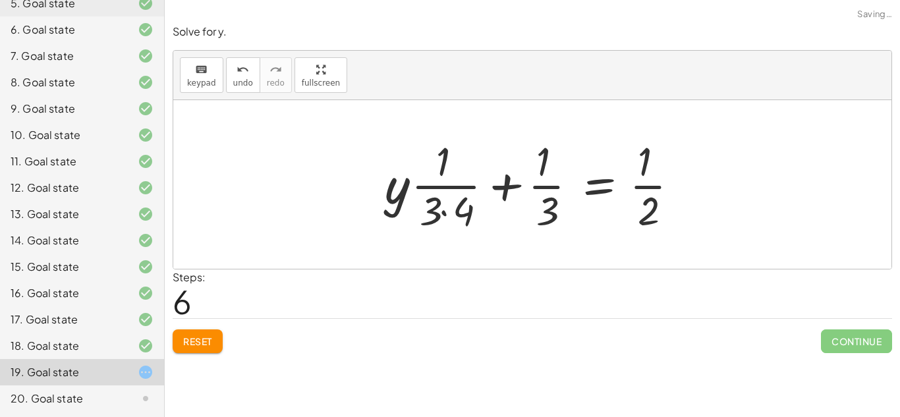
click at [658, 188] on div at bounding box center [537, 184] width 318 height 101
click at [206, 337] on span "Reset" at bounding box center [197, 341] width 29 height 12
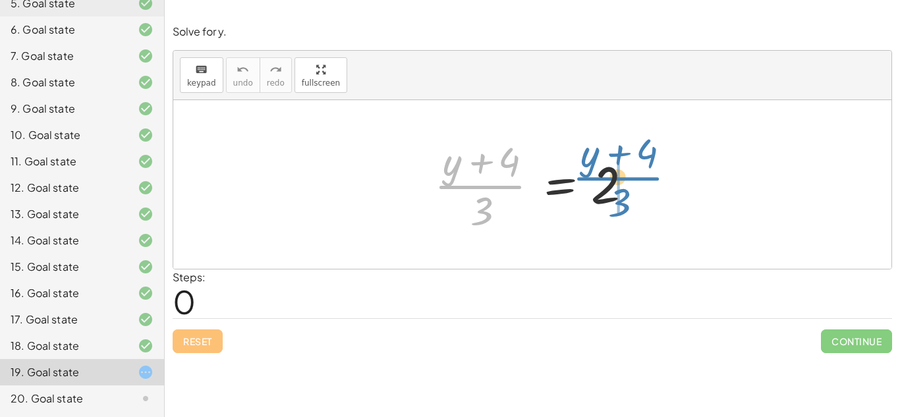
drag, startPoint x: 480, startPoint y: 195, endPoint x: 609, endPoint y: 186, distance: 128.8
click at [609, 186] on div at bounding box center [537, 184] width 219 height 101
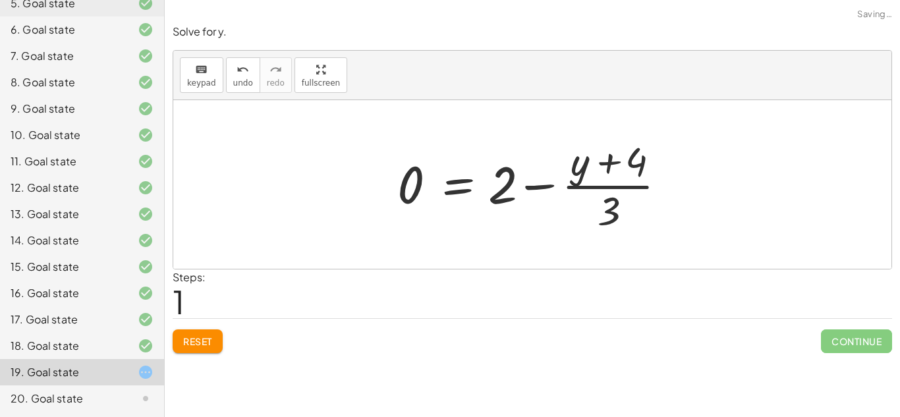
click at [200, 347] on span "Reset" at bounding box center [197, 341] width 29 height 12
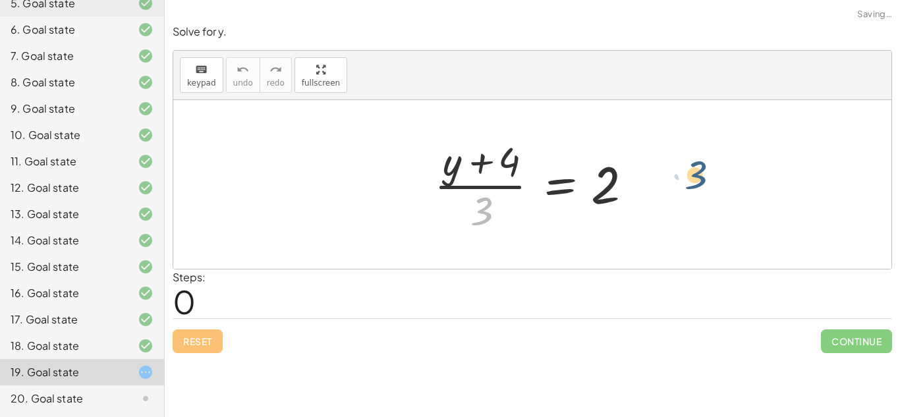
drag, startPoint x: 478, startPoint y: 216, endPoint x: 699, endPoint y: 178, distance: 224.6
drag, startPoint x: 484, startPoint y: 199, endPoint x: 646, endPoint y: 172, distance: 163.7
click at [646, 172] on div at bounding box center [537, 184] width 219 height 101
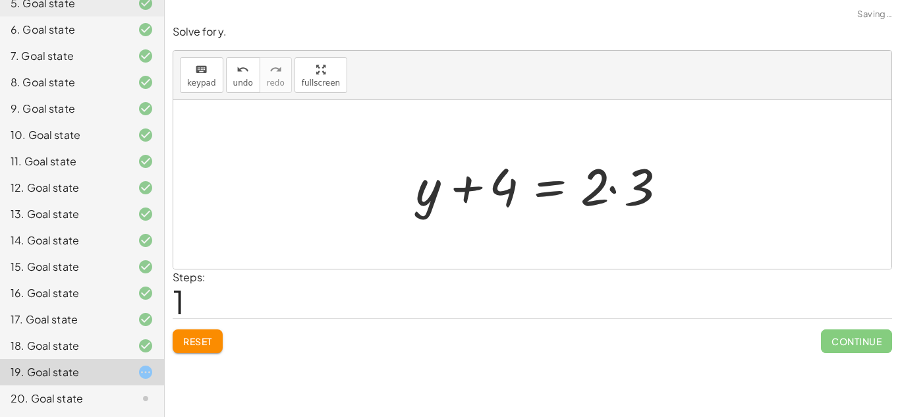
click at [635, 187] on div at bounding box center [544, 185] width 271 height 68
click at [462, 194] on div at bounding box center [522, 185] width 227 height 68
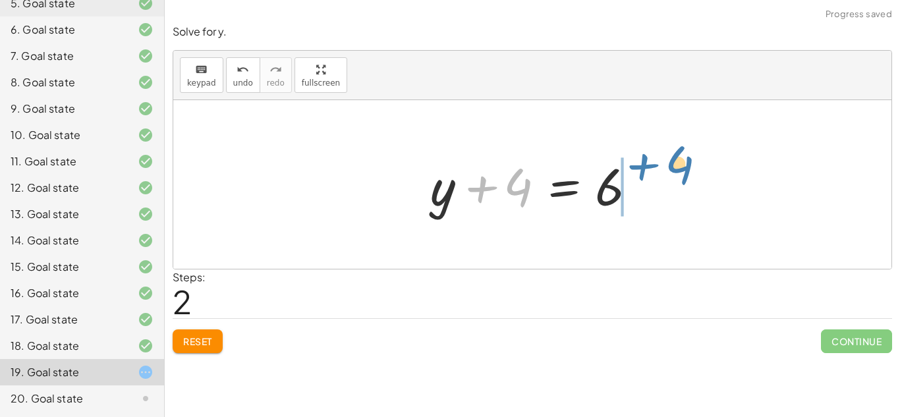
drag, startPoint x: 498, startPoint y: 194, endPoint x: 664, endPoint y: 171, distance: 166.9
click at [664, 171] on div "· ( + y + 4 ) · 3 = 2 + y + 4 = · 2 · 3 + 4 + y + 4 = 6" at bounding box center [532, 184] width 718 height 169
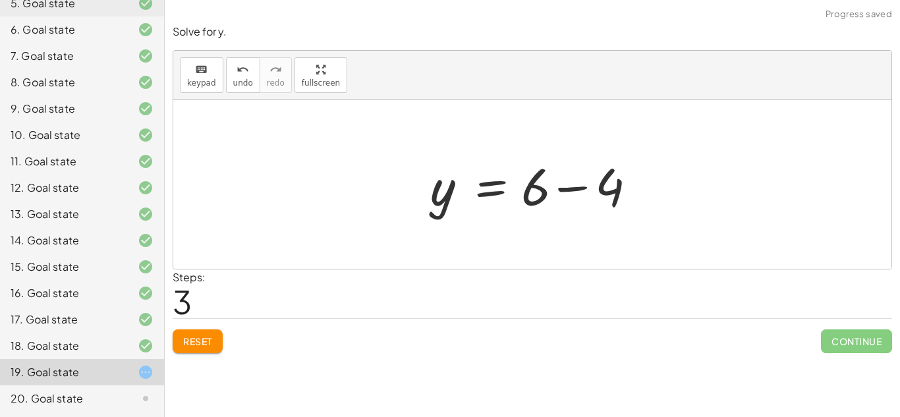
click at [580, 187] on div at bounding box center [537, 185] width 227 height 68
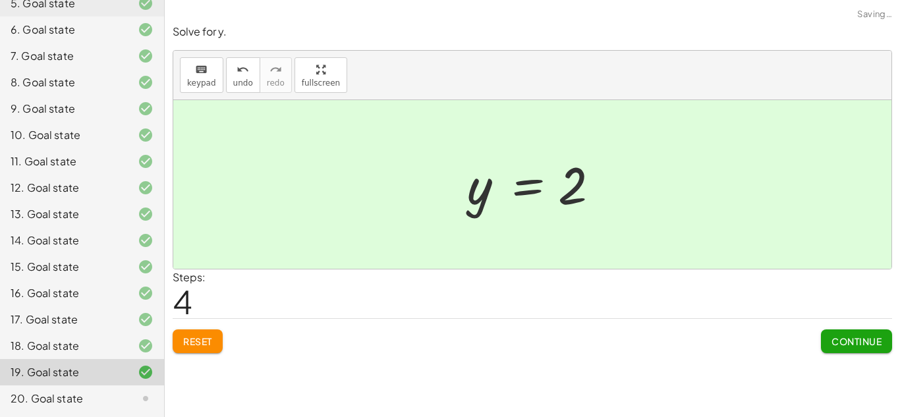
click at [832, 337] on span "Continue" at bounding box center [857, 341] width 50 height 12
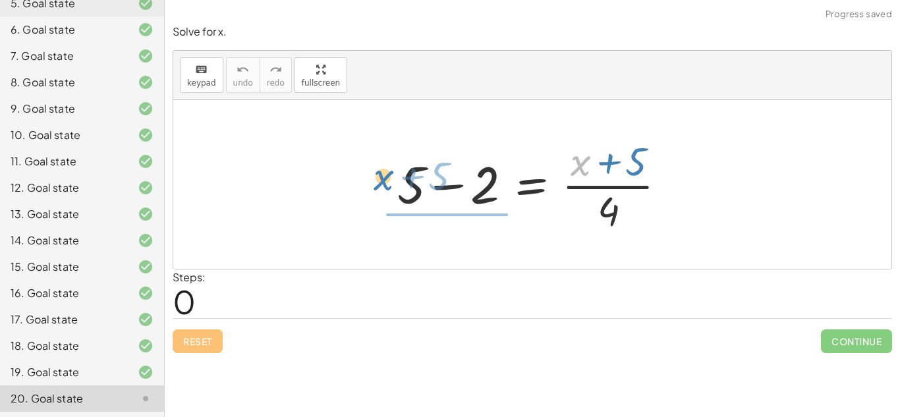
drag, startPoint x: 571, startPoint y: 166, endPoint x: 368, endPoint y: 184, distance: 203.1
click at [368, 184] on div "+ x · ( + 5 ) + 5 − 2 = · ( + x + 5 ) · 4" at bounding box center [532, 184] width 718 height 169
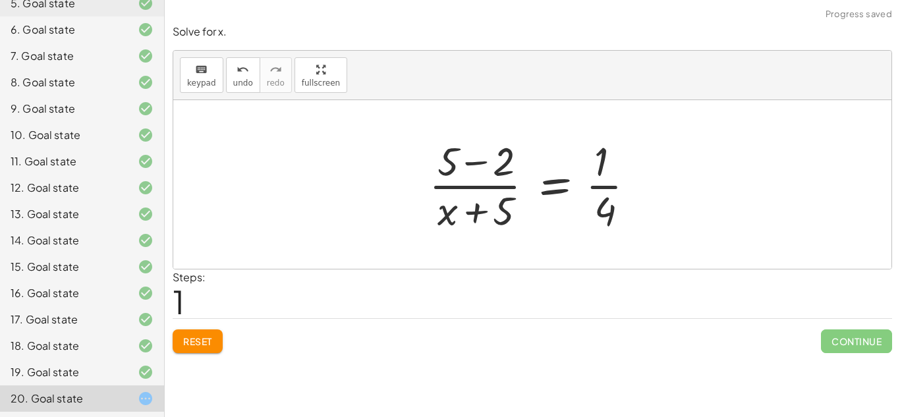
click at [479, 182] on div at bounding box center [537, 184] width 230 height 101
drag, startPoint x: 478, startPoint y: 154, endPoint x: 542, endPoint y: 173, distance: 66.3
click at [542, 173] on div at bounding box center [537, 184] width 230 height 101
click at [200, 334] on button "Reset" at bounding box center [198, 342] width 50 height 24
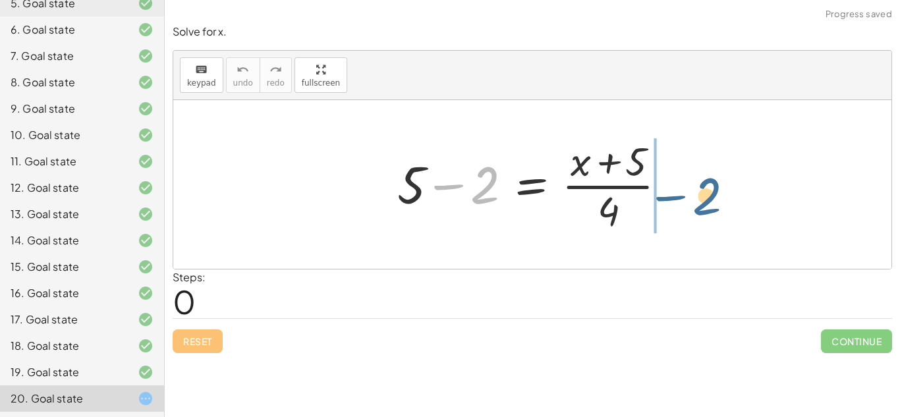
drag, startPoint x: 490, startPoint y: 183, endPoint x: 712, endPoint y: 195, distance: 222.4
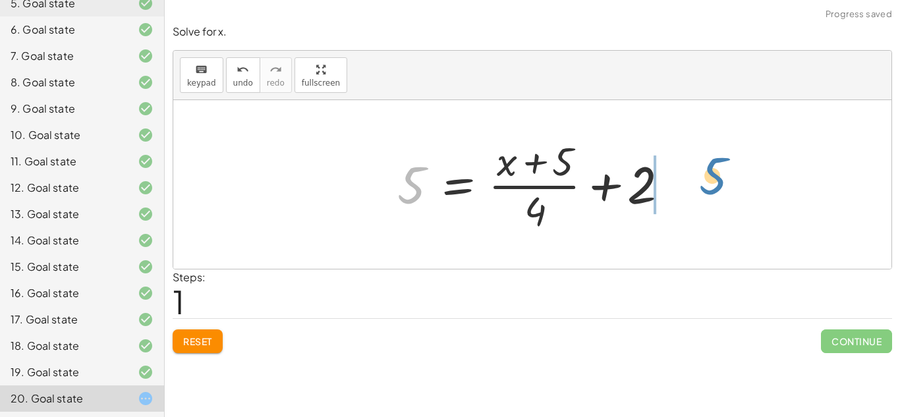
drag, startPoint x: 407, startPoint y: 175, endPoint x: 708, endPoint y: 165, distance: 302.0
click at [708, 165] on div "+ 5 − 2 = · ( + x + 5 ) · 4 5 5 2 = · ( + x + 5 ) · 4 + +" at bounding box center [532, 184] width 718 height 169
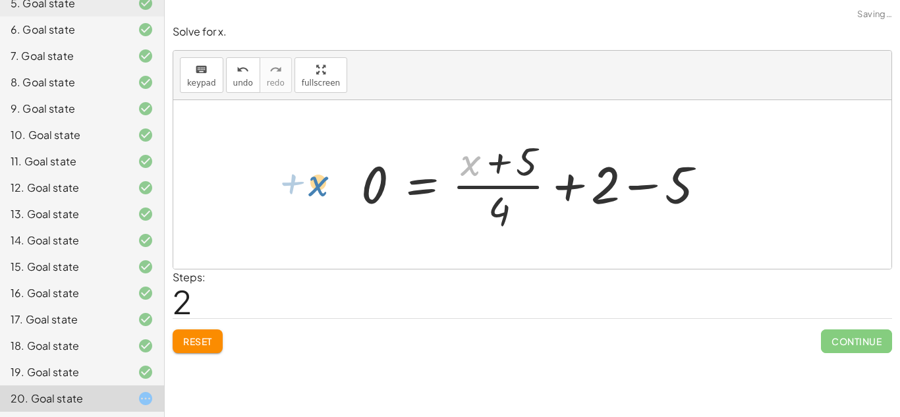
drag, startPoint x: 464, startPoint y: 164, endPoint x: 312, endPoint y: 185, distance: 153.6
drag, startPoint x: 470, startPoint y: 159, endPoint x: 364, endPoint y: 202, distance: 114.2
click at [364, 202] on div at bounding box center [538, 184] width 366 height 101
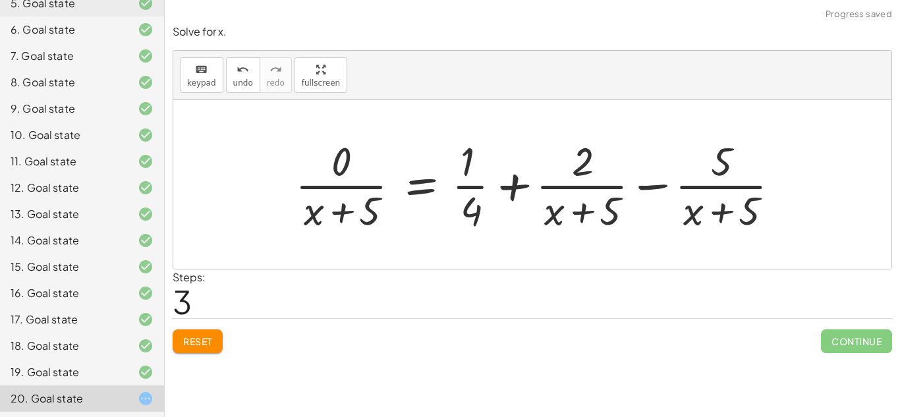
click at [354, 188] on div at bounding box center [543, 184] width 508 height 101
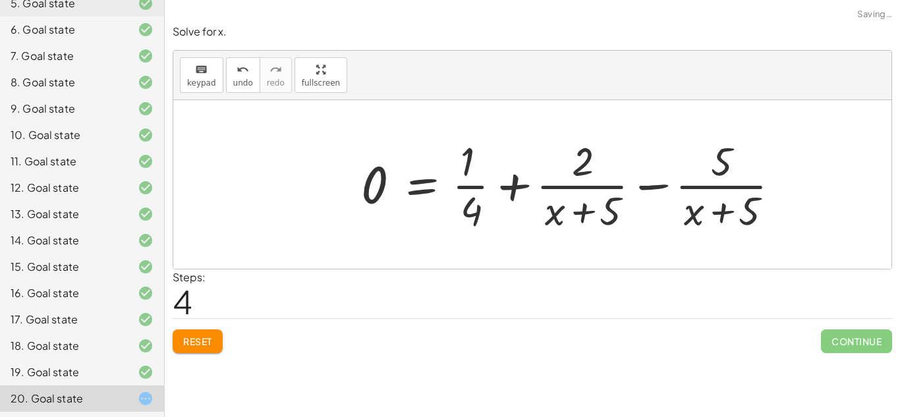
click at [459, 189] on div at bounding box center [576, 184] width 442 height 101
click at [507, 185] on div at bounding box center [576, 184] width 442 height 101
drag, startPoint x: 554, startPoint y: 217, endPoint x: 316, endPoint y: 196, distance: 238.8
click at [190, 340] on span "Reset" at bounding box center [197, 341] width 29 height 12
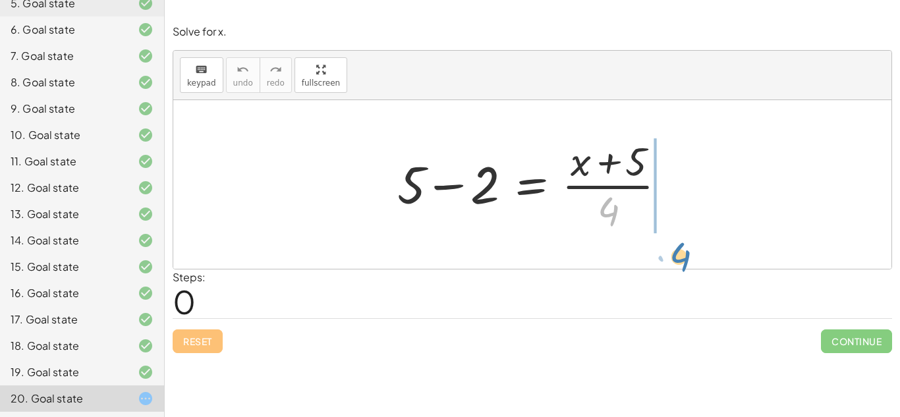
drag, startPoint x: 601, startPoint y: 212, endPoint x: 670, endPoint y: 256, distance: 81.5
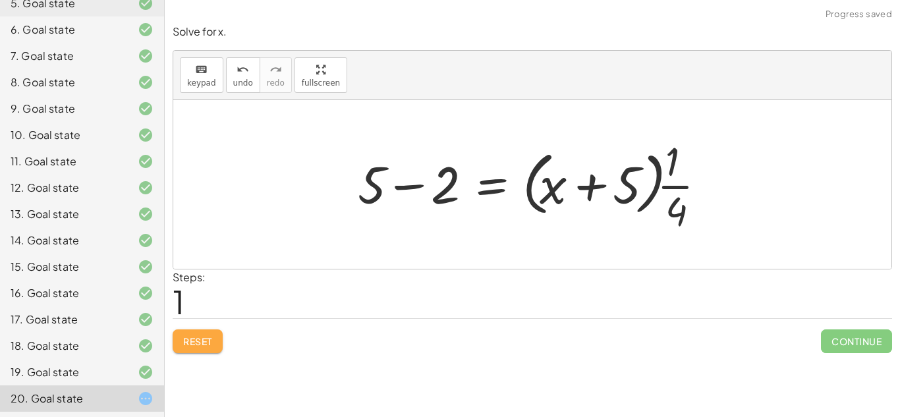
click at [219, 337] on button "Reset" at bounding box center [198, 342] width 50 height 24
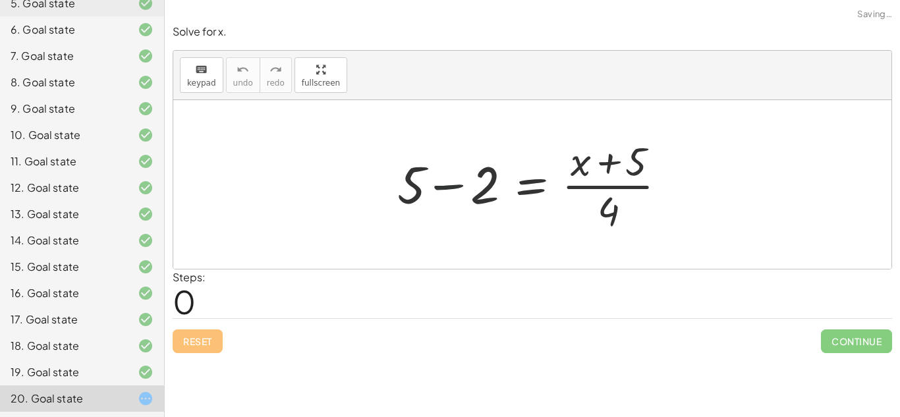
click at [451, 185] on div at bounding box center [537, 184] width 293 height 101
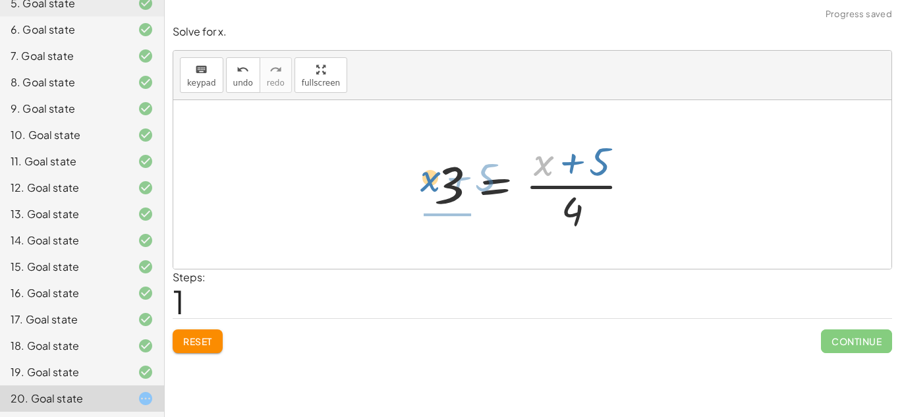
drag, startPoint x: 550, startPoint y: 172, endPoint x: 436, endPoint y: 188, distance: 115.1
click at [436, 188] on div at bounding box center [537, 184] width 219 height 101
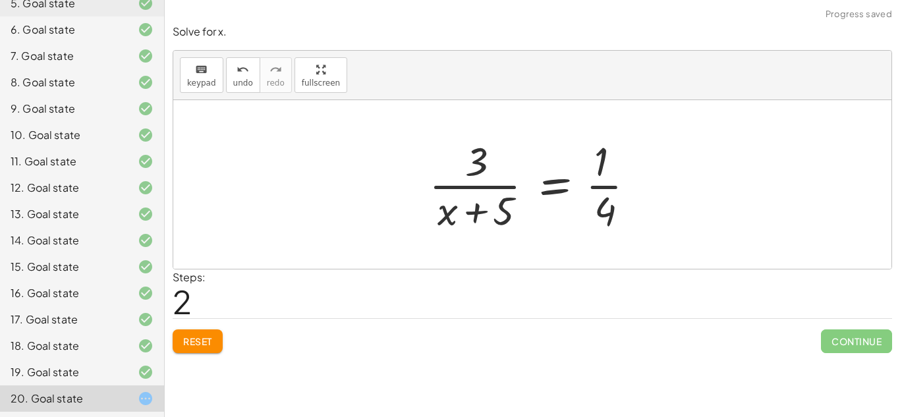
click at [448, 184] on div at bounding box center [537, 184] width 230 height 101
click at [448, 219] on div at bounding box center [537, 184] width 230 height 101
drag, startPoint x: 493, startPoint y: 217, endPoint x: 551, endPoint y: 183, distance: 67.0
click at [551, 183] on div at bounding box center [537, 184] width 230 height 101
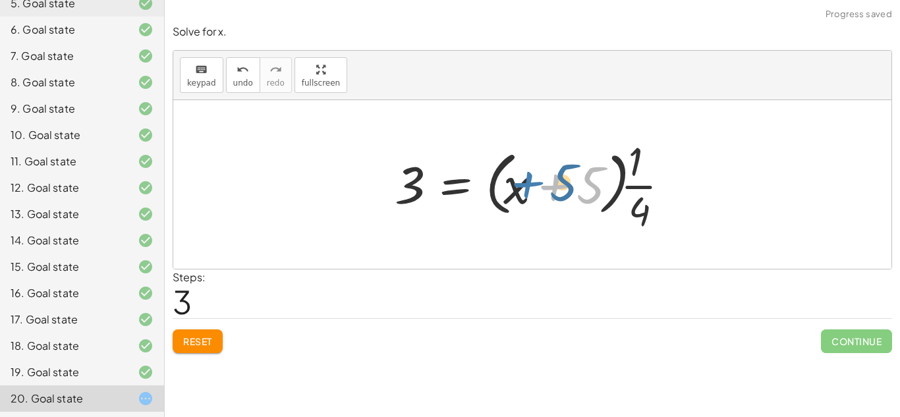
drag, startPoint x: 531, startPoint y: 191, endPoint x: 509, endPoint y: 187, distance: 22.1
click at [509, 187] on div at bounding box center [537, 184] width 299 height 101
drag, startPoint x: 509, startPoint y: 187, endPoint x: 520, endPoint y: 196, distance: 14.0
click at [520, 196] on div at bounding box center [537, 184] width 299 height 101
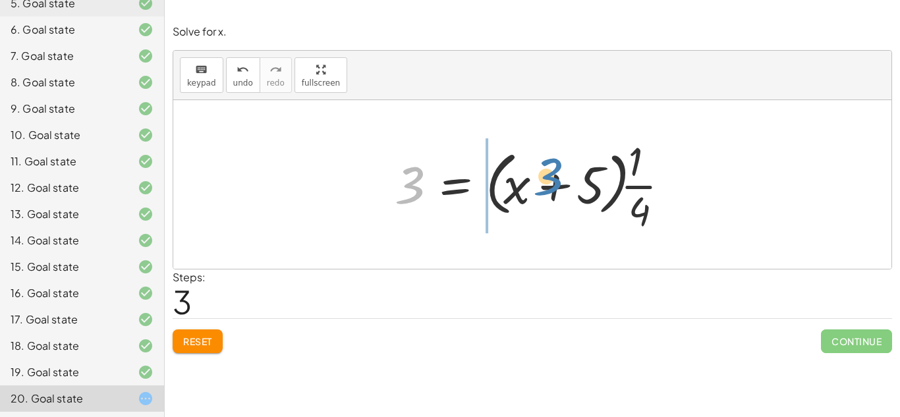
drag, startPoint x: 412, startPoint y: 188, endPoint x: 553, endPoint y: 180, distance: 141.3
click at [553, 180] on div at bounding box center [537, 184] width 299 height 101
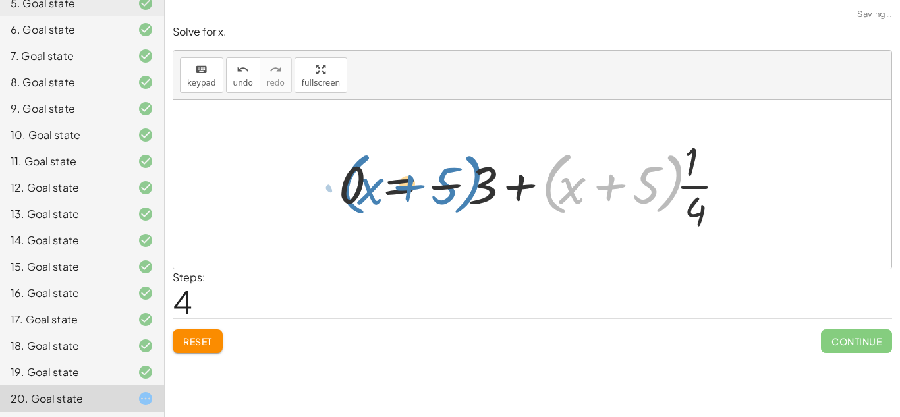
drag, startPoint x: 555, startPoint y: 192, endPoint x: 353, endPoint y: 193, distance: 201.7
click at [353, 193] on div at bounding box center [537, 184] width 411 height 101
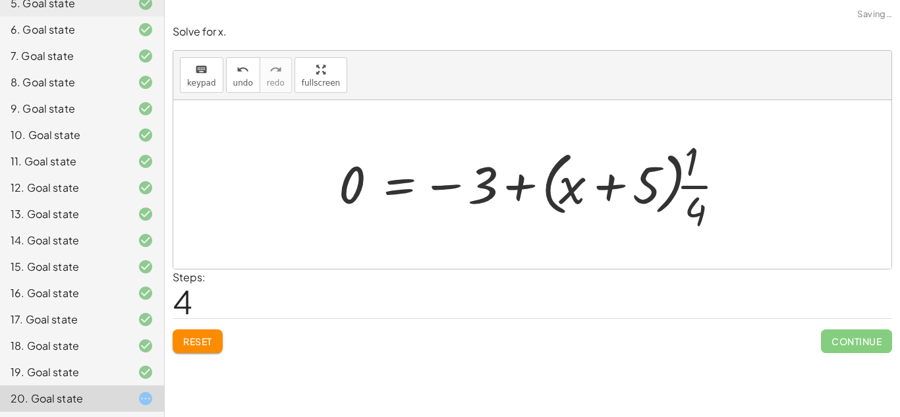
click at [183, 338] on span "Reset" at bounding box center [197, 341] width 29 height 12
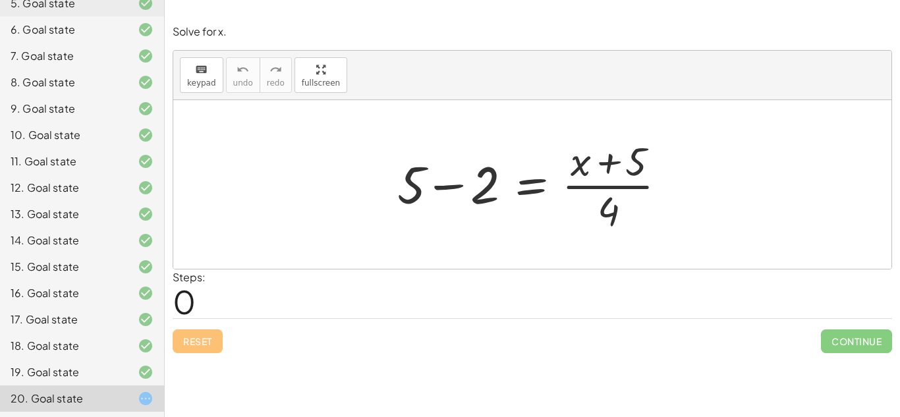
click at [444, 191] on div at bounding box center [537, 184] width 293 height 101
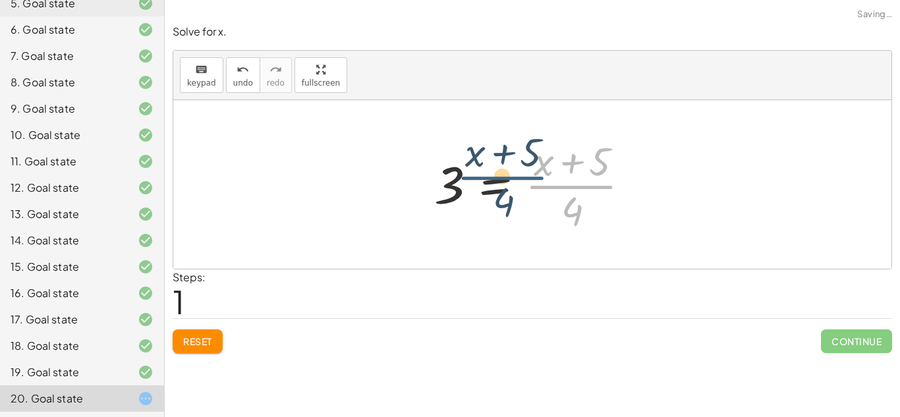
drag, startPoint x: 564, startPoint y: 197, endPoint x: 552, endPoint y: 200, distance: 12.9
click at [552, 200] on div at bounding box center [537, 184] width 219 height 101
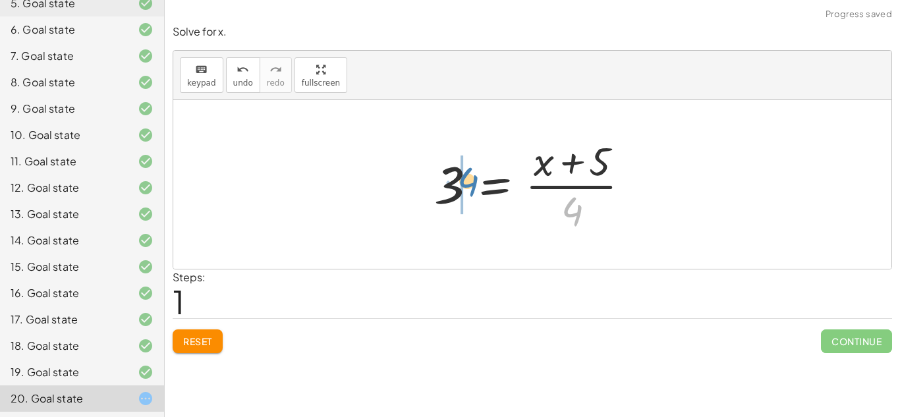
drag, startPoint x: 574, startPoint y: 214, endPoint x: 470, endPoint y: 184, distance: 108.3
click at [470, 184] on div at bounding box center [537, 184] width 219 height 101
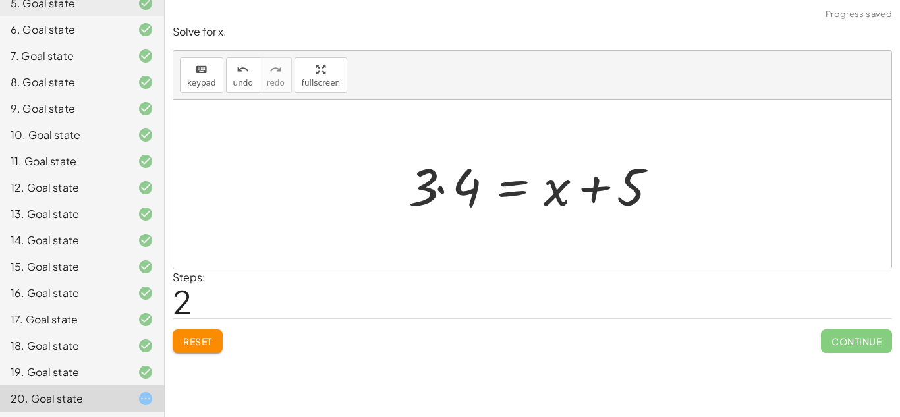
click at [427, 186] on div at bounding box center [537, 185] width 271 height 68
click at [439, 187] on div at bounding box center [537, 185] width 271 height 68
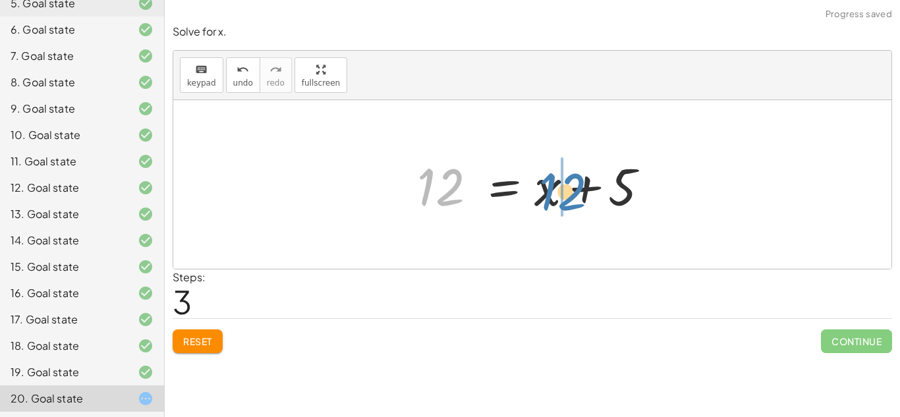
drag, startPoint x: 442, startPoint y: 181, endPoint x: 564, endPoint y: 186, distance: 122.0
click at [564, 186] on div at bounding box center [538, 185] width 254 height 68
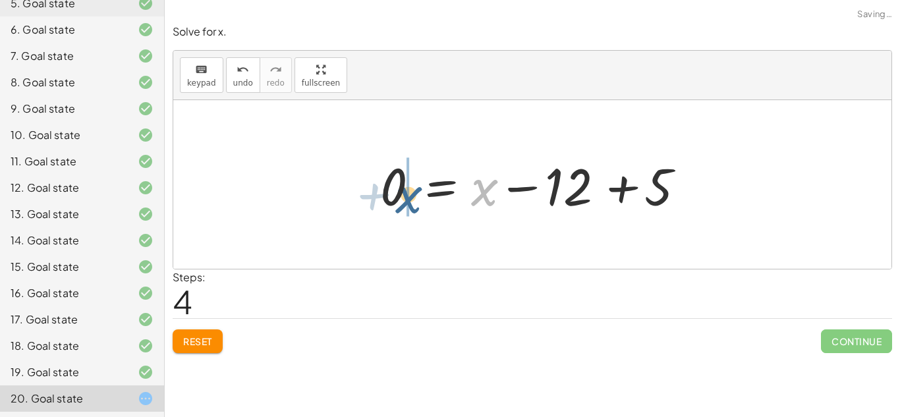
drag, startPoint x: 490, startPoint y: 192, endPoint x: 413, endPoint y: 197, distance: 77.9
click at [413, 197] on div at bounding box center [537, 185] width 327 height 68
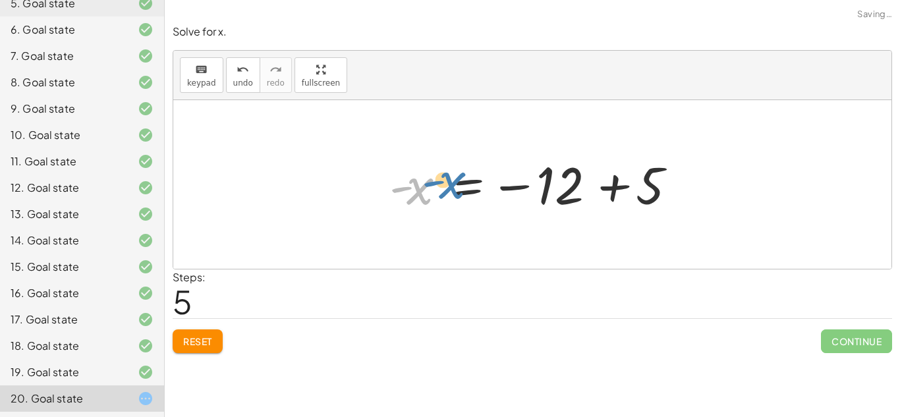
drag, startPoint x: 408, startPoint y: 188, endPoint x: 423, endPoint y: 179, distance: 17.7
click at [423, 179] on div at bounding box center [537, 184] width 309 height 65
drag, startPoint x: 399, startPoint y: 192, endPoint x: 511, endPoint y: 187, distance: 112.8
click at [511, 187] on div at bounding box center [537, 184] width 309 height 65
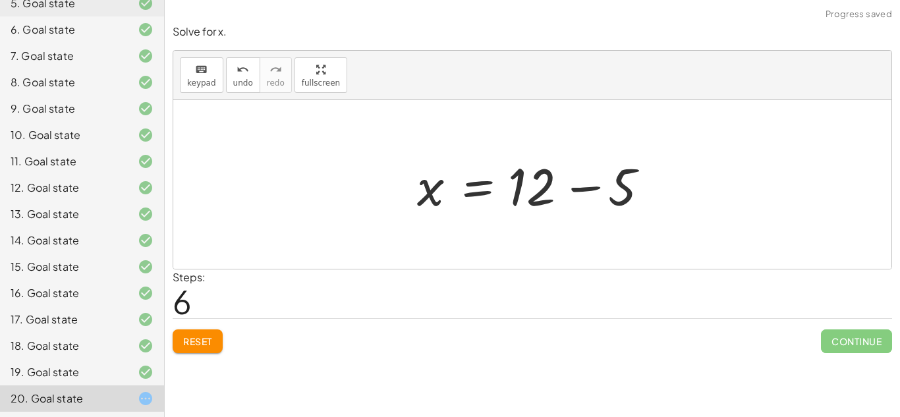
click at [581, 187] on div at bounding box center [538, 185] width 254 height 68
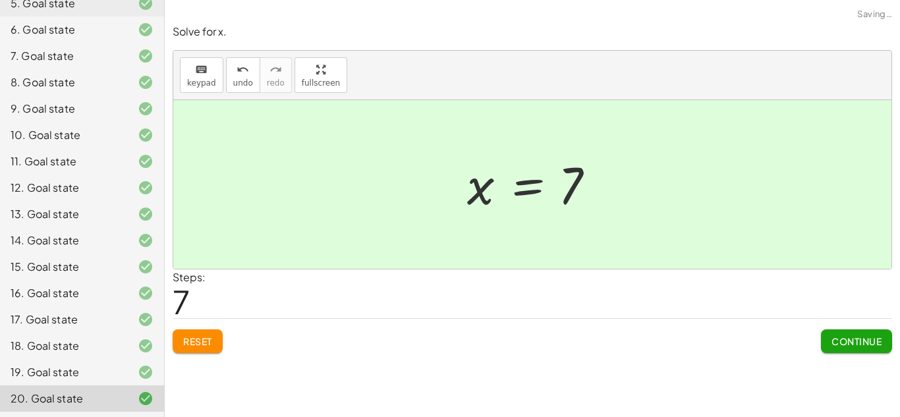
click at [868, 341] on span "Continue" at bounding box center [857, 341] width 50 height 12
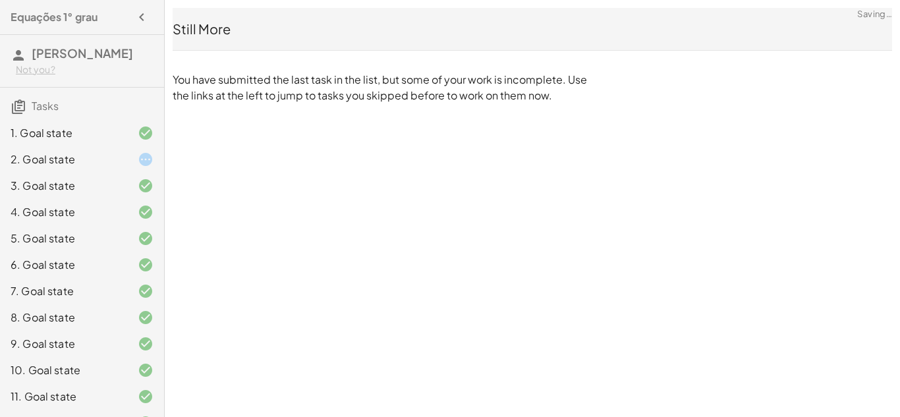
scroll to position [3, 0]
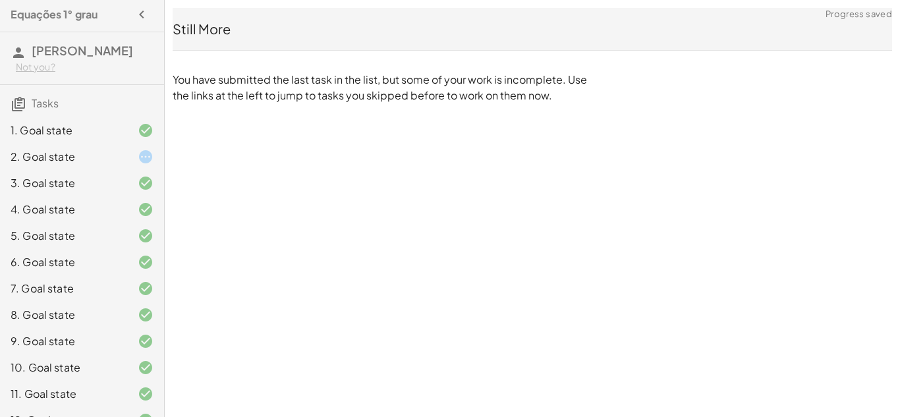
click at [68, 196] on div "2. Goal state" at bounding box center [82, 209] width 164 height 26
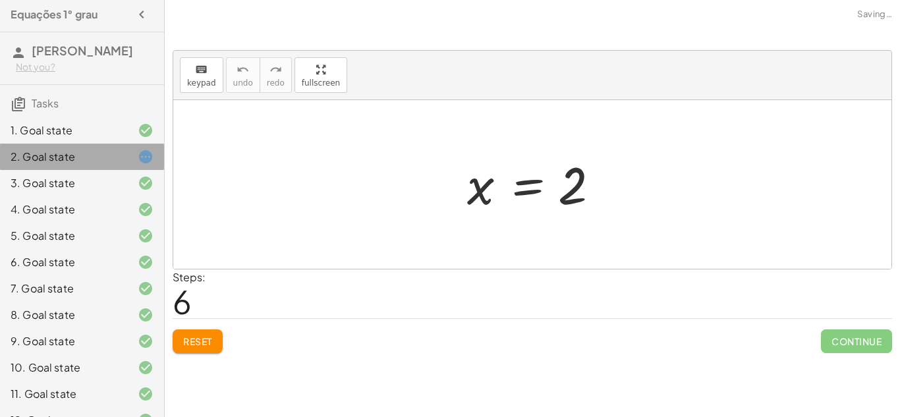
click at [68, 165] on div "2. Goal state" at bounding box center [82, 157] width 164 height 26
click at [195, 348] on button "Reset" at bounding box center [198, 342] width 50 height 24
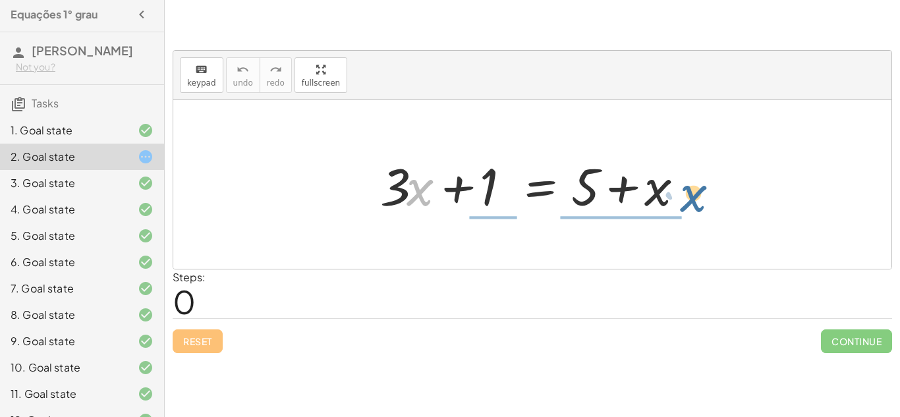
drag, startPoint x: 424, startPoint y: 202, endPoint x: 700, endPoint y: 208, distance: 275.5
click at [700, 208] on div at bounding box center [537, 185] width 327 height 68
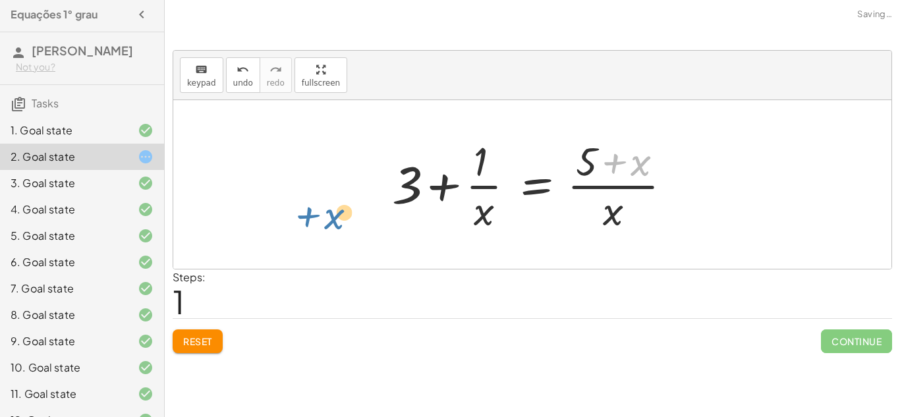
drag, startPoint x: 647, startPoint y: 173, endPoint x: 335, endPoint y: 228, distance: 317.3
click at [335, 228] on div "+ · 3 · x + 1 = + 5 + x + x · ( + 5 ) + 3 + 1 = + 5 + x · · x · ( ) · x" at bounding box center [532, 184] width 718 height 169
click at [209, 335] on button "Reset" at bounding box center [198, 342] width 50 height 24
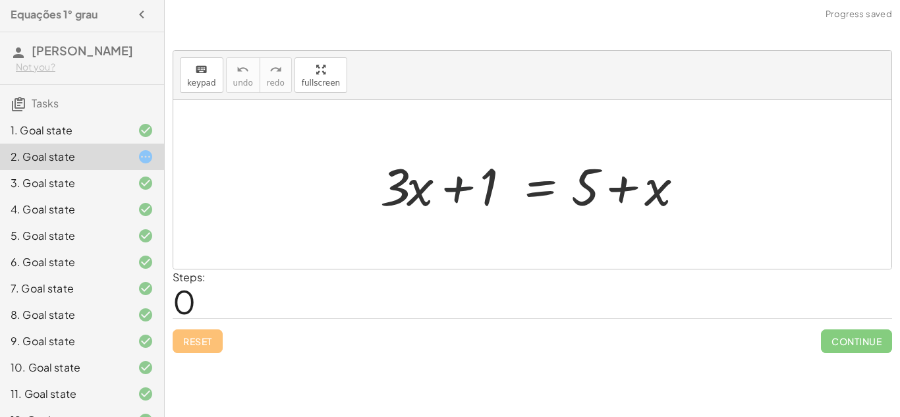
click at [465, 192] on div at bounding box center [537, 185] width 327 height 68
drag, startPoint x: 401, startPoint y: 186, endPoint x: 475, endPoint y: 194, distance: 73.6
click at [475, 194] on div at bounding box center [537, 185] width 327 height 68
drag, startPoint x: 464, startPoint y: 189, endPoint x: 594, endPoint y: 187, distance: 130.5
click at [594, 187] on div at bounding box center [537, 185] width 327 height 68
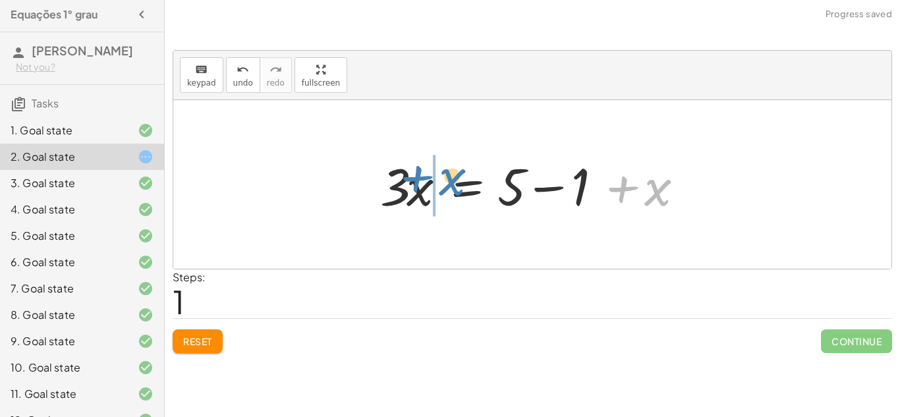
drag, startPoint x: 660, startPoint y: 188, endPoint x: 454, endPoint y: 177, distance: 205.9
click at [454, 177] on div at bounding box center [537, 185] width 327 height 68
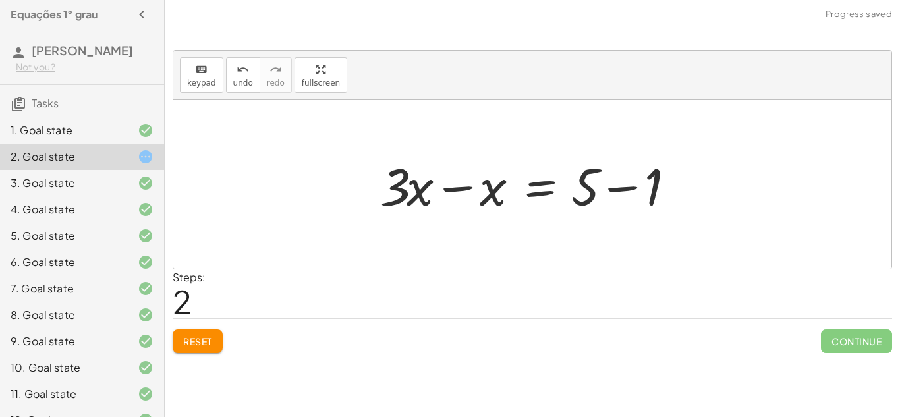
click at [465, 188] on div at bounding box center [537, 185] width 327 height 68
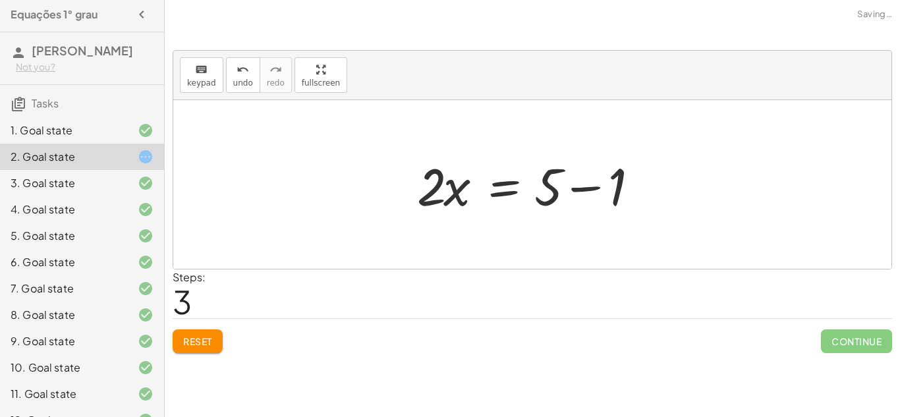
click at [587, 188] on div at bounding box center [538, 185] width 254 height 68
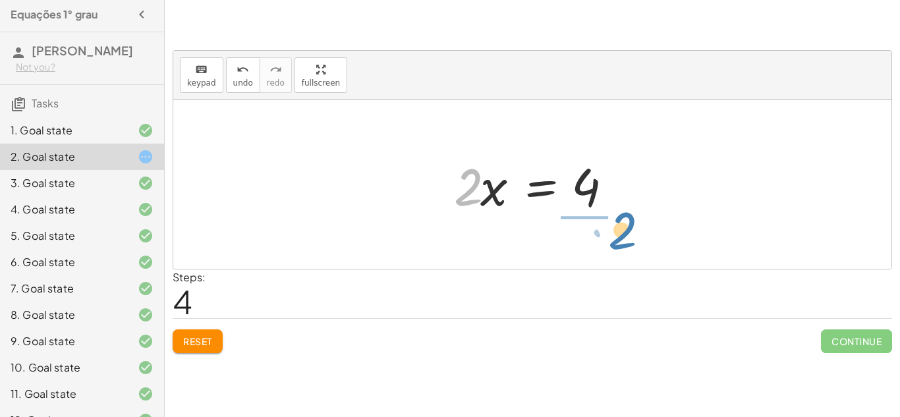
drag, startPoint x: 474, startPoint y: 192, endPoint x: 627, endPoint y: 236, distance: 159.6
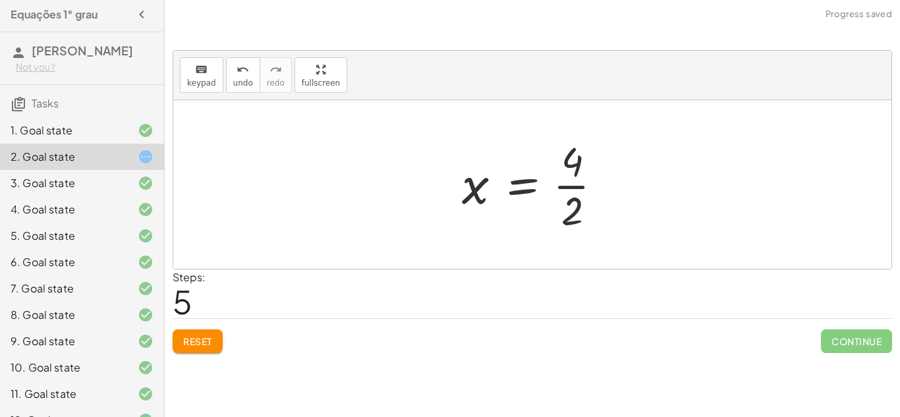
click at [575, 194] on div at bounding box center [537, 184] width 164 height 101
click at [187, 345] on span "Reset" at bounding box center [197, 341] width 29 height 12
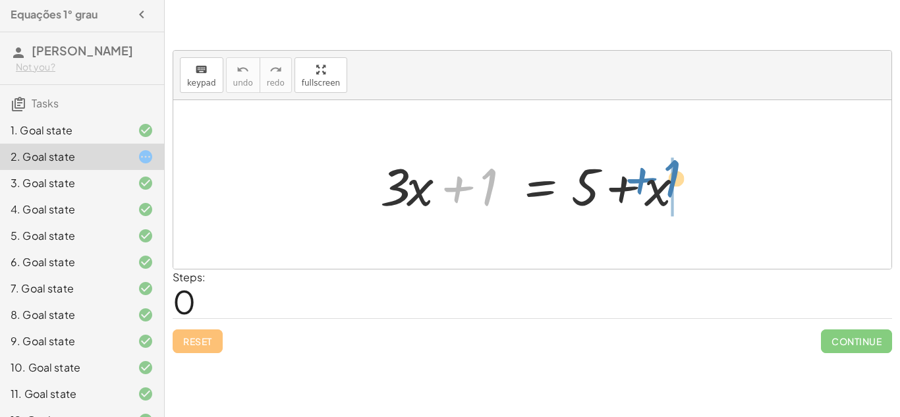
drag, startPoint x: 478, startPoint y: 185, endPoint x: 662, endPoint y: 176, distance: 183.4
click at [662, 176] on div at bounding box center [537, 185] width 327 height 68
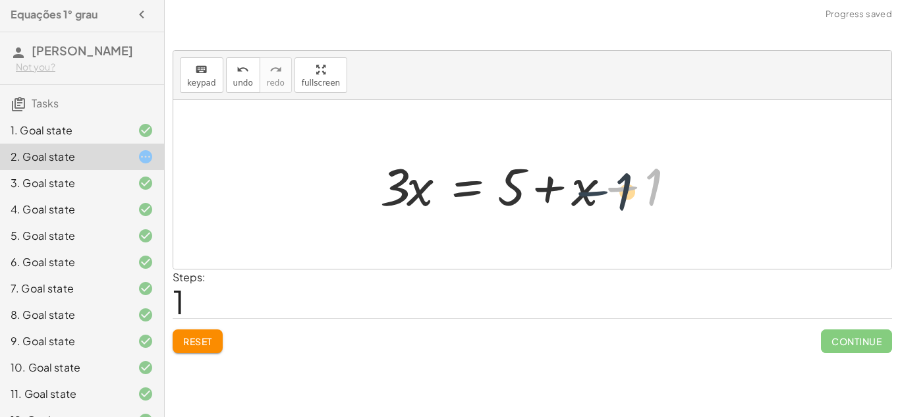
drag, startPoint x: 660, startPoint y: 185, endPoint x: 639, endPoint y: 188, distance: 22.1
click at [639, 188] on div at bounding box center [537, 185] width 327 height 68
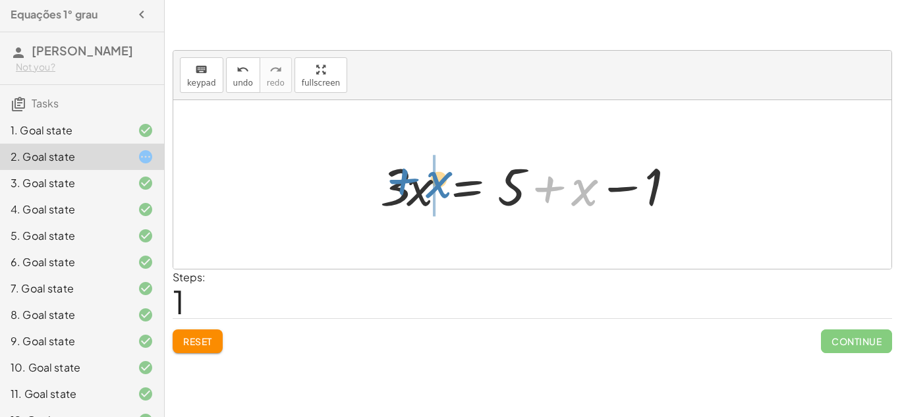
drag, startPoint x: 584, startPoint y: 188, endPoint x: 438, endPoint y: 181, distance: 145.9
click at [438, 181] on div at bounding box center [537, 185] width 327 height 68
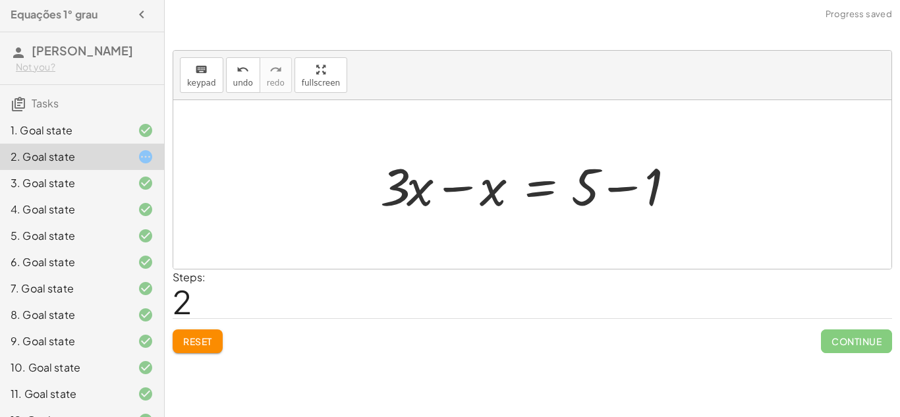
click at [451, 184] on div at bounding box center [537, 185] width 327 height 68
click at [608, 186] on div at bounding box center [574, 185] width 254 height 68
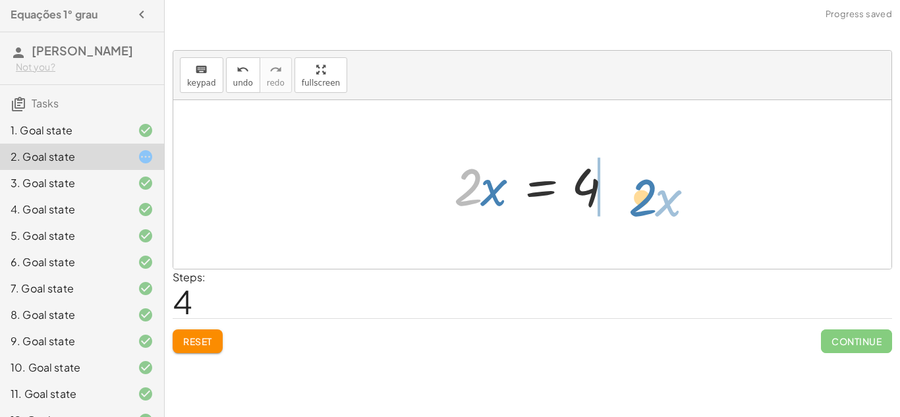
drag, startPoint x: 455, startPoint y: 195, endPoint x: 630, endPoint y: 205, distance: 174.9
click at [630, 205] on div "+ · 3 · x + 1 = + 5 + x · 3 · x = + 5 + x − 1 + · 3 · x − x = + 5 − 1 · 2 · x =…" at bounding box center [532, 185] width 196 height 74
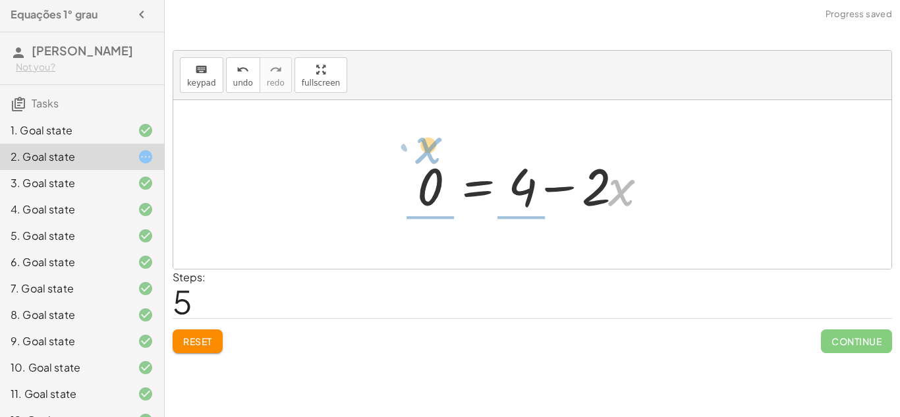
drag, startPoint x: 625, startPoint y: 202, endPoint x: 434, endPoint y: 155, distance: 197.4
click at [434, 155] on div at bounding box center [538, 185] width 254 height 68
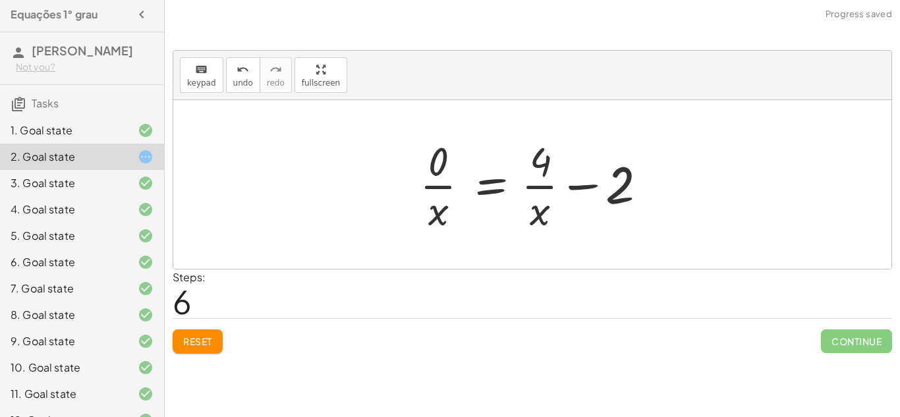
click at [212, 333] on button "Reset" at bounding box center [198, 342] width 50 height 24
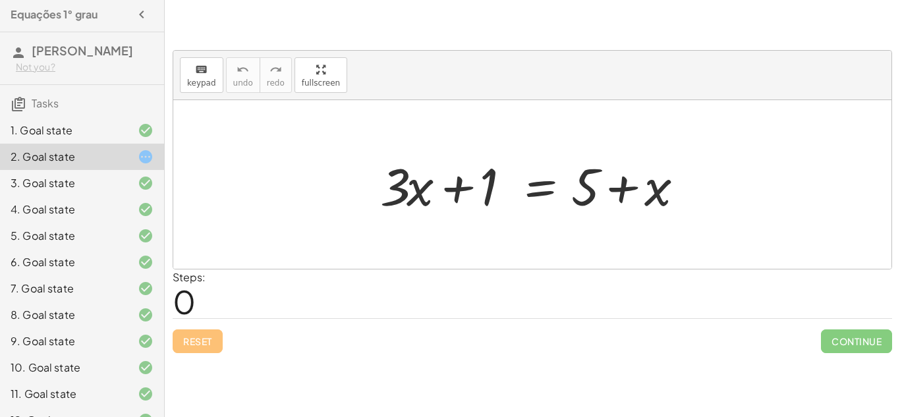
click at [96, 170] on div "1. Goal state" at bounding box center [82, 183] width 164 height 26
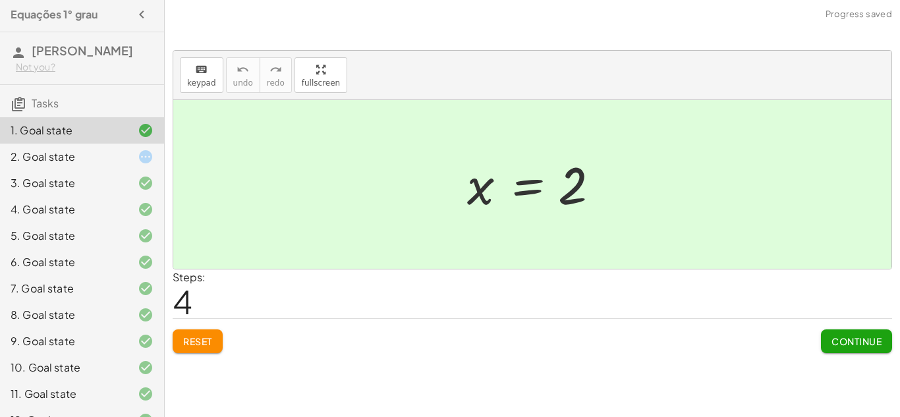
click at [203, 335] on span "Reset" at bounding box center [197, 341] width 29 height 12
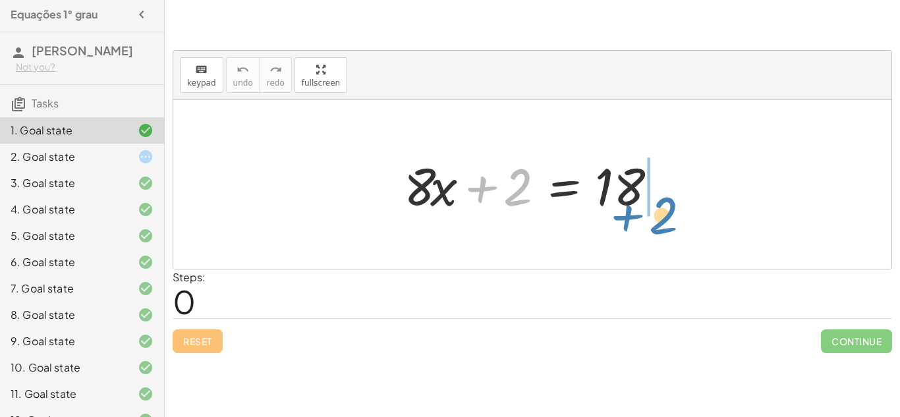
drag, startPoint x: 519, startPoint y: 177, endPoint x: 664, endPoint y: 205, distance: 147.7
click at [664, 205] on div at bounding box center [537, 185] width 280 height 68
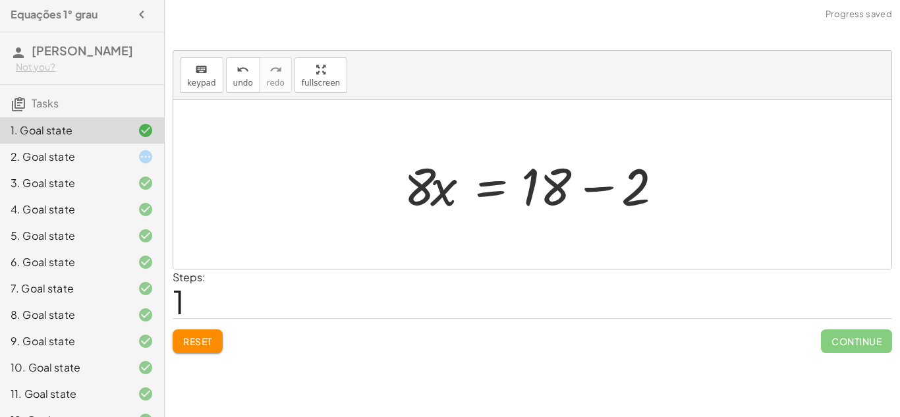
click at [595, 193] on div at bounding box center [537, 185] width 280 height 68
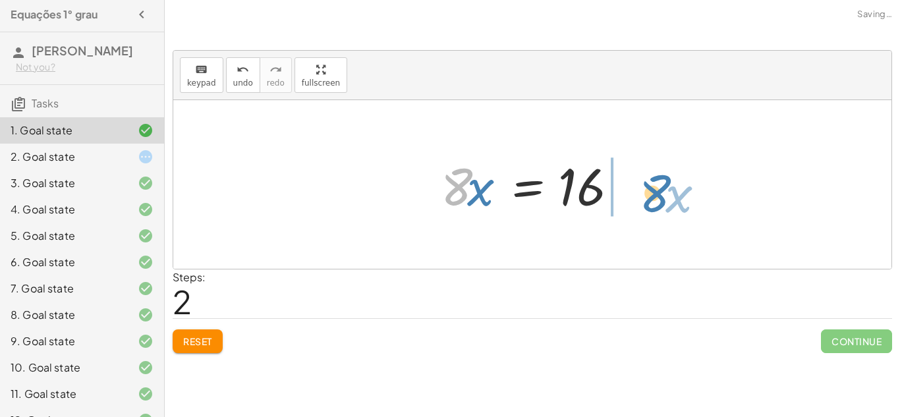
drag, startPoint x: 456, startPoint y: 185, endPoint x: 638, endPoint y: 184, distance: 181.9
click at [638, 184] on div at bounding box center [537, 185] width 206 height 68
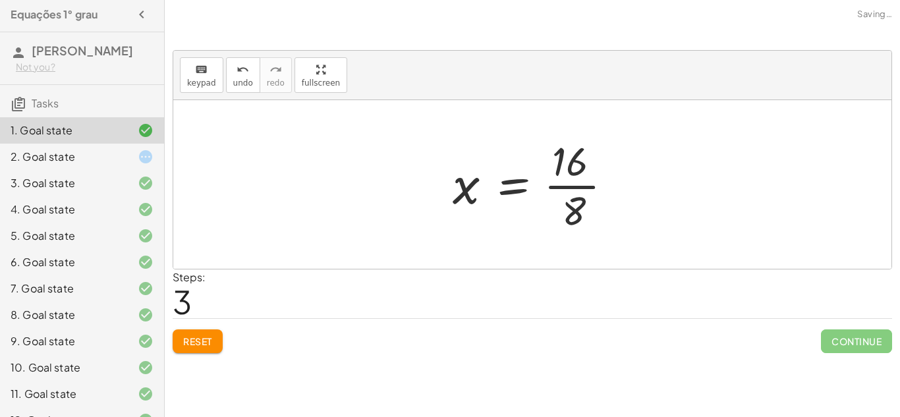
click at [591, 185] on div at bounding box center [538, 184] width 184 height 101
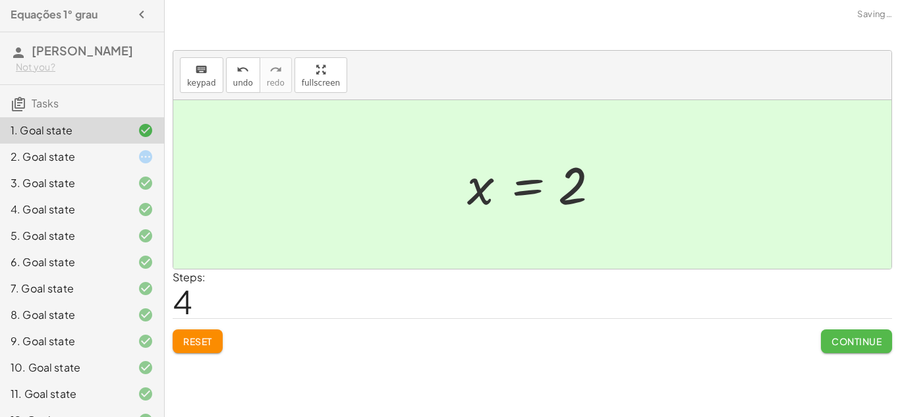
click at [879, 347] on span "Continue" at bounding box center [857, 341] width 50 height 12
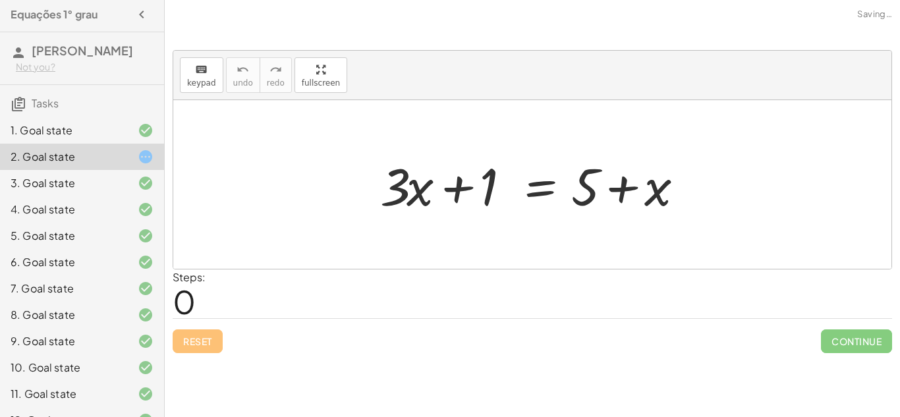
click at [92, 135] on div "1. Goal state" at bounding box center [64, 131] width 106 height 16
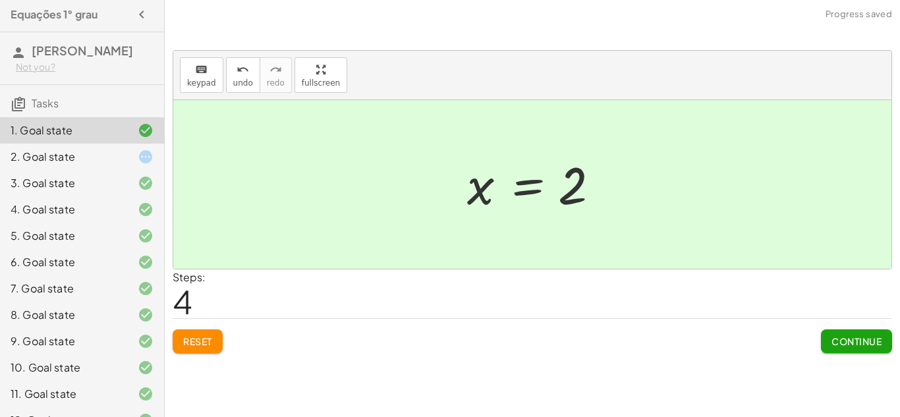
click at [190, 349] on button "Reset" at bounding box center [198, 342] width 50 height 24
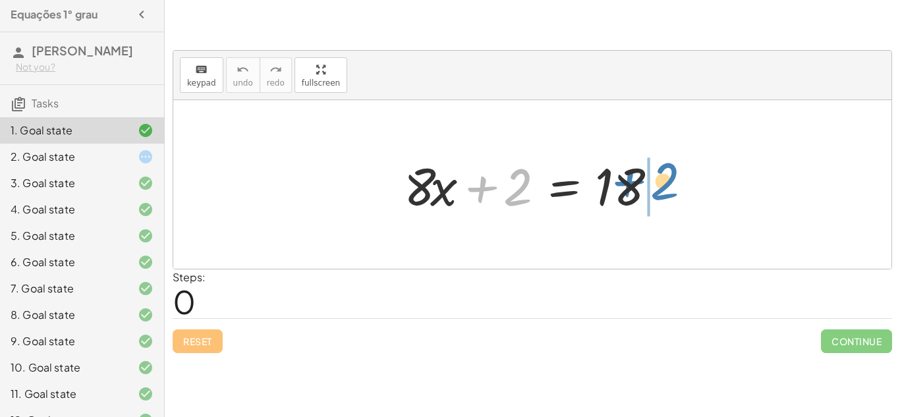
drag, startPoint x: 475, startPoint y: 189, endPoint x: 641, endPoint y: 191, distance: 165.4
click at [641, 191] on div at bounding box center [537, 185] width 280 height 68
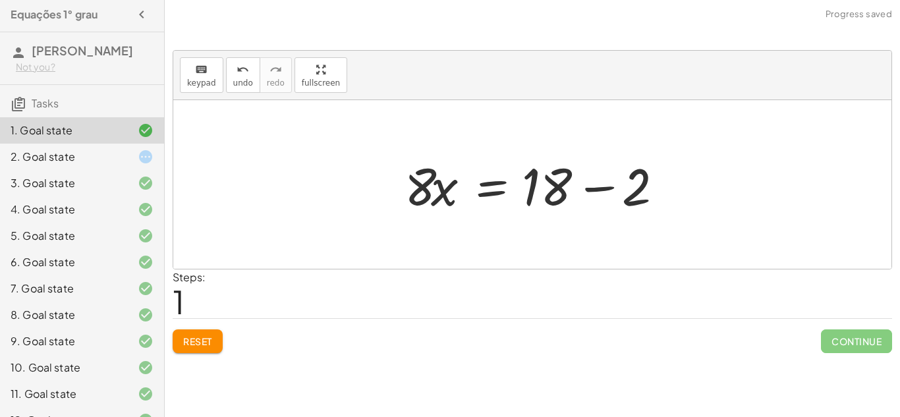
click at [672, 183] on div at bounding box center [538, 185] width 280 height 68
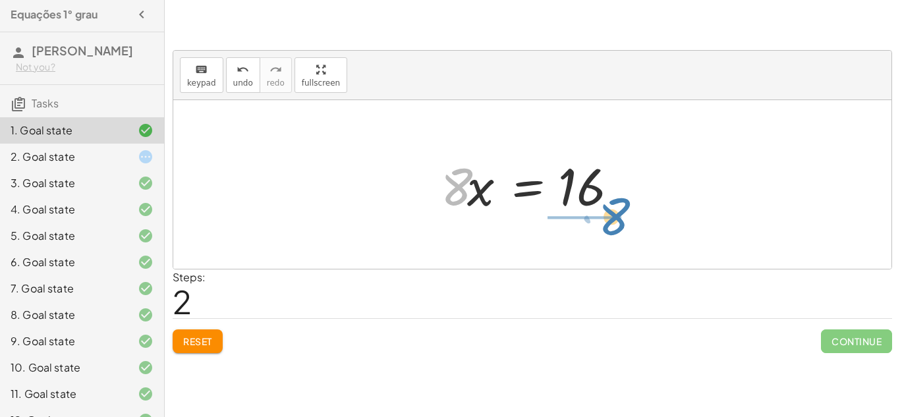
drag, startPoint x: 462, startPoint y: 194, endPoint x: 620, endPoint y: 223, distance: 160.3
click at [620, 223] on div "+ · 8 · x + 2 = 18 · 8 · x = + 18 − 2 · 8 · x · 8 · x = 16" at bounding box center [532, 184] width 718 height 169
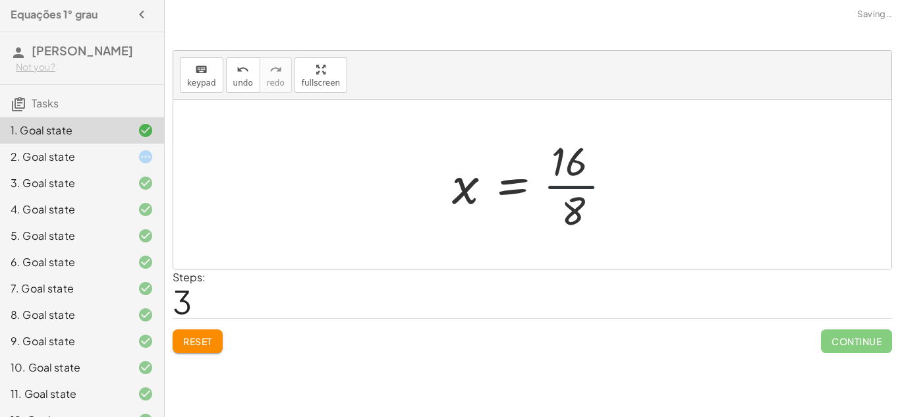
click at [585, 192] on div at bounding box center [538, 184] width 184 height 101
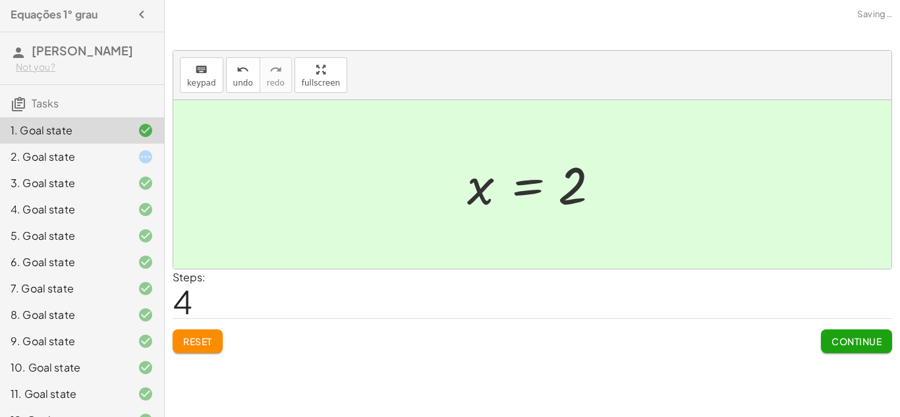
click at [832, 346] on span "Continue" at bounding box center [857, 341] width 50 height 12
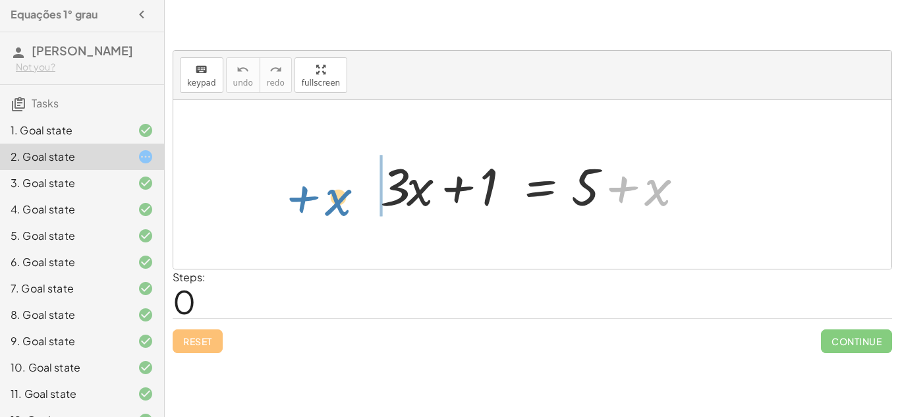
drag, startPoint x: 667, startPoint y: 199, endPoint x: 347, endPoint y: 209, distance: 319.8
click at [347, 209] on div "+ x + · 3 · x + 1 = + 5 + x" at bounding box center [532, 184] width 718 height 169
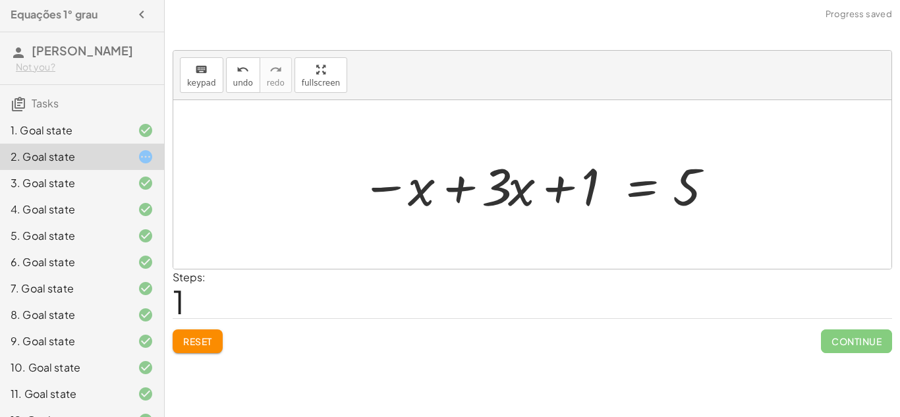
click at [470, 188] on div at bounding box center [537, 185] width 365 height 68
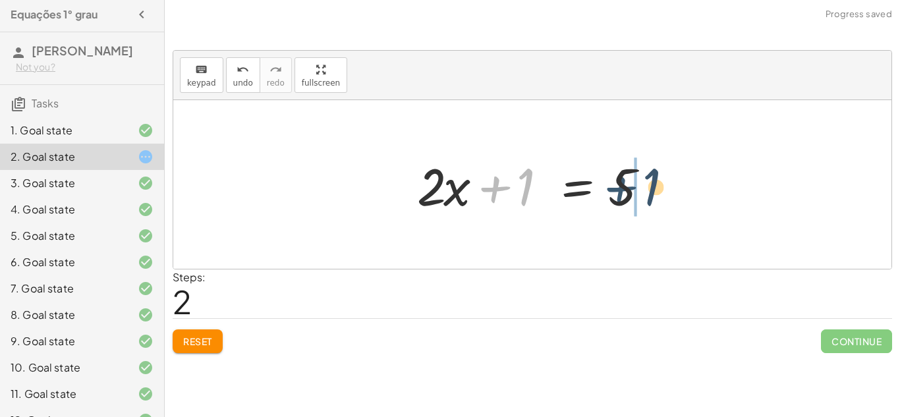
drag, startPoint x: 495, startPoint y: 190, endPoint x: 631, endPoint y: 192, distance: 136.4
click at [631, 192] on div at bounding box center [538, 185] width 254 height 68
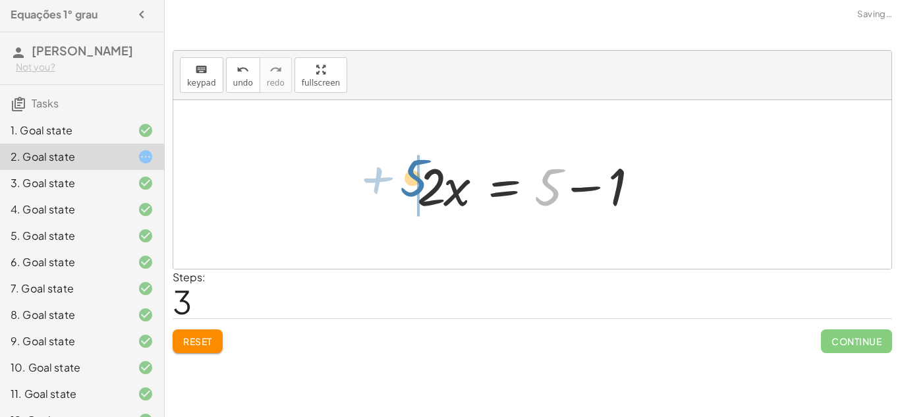
drag, startPoint x: 543, startPoint y: 190, endPoint x: 408, endPoint y: 181, distance: 135.4
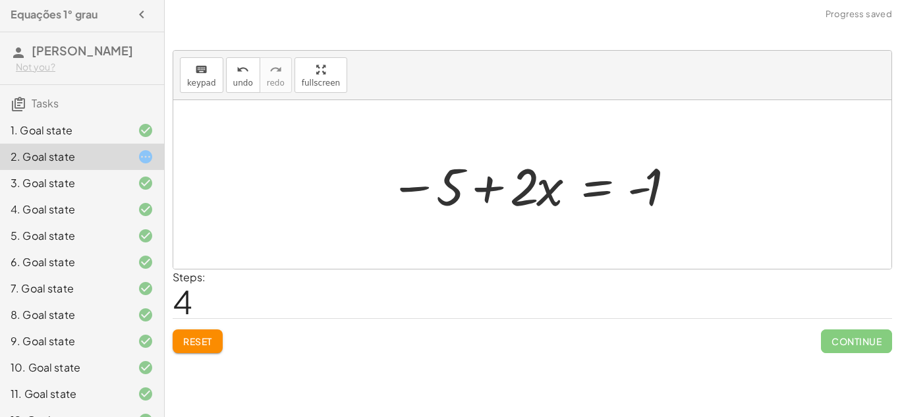
click at [487, 196] on div at bounding box center [537, 185] width 309 height 68
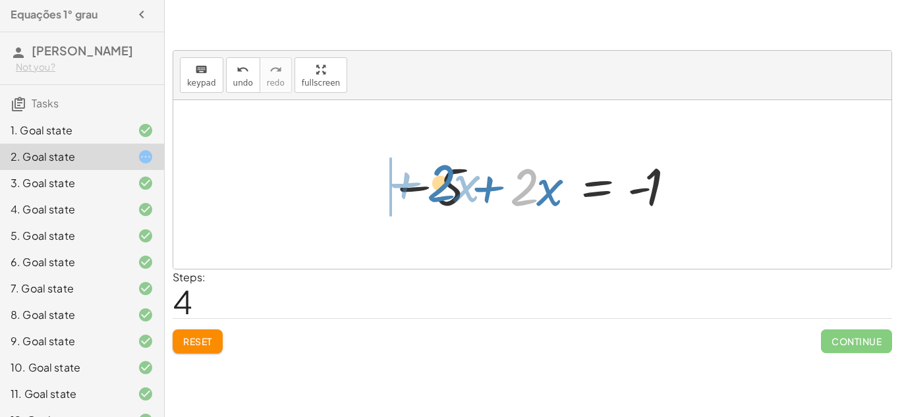
drag, startPoint x: 532, startPoint y: 190, endPoint x: 449, endPoint y: 187, distance: 83.1
click at [449, 187] on div at bounding box center [537, 185] width 309 height 68
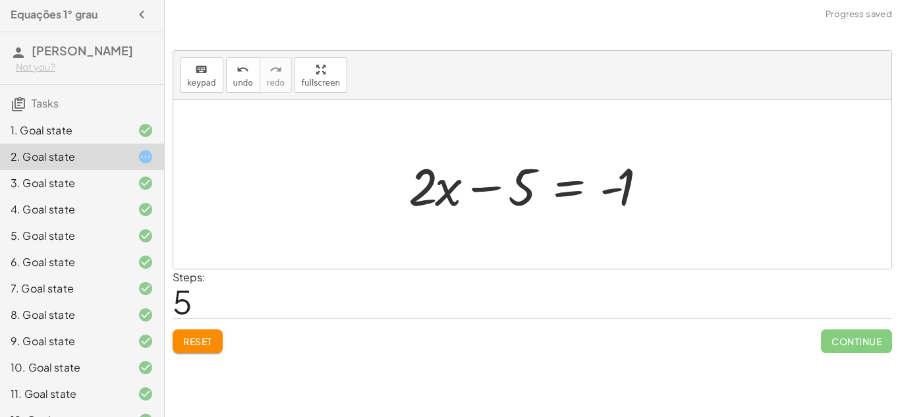
click at [481, 188] on div at bounding box center [537, 185] width 271 height 68
drag, startPoint x: 617, startPoint y: 194, endPoint x: 479, endPoint y: 191, distance: 137.8
click at [479, 191] on div at bounding box center [537, 185] width 271 height 68
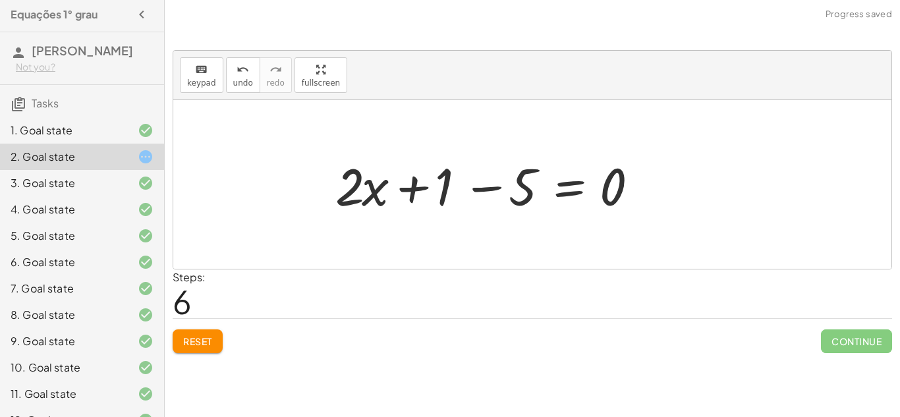
click at [488, 190] on div at bounding box center [492, 185] width 327 height 68
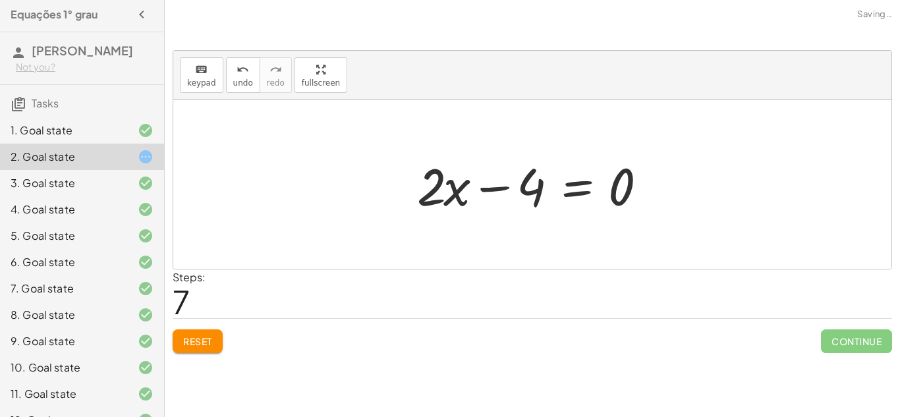
click at [507, 188] on div at bounding box center [538, 185] width 254 height 68
drag, startPoint x: 436, startPoint y: 191, endPoint x: 537, endPoint y: 191, distance: 100.8
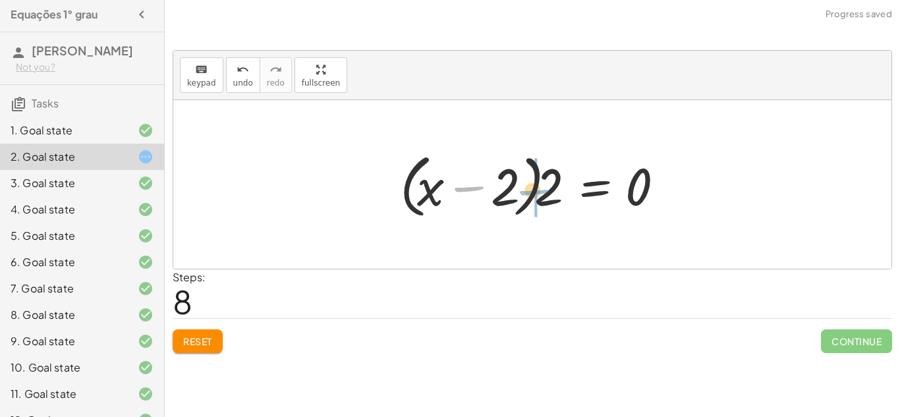
drag, startPoint x: 490, startPoint y: 187, endPoint x: 556, endPoint y: 189, distance: 66.6
click at [556, 189] on div at bounding box center [537, 185] width 288 height 76
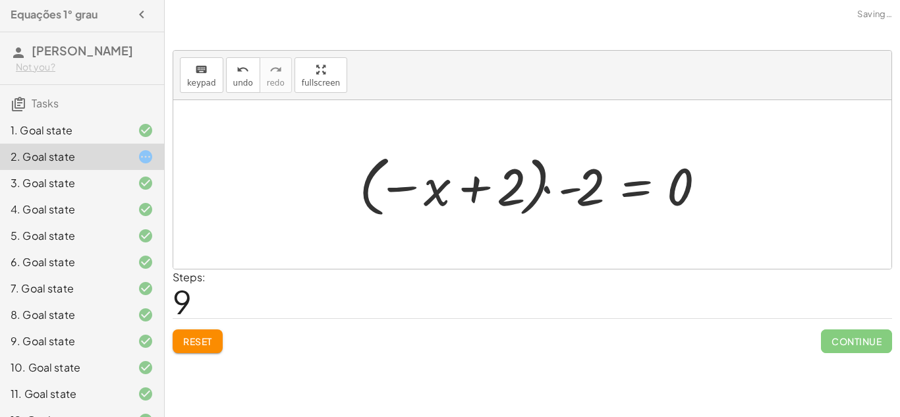
click at [542, 190] on div at bounding box center [538, 184] width 370 height 73
click at [482, 187] on div at bounding box center [538, 184] width 370 height 73
drag, startPoint x: 410, startPoint y: 186, endPoint x: 571, endPoint y: 188, distance: 161.5
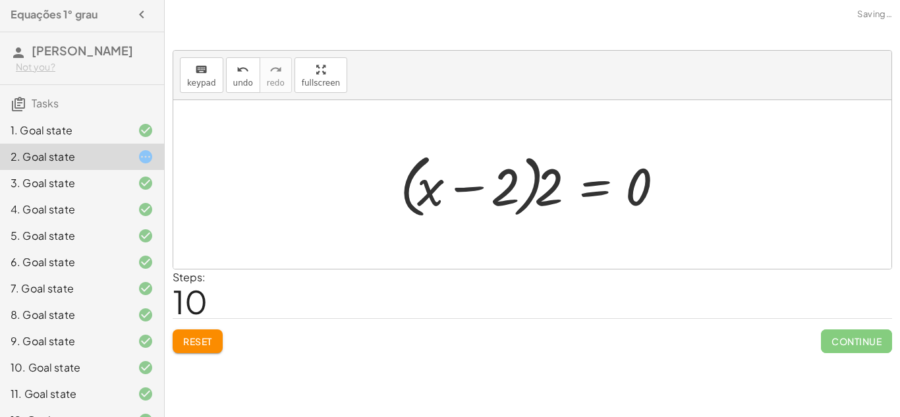
click at [484, 187] on div at bounding box center [537, 185] width 288 height 76
drag, startPoint x: 509, startPoint y: 191, endPoint x: 477, endPoint y: 193, distance: 32.4
click at [477, 193] on div at bounding box center [537, 185] width 288 height 76
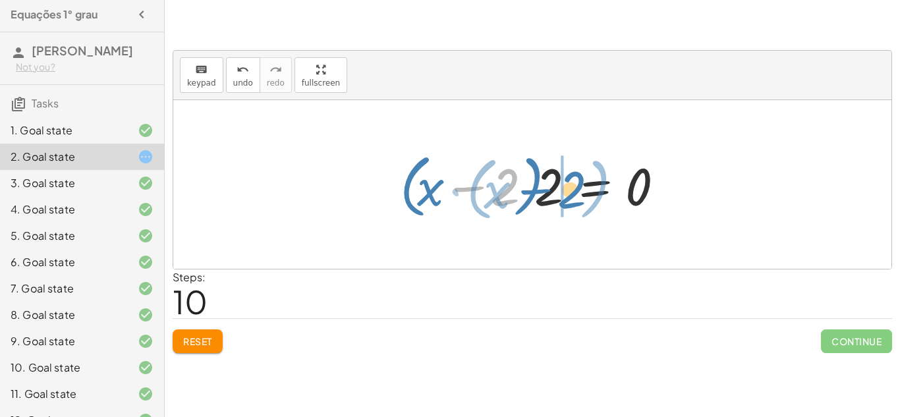
drag, startPoint x: 499, startPoint y: 188, endPoint x: 565, endPoint y: 190, distance: 66.6
click at [565, 190] on div at bounding box center [537, 185] width 288 height 76
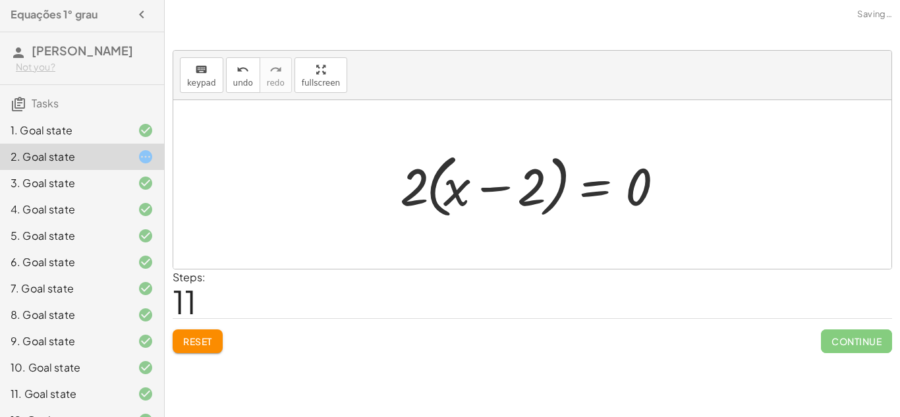
click at [458, 192] on div at bounding box center [537, 185] width 288 height 76
drag, startPoint x: 412, startPoint y: 191, endPoint x: 521, endPoint y: 193, distance: 109.4
click at [521, 193] on div at bounding box center [537, 185] width 288 height 76
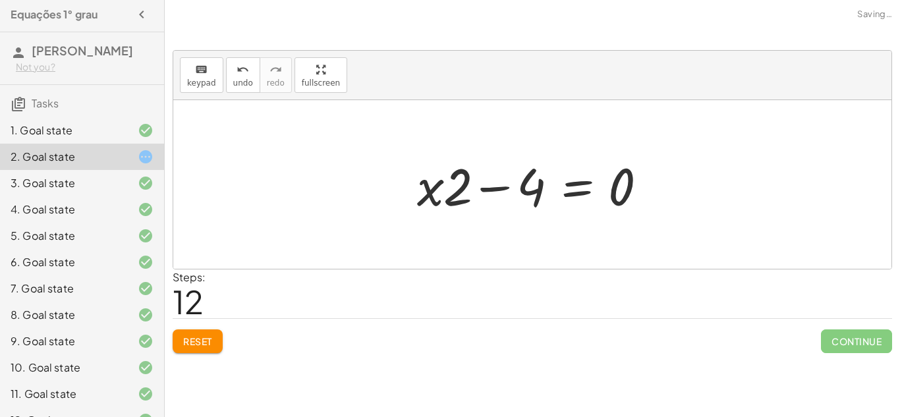
click at [448, 186] on div at bounding box center [538, 185] width 254 height 68
click at [494, 191] on div at bounding box center [538, 185] width 254 height 68
drag, startPoint x: 527, startPoint y: 189, endPoint x: 455, endPoint y: 175, distance: 73.2
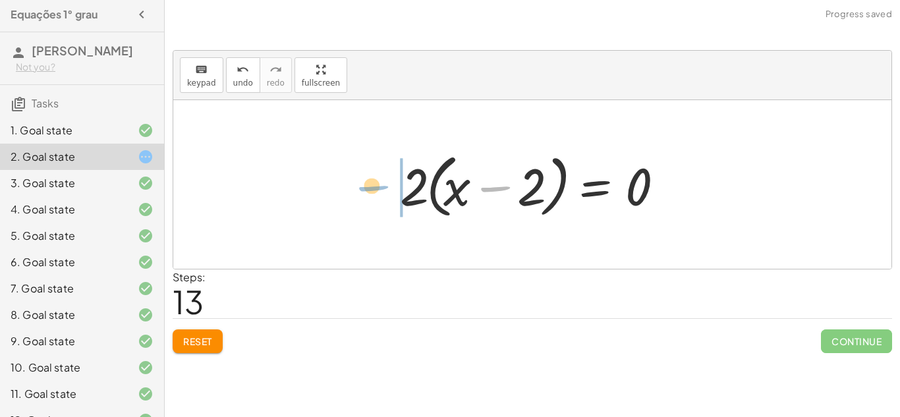
drag, startPoint x: 511, startPoint y: 184, endPoint x: 388, endPoint y: 183, distance: 122.6
click at [388, 183] on div "+ · 3 · x + 1 = + 5 + x − x + · 3 · x + 1 = 5 + · 2 · x + 1 = 5 · 2 · x = + 5 −…" at bounding box center [532, 185] width 304 height 82
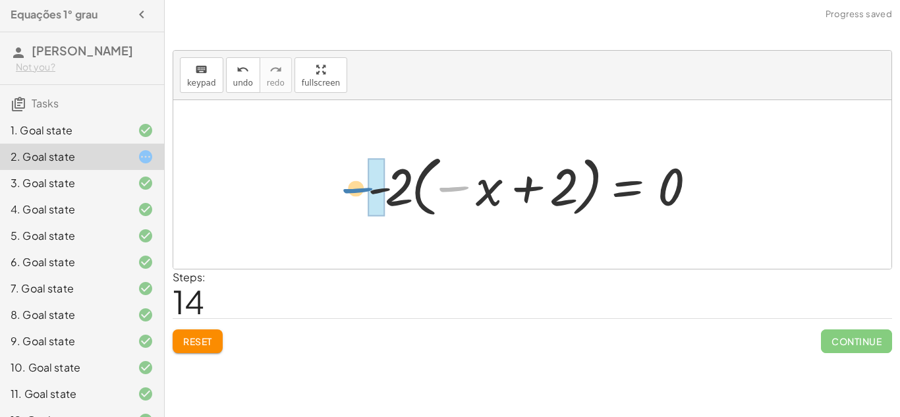
drag, startPoint x: 443, startPoint y: 187, endPoint x: 346, endPoint y: 188, distance: 96.9
click at [346, 188] on div "+ · 3 · x + 1 = + 5 + x − x + · 3 · x + 1 = 5 + · 2 · x + 1 = 5 · 2 · x = + 5 −…" at bounding box center [532, 184] width 718 height 169
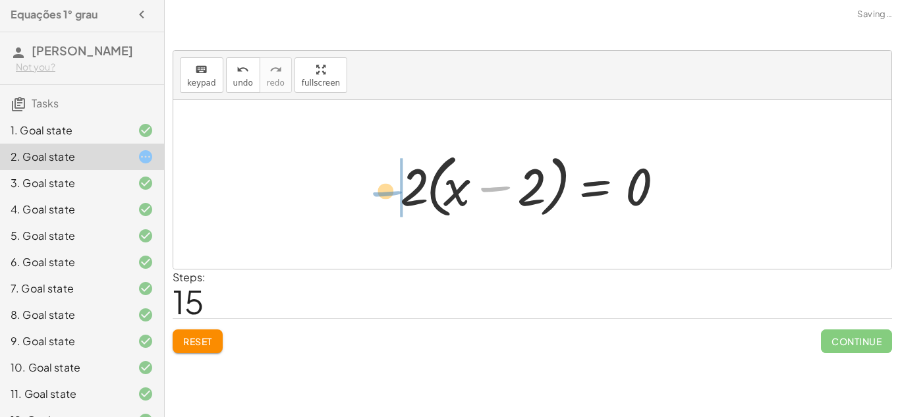
drag, startPoint x: 496, startPoint y: 189, endPoint x: 388, endPoint y: 193, distance: 108.8
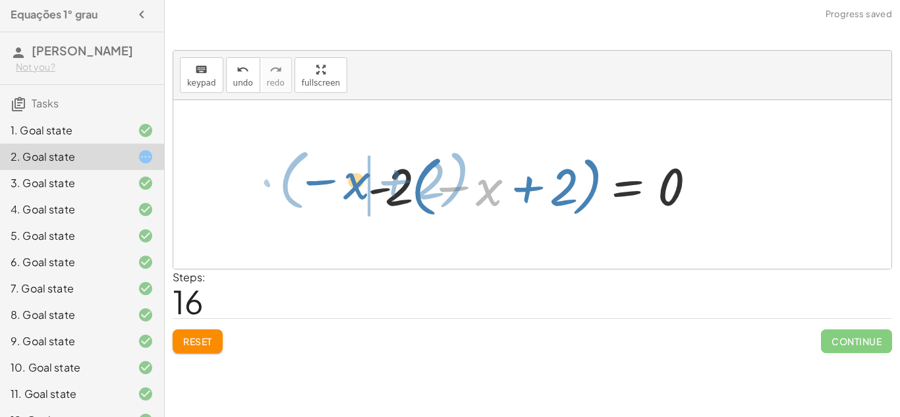
drag, startPoint x: 480, startPoint y: 188, endPoint x: 344, endPoint y: 187, distance: 136.4
click at [344, 187] on div "+ · 3 · x + 1 = + 5 + x − x + · 3 · x + 1 = 5 + · 2 · x + 1 = 5 · 2 · x = + 5 −…" at bounding box center [532, 184] width 718 height 169
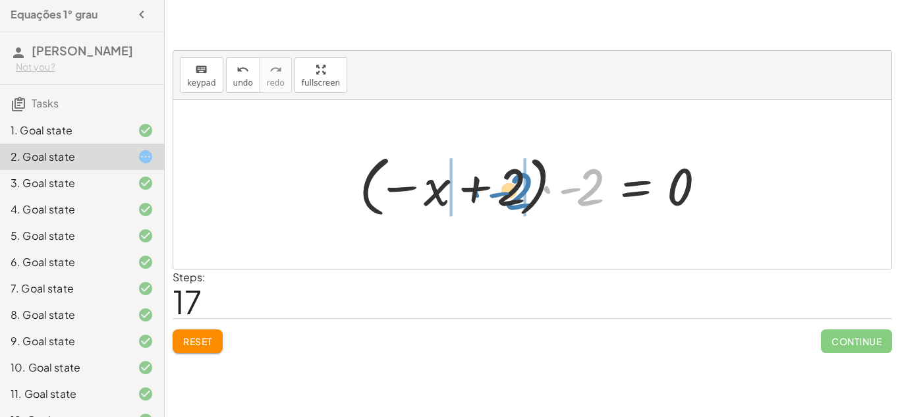
drag, startPoint x: 546, startPoint y: 194, endPoint x: 475, endPoint y: 198, distance: 71.3
click at [475, 198] on div at bounding box center [538, 184] width 370 height 73
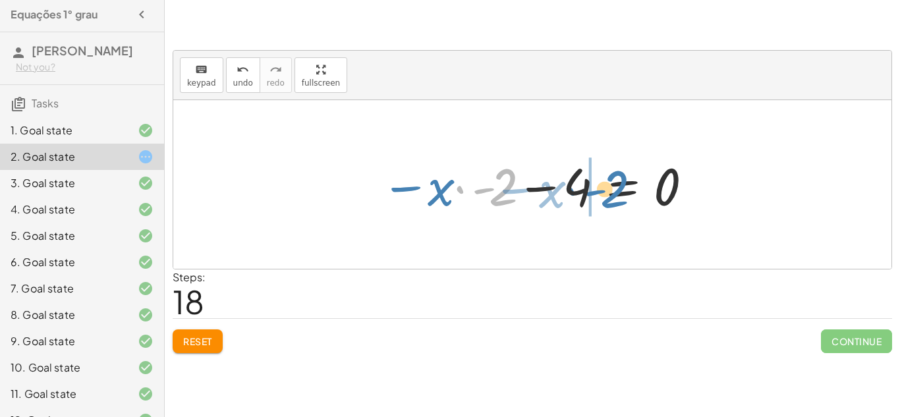
drag, startPoint x: 507, startPoint y: 185, endPoint x: 619, endPoint y: 187, distance: 111.4
click at [619, 187] on div at bounding box center [537, 185] width 327 height 68
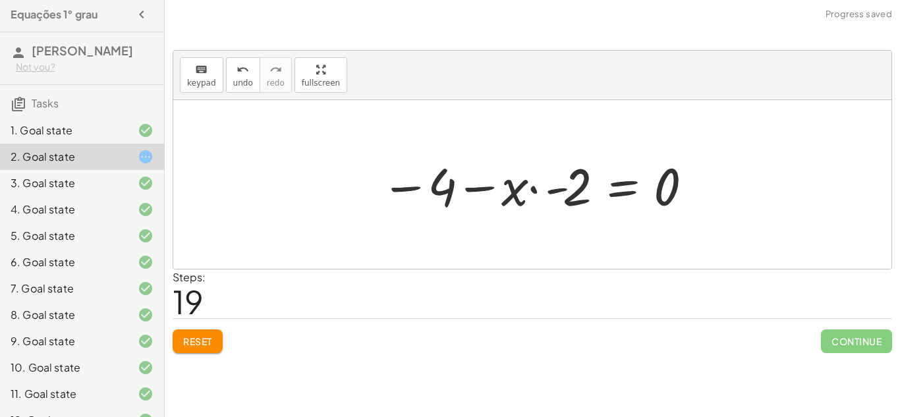
click at [542, 191] on div at bounding box center [537, 185] width 327 height 68
click at [483, 188] on div at bounding box center [537, 185] width 327 height 68
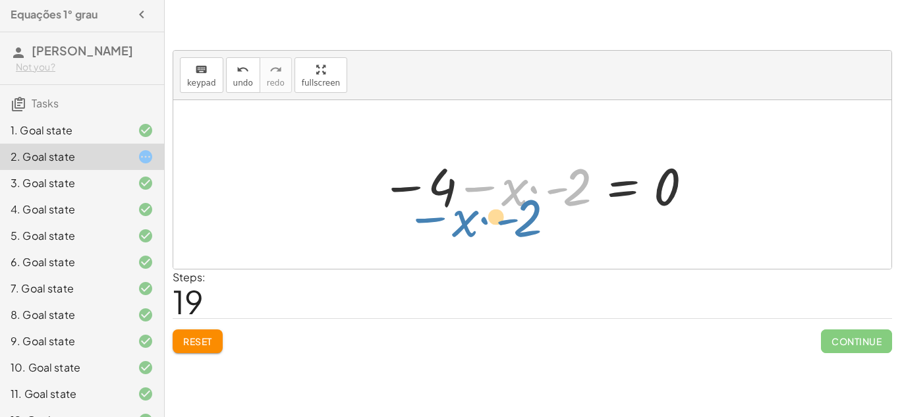
drag, startPoint x: 467, startPoint y: 187, endPoint x: 422, endPoint y: 207, distance: 49.3
click at [422, 207] on div at bounding box center [537, 185] width 327 height 68
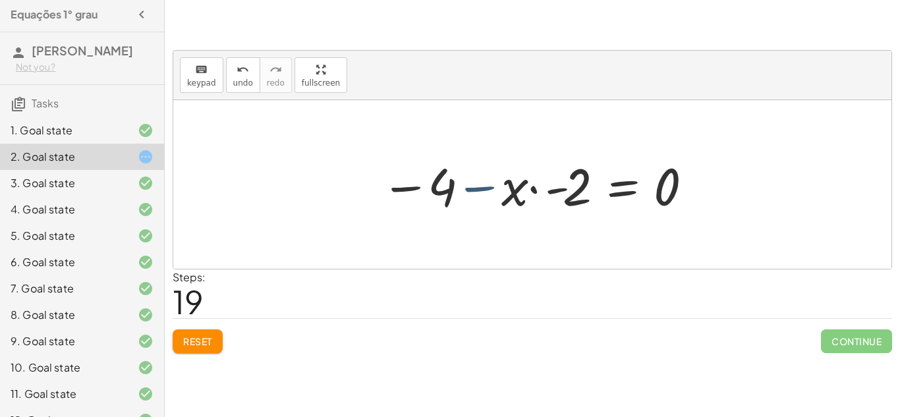
click at [465, 185] on div at bounding box center [537, 185] width 327 height 68
drag, startPoint x: 396, startPoint y: 190, endPoint x: 378, endPoint y: 188, distance: 18.0
click at [378, 188] on div at bounding box center [537, 185] width 327 height 68
drag, startPoint x: 402, startPoint y: 190, endPoint x: 378, endPoint y: 186, distance: 24.2
click at [378, 186] on div at bounding box center [537, 185] width 327 height 68
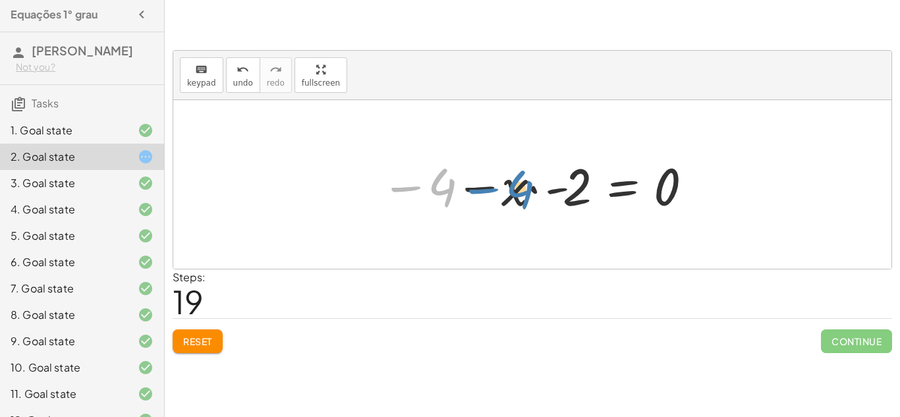
drag, startPoint x: 403, startPoint y: 188, endPoint x: 481, endPoint y: 193, distance: 77.9
click at [481, 193] on div at bounding box center [537, 185] width 327 height 68
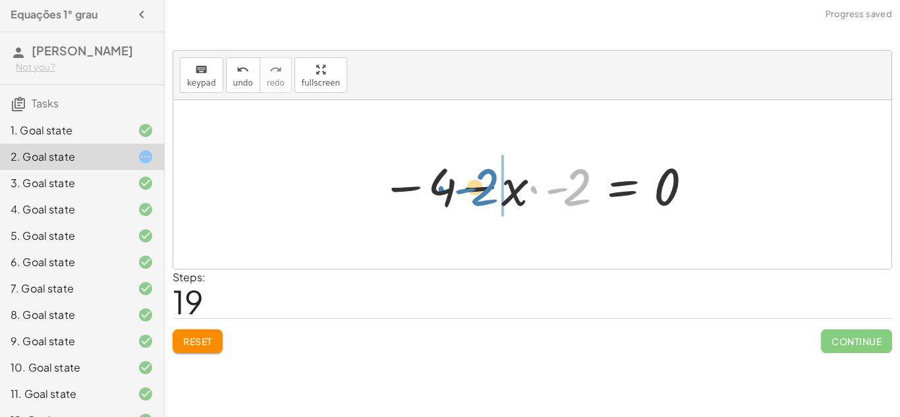
drag, startPoint x: 534, startPoint y: 190, endPoint x: 445, endPoint y: 190, distance: 89.6
click at [445, 190] on div at bounding box center [537, 185] width 327 height 68
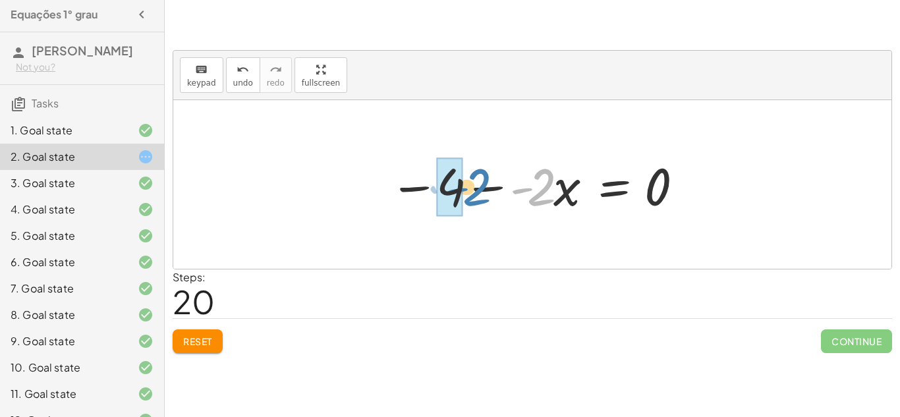
drag, startPoint x: 517, startPoint y: 192, endPoint x: 451, endPoint y: 192, distance: 65.2
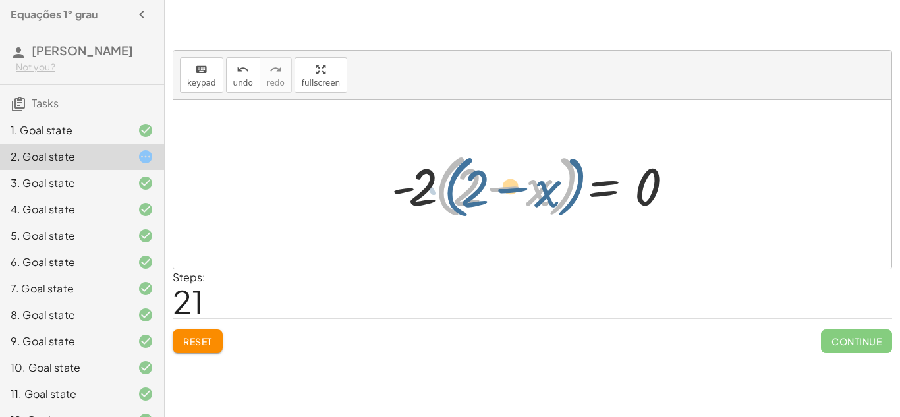
drag, startPoint x: 443, startPoint y: 178, endPoint x: 436, endPoint y: 179, distance: 6.6
click at [436, 179] on div at bounding box center [538, 185] width 306 height 76
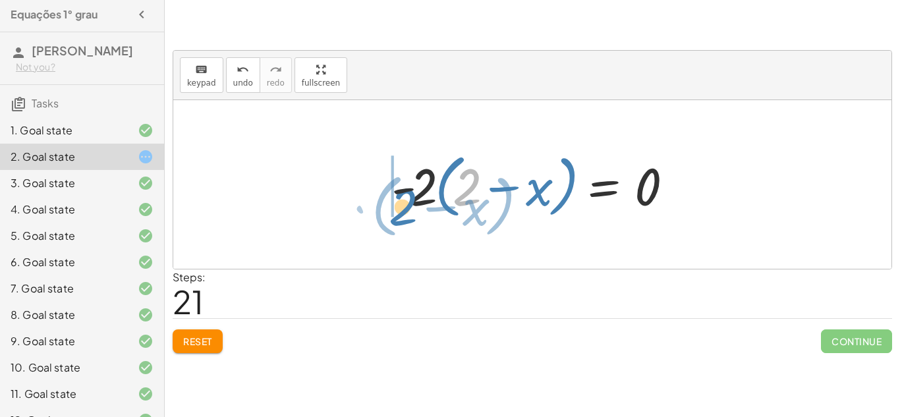
drag, startPoint x: 473, startPoint y: 182, endPoint x: 409, endPoint y: 202, distance: 66.9
click at [409, 202] on div at bounding box center [538, 185] width 306 height 76
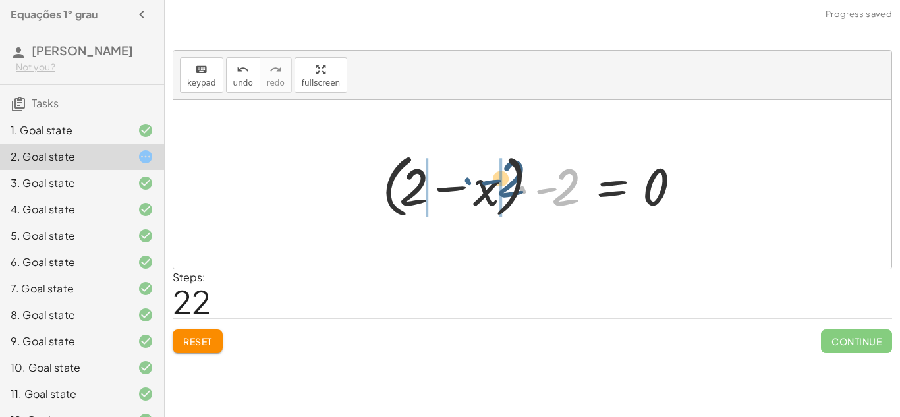
drag, startPoint x: 519, startPoint y: 190, endPoint x: 464, endPoint y: 181, distance: 56.0
click at [464, 181] on div at bounding box center [537, 185] width 323 height 76
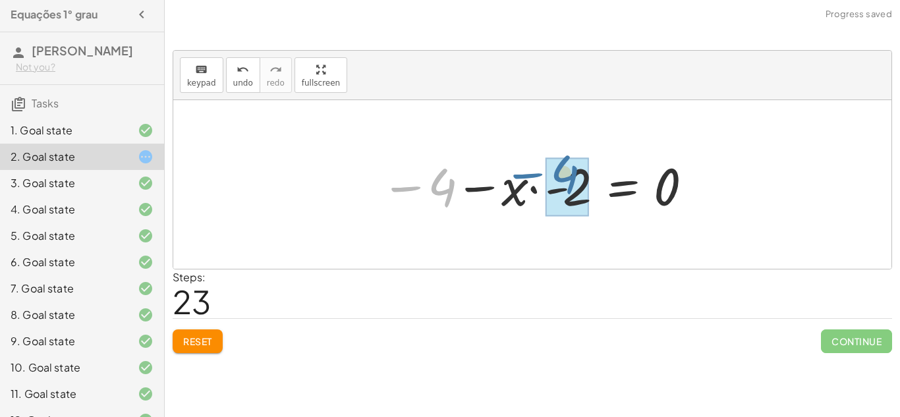
drag, startPoint x: 448, startPoint y: 192, endPoint x: 570, endPoint y: 179, distance: 122.6
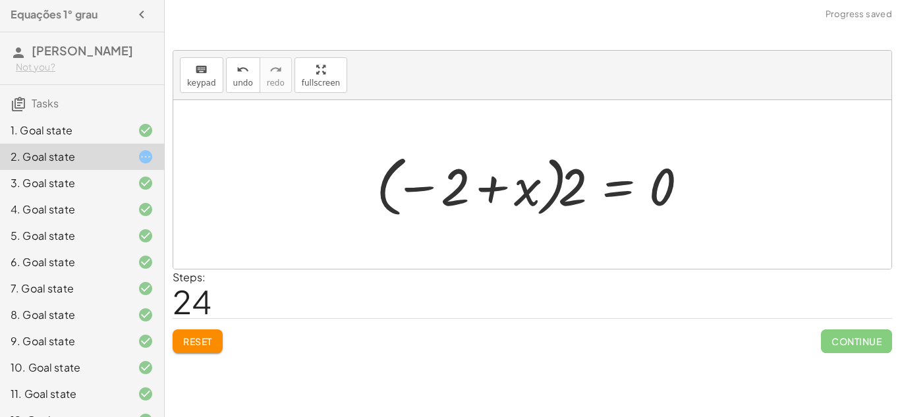
click at [488, 187] on div at bounding box center [537, 184] width 335 height 73
drag, startPoint x: 413, startPoint y: 184, endPoint x: 527, endPoint y: 183, distance: 114.0
click at [527, 183] on div at bounding box center [537, 184] width 335 height 73
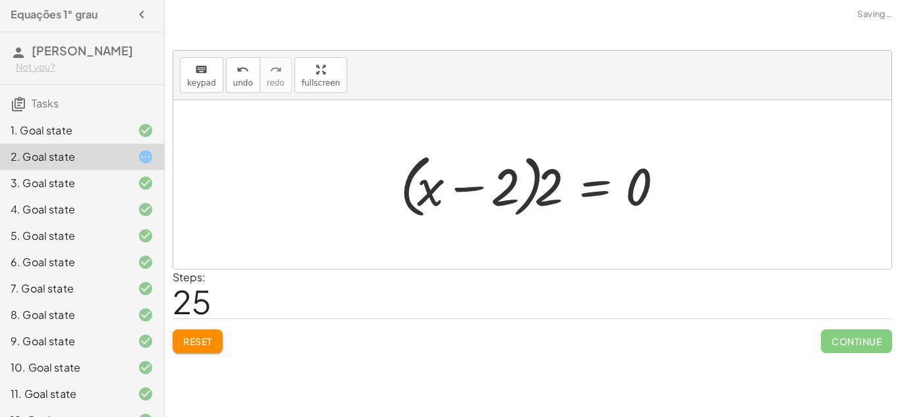
click at [475, 187] on div at bounding box center [537, 185] width 288 height 76
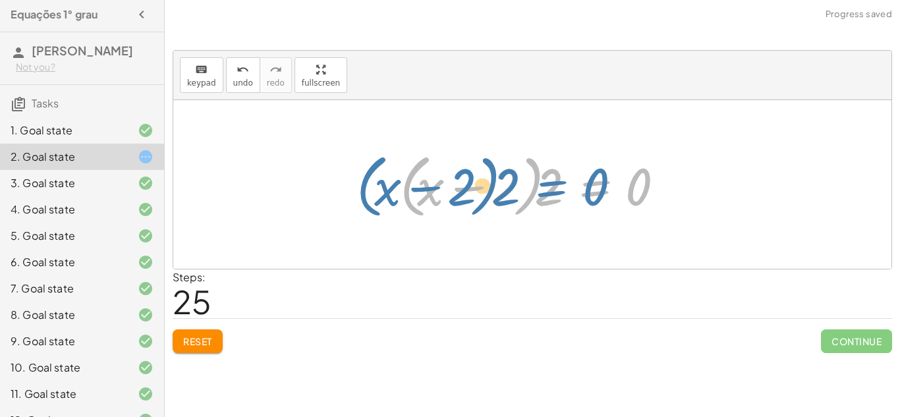
drag, startPoint x: 576, startPoint y: 186, endPoint x: 531, endPoint y: 186, distance: 44.8
click at [531, 186] on div at bounding box center [537, 185] width 288 height 76
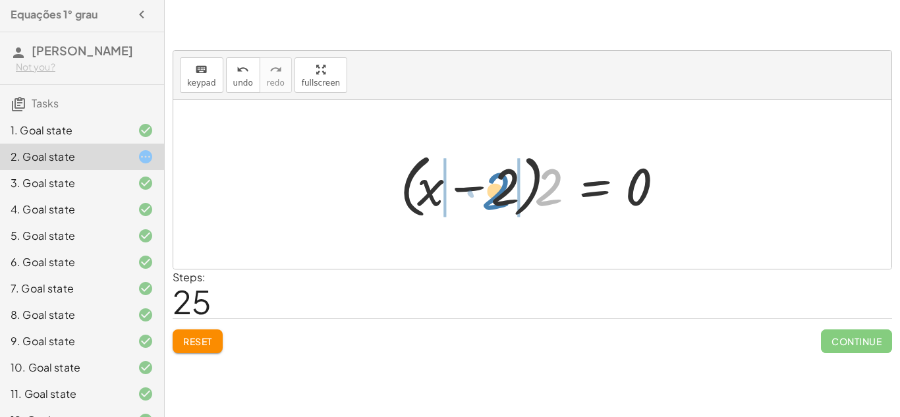
drag, startPoint x: 550, startPoint y: 179, endPoint x: 496, endPoint y: 183, distance: 53.5
click at [496, 183] on div at bounding box center [537, 185] width 288 height 76
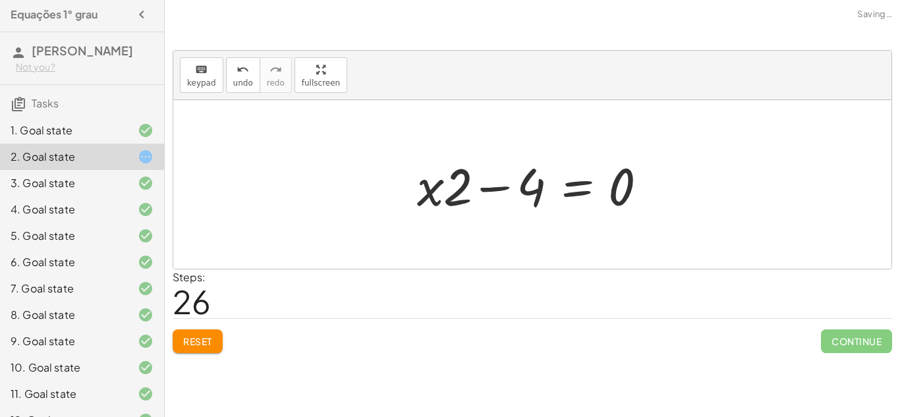
click at [489, 186] on div at bounding box center [538, 185] width 254 height 68
drag, startPoint x: 467, startPoint y: 190, endPoint x: 546, endPoint y: 196, distance: 78.6
click at [546, 196] on div at bounding box center [538, 185] width 254 height 68
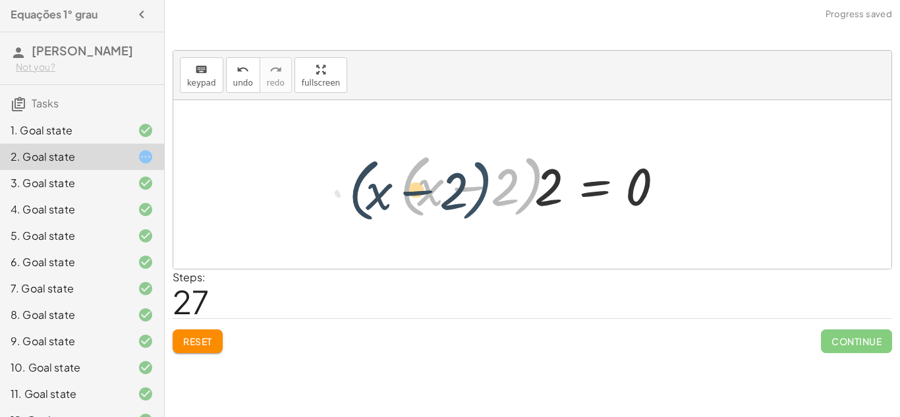
drag, startPoint x: 527, startPoint y: 194, endPoint x: 475, endPoint y: 198, distance: 52.2
click at [475, 198] on div at bounding box center [537, 185] width 288 height 76
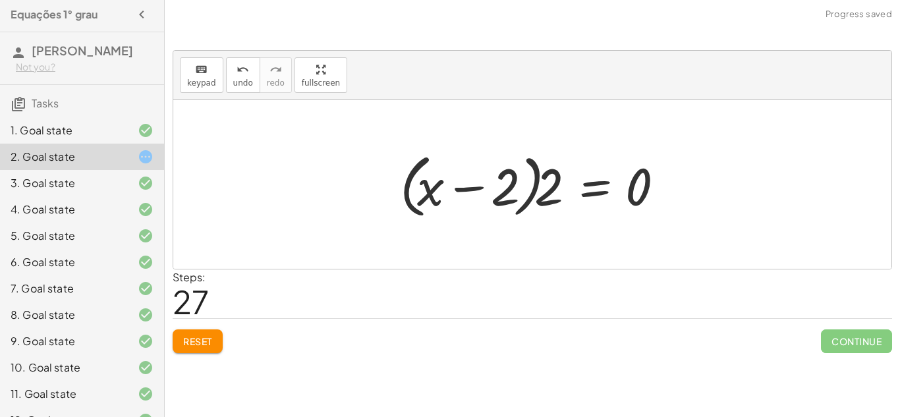
click at [470, 192] on div at bounding box center [537, 185] width 288 height 76
drag, startPoint x: 543, startPoint y: 181, endPoint x: 490, endPoint y: 185, distance: 52.9
click at [490, 185] on div at bounding box center [537, 185] width 288 height 76
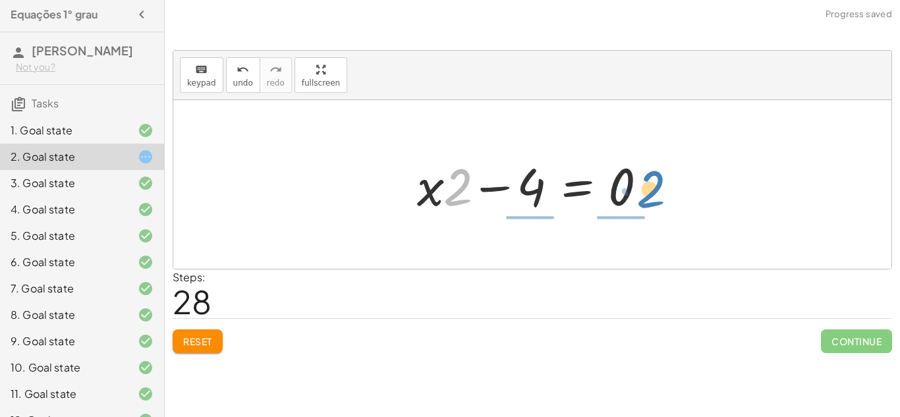
drag, startPoint x: 468, startPoint y: 185, endPoint x: 660, endPoint y: 188, distance: 192.5
click at [660, 188] on div at bounding box center [538, 185] width 254 height 68
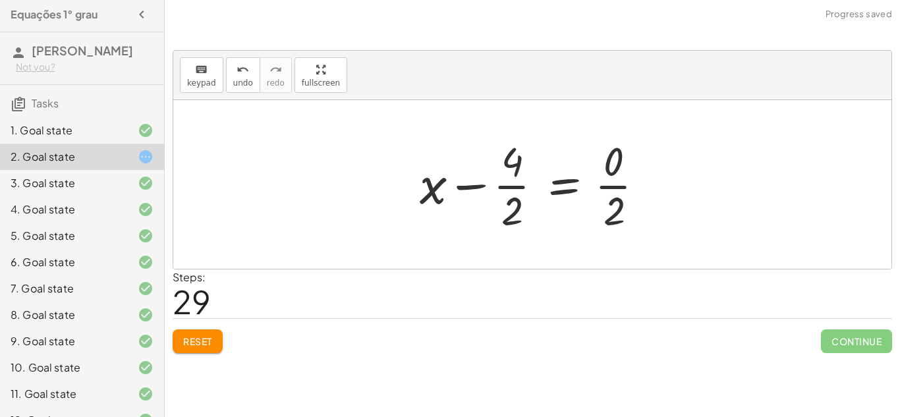
click at [613, 185] on div at bounding box center [537, 184] width 248 height 101
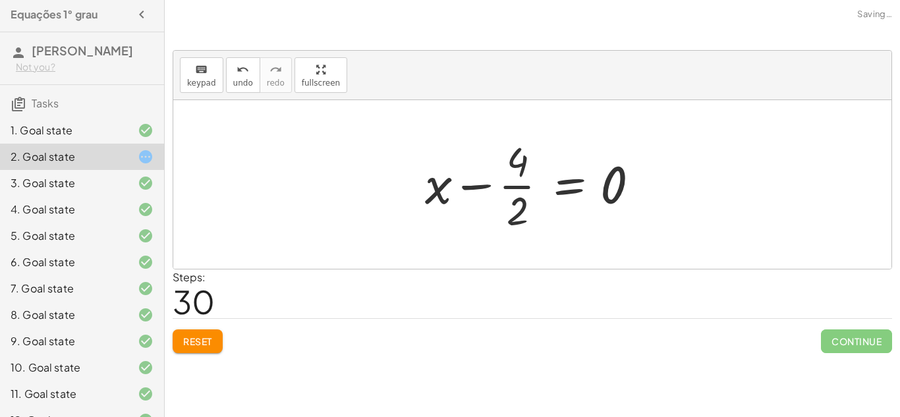
click at [512, 190] on div at bounding box center [537, 184] width 238 height 101
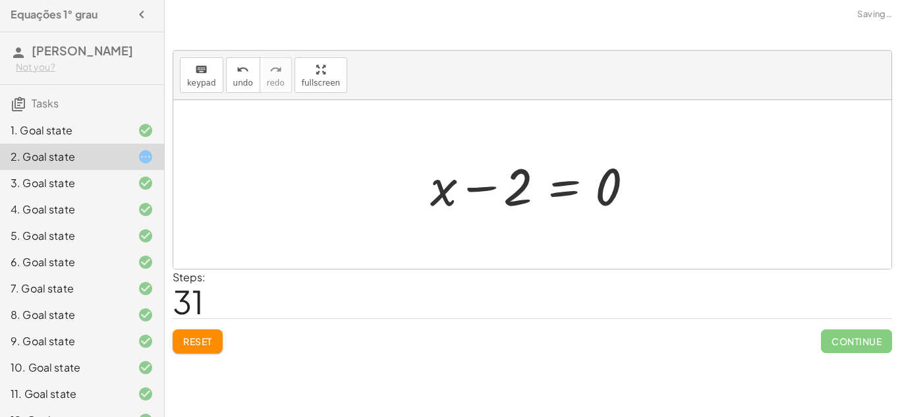
click at [494, 188] on div at bounding box center [537, 185] width 227 height 68
drag, startPoint x: 510, startPoint y: 187, endPoint x: 435, endPoint y: 179, distance: 75.5
click at [435, 179] on div at bounding box center [537, 185] width 227 height 68
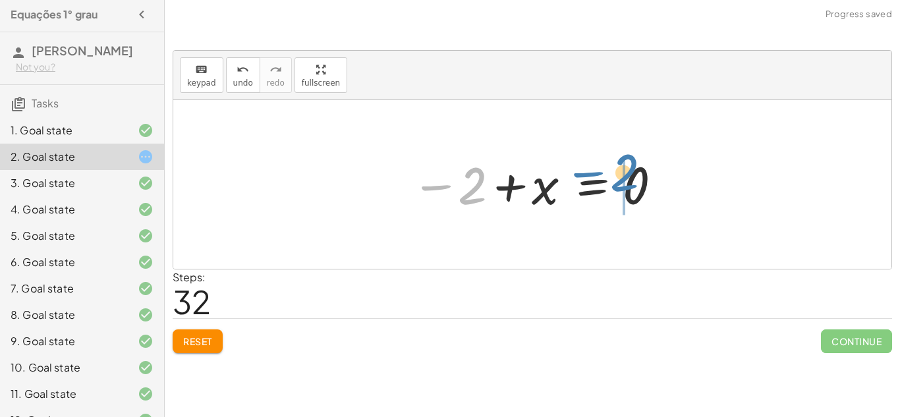
drag, startPoint x: 438, startPoint y: 193, endPoint x: 590, endPoint y: 182, distance: 152.7
click at [590, 182] on div at bounding box center [538, 184] width 266 height 65
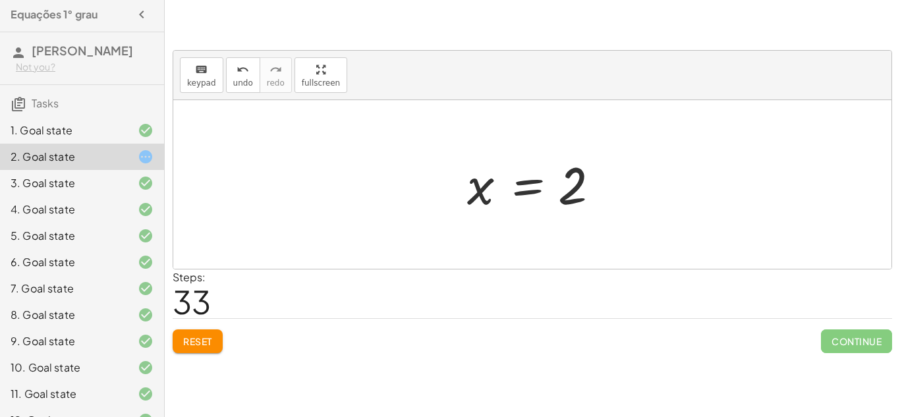
click at [216, 343] on button "Reset" at bounding box center [198, 342] width 50 height 24
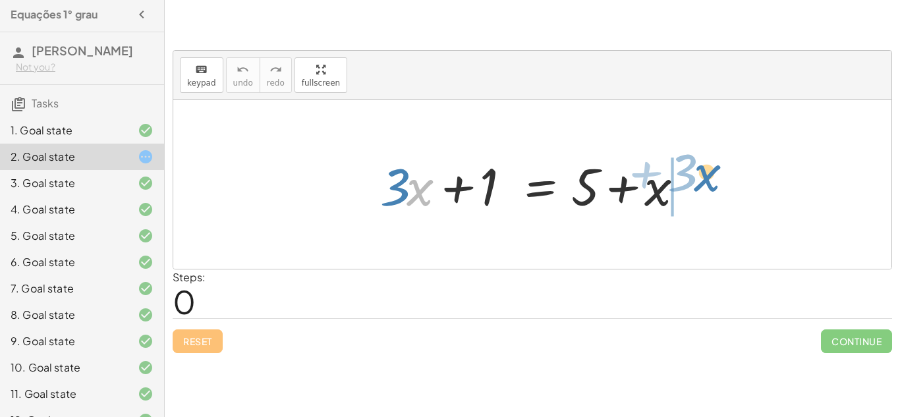
drag, startPoint x: 423, startPoint y: 195, endPoint x: 710, endPoint y: 181, distance: 287.7
click at [710, 181] on div "· x + · 3 + · 3 · x + 1 = + 5 + x" at bounding box center [532, 184] width 718 height 169
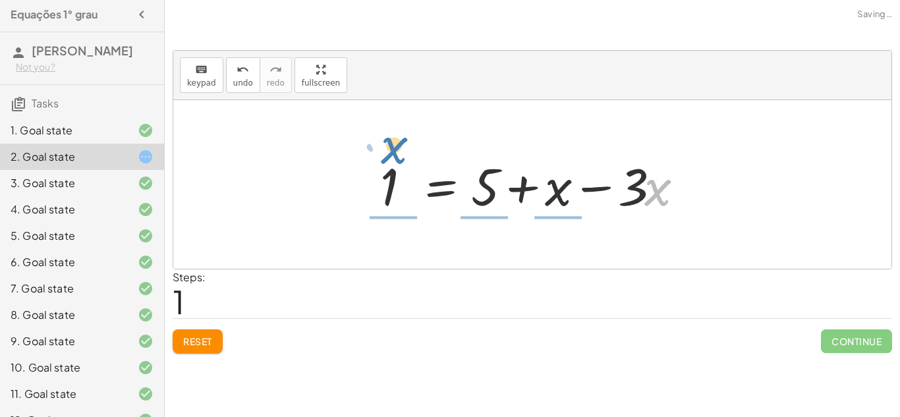
drag, startPoint x: 647, startPoint y: 188, endPoint x: 382, endPoint y: 147, distance: 267.5
click at [382, 148] on div "+ · 3 · x + 1 = + 5 + x · x − · 3 · 3 · x 1 = + 5 + x −" at bounding box center [531, 185] width 343 height 74
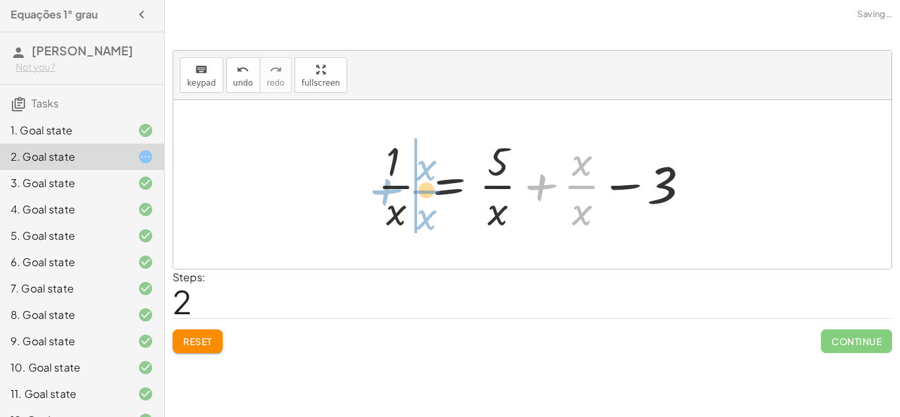
drag, startPoint x: 546, startPoint y: 187, endPoint x: 391, endPoint y: 192, distance: 155.6
click at [391, 192] on div at bounding box center [537, 184] width 332 height 101
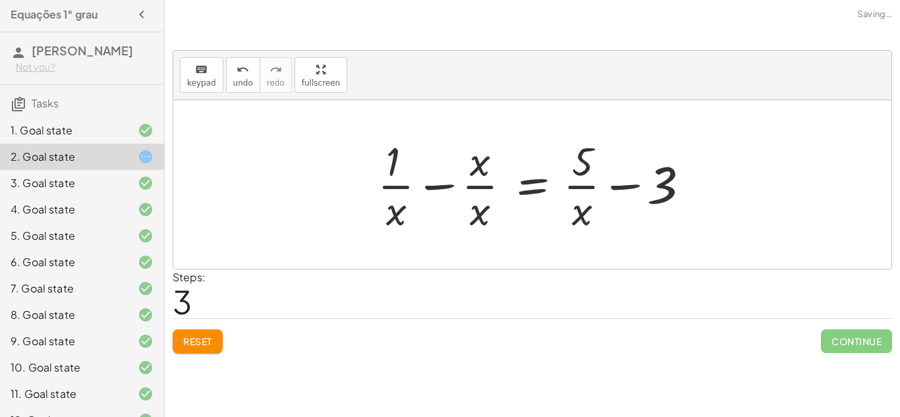
click at [585, 187] on div at bounding box center [537, 184] width 332 height 101
click at [614, 187] on div at bounding box center [537, 184] width 332 height 101
drag, startPoint x: 652, startPoint y: 186, endPoint x: 597, endPoint y: 166, distance: 58.2
click at [597, 166] on div at bounding box center [537, 184] width 332 height 101
drag, startPoint x: 574, startPoint y: 188, endPoint x: 672, endPoint y: 196, distance: 97.9
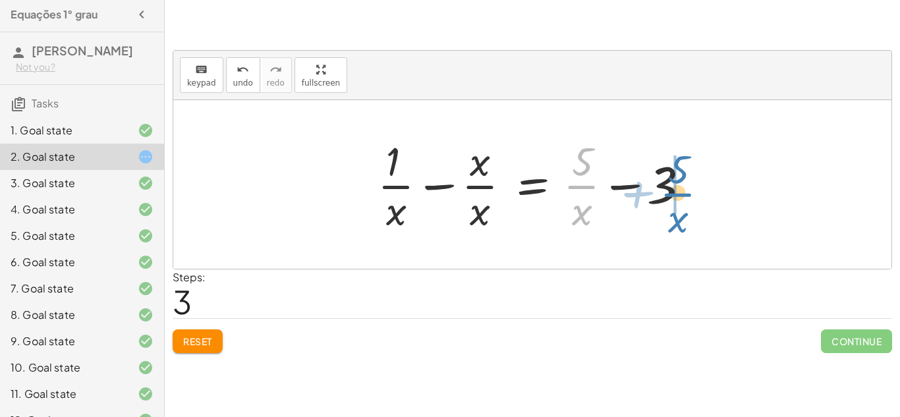
click at [672, 196] on div at bounding box center [537, 184] width 332 height 101
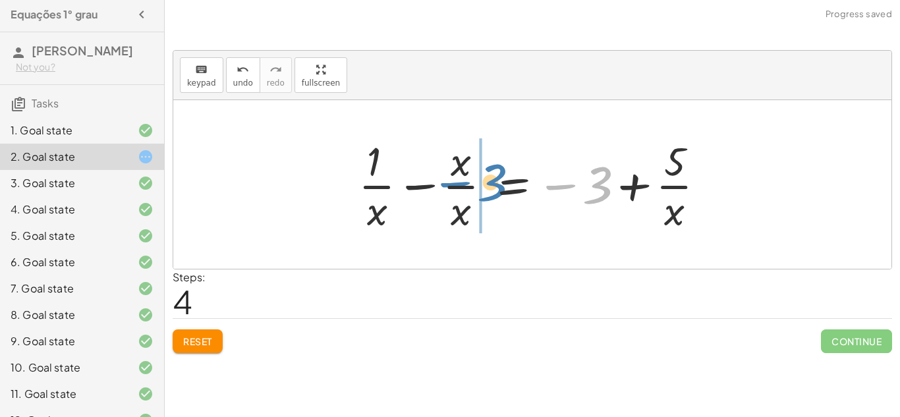
drag, startPoint x: 562, startPoint y: 183, endPoint x: 394, endPoint y: 175, distance: 167.6
click at [394, 175] on div at bounding box center [537, 184] width 370 height 101
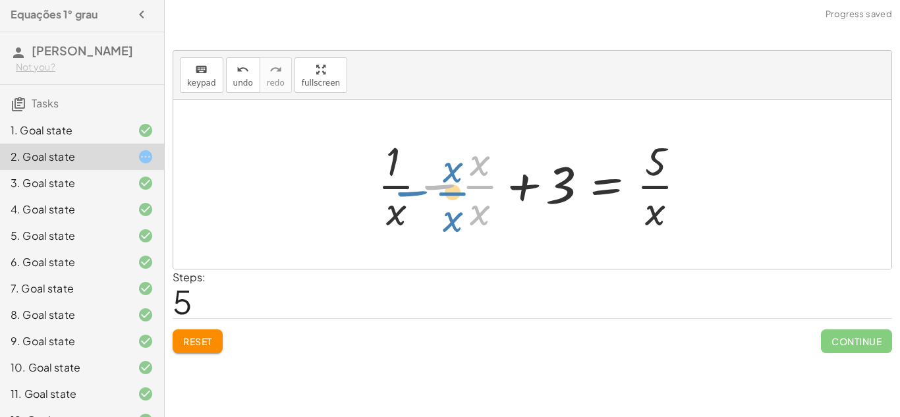
drag, startPoint x: 444, startPoint y: 183, endPoint x: 389, endPoint y: 187, distance: 55.5
click at [389, 187] on div at bounding box center [537, 184] width 332 height 101
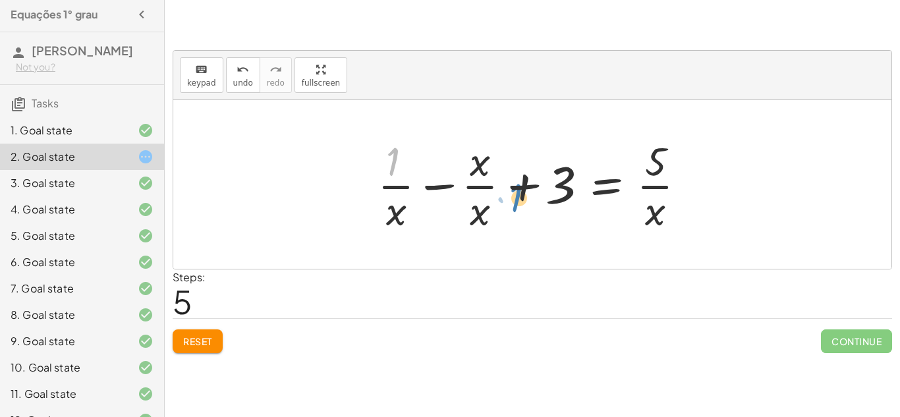
drag, startPoint x: 386, startPoint y: 162, endPoint x: 503, endPoint y: 197, distance: 122.4
click at [503, 197] on div at bounding box center [537, 184] width 332 height 101
drag, startPoint x: 397, startPoint y: 165, endPoint x: 353, endPoint y: 144, distance: 49.3
click at [353, 144] on div "+ · 3 · x + 1 = + 5 + x 1 = + 5 + x − · 3 · x · 1 · x = + · 5 · x + · x · x − 3…" at bounding box center [532, 184] width 718 height 169
drag, startPoint x: 483, startPoint y: 207, endPoint x: 406, endPoint y: 210, distance: 77.2
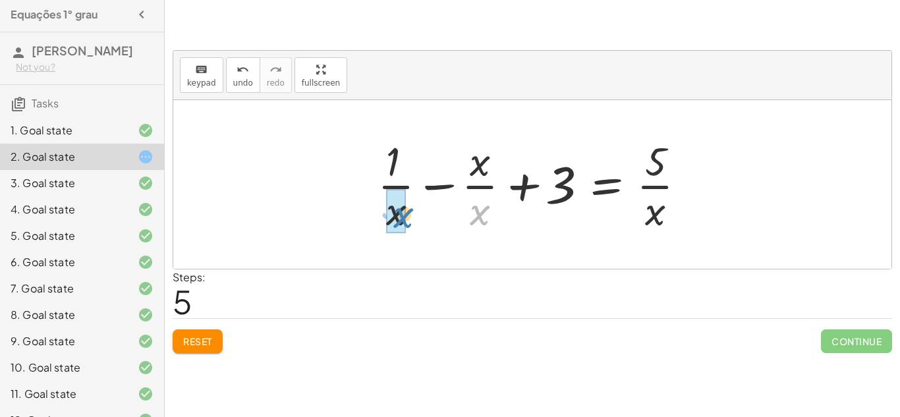
click at [406, 210] on div at bounding box center [537, 184] width 332 height 101
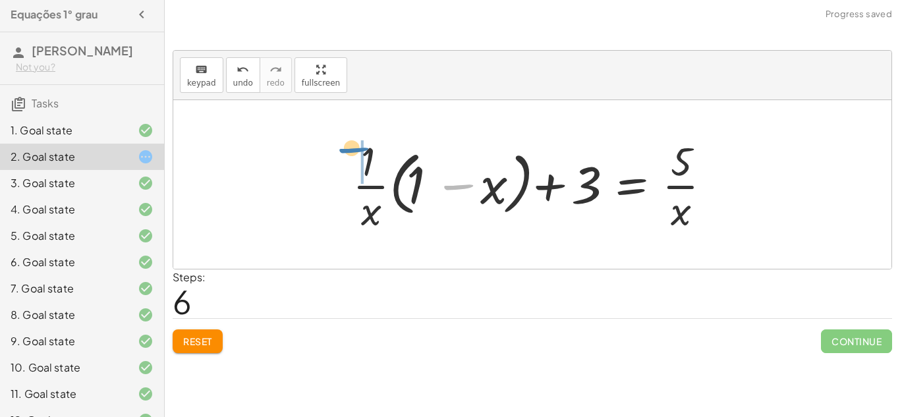
drag, startPoint x: 461, startPoint y: 187, endPoint x: 354, endPoint y: 153, distance: 112.6
click at [354, 153] on div at bounding box center [537, 184] width 383 height 101
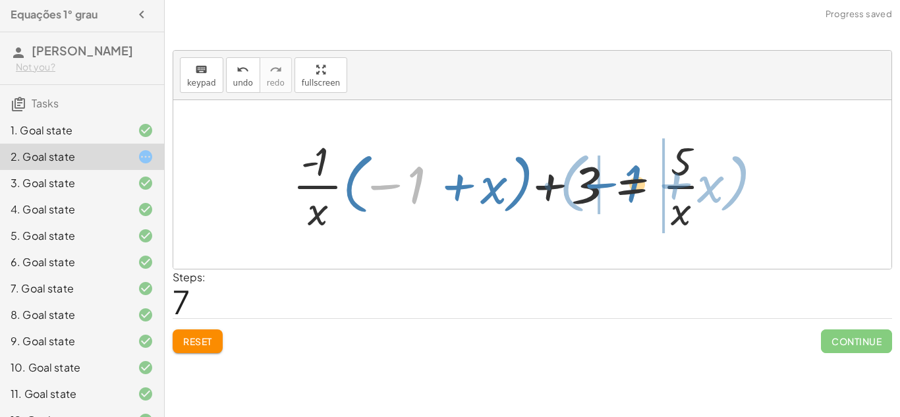
drag, startPoint x: 411, startPoint y: 183, endPoint x: 628, endPoint y: 183, distance: 216.8
click at [628, 183] on div at bounding box center [507, 184] width 443 height 101
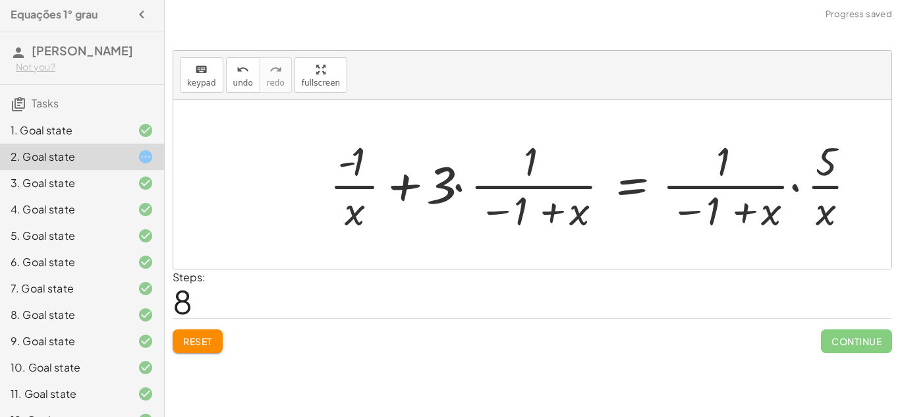
click at [732, 208] on div at bounding box center [598, 184] width 551 height 101
drag, startPoint x: 447, startPoint y: 188, endPoint x: 629, endPoint y: 183, distance: 182.0
click at [629, 183] on div at bounding box center [598, 184] width 551 height 101
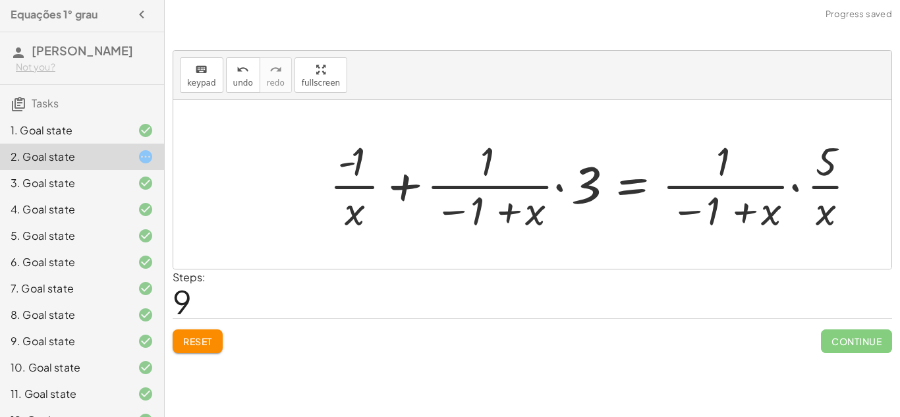
click at [591, 188] on div at bounding box center [598, 184] width 551 height 101
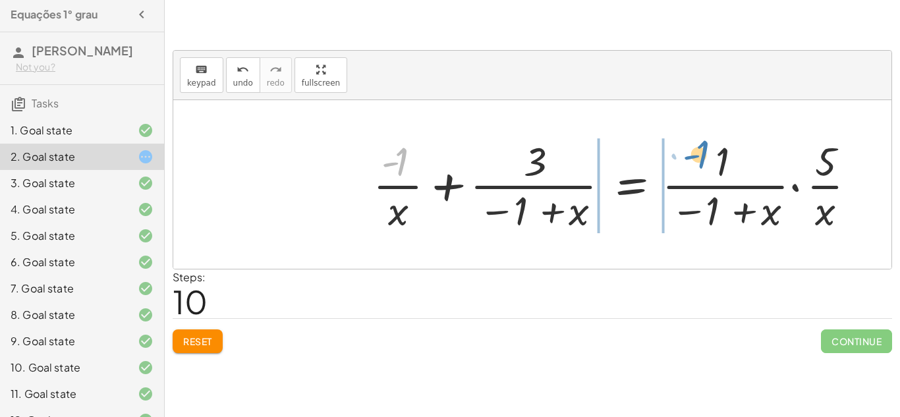
drag, startPoint x: 391, startPoint y: 155, endPoint x: 807, endPoint y: 154, distance: 415.9
click at [807, 154] on div at bounding box center [619, 184] width 507 height 101
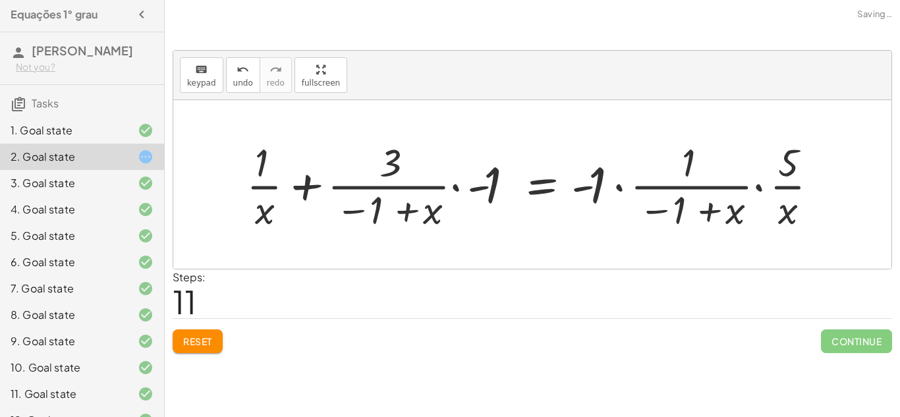
click at [588, 191] on div at bounding box center [537, 185] width 595 height 98
click at [619, 185] on div at bounding box center [537, 185] width 595 height 98
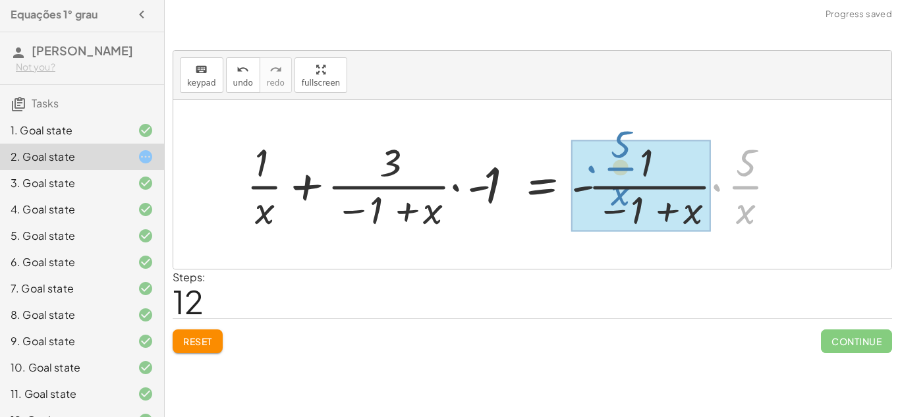
drag, startPoint x: 718, startPoint y: 189, endPoint x: 593, endPoint y: 171, distance: 126.6
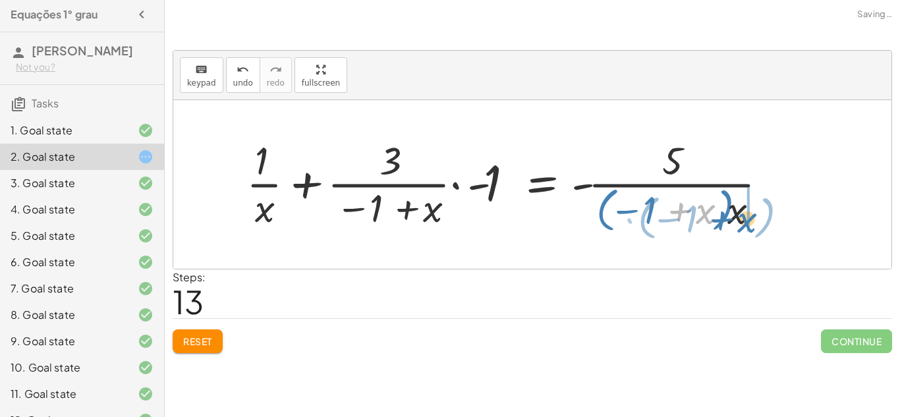
drag, startPoint x: 706, startPoint y: 216, endPoint x: 747, endPoint y: 224, distance: 42.4
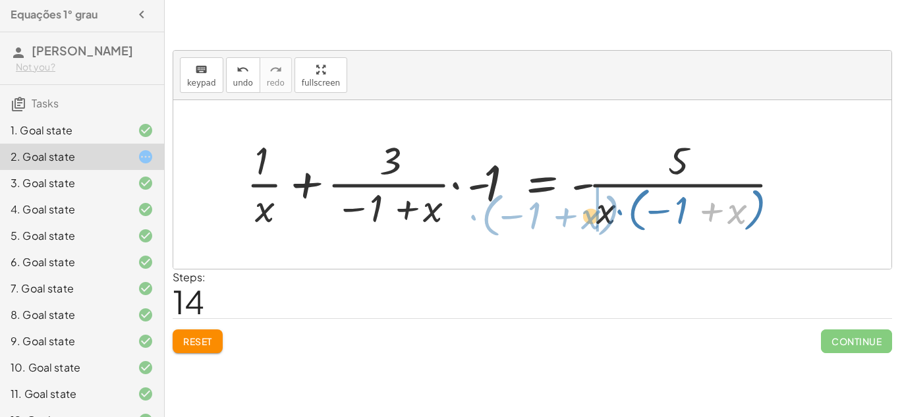
drag, startPoint x: 741, startPoint y: 216, endPoint x: 592, endPoint y: 220, distance: 149.7
click at [592, 220] on div at bounding box center [519, 185] width 558 height 102
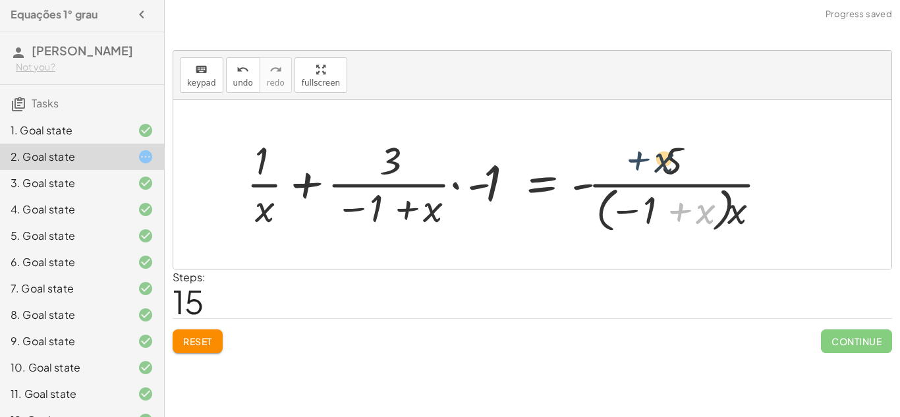
drag, startPoint x: 674, startPoint y: 202, endPoint x: 631, endPoint y: 150, distance: 67.4
click at [631, 150] on div at bounding box center [512, 185] width 545 height 102
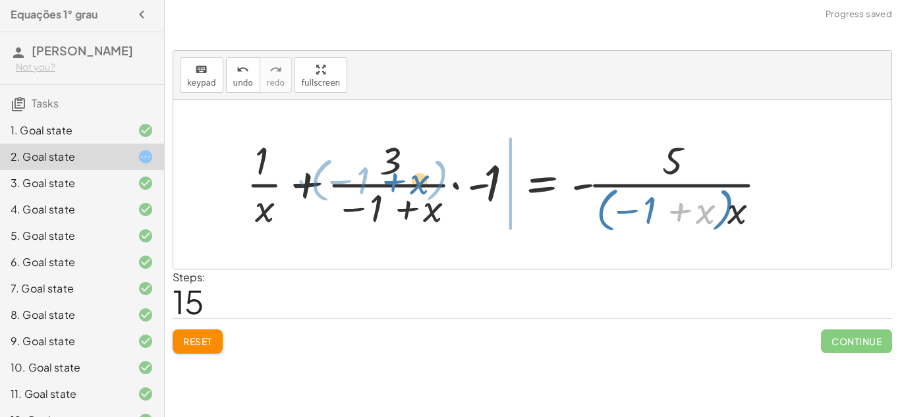
drag, startPoint x: 688, startPoint y: 211, endPoint x: 402, endPoint y: 181, distance: 287.6
click at [402, 181] on div at bounding box center [512, 185] width 545 height 102
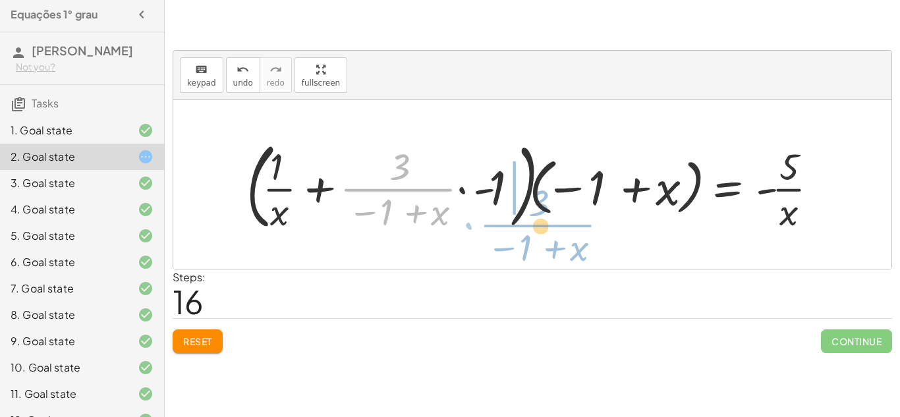
drag, startPoint x: 389, startPoint y: 177, endPoint x: 505, endPoint y: 196, distance: 117.5
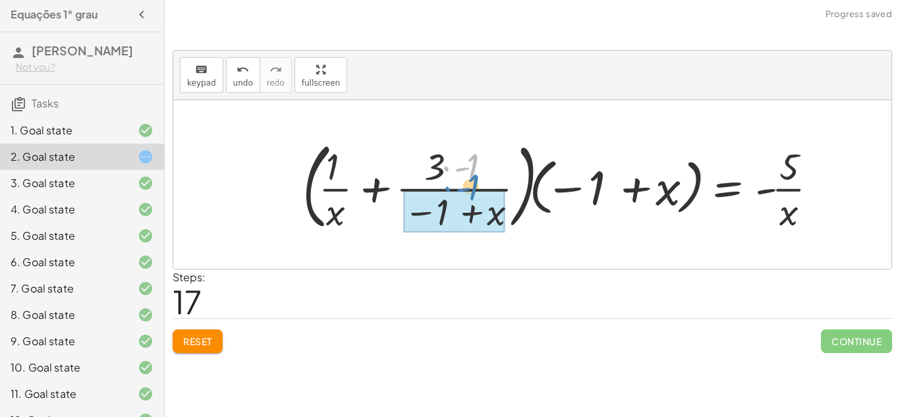
drag, startPoint x: 454, startPoint y: 172, endPoint x: 455, endPoint y: 192, distance: 20.5
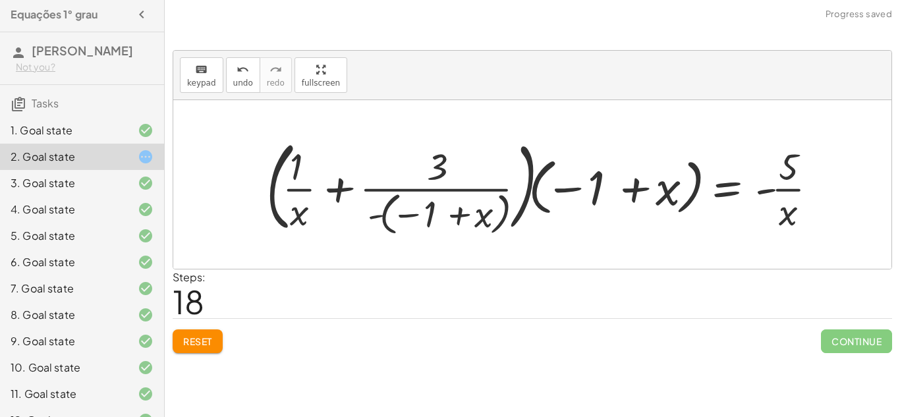
click at [441, 204] on div at bounding box center [547, 184] width 575 height 105
click at [459, 213] on div at bounding box center [547, 184] width 575 height 105
click at [439, 177] on div at bounding box center [547, 184] width 575 height 105
drag, startPoint x: 439, startPoint y: 177, endPoint x: 358, endPoint y: 189, distance: 82.0
click at [358, 189] on div at bounding box center [547, 184] width 575 height 105
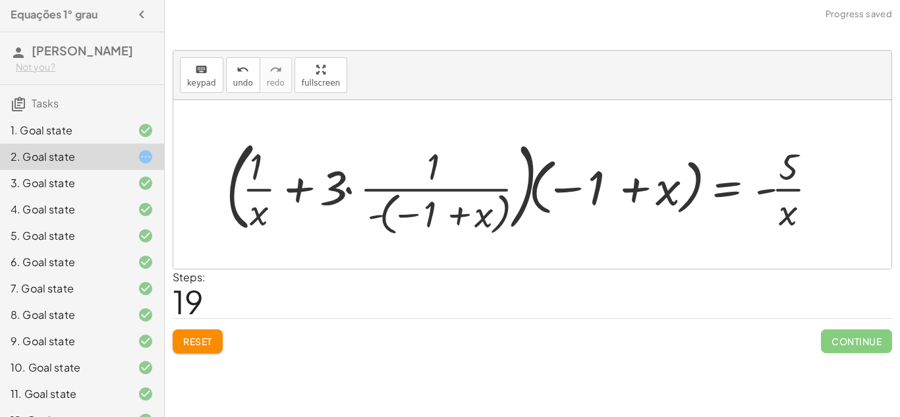
click at [349, 188] on div at bounding box center [527, 184] width 616 height 105
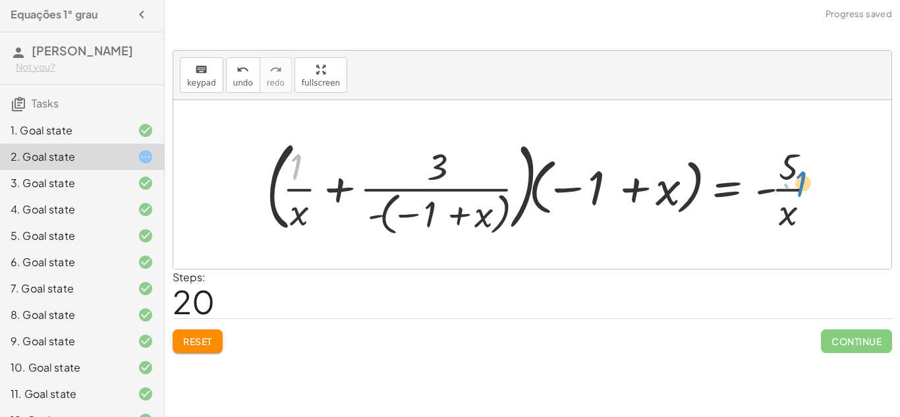
drag, startPoint x: 305, startPoint y: 166, endPoint x: 817, endPoint y: 183, distance: 511.7
click at [817, 183] on div at bounding box center [547, 184] width 575 height 105
drag, startPoint x: 287, startPoint y: 204, endPoint x: 443, endPoint y: 158, distance: 162.2
click at [443, 158] on div at bounding box center [547, 184] width 575 height 105
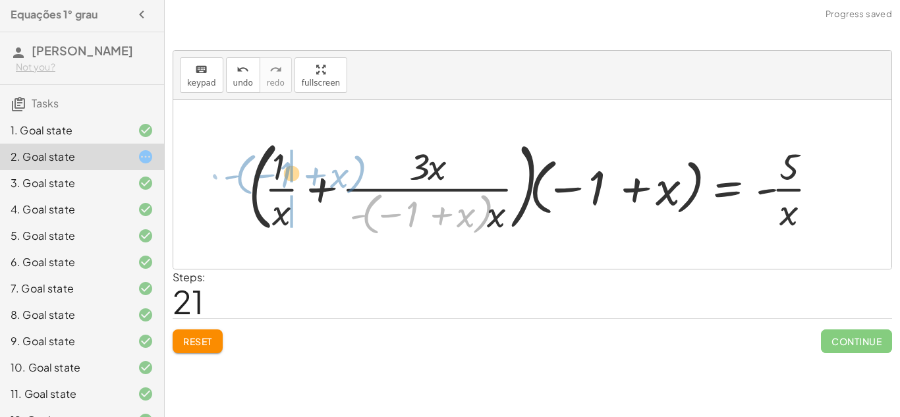
drag, startPoint x: 486, startPoint y: 204, endPoint x: 359, endPoint y: 165, distance: 132.6
click at [359, 165] on div at bounding box center [539, 184] width 594 height 105
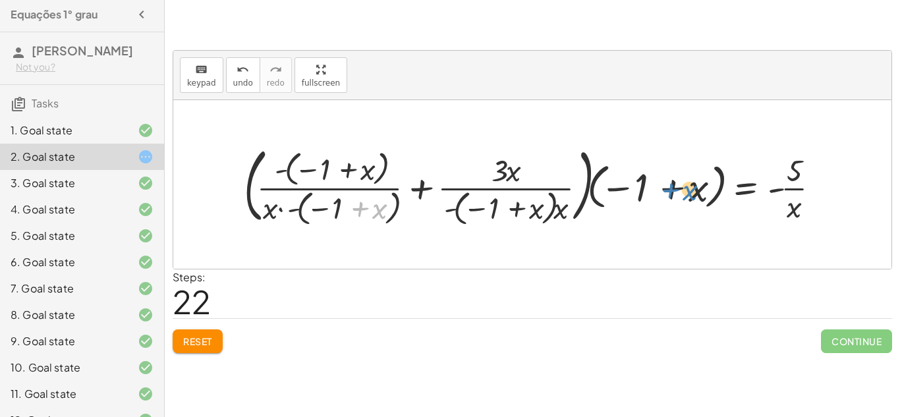
drag, startPoint x: 378, startPoint y: 214, endPoint x: 697, endPoint y: 196, distance: 318.8
click at [697, 196] on div at bounding box center [537, 184] width 600 height 88
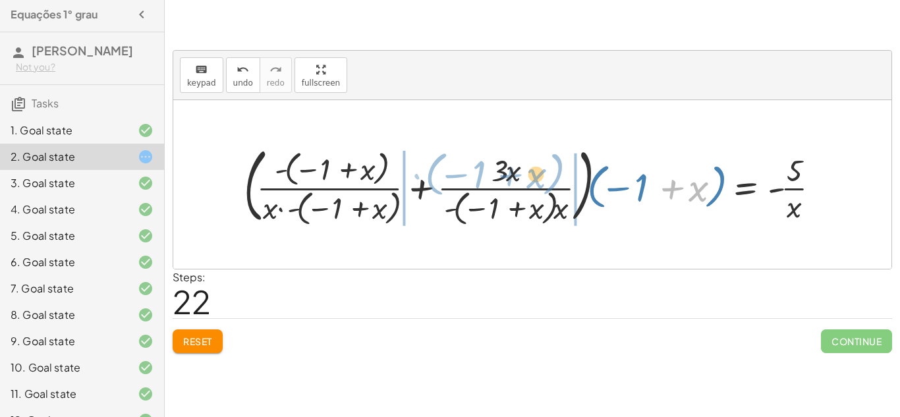
drag, startPoint x: 696, startPoint y: 194, endPoint x: 534, endPoint y: 181, distance: 162.0
click at [534, 181] on div at bounding box center [537, 184] width 600 height 88
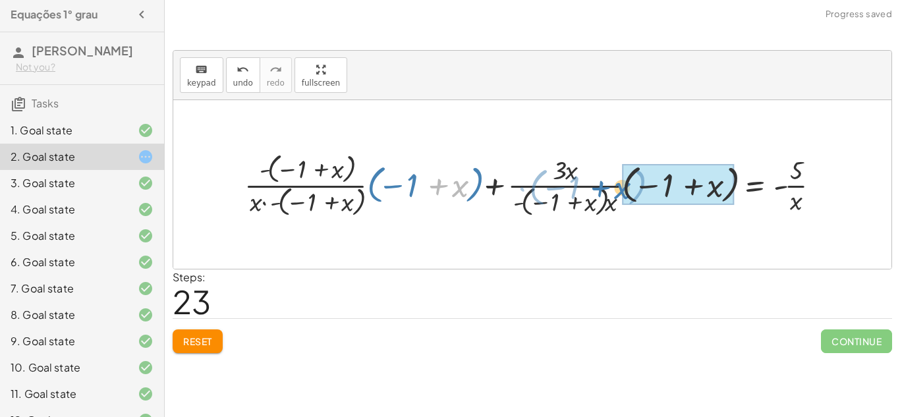
drag, startPoint x: 441, startPoint y: 187, endPoint x: 615, endPoint y: 191, distance: 174.0
click at [615, 191] on div at bounding box center [537, 185] width 599 height 70
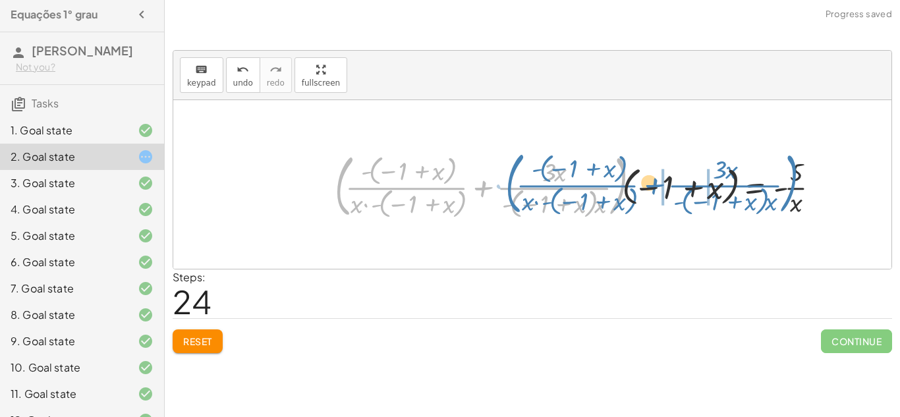
drag, startPoint x: 615, startPoint y: 191, endPoint x: 786, endPoint y: 188, distance: 171.4
click at [786, 188] on div at bounding box center [582, 184] width 509 height 74
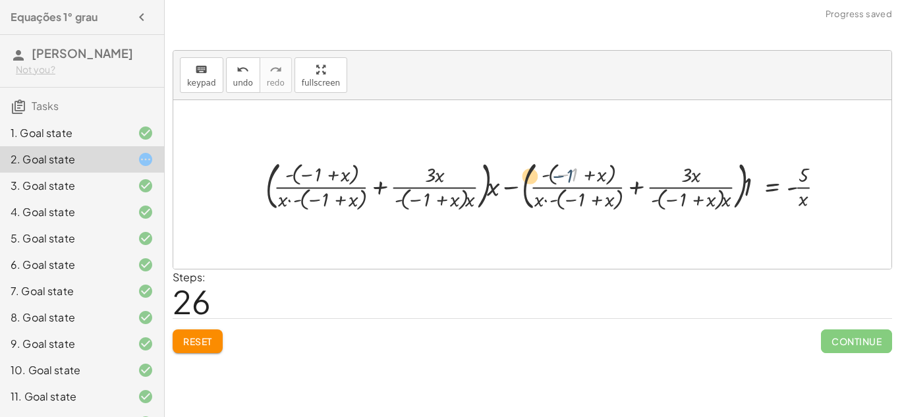
scroll to position [3, 0]
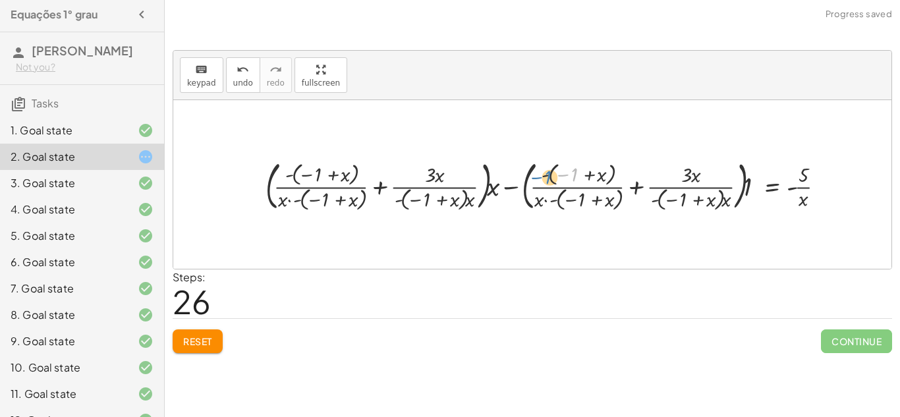
click at [492, 178] on div at bounding box center [550, 184] width 583 height 59
drag, startPoint x: 586, startPoint y: 176, endPoint x: 232, endPoint y: 181, distance: 353.9
click at [232, 181] on div "+ · 3 · x + 1 = + 5 + x 1 = + 5 + x − · 3 · x · 1 · x = + · 5 · x + · x · x − 3…" at bounding box center [532, 184] width 718 height 169
drag, startPoint x: 310, startPoint y: 192, endPoint x: 243, endPoint y: 174, distance: 69.7
click at [243, 174] on div "+ · 3 · x + 1 = + 5 + x 1 = + 5 + x − · 3 · x · 1 · x = + · 5 · x + · x · x − 3…" at bounding box center [532, 184] width 718 height 169
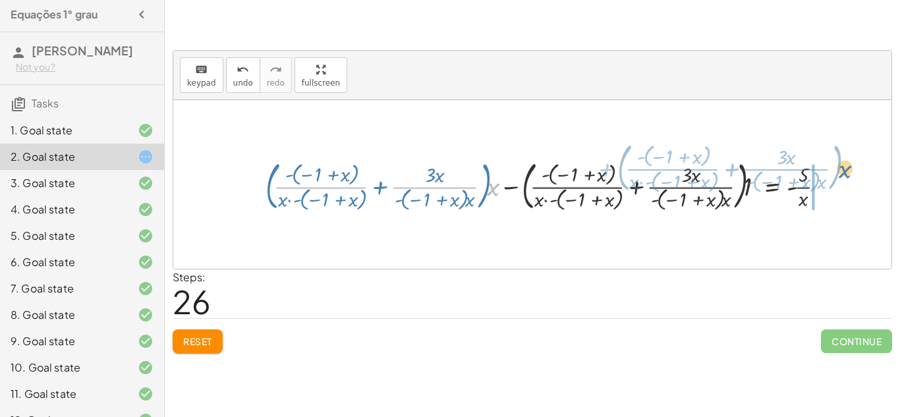
drag, startPoint x: 491, startPoint y: 190, endPoint x: 844, endPoint y: 175, distance: 352.9
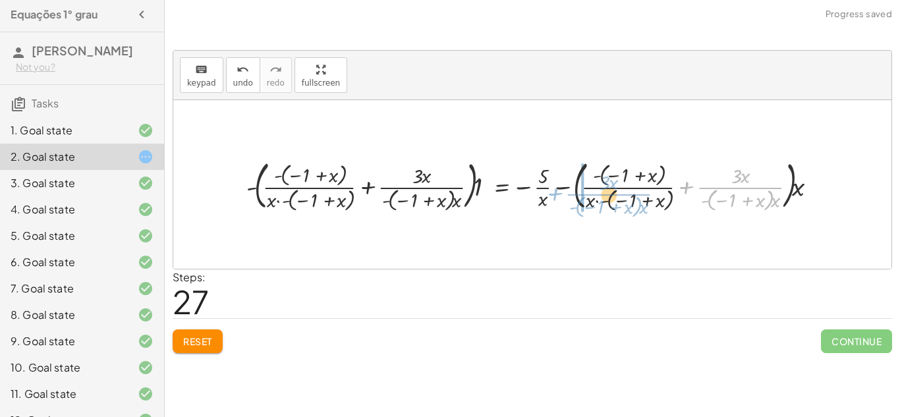
drag, startPoint x: 688, startPoint y: 190, endPoint x: 556, endPoint y: 196, distance: 132.0
click at [556, 196] on div at bounding box center [537, 185] width 594 height 59
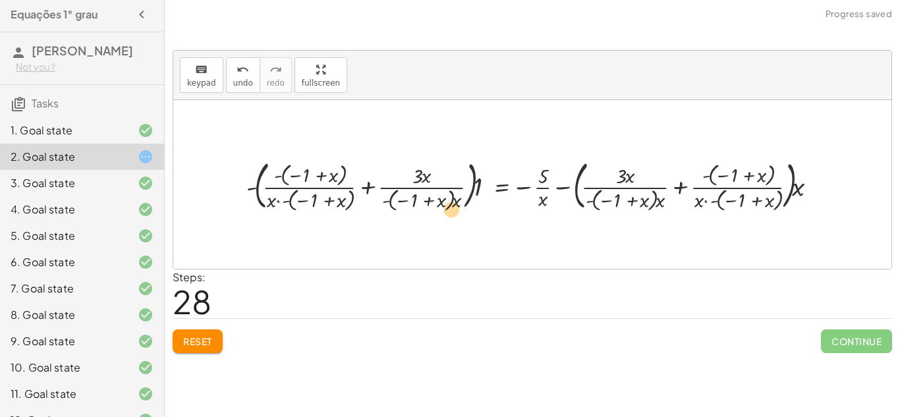
drag, startPoint x: 755, startPoint y: 175, endPoint x: 445, endPoint y: 210, distance: 311.7
click at [445, 210] on div at bounding box center [537, 185] width 594 height 59
drag, startPoint x: 797, startPoint y: 187, endPoint x: 399, endPoint y: 174, distance: 397.6
click at [399, 174] on div at bounding box center [537, 185] width 594 height 59
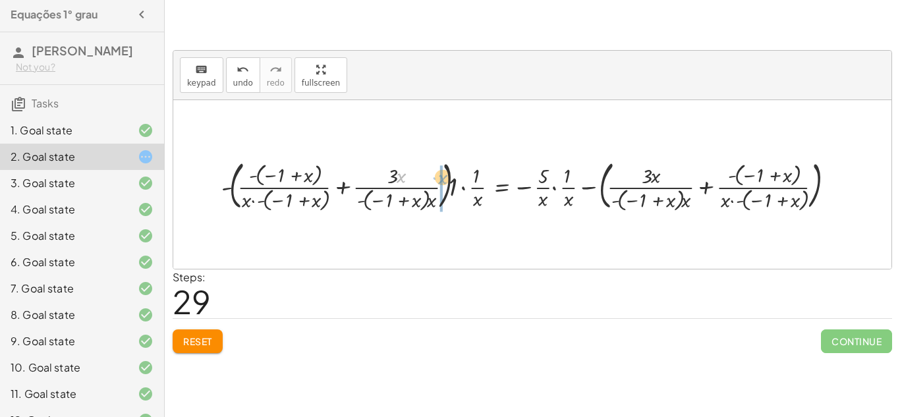
drag, startPoint x: 399, startPoint y: 174, endPoint x: 440, endPoint y: 175, distance: 40.9
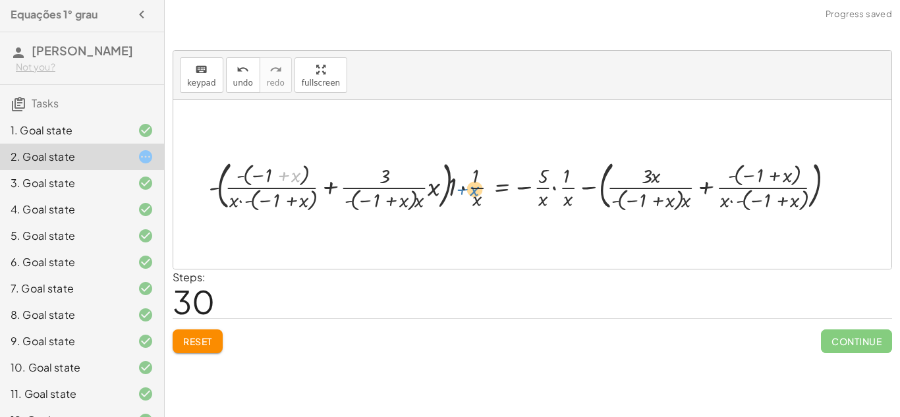
drag, startPoint x: 293, startPoint y: 171, endPoint x: 473, endPoint y: 184, distance: 179.7
click at [473, 184] on div at bounding box center [524, 185] width 645 height 59
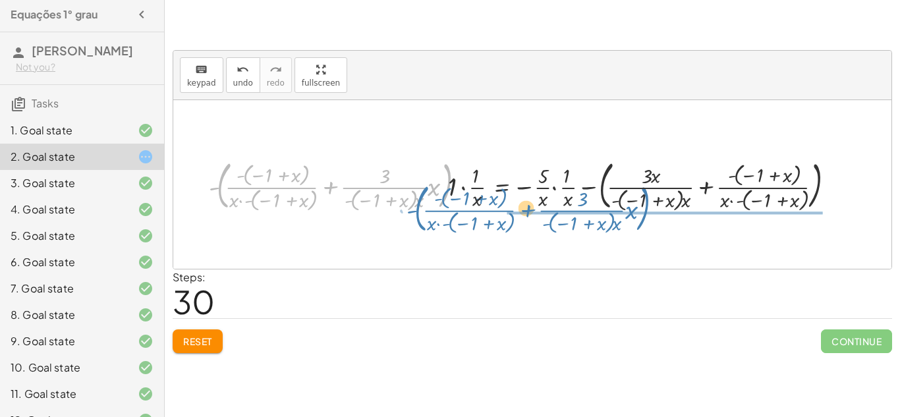
drag, startPoint x: 446, startPoint y: 183, endPoint x: 644, endPoint y: 205, distance: 199.0
click at [644, 205] on div at bounding box center [524, 185] width 645 height 59
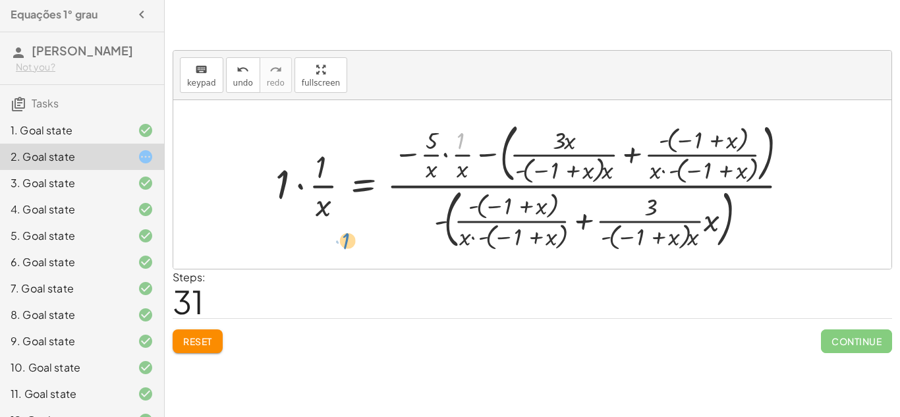
drag, startPoint x: 473, startPoint y: 141, endPoint x: 281, endPoint y: 181, distance: 196.6
click at [281, 181] on div at bounding box center [537, 184] width 537 height 137
drag, startPoint x: 287, startPoint y: 183, endPoint x: 660, endPoint y: 260, distance: 380.9
click at [313, 183] on div at bounding box center [571, 184] width 537 height 137
drag, startPoint x: 321, startPoint y: 171, endPoint x: 816, endPoint y: 191, distance: 495.3
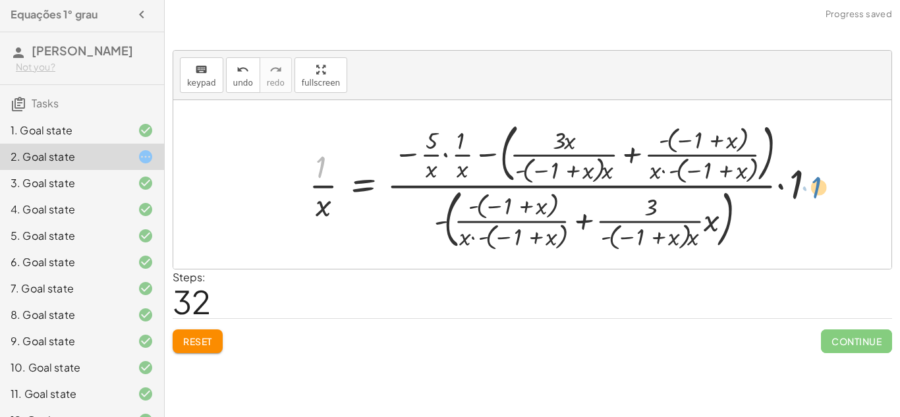
click at [816, 191] on div at bounding box center [571, 184] width 537 height 137
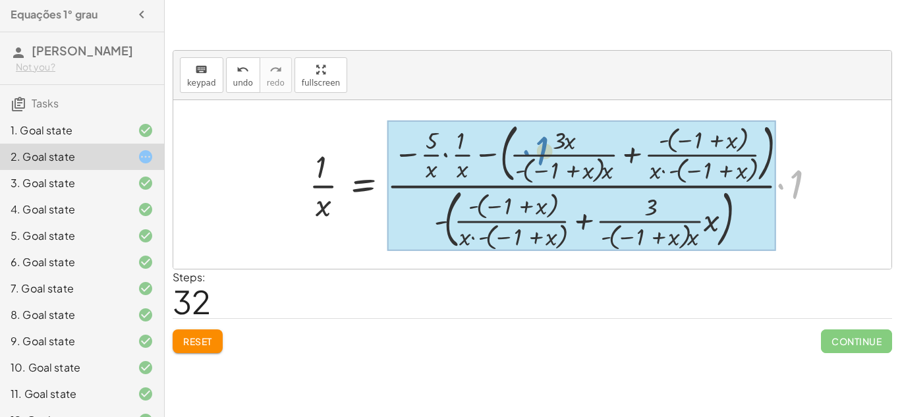
drag, startPoint x: 783, startPoint y: 181, endPoint x: 528, endPoint y: 147, distance: 257.3
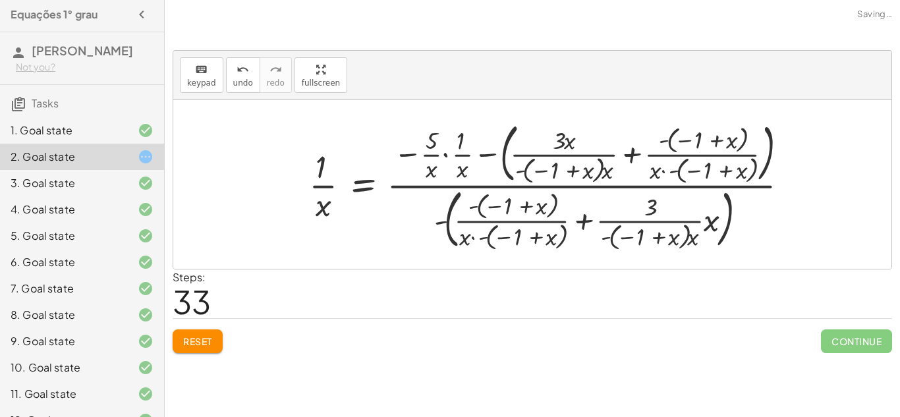
click at [436, 163] on div at bounding box center [555, 184] width 504 height 137
drag, startPoint x: 585, startPoint y: 161, endPoint x: 304, endPoint y: 175, distance: 281.1
click at [304, 175] on div at bounding box center [555, 184] width 504 height 137
drag, startPoint x: 530, startPoint y: 159, endPoint x: 513, endPoint y: 163, distance: 17.7
click at [513, 163] on div at bounding box center [555, 184] width 504 height 137
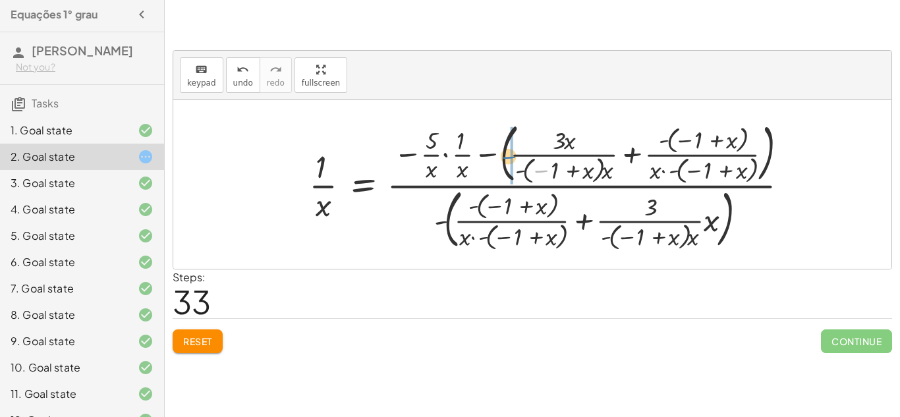
drag, startPoint x: 550, startPoint y: 172, endPoint x: 517, endPoint y: 158, distance: 35.1
click at [517, 158] on div at bounding box center [555, 184] width 504 height 137
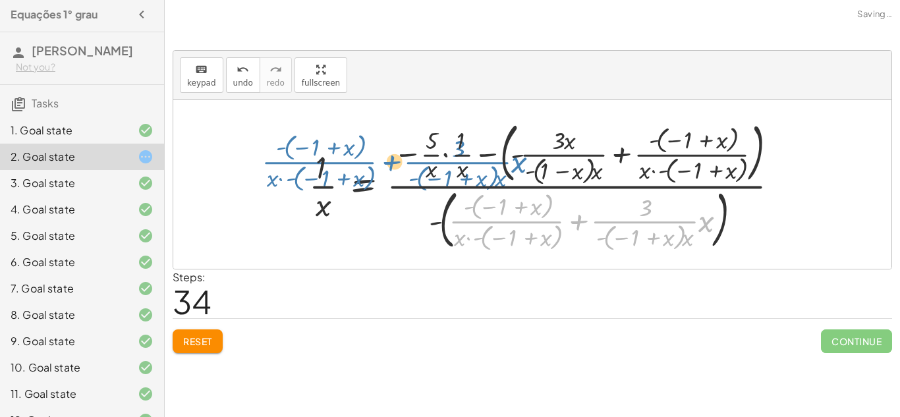
drag, startPoint x: 567, startPoint y: 221, endPoint x: 379, endPoint y: 160, distance: 197.4
click at [379, 160] on div at bounding box center [549, 184] width 493 height 138
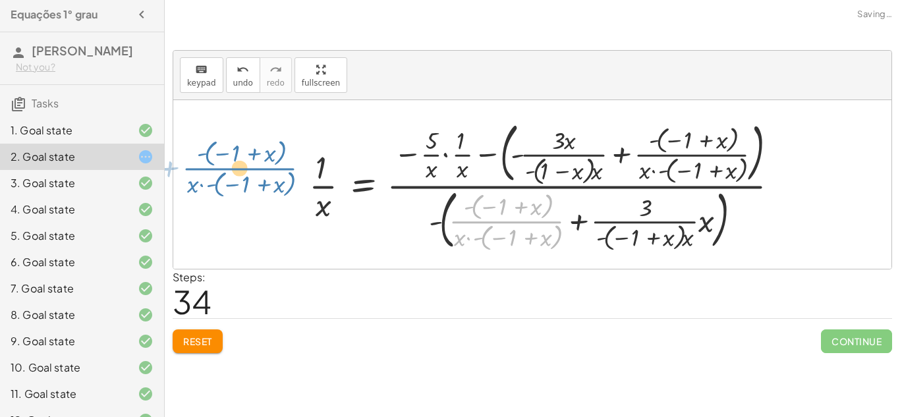
drag, startPoint x: 502, startPoint y: 217, endPoint x: 237, endPoint y: 165, distance: 269.9
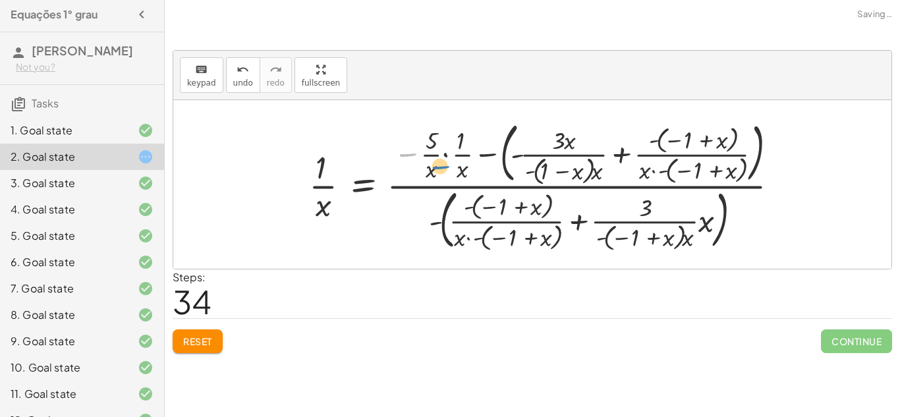
drag, startPoint x: 388, startPoint y: 124, endPoint x: 420, endPoint y: 137, distance: 35.5
click at [420, 137] on div at bounding box center [549, 184] width 493 height 138
click at [450, 154] on div at bounding box center [549, 184] width 493 height 138
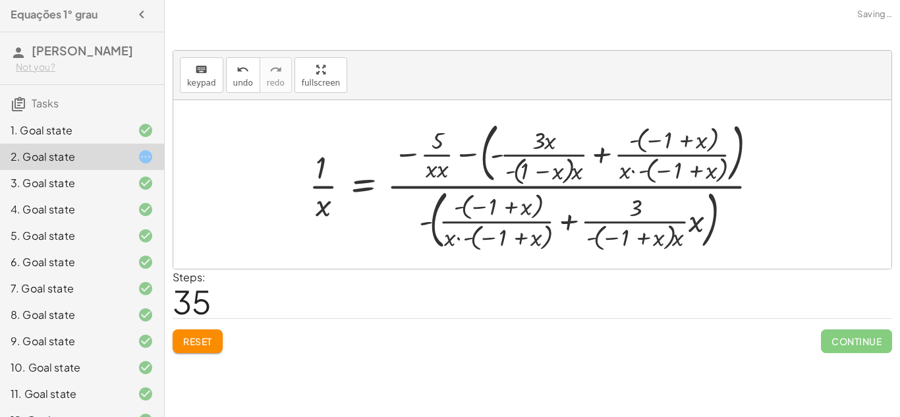
click at [555, 170] on div at bounding box center [539, 184] width 473 height 138
drag, startPoint x: 550, startPoint y: 146, endPoint x: 466, endPoint y: 142, distance: 83.8
click at [466, 142] on div at bounding box center [539, 184] width 473 height 138
drag, startPoint x: 541, startPoint y: 139, endPoint x: 504, endPoint y: 152, distance: 39.0
click at [504, 152] on div at bounding box center [539, 184] width 473 height 138
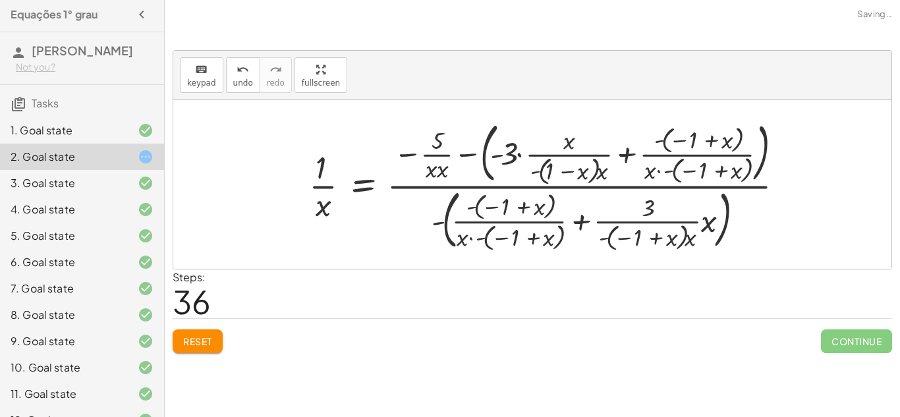
click at [513, 154] on div at bounding box center [552, 184] width 498 height 138
click at [517, 154] on div at bounding box center [552, 184] width 498 height 138
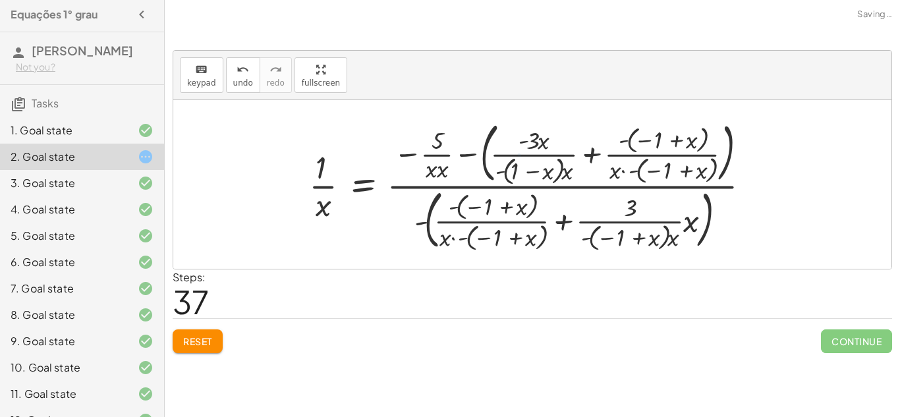
click at [523, 158] on div at bounding box center [534, 184] width 463 height 138
drag, startPoint x: 534, startPoint y: 173, endPoint x: 635, endPoint y: 178, distance: 101.6
click at [635, 178] on div at bounding box center [534, 184] width 463 height 138
drag, startPoint x: 558, startPoint y: 169, endPoint x: 516, endPoint y: 157, distance: 43.8
click at [516, 157] on div at bounding box center [534, 184] width 463 height 138
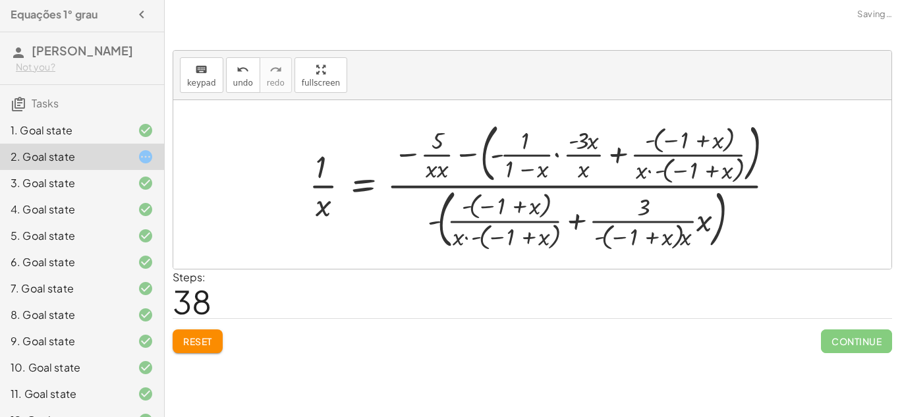
click at [556, 155] on div at bounding box center [548, 184] width 490 height 137
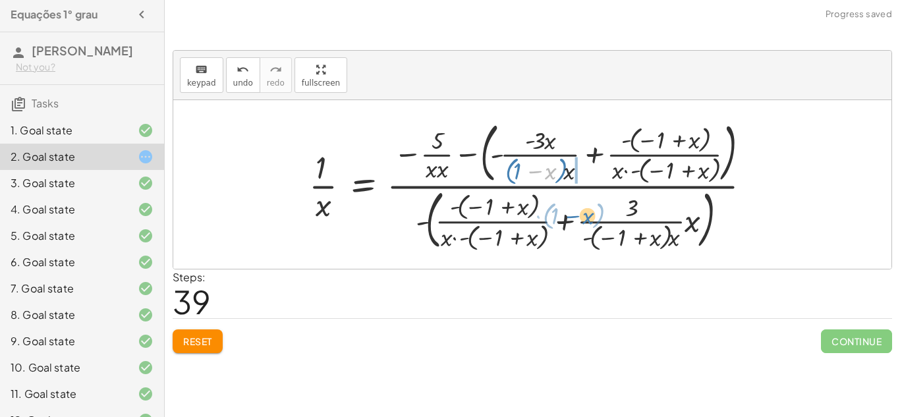
drag, startPoint x: 556, startPoint y: 178, endPoint x: 594, endPoint y: 223, distance: 58.9
click at [594, 223] on div at bounding box center [536, 184] width 466 height 138
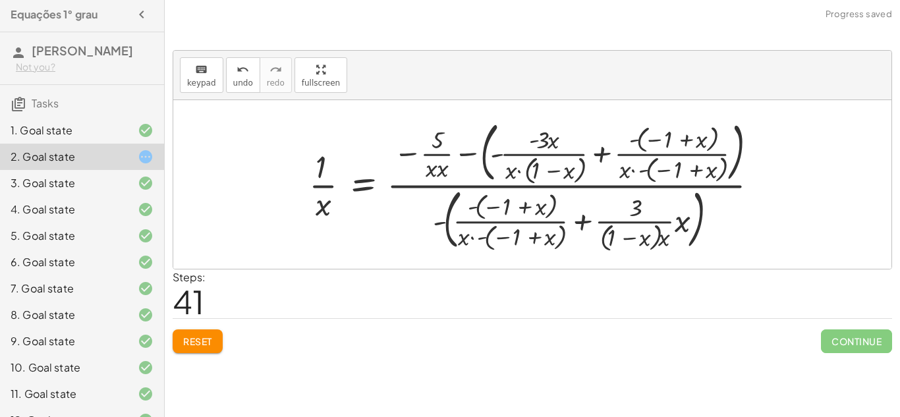
click at [649, 235] on div at bounding box center [539, 184] width 473 height 139
click at [519, 176] on div at bounding box center [539, 184] width 473 height 139
click at [518, 169] on div at bounding box center [539, 184] width 473 height 139
drag, startPoint x: 546, startPoint y: 141, endPoint x: 595, endPoint y: 162, distance: 53.7
click at [595, 162] on div at bounding box center [539, 184] width 473 height 139
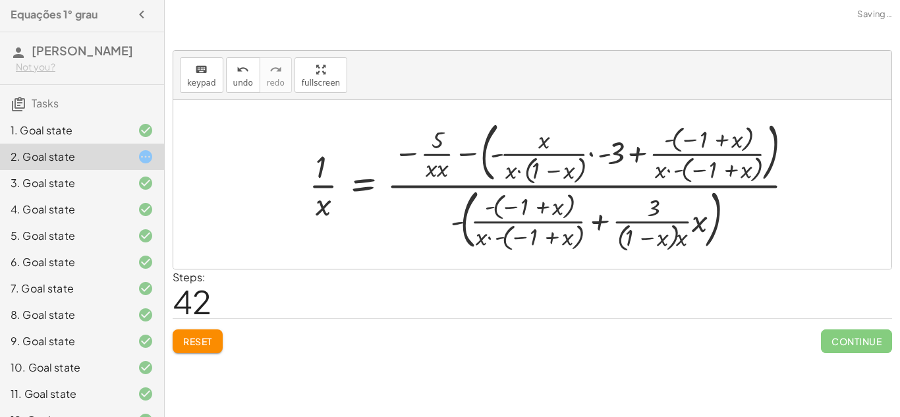
click at [588, 154] on div at bounding box center [557, 184] width 509 height 139
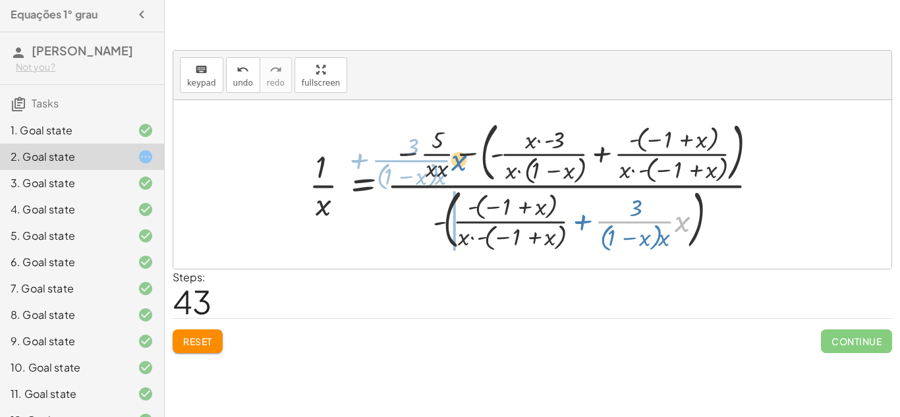
drag, startPoint x: 706, startPoint y: 177, endPoint x: 460, endPoint y: 165, distance: 246.8
click at [460, 165] on div at bounding box center [539, 184] width 473 height 139
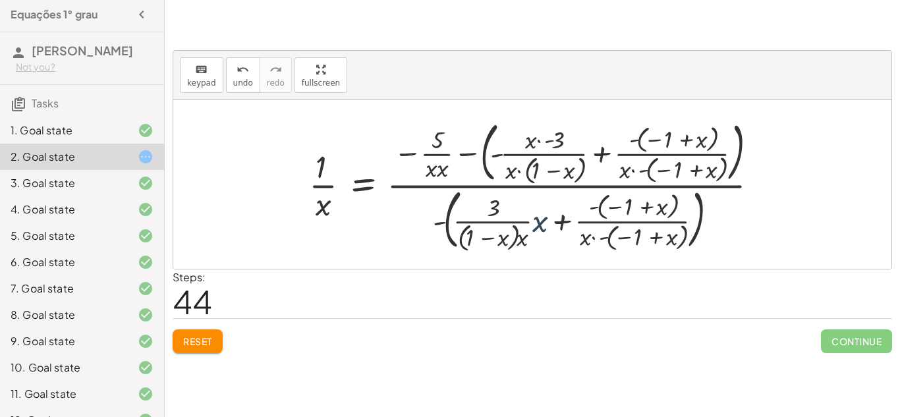
drag, startPoint x: 540, startPoint y: 235, endPoint x: 505, endPoint y: 203, distance: 46.6
click at [540, 235] on div at bounding box center [539, 184] width 473 height 139
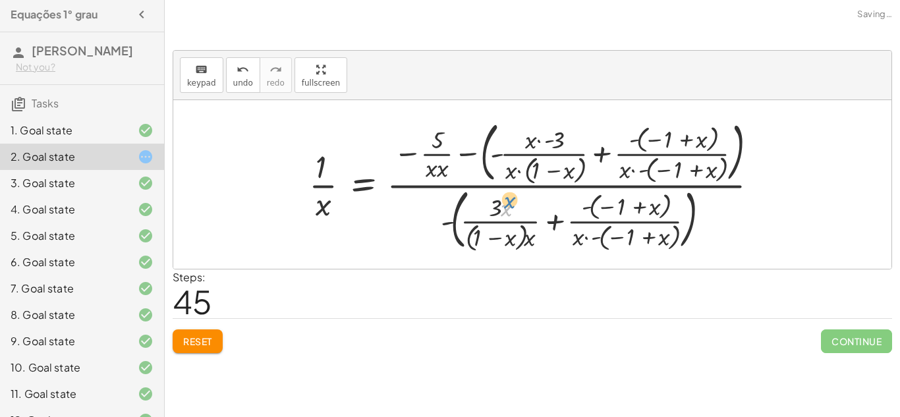
drag, startPoint x: 504, startPoint y: 203, endPoint x: 508, endPoint y: 195, distance: 8.8
click at [508, 195] on div at bounding box center [539, 184] width 473 height 139
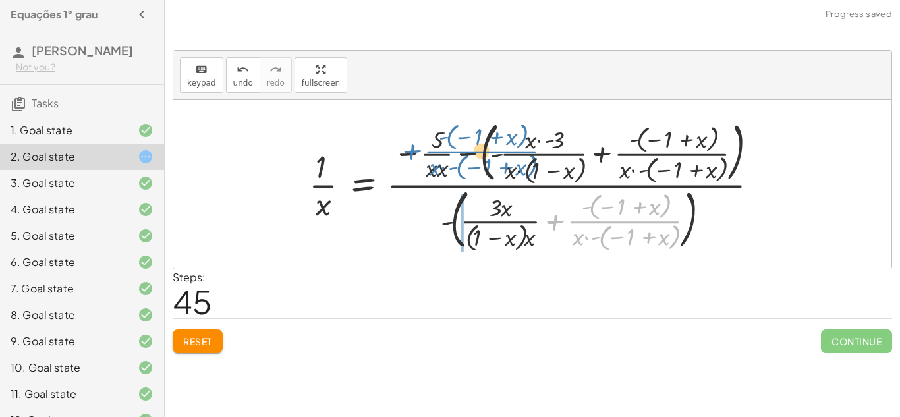
drag, startPoint x: 560, startPoint y: 219, endPoint x: 417, endPoint y: 150, distance: 159.2
click at [417, 150] on div at bounding box center [539, 184] width 473 height 139
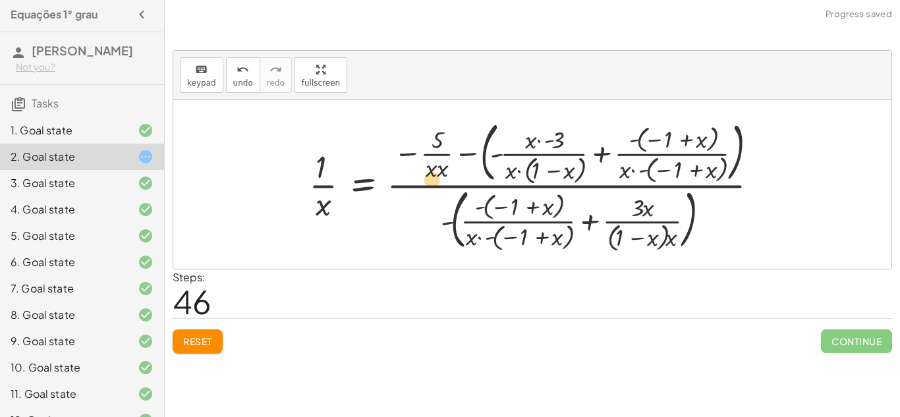
drag, startPoint x: 432, startPoint y: 167, endPoint x: 433, endPoint y: 179, distance: 11.2
click at [433, 179] on div at bounding box center [539, 184] width 473 height 139
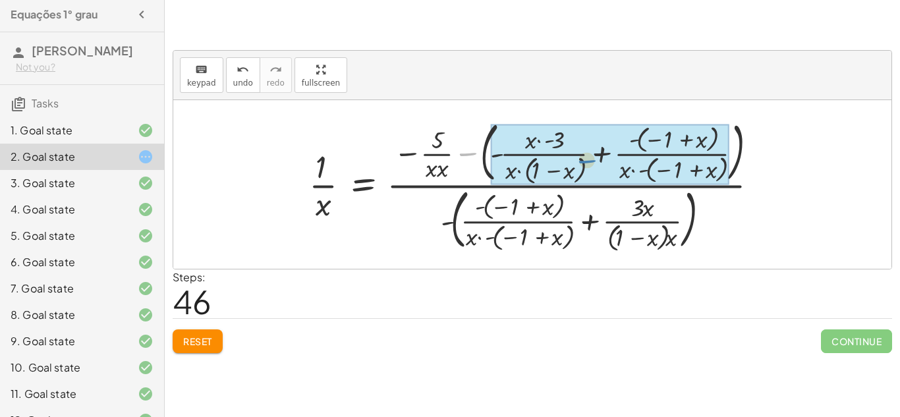
drag, startPoint x: 463, startPoint y: 151, endPoint x: 587, endPoint y: 157, distance: 124.7
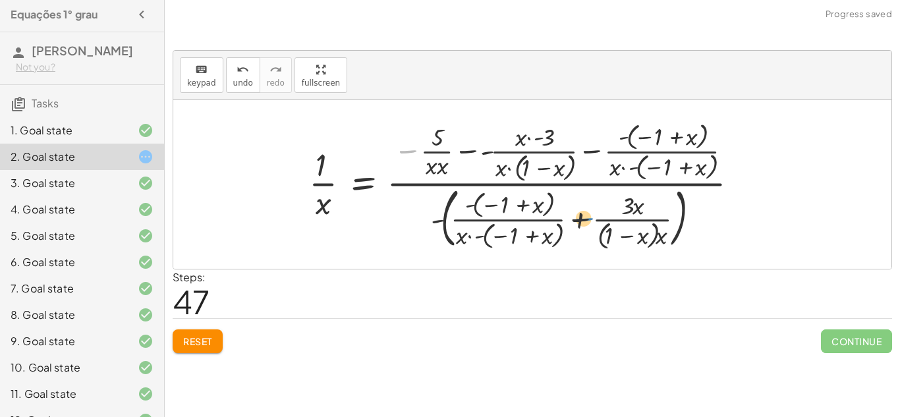
drag, startPoint x: 413, startPoint y: 152, endPoint x: 587, endPoint y: 220, distance: 186.1
click at [587, 220] on div at bounding box center [529, 184] width 453 height 134
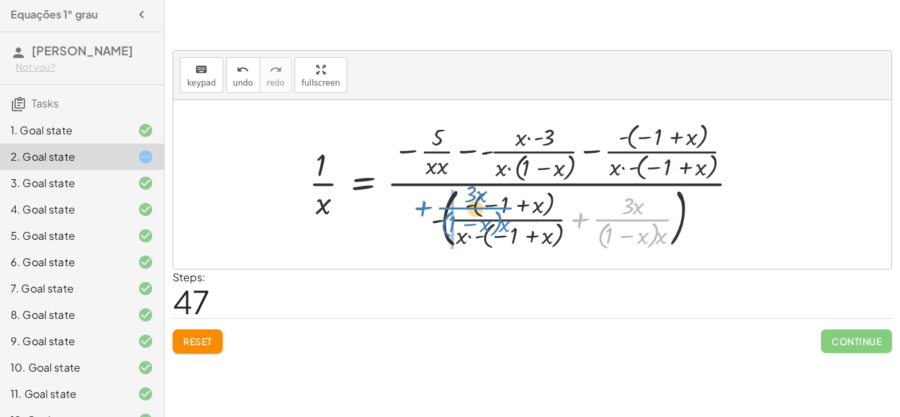
drag, startPoint x: 579, startPoint y: 219, endPoint x: 418, endPoint y: 208, distance: 161.2
click at [418, 208] on div at bounding box center [529, 184] width 453 height 134
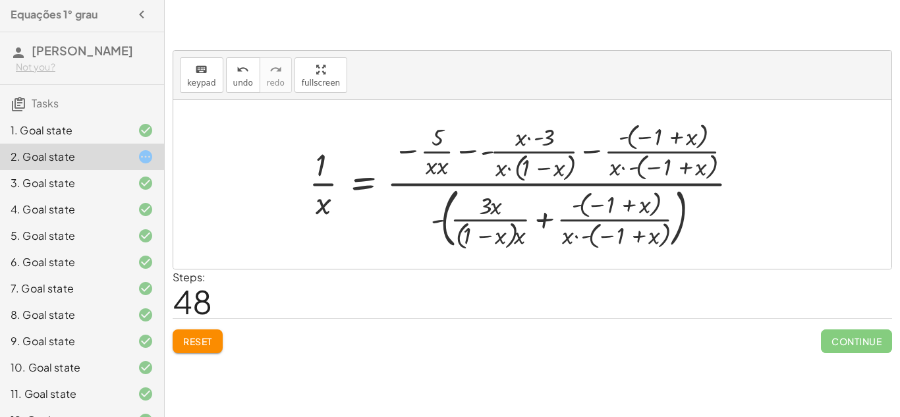
click at [548, 212] on div at bounding box center [529, 184] width 453 height 134
click at [586, 150] on div at bounding box center [529, 184] width 453 height 134
click at [467, 151] on div at bounding box center [529, 184] width 453 height 134
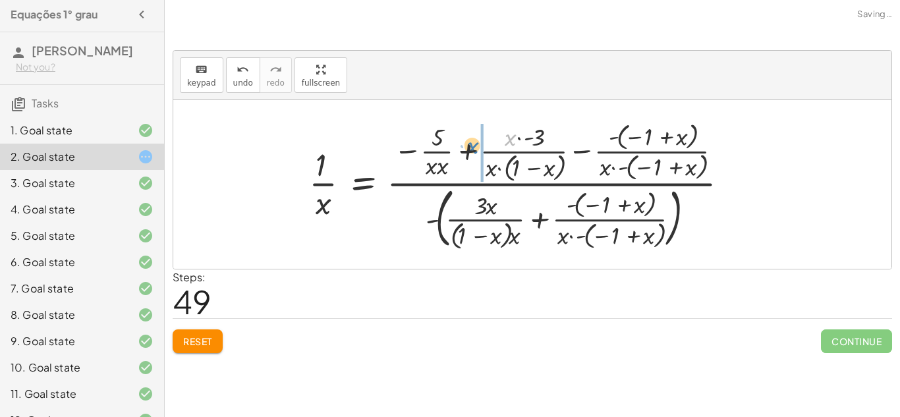
drag, startPoint x: 512, startPoint y: 138, endPoint x: 474, endPoint y: 147, distance: 39.2
click at [474, 147] on div at bounding box center [524, 184] width 443 height 134
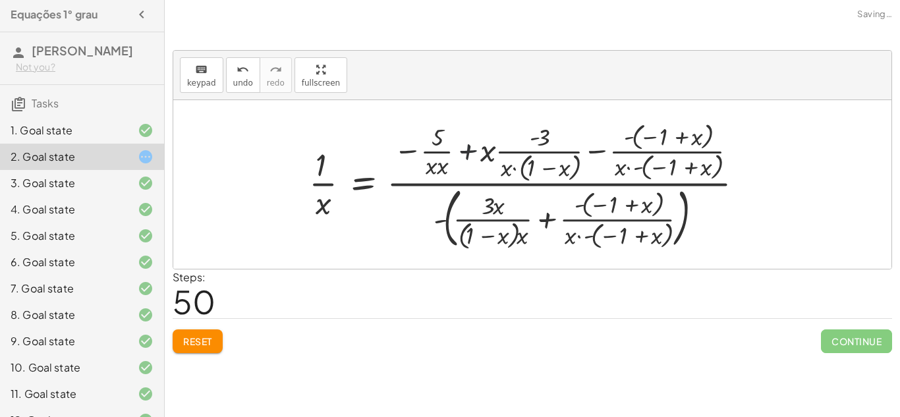
click at [471, 151] on div at bounding box center [532, 184] width 458 height 134
drag, startPoint x: 533, startPoint y: 136, endPoint x: 478, endPoint y: 148, distance: 56.1
click at [478, 148] on div at bounding box center [532, 184] width 458 height 134
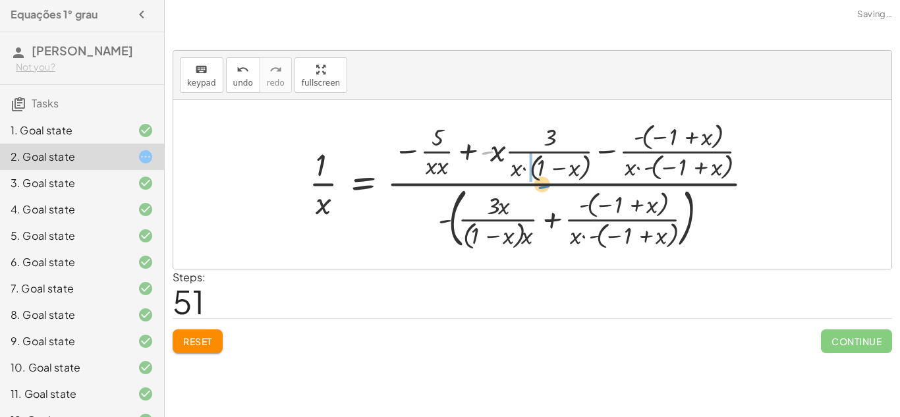
drag, startPoint x: 486, startPoint y: 152, endPoint x: 544, endPoint y: 185, distance: 66.7
click at [544, 185] on div at bounding box center [537, 184] width 469 height 134
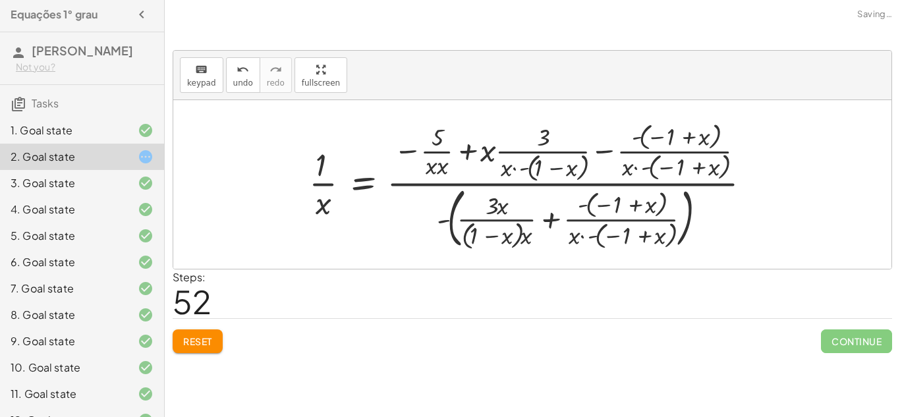
click at [558, 176] on div at bounding box center [536, 184] width 466 height 134
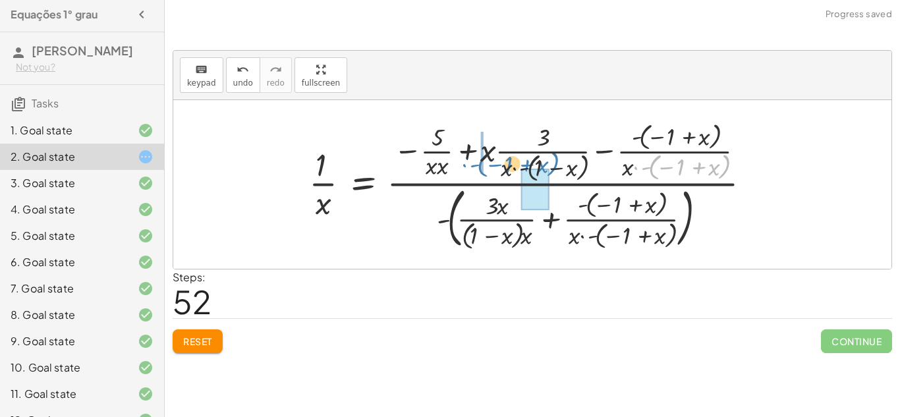
drag, startPoint x: 640, startPoint y: 169, endPoint x: 469, endPoint y: 166, distance: 171.4
click at [469, 166] on div at bounding box center [536, 184] width 466 height 134
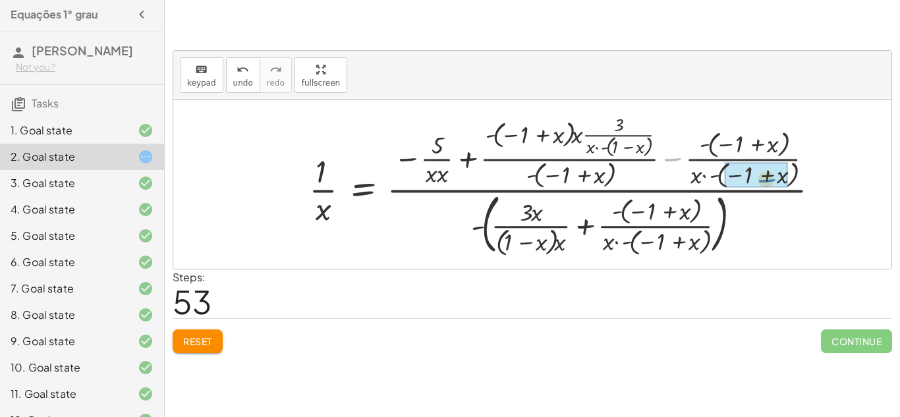
drag, startPoint x: 671, startPoint y: 158, endPoint x: 760, endPoint y: 170, distance: 89.8
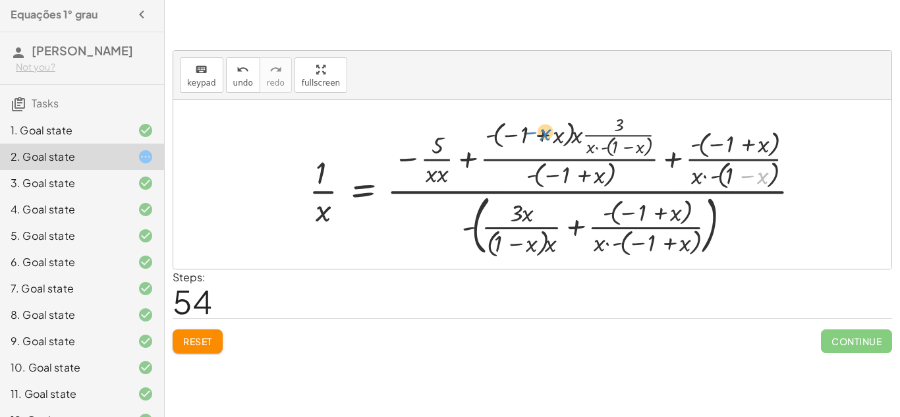
drag, startPoint x: 760, startPoint y: 170, endPoint x: 547, endPoint y: 137, distance: 215.4
click at [547, 137] on div at bounding box center [560, 185] width 515 height 150
drag, startPoint x: 545, startPoint y: 132, endPoint x: 415, endPoint y: 152, distance: 131.3
click at [415, 152] on div at bounding box center [560, 185] width 515 height 150
click at [518, 132] on div at bounding box center [560, 185] width 515 height 150
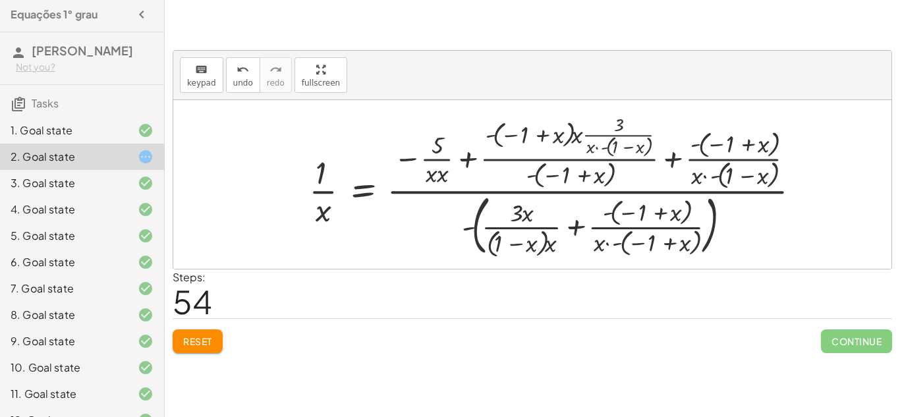
click at [518, 132] on div at bounding box center [560, 185] width 515 height 150
drag, startPoint x: 519, startPoint y: 133, endPoint x: 581, endPoint y: 128, distance: 62.8
click at [581, 128] on div at bounding box center [560, 185] width 515 height 150
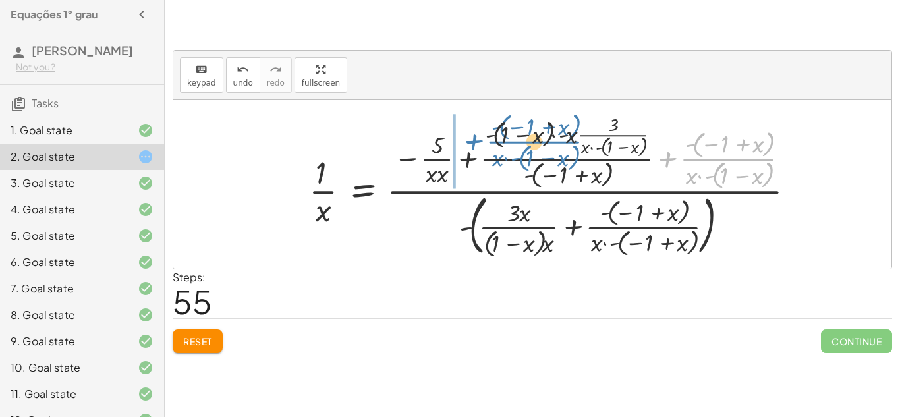
drag, startPoint x: 667, startPoint y: 155, endPoint x: 473, endPoint y: 137, distance: 195.2
click at [473, 137] on div at bounding box center [558, 185] width 510 height 150
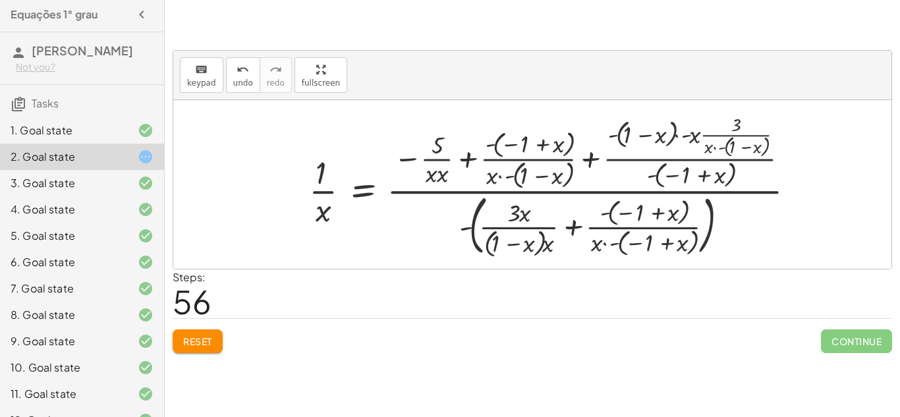
click at [567, 227] on div at bounding box center [558, 185] width 510 height 150
click at [593, 158] on div at bounding box center [558, 185] width 510 height 150
click at [476, 158] on div at bounding box center [558, 185] width 510 height 150
drag, startPoint x: 500, startPoint y: 183, endPoint x: 416, endPoint y: 188, distance: 83.8
click at [416, 188] on div at bounding box center [558, 185] width 510 height 150
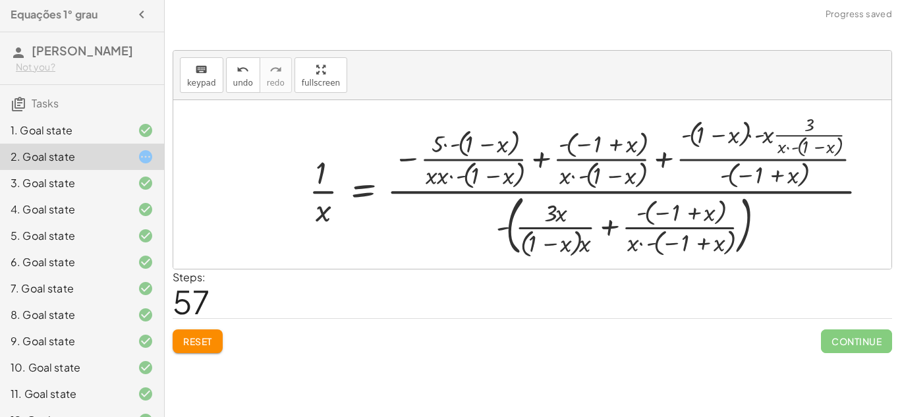
click at [495, 175] on div at bounding box center [594, 185] width 583 height 150
click at [459, 178] on div at bounding box center [594, 185] width 583 height 150
drag, startPoint x: 459, startPoint y: 178, endPoint x: 523, endPoint y: 154, distance: 68.8
click at [523, 154] on div at bounding box center [594, 185] width 583 height 150
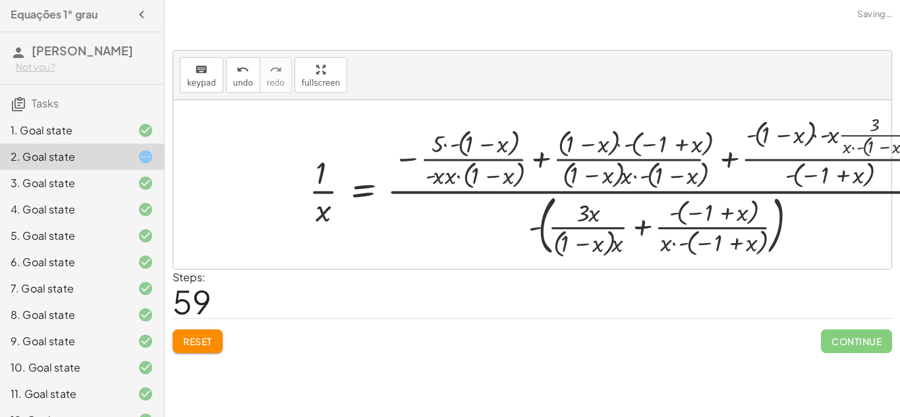
click at [708, 231] on div at bounding box center [627, 185] width 649 height 150
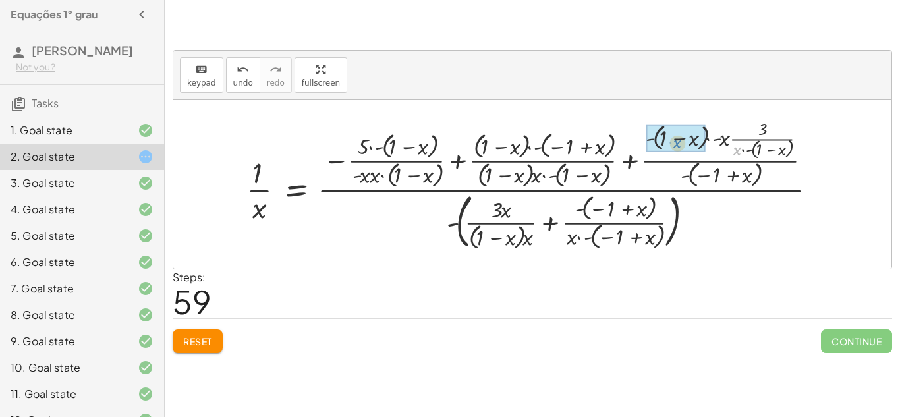
drag, startPoint x: 736, startPoint y: 156, endPoint x: 677, endPoint y: 149, distance: 59.1
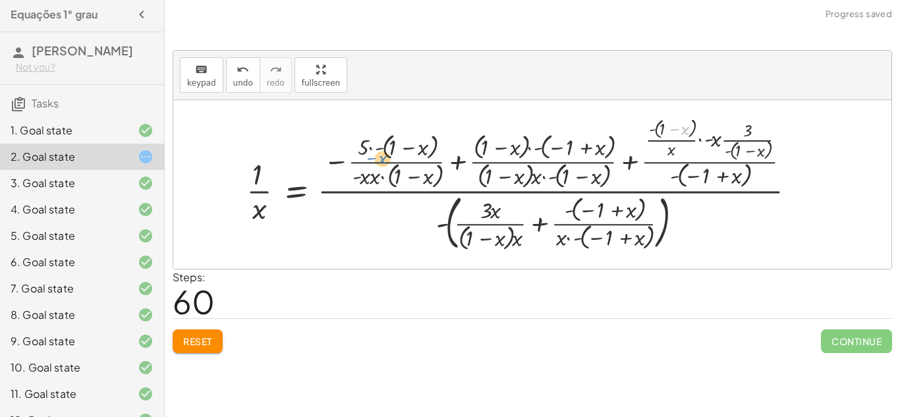
drag, startPoint x: 669, startPoint y: 134, endPoint x: 370, endPoint y: 161, distance: 299.8
click at [370, 161] on div at bounding box center [526, 184] width 573 height 139
drag, startPoint x: 370, startPoint y: 151, endPoint x: 509, endPoint y: 148, distance: 139.1
click at [509, 148] on div at bounding box center [526, 184] width 573 height 139
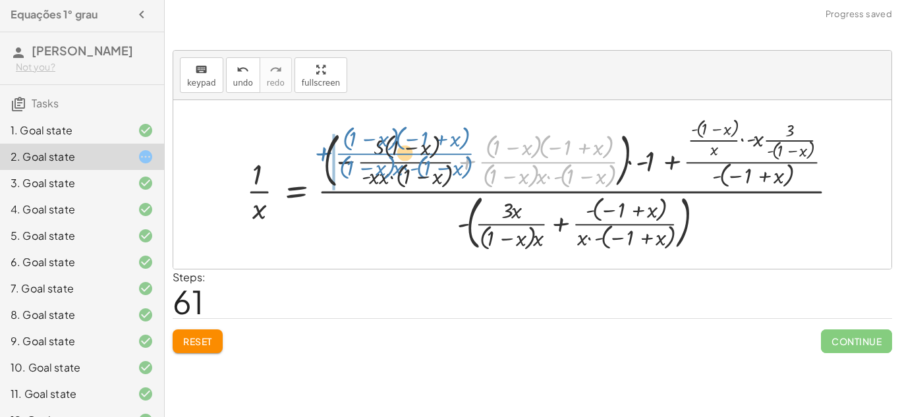
drag, startPoint x: 521, startPoint y: 160, endPoint x: 378, endPoint y: 152, distance: 143.9
click at [378, 152] on div at bounding box center [548, 184] width 616 height 139
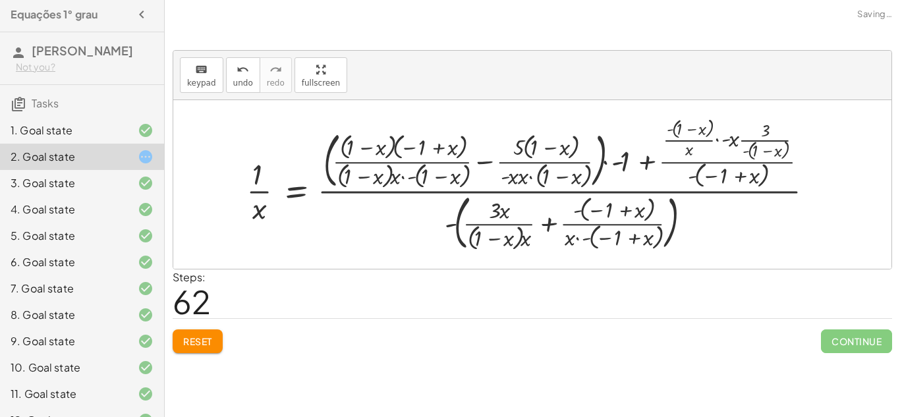
click at [637, 163] on div at bounding box center [535, 184] width 591 height 139
click at [616, 165] on div at bounding box center [535, 184] width 591 height 139
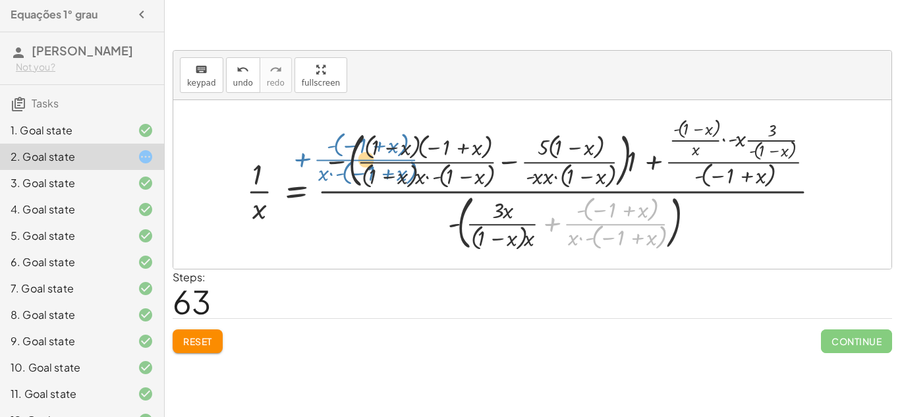
drag, startPoint x: 562, startPoint y: 219, endPoint x: 311, endPoint y: 154, distance: 258.6
click at [311, 154] on div at bounding box center [539, 184] width 598 height 139
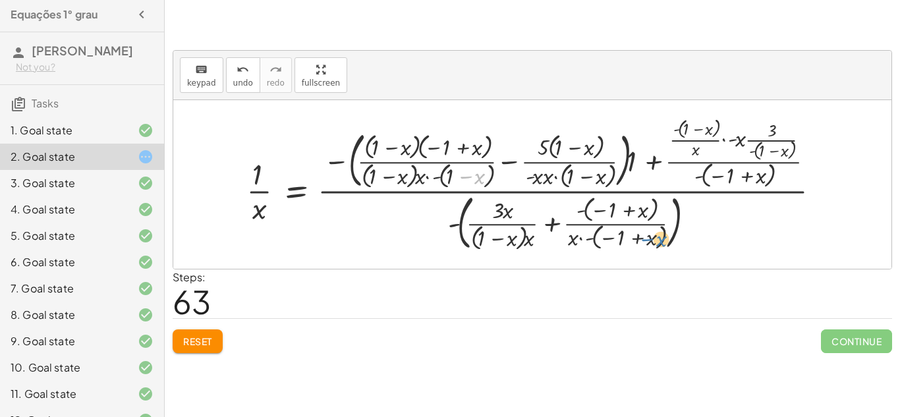
drag, startPoint x: 478, startPoint y: 179, endPoint x: 697, endPoint y: 245, distance: 228.7
click at [697, 245] on div at bounding box center [539, 184] width 598 height 139
drag, startPoint x: 723, startPoint y: 179, endPoint x: 687, endPoint y: 136, distance: 55.6
click at [687, 136] on div at bounding box center [539, 184] width 598 height 139
drag, startPoint x: 586, startPoint y: 150, endPoint x: 780, endPoint y: 134, distance: 194.5
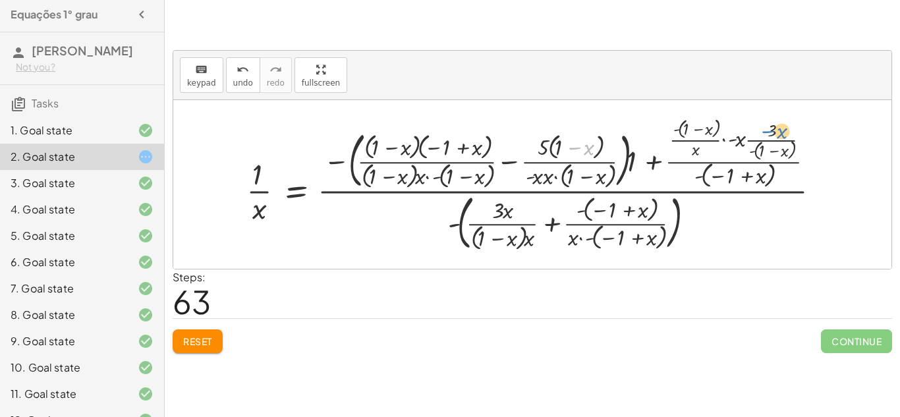
click at [780, 134] on div at bounding box center [539, 184] width 598 height 139
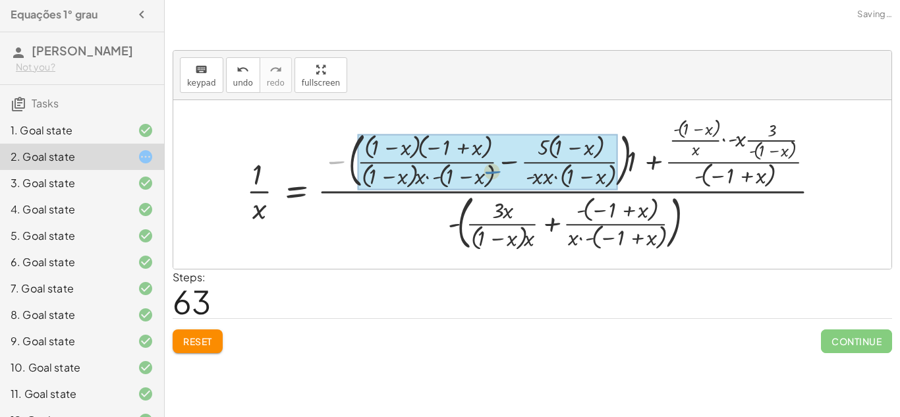
drag, startPoint x: 714, startPoint y: 130, endPoint x: 488, endPoint y: 172, distance: 230.0
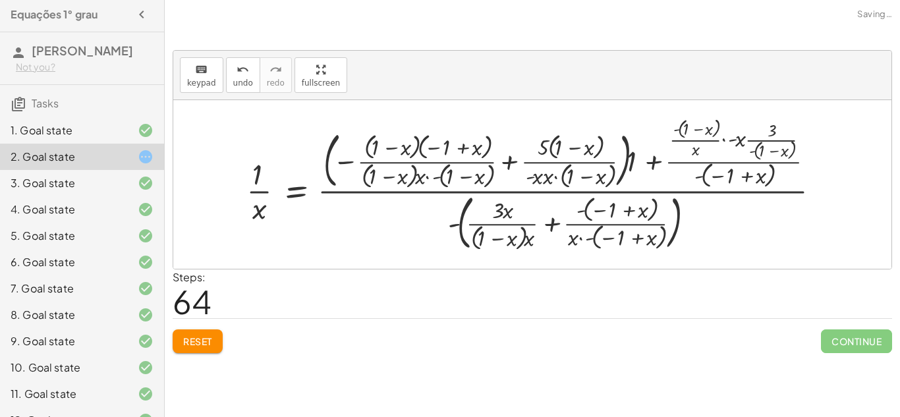
click at [502, 161] on div at bounding box center [539, 184] width 598 height 139
drag, startPoint x: 534, startPoint y: 179, endPoint x: 459, endPoint y: 175, distance: 75.2
click at [459, 175] on div at bounding box center [539, 184] width 598 height 139
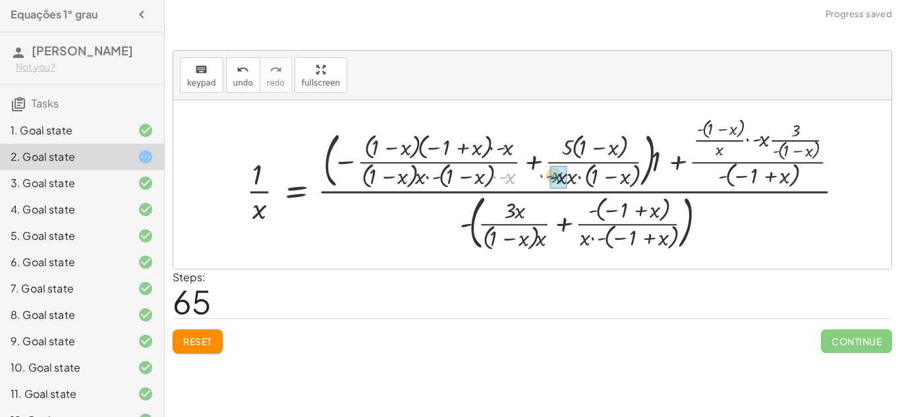
drag, startPoint x: 510, startPoint y: 179, endPoint x: 557, endPoint y: 175, distance: 47.0
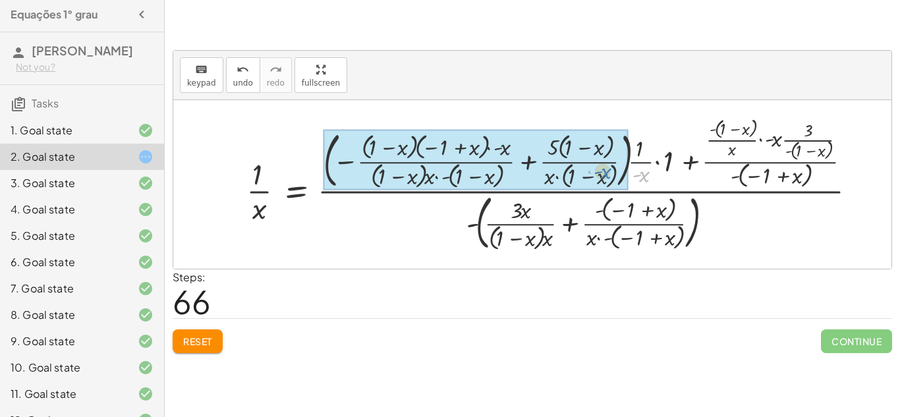
drag, startPoint x: 645, startPoint y: 181, endPoint x: 605, endPoint y: 177, distance: 40.4
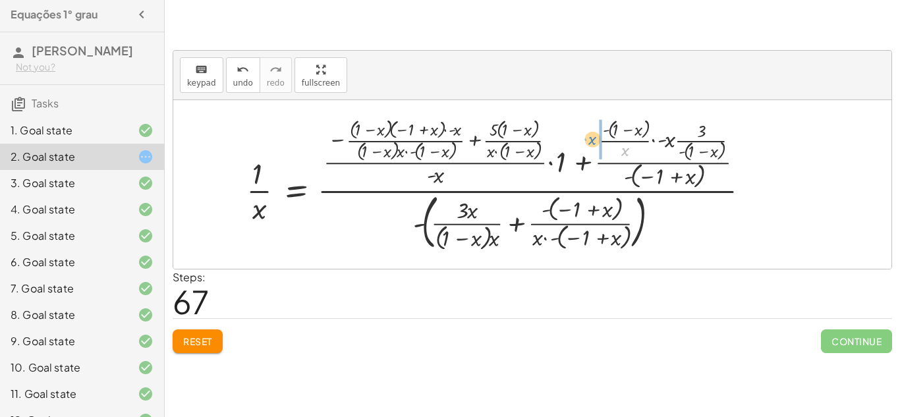
drag, startPoint x: 628, startPoint y: 156, endPoint x: 594, endPoint y: 145, distance: 35.4
click at [594, 145] on div at bounding box center [503, 184] width 527 height 138
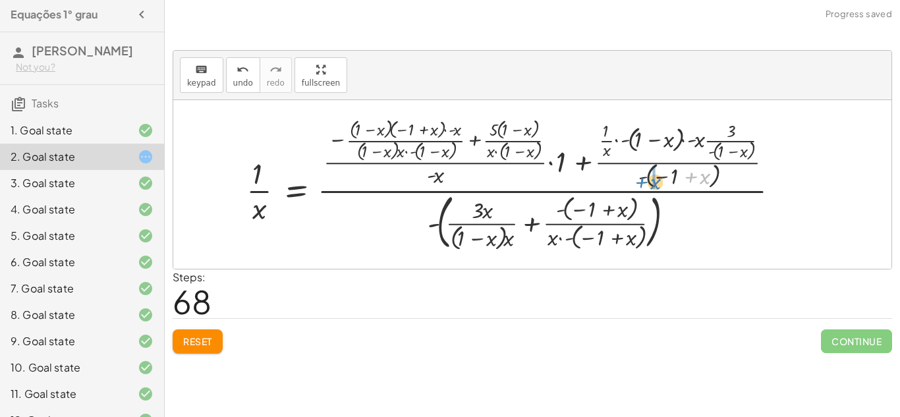
drag, startPoint x: 707, startPoint y: 173, endPoint x: 662, endPoint y: 176, distance: 45.6
click at [662, 176] on div at bounding box center [518, 184] width 557 height 138
click at [662, 176] on div at bounding box center [518, 184] width 557 height 139
click at [533, 218] on div at bounding box center [518, 185] width 557 height 136
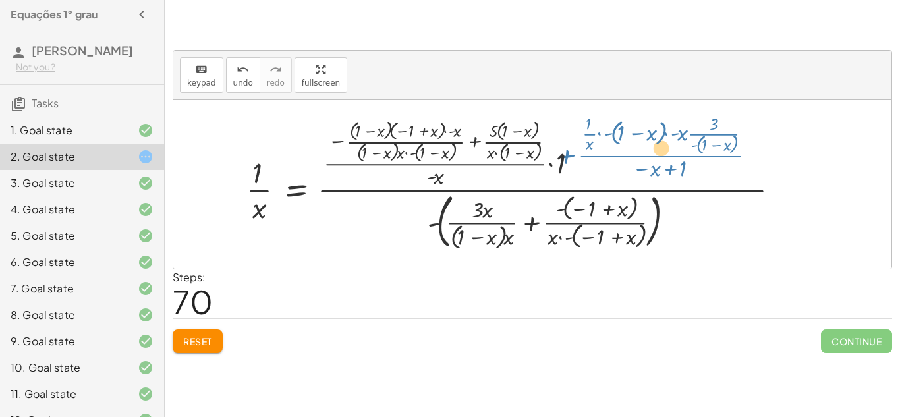
drag, startPoint x: 579, startPoint y: 164, endPoint x: 563, endPoint y: 154, distance: 18.1
click at [563, 154] on div at bounding box center [518, 185] width 557 height 136
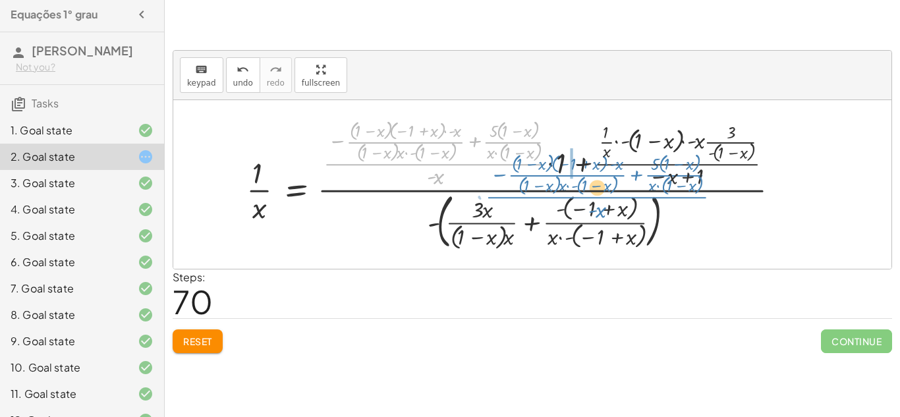
drag, startPoint x: 546, startPoint y: 163, endPoint x: 638, endPoint y: 155, distance: 91.9
click at [650, 154] on div at bounding box center [518, 185] width 557 height 136
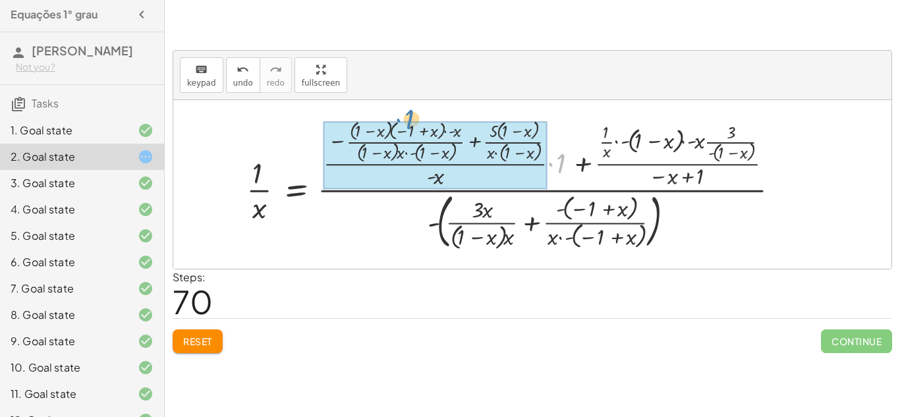
drag, startPoint x: 556, startPoint y: 167, endPoint x: 405, endPoint y: 123, distance: 157.9
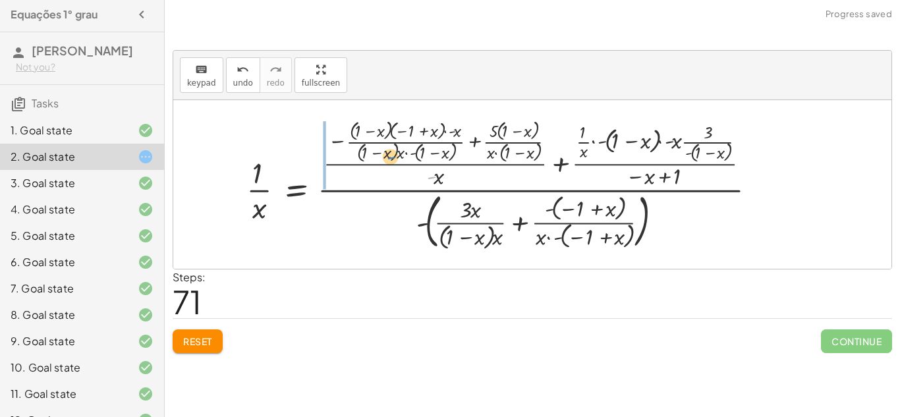
drag, startPoint x: 431, startPoint y: 171, endPoint x: 390, endPoint y: 150, distance: 45.7
click at [390, 150] on div at bounding box center [507, 185] width 534 height 136
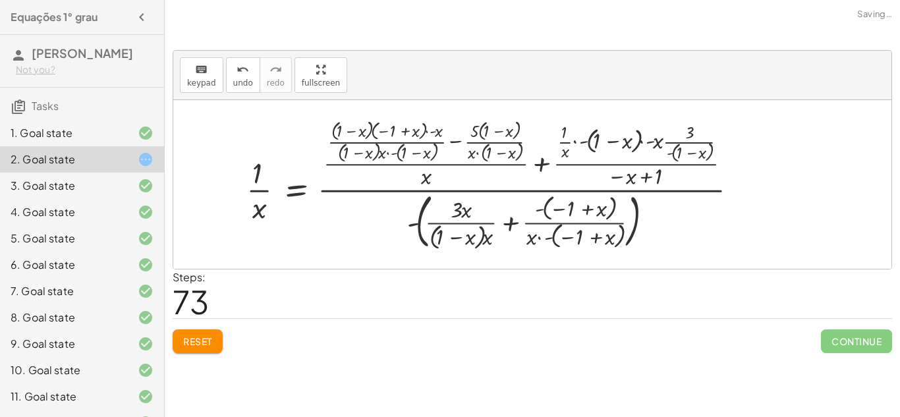
scroll to position [3, 0]
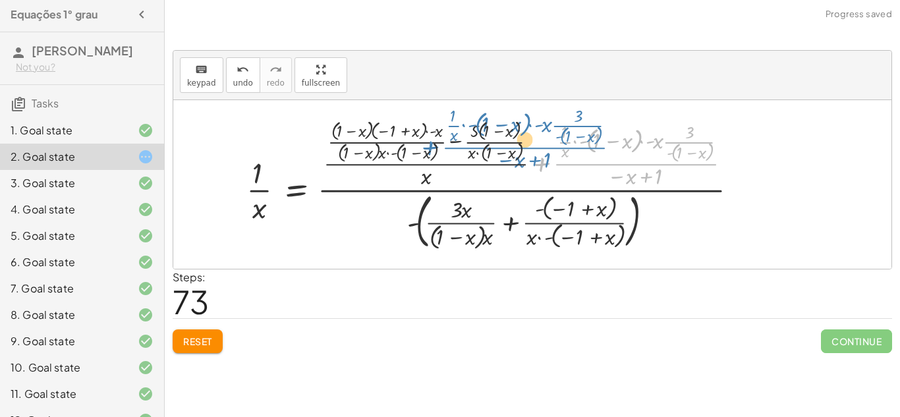
drag, startPoint x: 614, startPoint y: 158, endPoint x: 432, endPoint y: 146, distance: 182.2
click at [432, 146] on div at bounding box center [497, 185] width 515 height 136
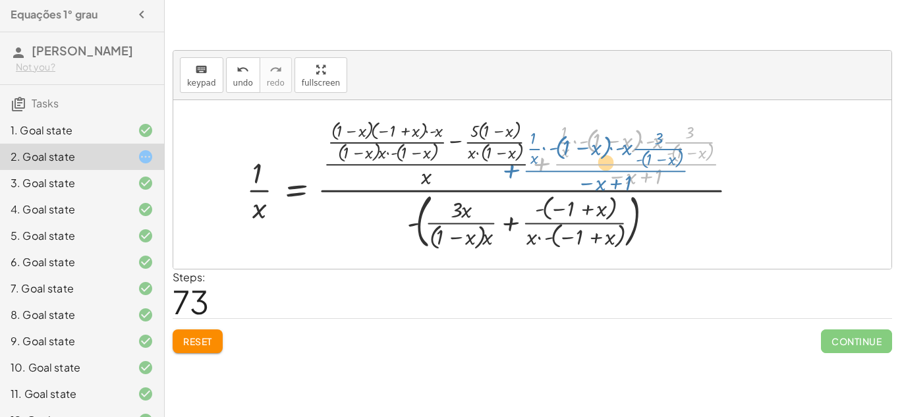
drag, startPoint x: 535, startPoint y: 163, endPoint x: 502, endPoint y: 165, distance: 33.0
click at [502, 165] on div at bounding box center [497, 185] width 515 height 136
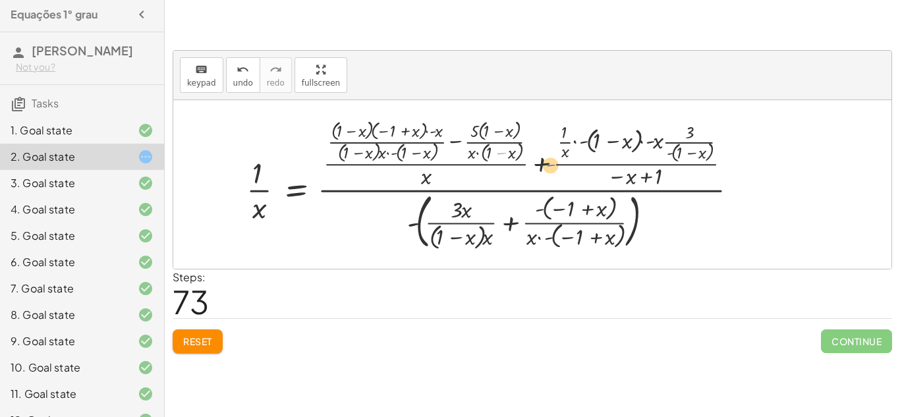
drag, startPoint x: 504, startPoint y: 152, endPoint x: 555, endPoint y: 165, distance: 52.4
click at [555, 165] on div at bounding box center [497, 185] width 515 height 136
drag, startPoint x: 499, startPoint y: 156, endPoint x: 613, endPoint y: 182, distance: 117.0
click at [613, 182] on div at bounding box center [497, 185] width 515 height 136
drag, startPoint x: 592, startPoint y: 216, endPoint x: 459, endPoint y: 135, distance: 155.5
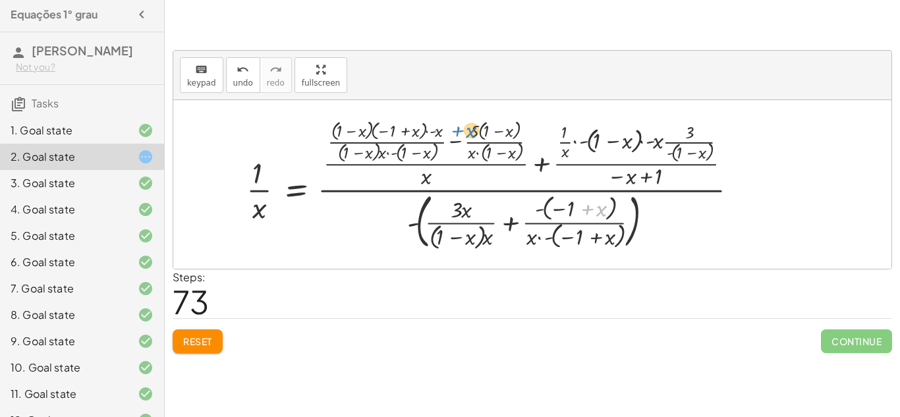
click at [459, 135] on div at bounding box center [497, 185] width 515 height 136
drag, startPoint x: 453, startPoint y: 142, endPoint x: 427, endPoint y: 134, distance: 27.5
click at [427, 134] on div at bounding box center [497, 185] width 515 height 136
drag, startPoint x: 360, startPoint y: 133, endPoint x: 409, endPoint y: 154, distance: 52.9
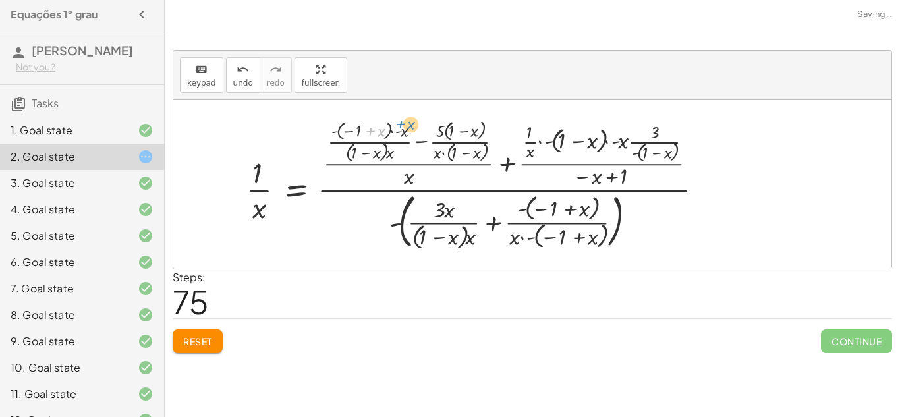
drag, startPoint x: 364, startPoint y: 132, endPoint x: 372, endPoint y: 134, distance: 7.7
click at [370, 129] on div at bounding box center [480, 185] width 480 height 136
drag, startPoint x: 396, startPoint y: 135, endPoint x: 368, endPoint y: 152, distance: 32.6
click at [368, 152] on div at bounding box center [480, 185] width 480 height 136
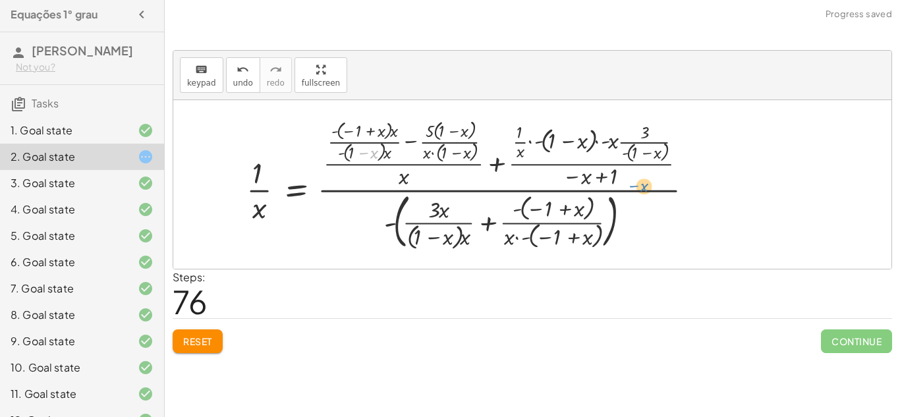
drag, startPoint x: 368, startPoint y: 152, endPoint x: 604, endPoint y: 179, distance: 238.1
click at [598, 170] on div at bounding box center [475, 185] width 471 height 136
drag, startPoint x: 571, startPoint y: 233, endPoint x: 536, endPoint y: 245, distance: 36.3
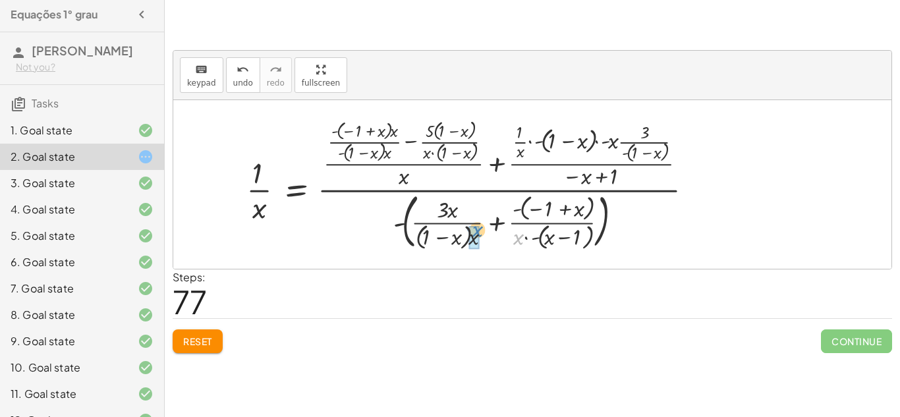
drag, startPoint x: 523, startPoint y: 239, endPoint x: 482, endPoint y: 231, distance: 41.6
click at [482, 231] on div at bounding box center [475, 185] width 471 height 136
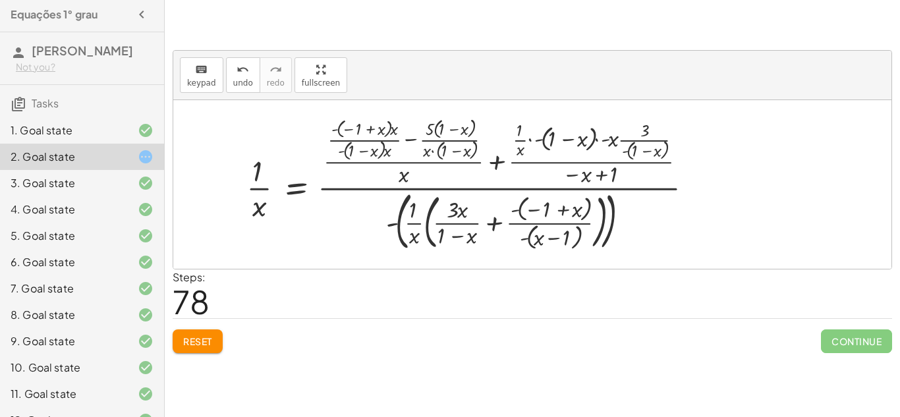
click at [482, 231] on div at bounding box center [475, 185] width 471 height 140
click at [450, 217] on div at bounding box center [475, 185] width 471 height 140
drag, startPoint x: 438, startPoint y: 219, endPoint x: 425, endPoint y: 225, distance: 14.5
click at [425, 225] on div at bounding box center [475, 185] width 471 height 140
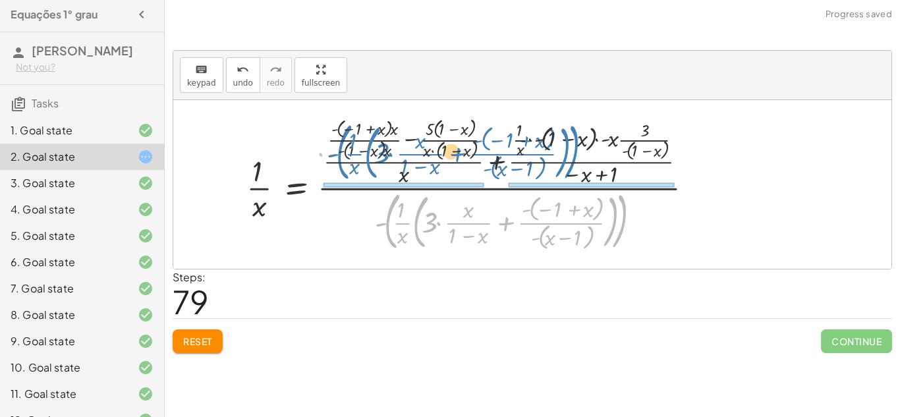
drag, startPoint x: 620, startPoint y: 239, endPoint x: 571, endPoint y: 170, distance: 84.3
click at [571, 170] on div at bounding box center [475, 185] width 471 height 140
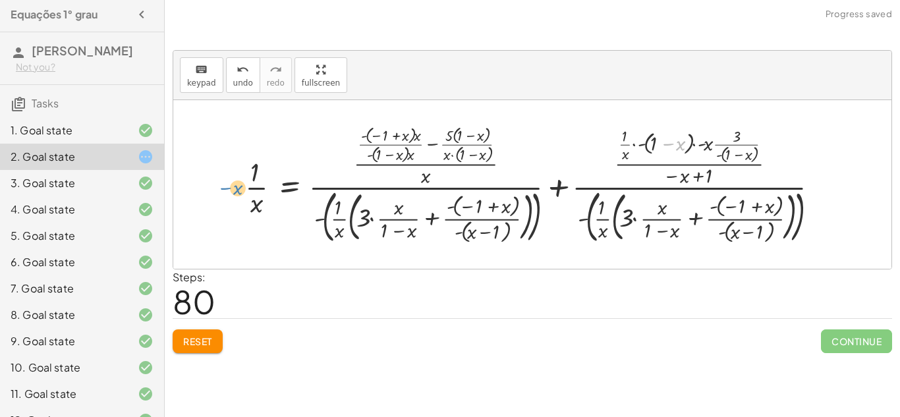
drag, startPoint x: 551, startPoint y: 155, endPoint x: 232, endPoint y: 179, distance: 319.9
click at [232, 179] on div "+ · 3 · x + 1 = + 5 + x 1 = + 5 + x − · 3 · x · 1 · x = + · 5 · x + · x · x − 3…" at bounding box center [532, 184] width 614 height 133
drag, startPoint x: 410, startPoint y: 151, endPoint x: 247, endPoint y: 193, distance: 168.2
click at [247, 193] on div at bounding box center [537, 184] width 597 height 127
drag, startPoint x: 426, startPoint y: 181, endPoint x: 696, endPoint y: 184, distance: 269.6
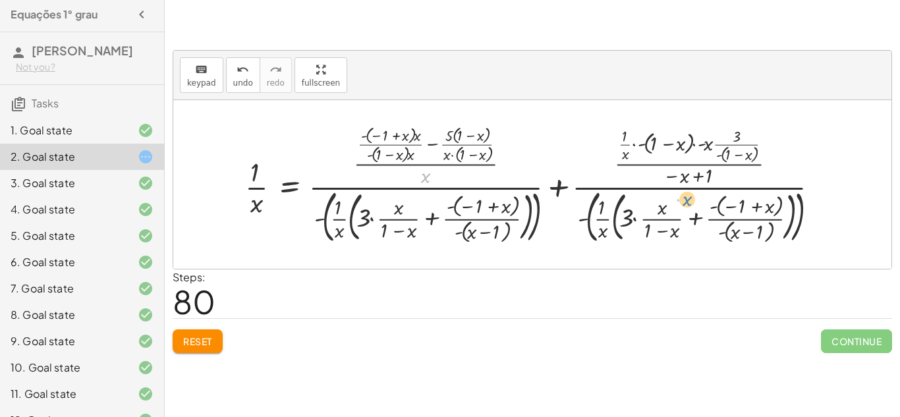
click at [691, 201] on div at bounding box center [537, 184] width 597 height 127
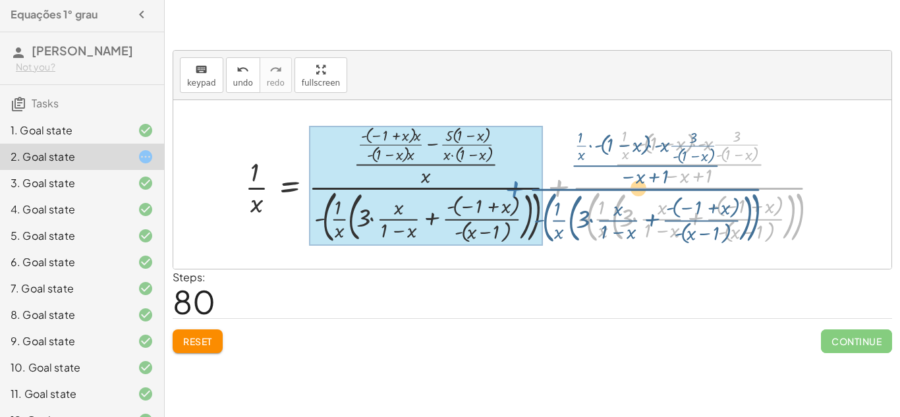
drag, startPoint x: 560, startPoint y: 190, endPoint x: 328, endPoint y: 198, distance: 232.8
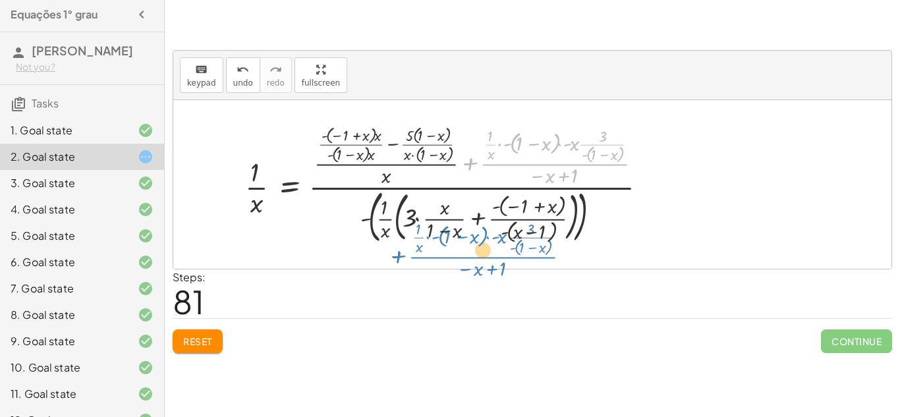
drag, startPoint x: 496, startPoint y: 159, endPoint x: 434, endPoint y: 249, distance: 109.9
click at [434, 249] on div "+ · 3 · x + 1 = + 5 + x 1 = + 5 + x − · 3 · x · 1 · x = + · 5 · x + · x · x − 3…" at bounding box center [446, 184] width 442 height 133
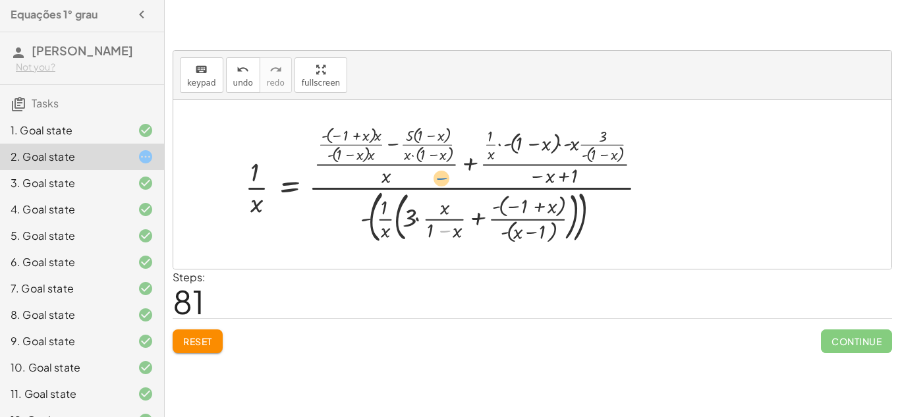
drag, startPoint x: 450, startPoint y: 227, endPoint x: 447, endPoint y: 175, distance: 52.8
click at [447, 175] on div at bounding box center [452, 184] width 426 height 127
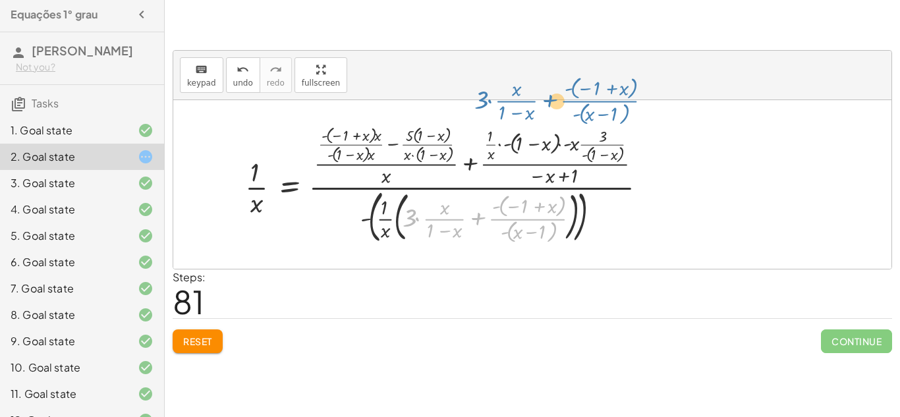
drag, startPoint x: 482, startPoint y: 220, endPoint x: 471, endPoint y: 128, distance: 92.9
click at [471, 128] on div at bounding box center [452, 184] width 426 height 127
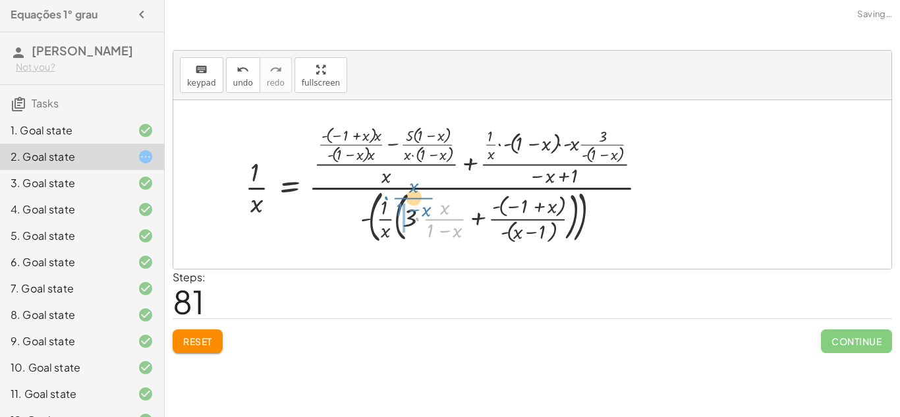
drag, startPoint x: 428, startPoint y: 214, endPoint x: 397, endPoint y: 192, distance: 37.5
click at [397, 192] on div at bounding box center [452, 184] width 426 height 127
drag, startPoint x: 463, startPoint y: 214, endPoint x: 528, endPoint y: 171, distance: 78.4
click at [528, 171] on div at bounding box center [452, 184] width 426 height 127
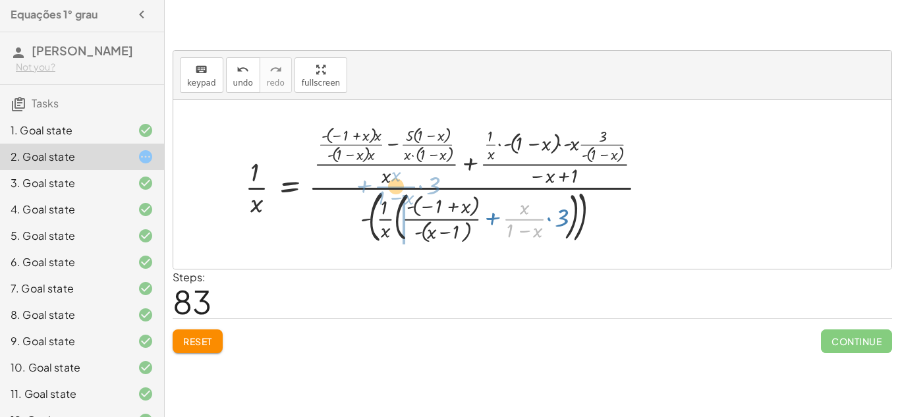
drag, startPoint x: 533, startPoint y: 224, endPoint x: 404, endPoint y: 191, distance: 132.7
click at [404, 191] on div at bounding box center [452, 184] width 426 height 127
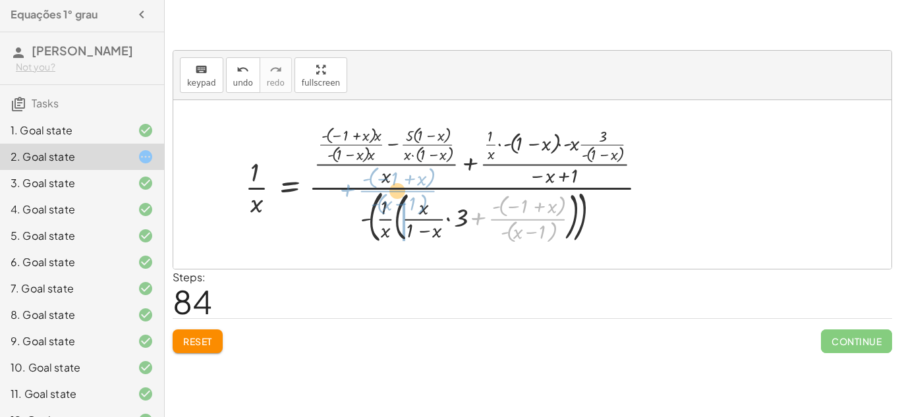
drag, startPoint x: 480, startPoint y: 217, endPoint x: 376, endPoint y: 181, distance: 110.0
click at [346, 185] on div at bounding box center [452, 184] width 426 height 127
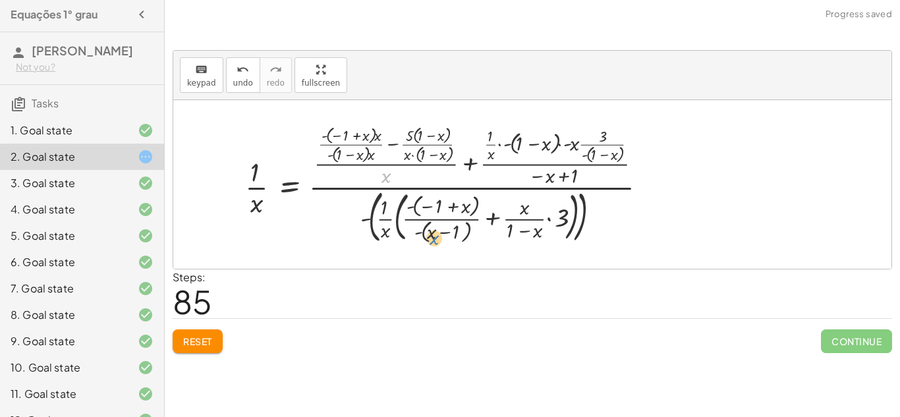
drag, startPoint x: 387, startPoint y: 177, endPoint x: 437, endPoint y: 243, distance: 82.3
click at [437, 243] on div at bounding box center [452, 184] width 426 height 127
drag, startPoint x: 378, startPoint y: 219, endPoint x: 610, endPoint y: 155, distance: 241.3
click at [610, 155] on div at bounding box center [452, 184] width 426 height 127
drag, startPoint x: 556, startPoint y: 221, endPoint x: 414, endPoint y: 229, distance: 142.0
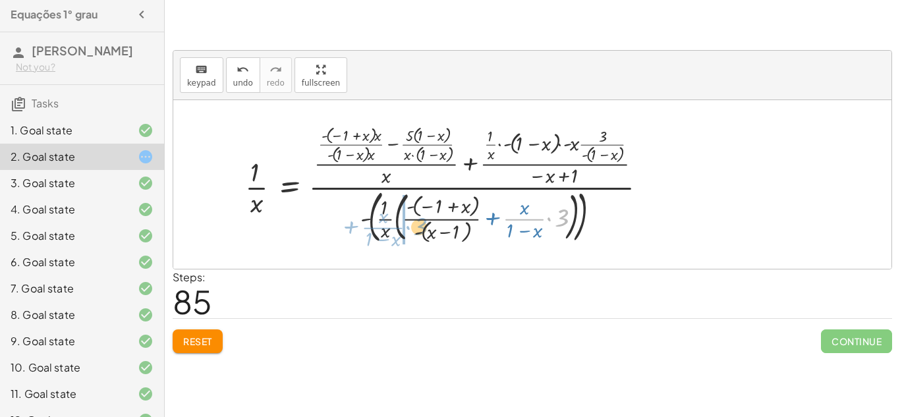
click at [414, 229] on div at bounding box center [452, 184] width 426 height 127
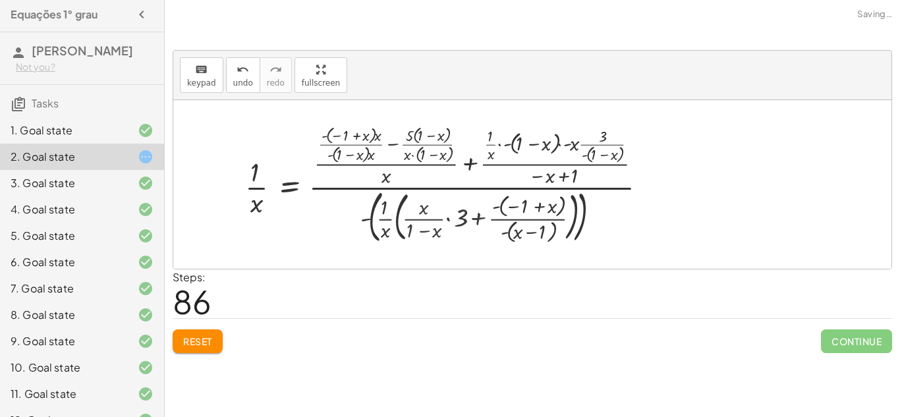
click at [480, 213] on div at bounding box center [452, 184] width 426 height 127
drag, startPoint x: 480, startPoint y: 213, endPoint x: 490, endPoint y: 275, distance: 62.7
click at [0, 0] on div "keyboard keypad undo undo redo redo fullscreen + · 3 · x + 1 = + 5 + x 1 = + 5 …" at bounding box center [0, 0] width 0 height 0
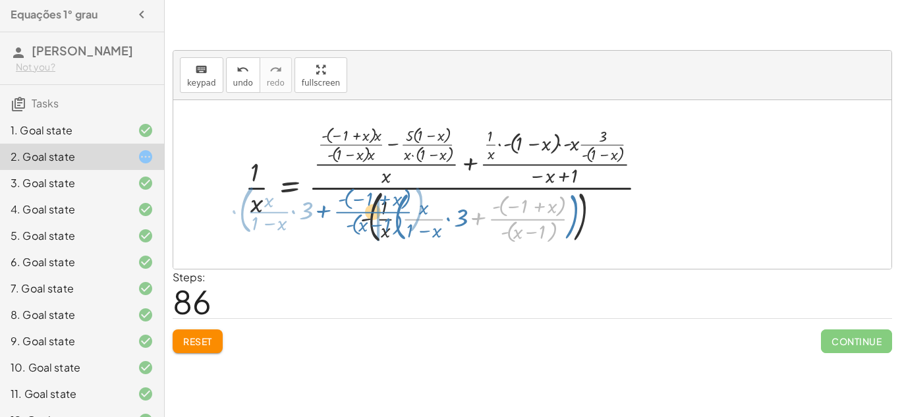
drag, startPoint x: 478, startPoint y: 221, endPoint x: 324, endPoint y: 214, distance: 155.0
click at [324, 214] on div at bounding box center [452, 184] width 426 height 127
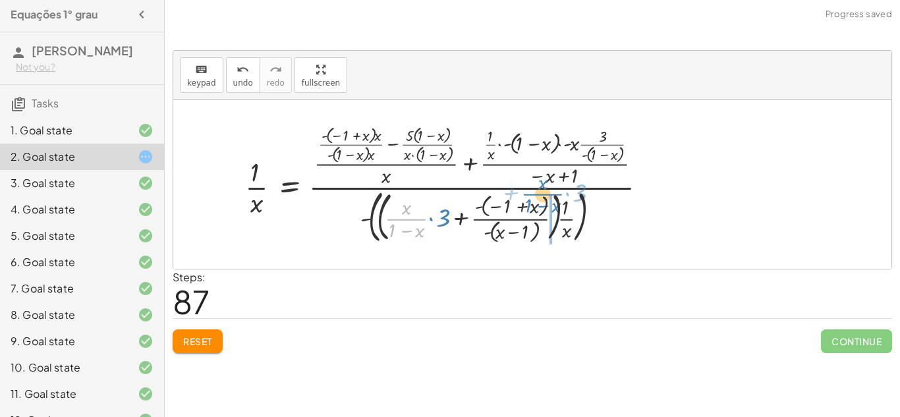
drag, startPoint x: 413, startPoint y: 217, endPoint x: 549, endPoint y: 192, distance: 138.7
click at [549, 192] on div at bounding box center [452, 184] width 426 height 127
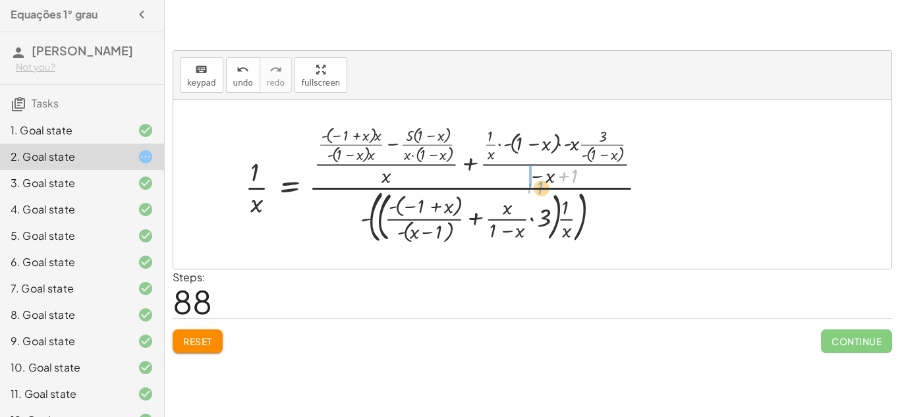
drag, startPoint x: 559, startPoint y: 179, endPoint x: 526, endPoint y: 189, distance: 34.6
click at [526, 189] on div at bounding box center [452, 184] width 426 height 127
click at [556, 178] on div at bounding box center [452, 184] width 426 height 127
drag, startPoint x: 565, startPoint y: 177, endPoint x: 531, endPoint y: 136, distance: 53.8
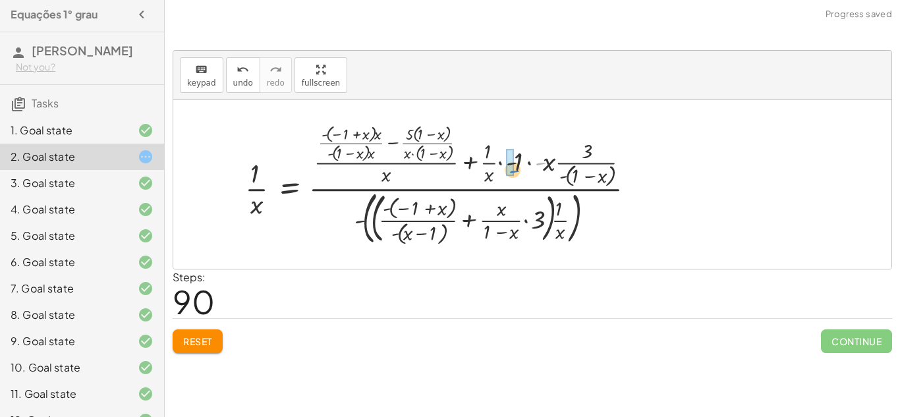
drag, startPoint x: 536, startPoint y: 161, endPoint x: 510, endPoint y: 167, distance: 26.4
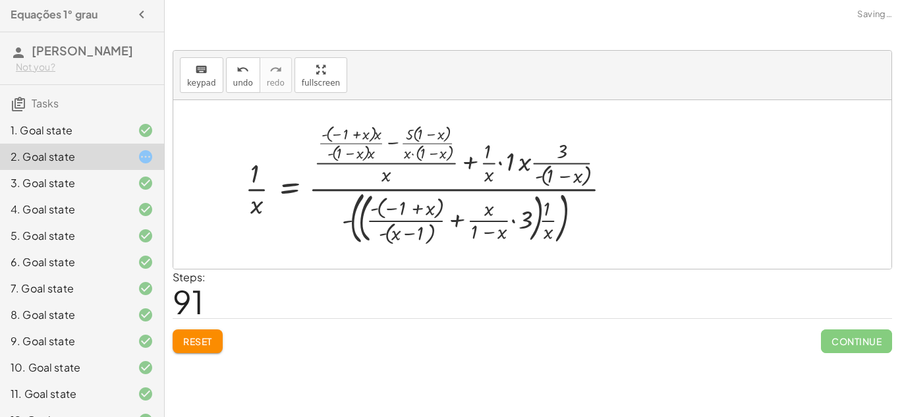
click at [449, 156] on div at bounding box center [433, 184] width 389 height 129
click at [566, 174] on div at bounding box center [433, 184] width 389 height 129
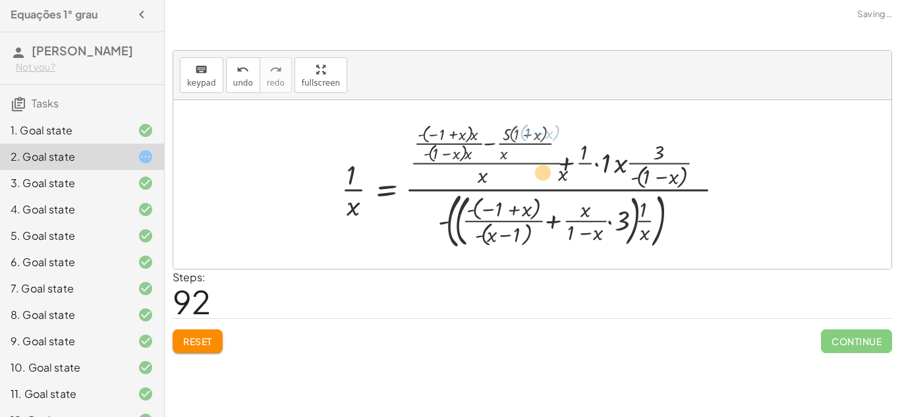
click at [530, 171] on div at bounding box center [516, 185] width 368 height 136
click at [547, 194] on div at bounding box center [516, 185] width 368 height 136
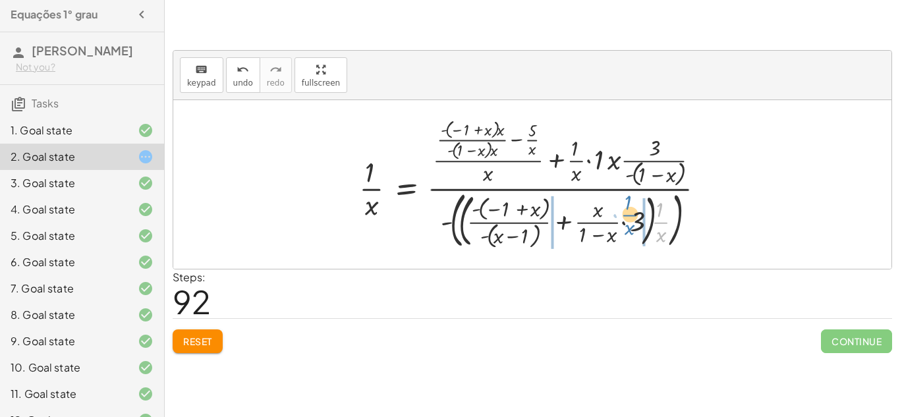
drag, startPoint x: 660, startPoint y: 220, endPoint x: 638, endPoint y: 218, distance: 21.8
click at [629, 215] on div at bounding box center [538, 184] width 370 height 137
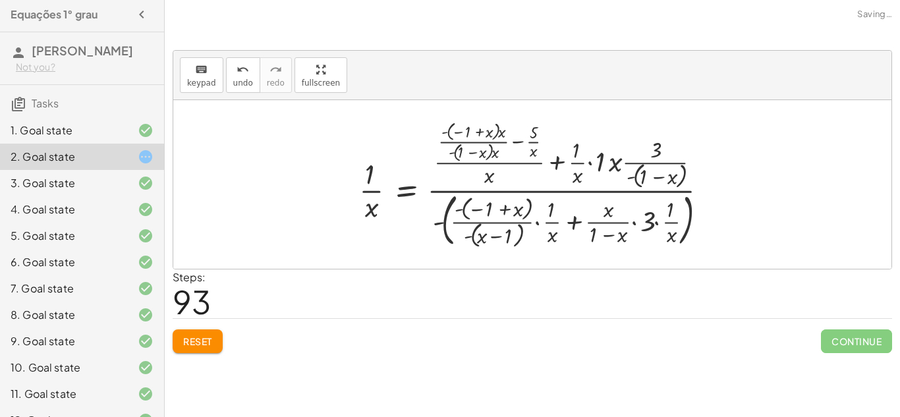
click at [641, 222] on div at bounding box center [539, 184] width 372 height 133
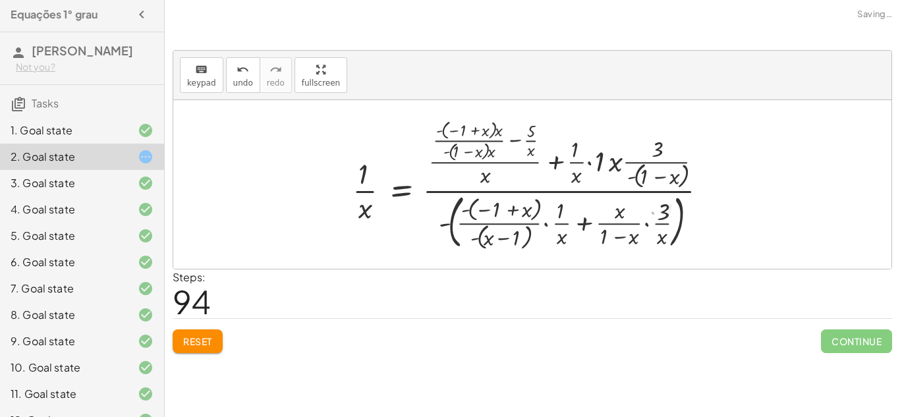
drag, startPoint x: 514, startPoint y: 146, endPoint x: 624, endPoint y: 191, distance: 119.1
click at [524, 143] on div at bounding box center [536, 184] width 380 height 137
click at [536, 212] on div at bounding box center [536, 184] width 380 height 137
click at [606, 224] on div at bounding box center [536, 184] width 380 height 137
click at [631, 208] on div at bounding box center [536, 184] width 380 height 137
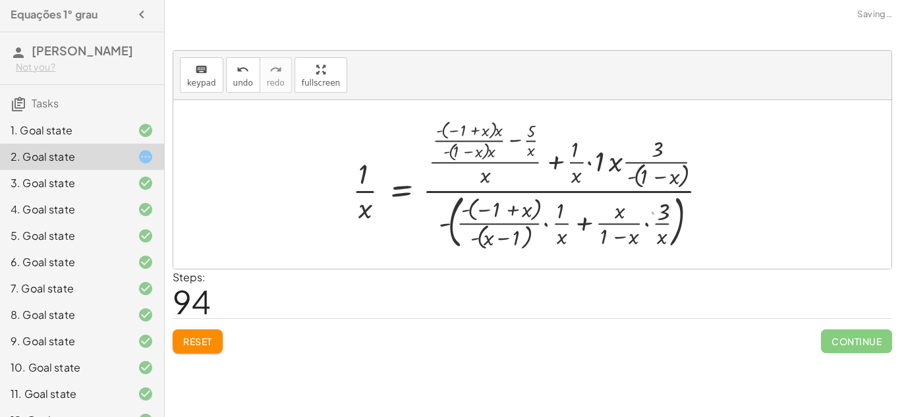
click at [624, 191] on div at bounding box center [536, 184] width 380 height 137
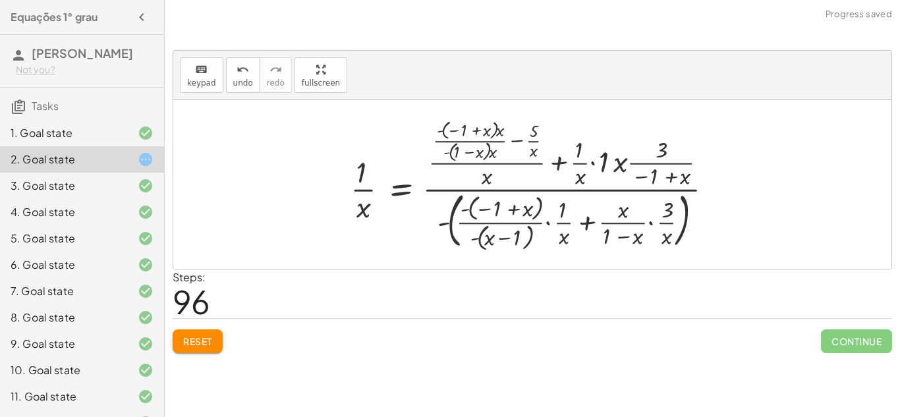
scroll to position [3, 0]
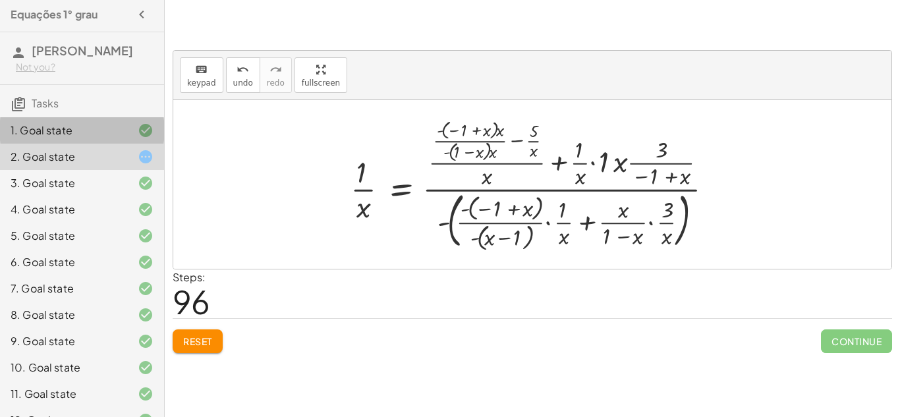
click at [146, 133] on icon at bounding box center [146, 131] width 16 height 16
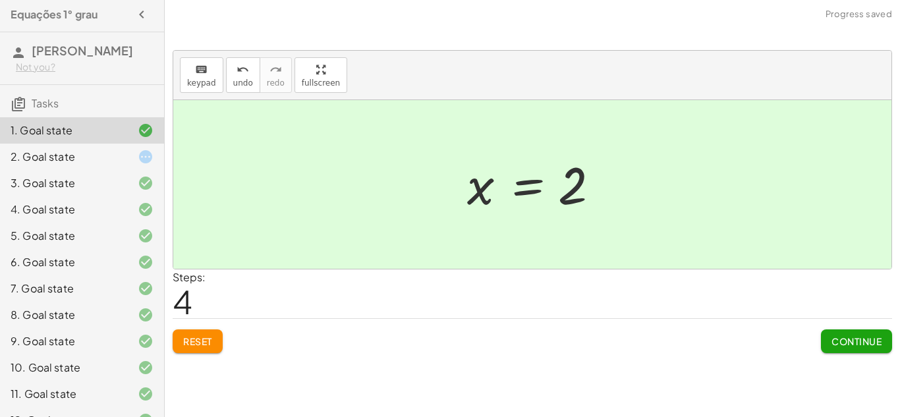
click at [190, 324] on div "Reset Continue" at bounding box center [533, 335] width 720 height 35
click at [198, 334] on button "Reset" at bounding box center [198, 342] width 50 height 24
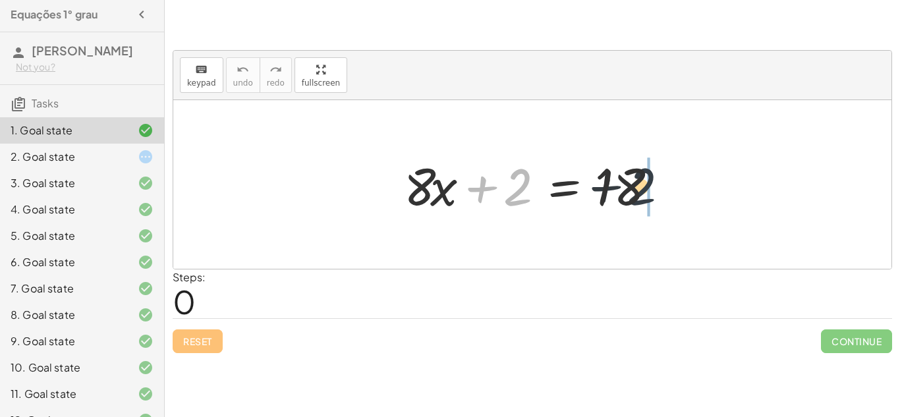
drag, startPoint x: 517, startPoint y: 186, endPoint x: 680, endPoint y: 173, distance: 163.3
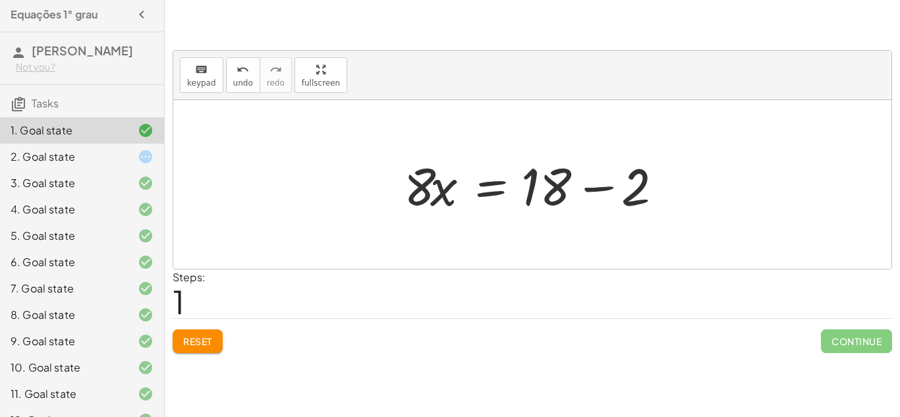
click at [596, 194] on div at bounding box center [537, 185] width 280 height 68
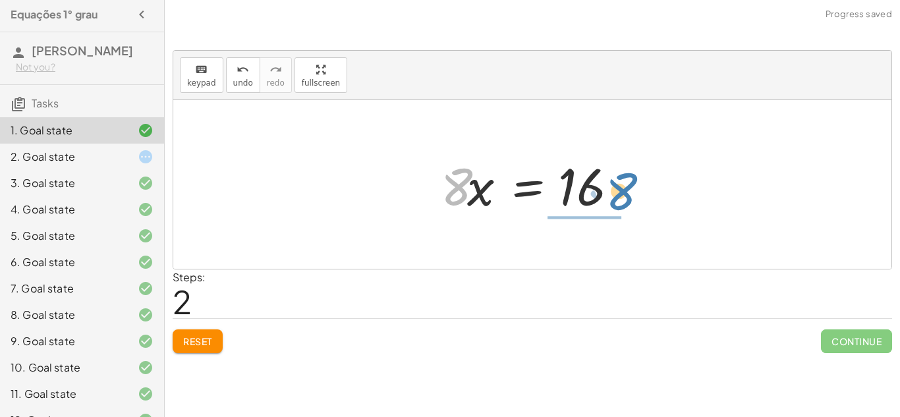
drag, startPoint x: 450, startPoint y: 192, endPoint x: 613, endPoint y: 212, distance: 164.0
click at [613, 212] on div at bounding box center [537, 185] width 206 height 68
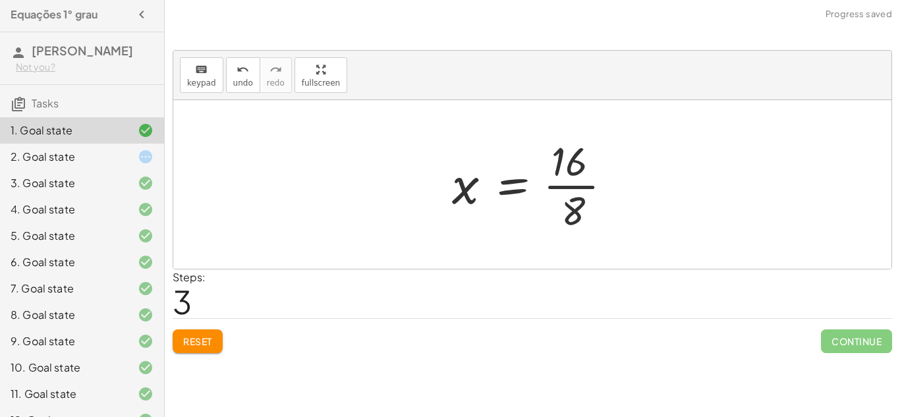
click at [586, 189] on div at bounding box center [538, 184] width 184 height 101
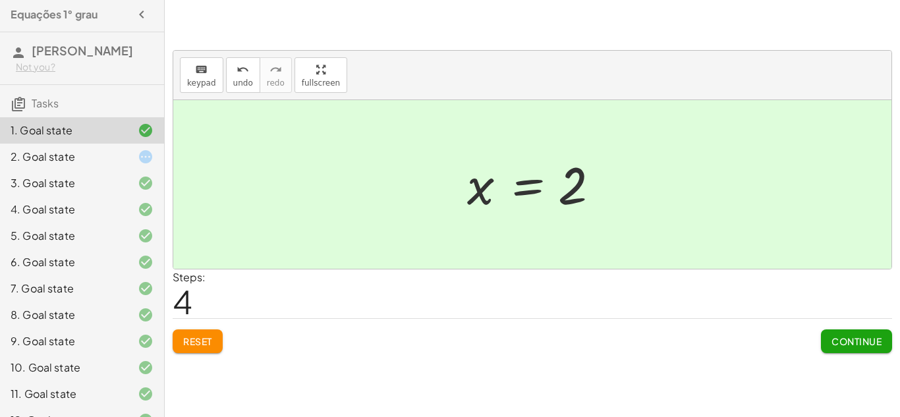
click at [85, 223] on div "3. Goal state" at bounding box center [82, 236] width 164 height 26
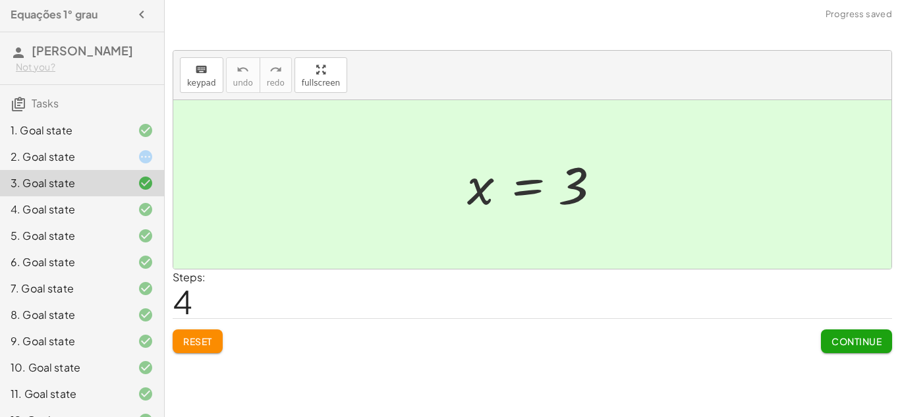
click at [199, 343] on span "Reset" at bounding box center [197, 341] width 29 height 12
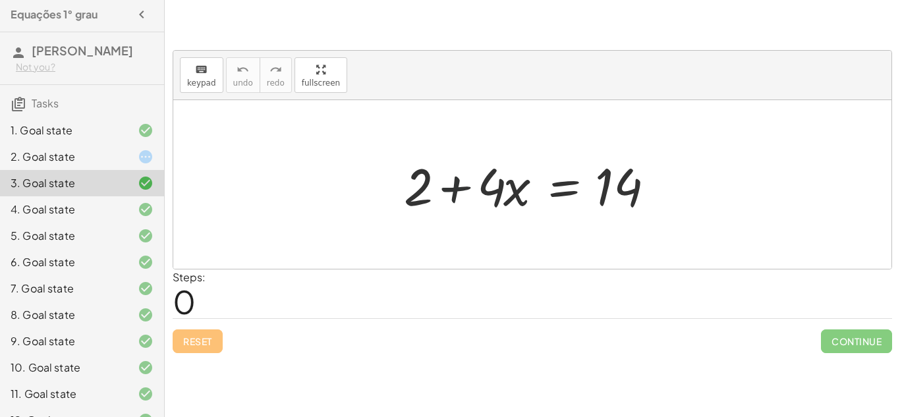
click at [462, 189] on div at bounding box center [537, 185] width 280 height 68
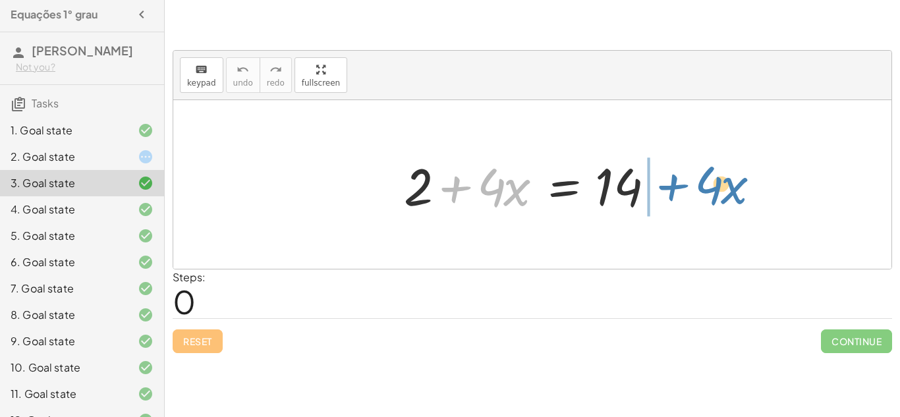
drag, startPoint x: 433, startPoint y: 190, endPoint x: 650, endPoint y: 188, distance: 216.8
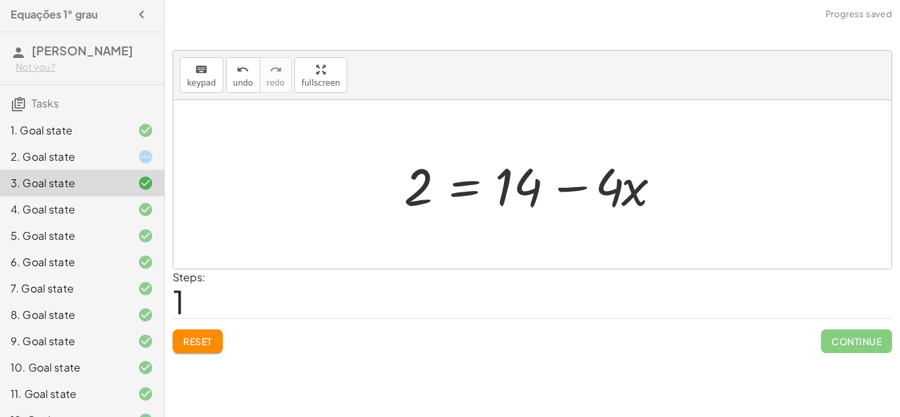
click at [596, 193] on div at bounding box center [537, 185] width 280 height 68
click at [579, 187] on div at bounding box center [537, 185] width 280 height 68
click at [205, 343] on span "Reset" at bounding box center [197, 341] width 29 height 12
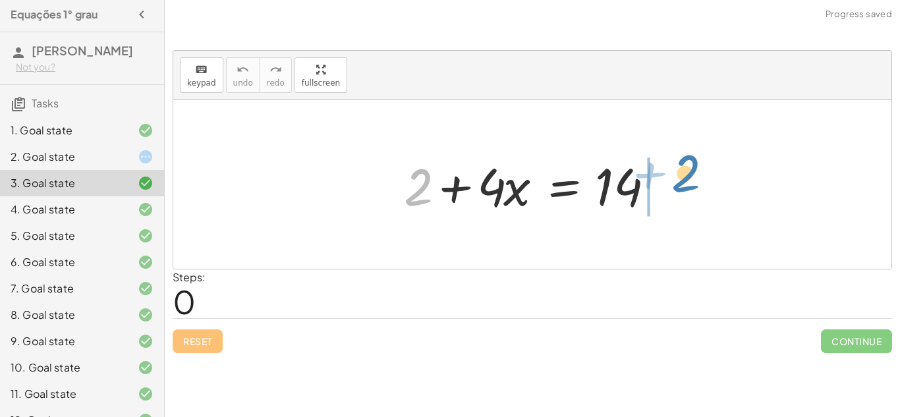
drag, startPoint x: 408, startPoint y: 188, endPoint x: 676, endPoint y: 176, distance: 267.8
click at [676, 176] on div at bounding box center [537, 185] width 280 height 68
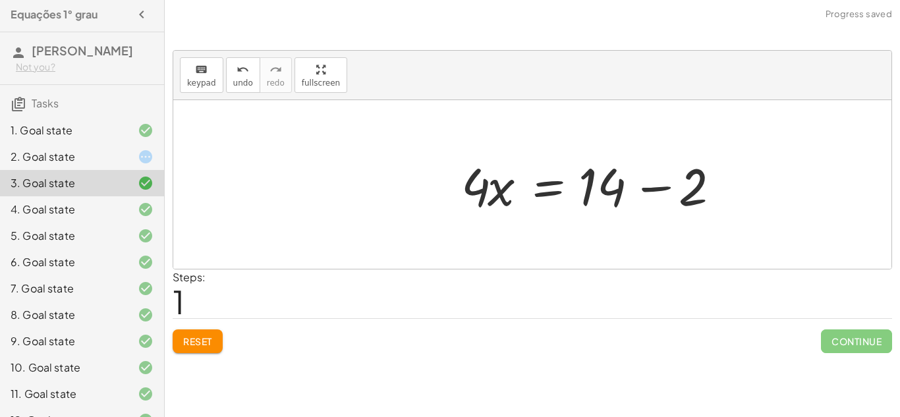
click at [660, 185] on div at bounding box center [595, 185] width 280 height 68
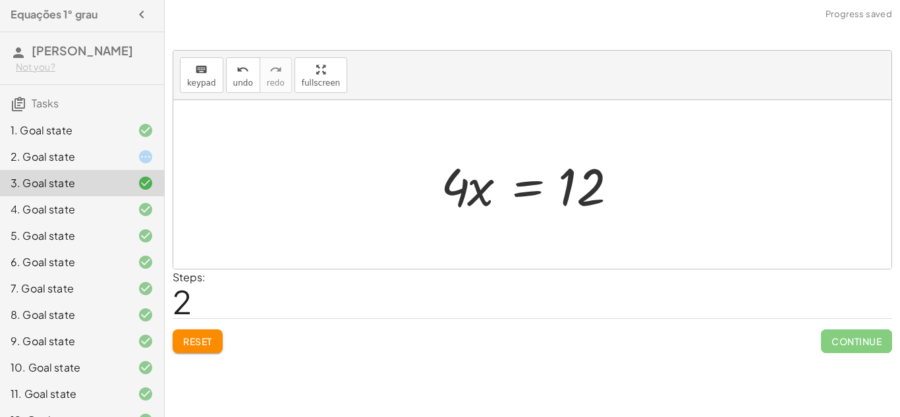
click at [200, 342] on span "Reset" at bounding box center [197, 341] width 29 height 12
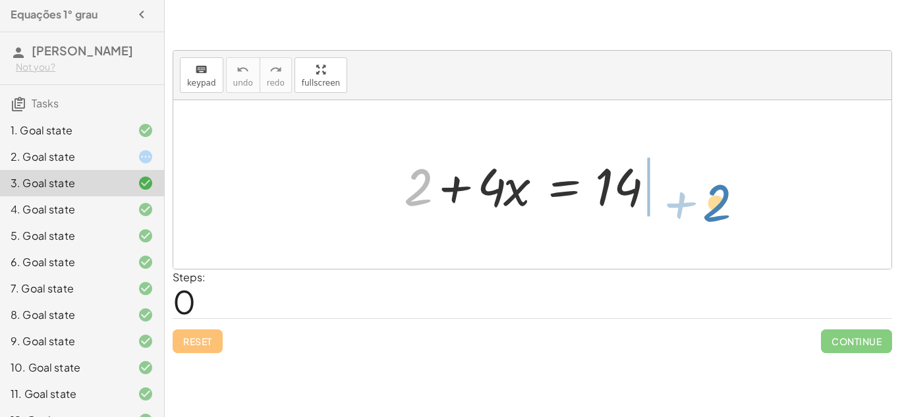
drag, startPoint x: 412, startPoint y: 164, endPoint x: 710, endPoint y: 179, distance: 298.2
click at [710, 179] on div "+ 2 + 2 + · 4 · x = 14" at bounding box center [532, 184] width 718 height 169
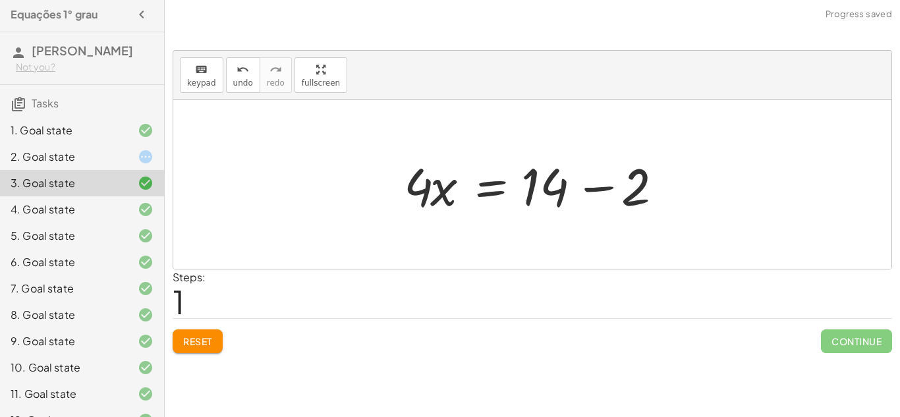
click at [602, 183] on div at bounding box center [537, 185] width 280 height 68
click at [589, 189] on div at bounding box center [537, 185] width 280 height 68
click at [598, 190] on div at bounding box center [537, 185] width 280 height 68
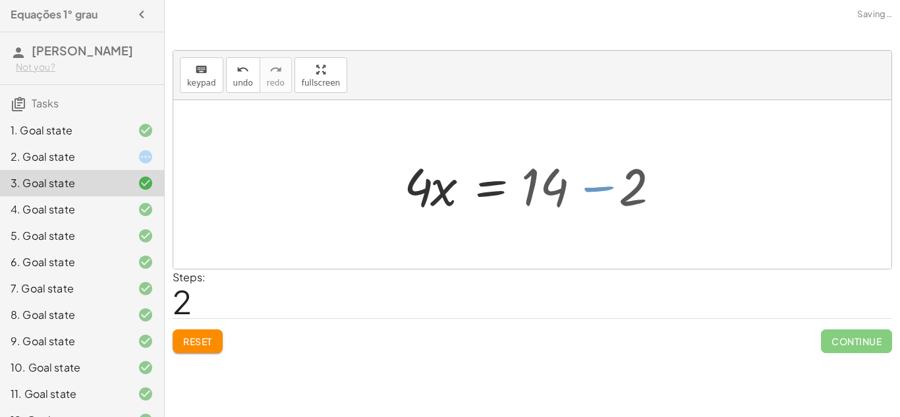
click at [598, 190] on div at bounding box center [500, 185] width 206 height 68
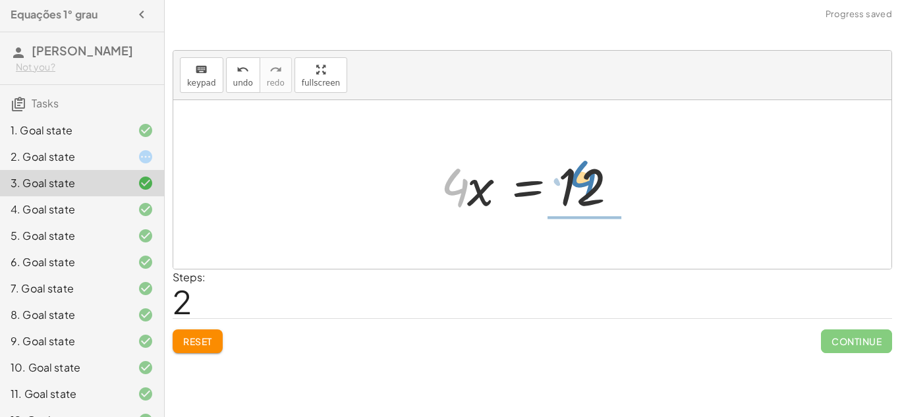
drag, startPoint x: 460, startPoint y: 187, endPoint x: 587, endPoint y: 179, distance: 127.4
click at [587, 179] on div at bounding box center [537, 185] width 206 height 68
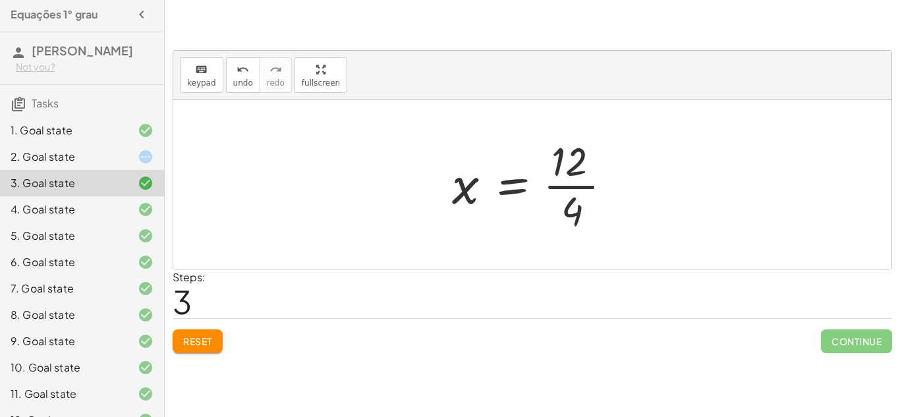
click at [587, 179] on div at bounding box center [538, 184] width 184 height 101
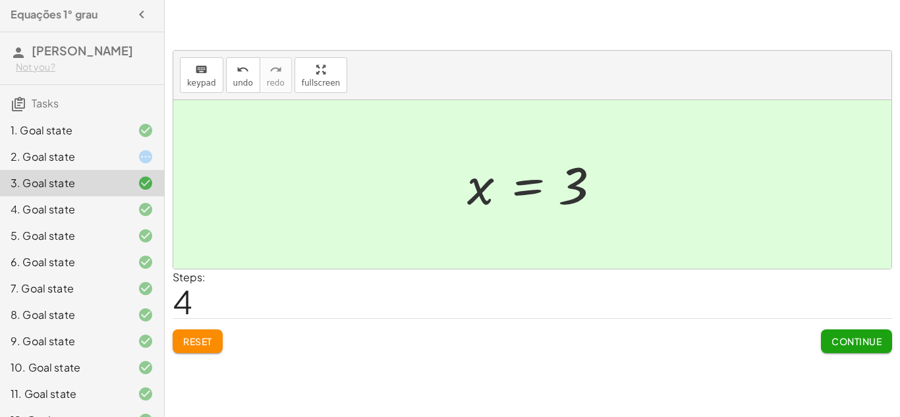
click at [102, 237] on div "5. Goal state" at bounding box center [64, 236] width 106 height 16
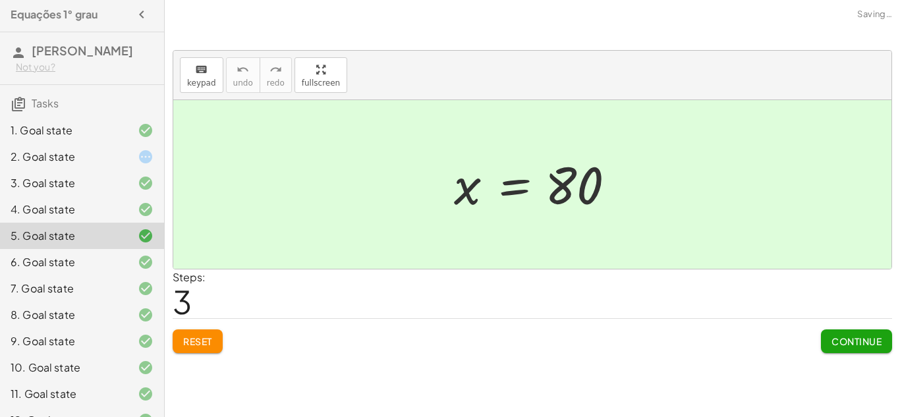
click at [108, 265] on div "6. Goal state" at bounding box center [64, 262] width 106 height 16
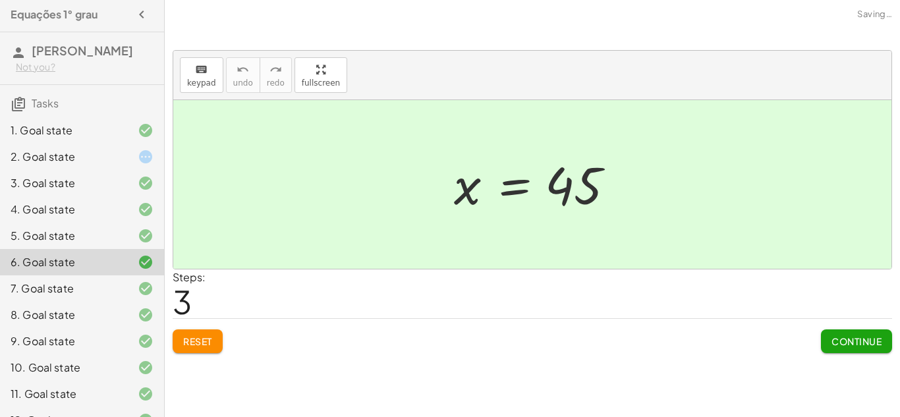
click at [205, 336] on span "Reset" at bounding box center [197, 341] width 29 height 12
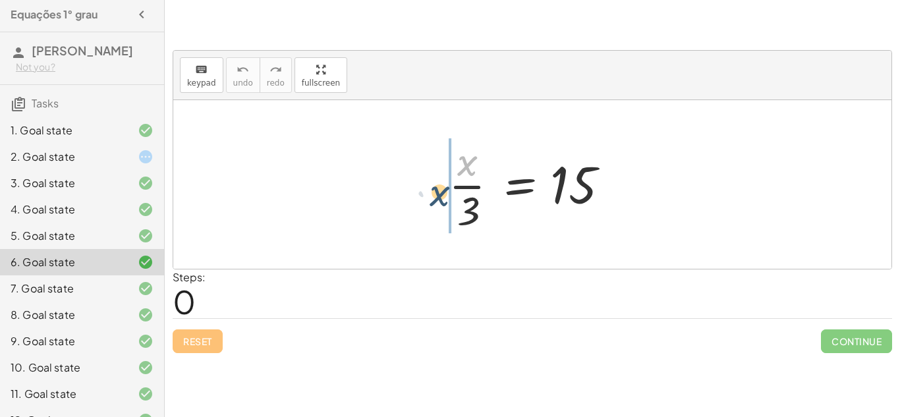
drag, startPoint x: 469, startPoint y: 164, endPoint x: 431, endPoint y: 204, distance: 55.0
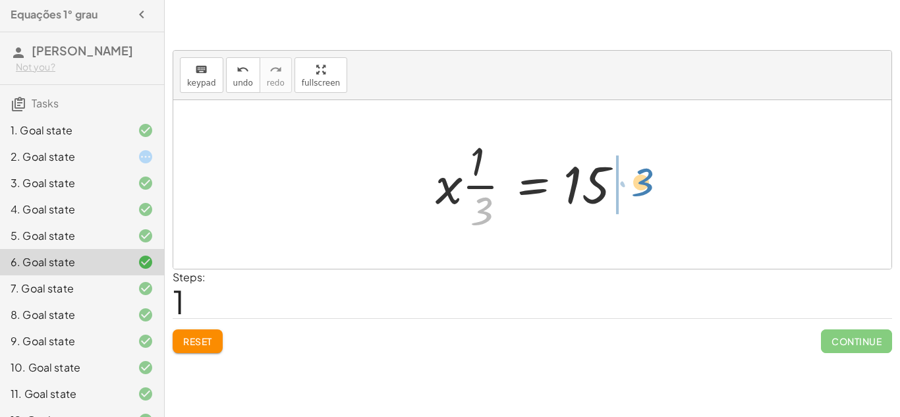
drag, startPoint x: 484, startPoint y: 207, endPoint x: 629, endPoint y: 184, distance: 146.8
click at [629, 184] on div at bounding box center [537, 184] width 217 height 101
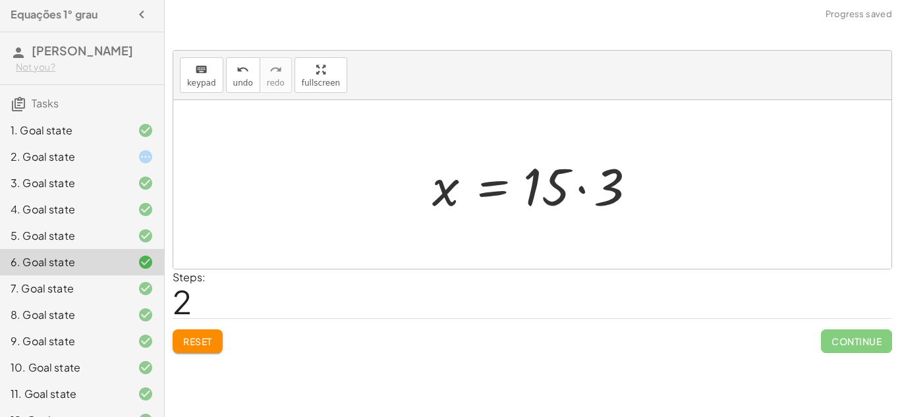
click at [580, 184] on div at bounding box center [538, 185] width 224 height 68
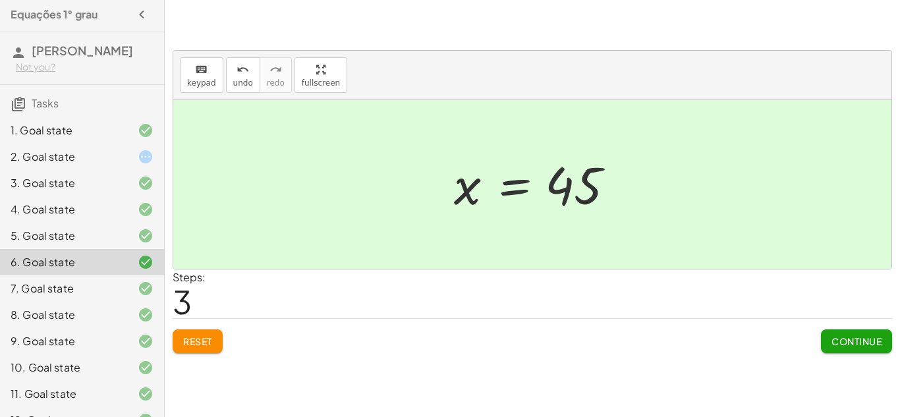
click at [94, 288] on div "7. Goal state" at bounding box center [64, 289] width 106 height 16
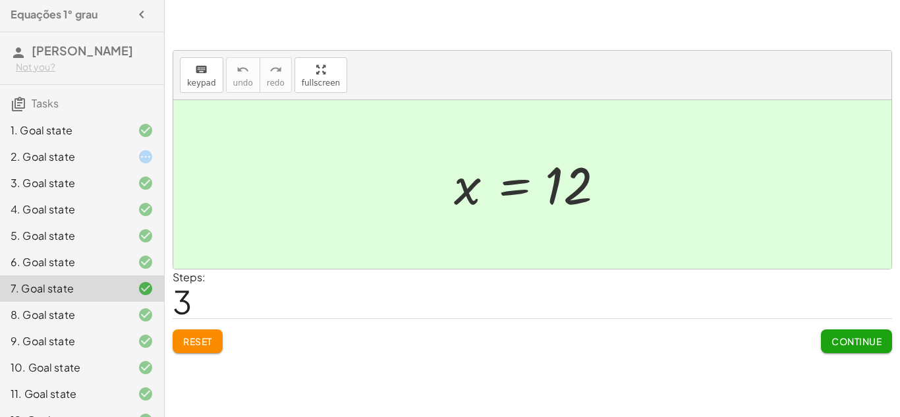
click at [86, 196] on div "2. Goal state" at bounding box center [82, 209] width 164 height 26
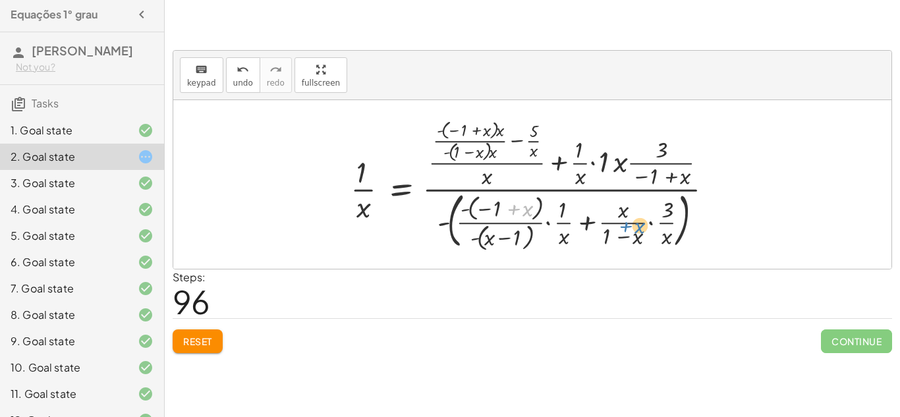
drag, startPoint x: 506, startPoint y: 210, endPoint x: 618, endPoint y: 227, distance: 113.2
click at [618, 227] on div at bounding box center [537, 184] width 387 height 137
click at [650, 176] on div at bounding box center [537, 184] width 387 height 137
click at [570, 184] on div at bounding box center [537, 184] width 387 height 137
click at [208, 333] on button "Reset" at bounding box center [198, 342] width 50 height 24
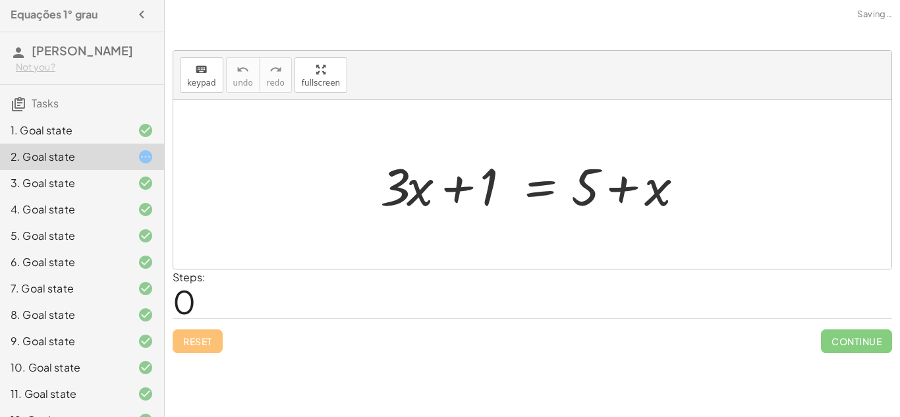
click at [208, 333] on div "Reset Continue" at bounding box center [533, 335] width 720 height 35
